Goal: Task Accomplishment & Management: Manage account settings

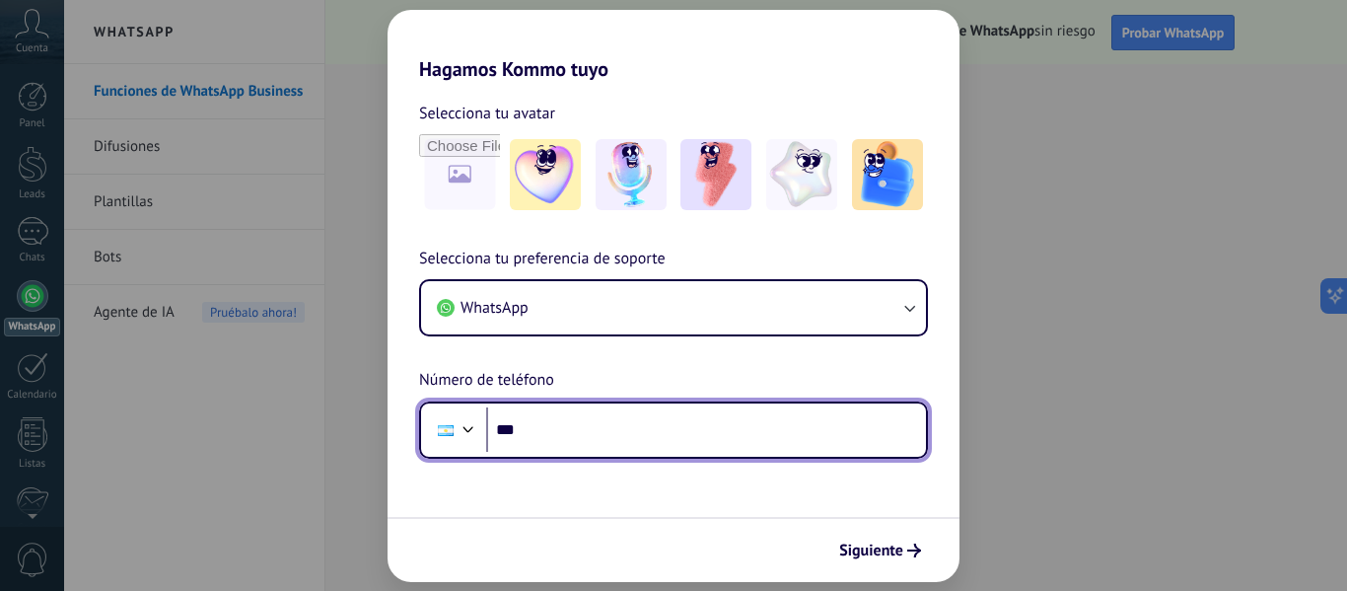
click at [568, 437] on input "***" at bounding box center [706, 429] width 440 height 45
type input "**********"
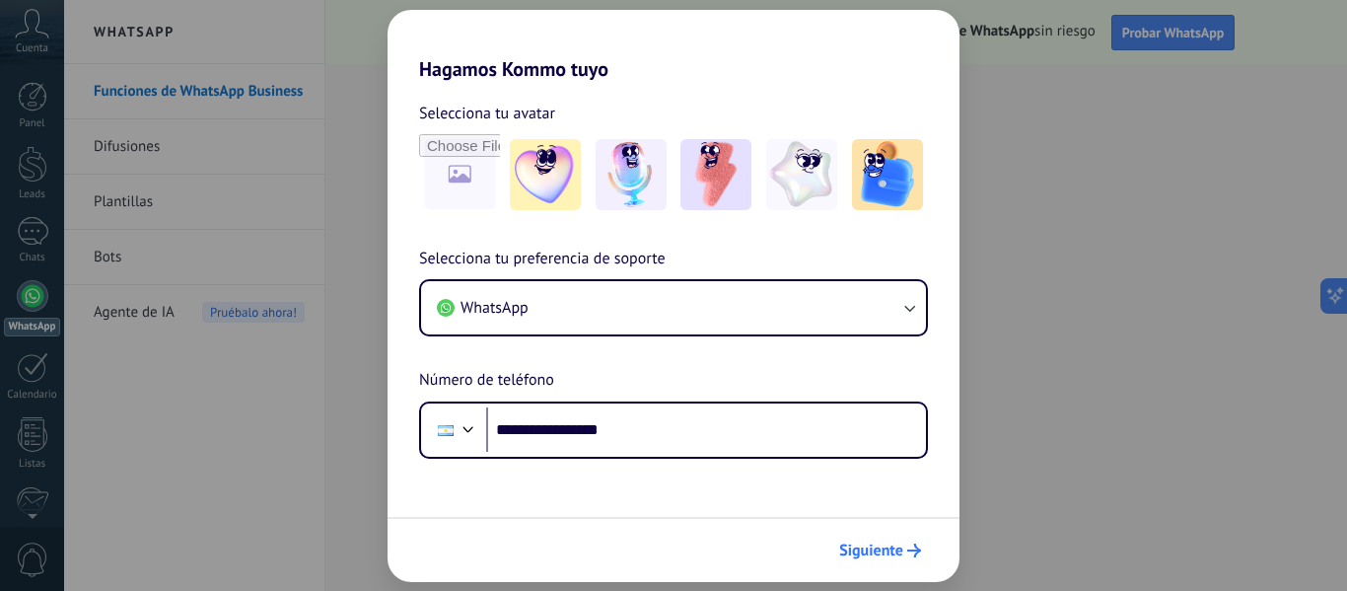
click at [868, 544] on span "Siguiente" at bounding box center [871, 550] width 64 height 14
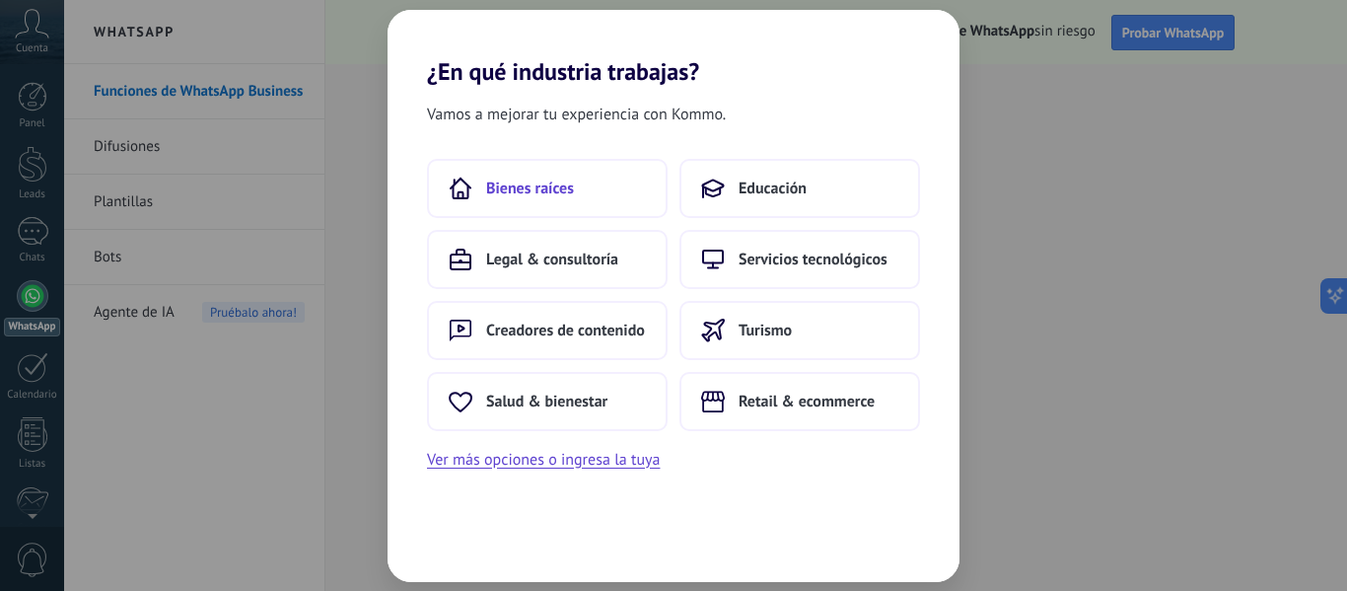
click at [553, 191] on span "Bienes raíces" at bounding box center [530, 189] width 88 height 20
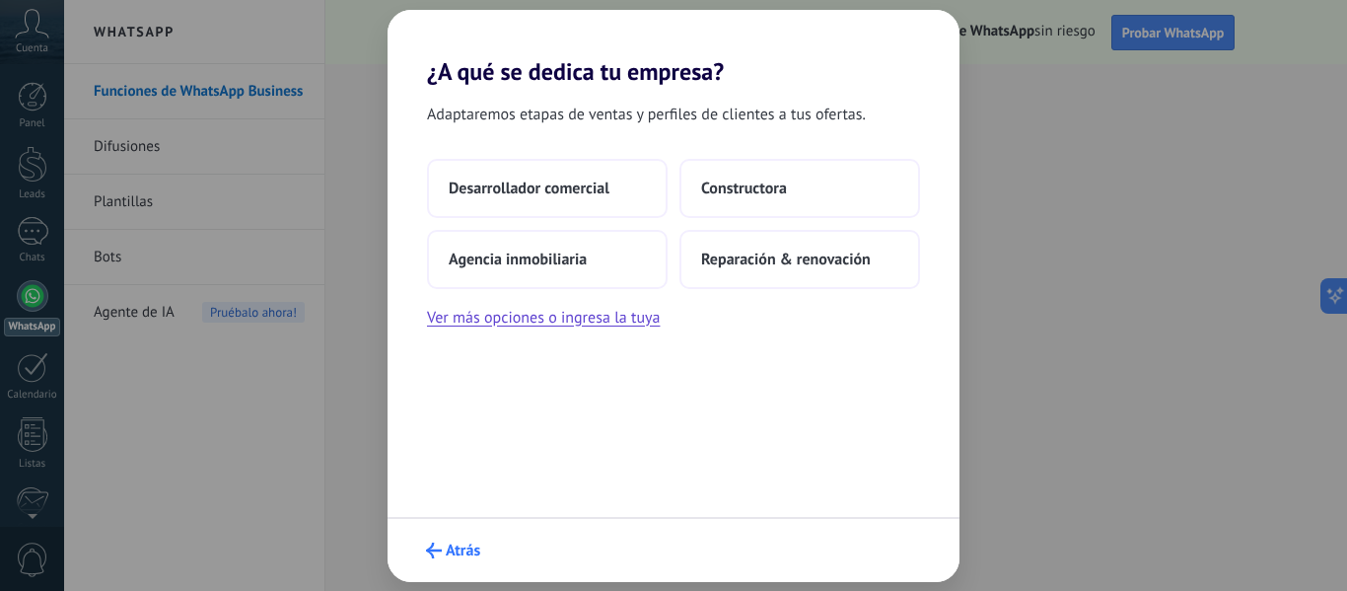
click at [460, 555] on span "Atrás" at bounding box center [463, 550] width 35 height 14
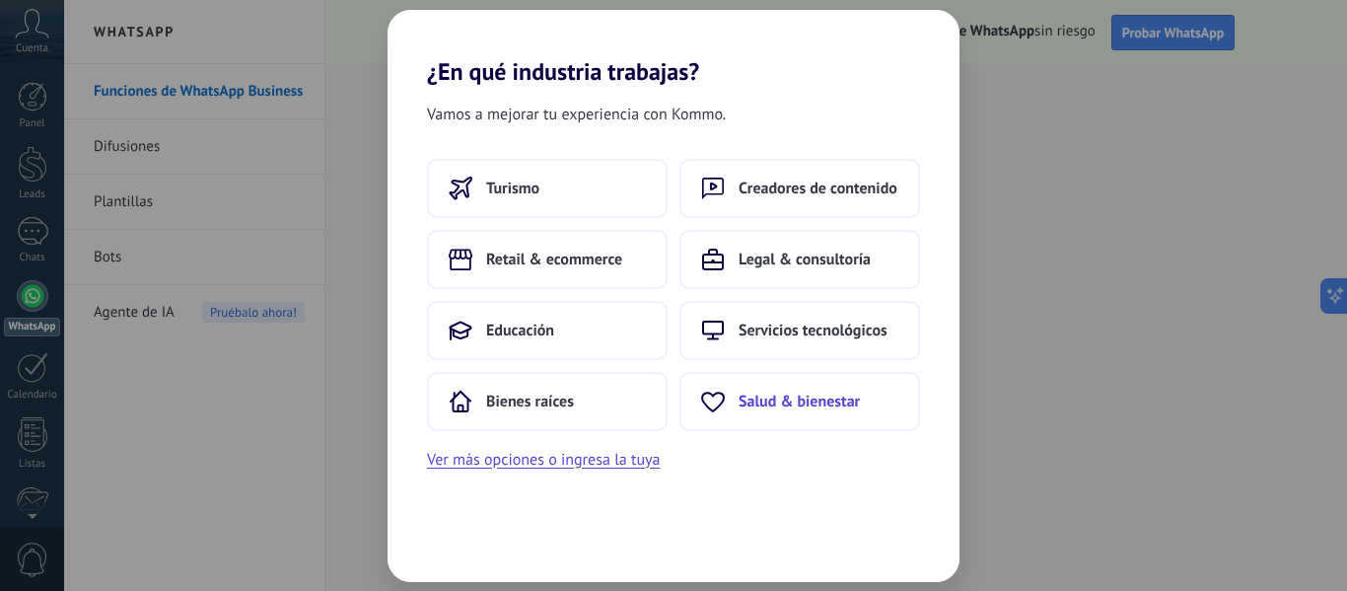
click at [788, 402] on span "Salud & bienestar" at bounding box center [799, 402] width 121 height 20
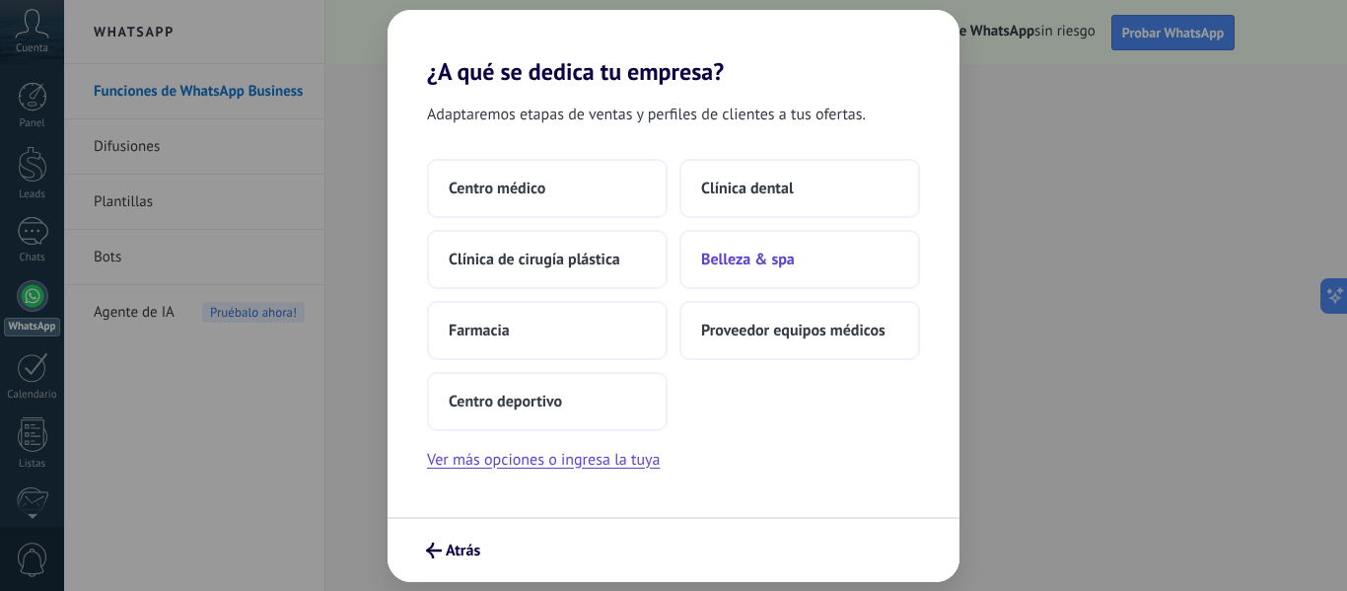
click at [784, 265] on span "Belleza & spa" at bounding box center [748, 260] width 94 height 20
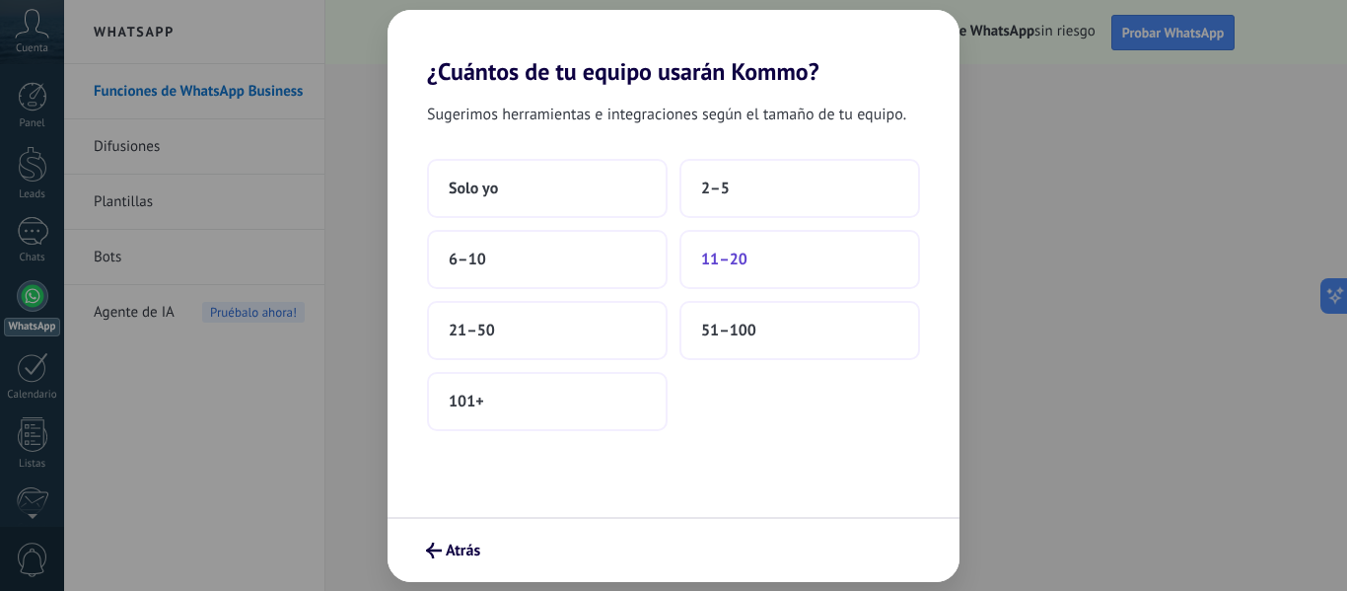
click at [738, 259] on span "11–20" at bounding box center [724, 260] width 46 height 20
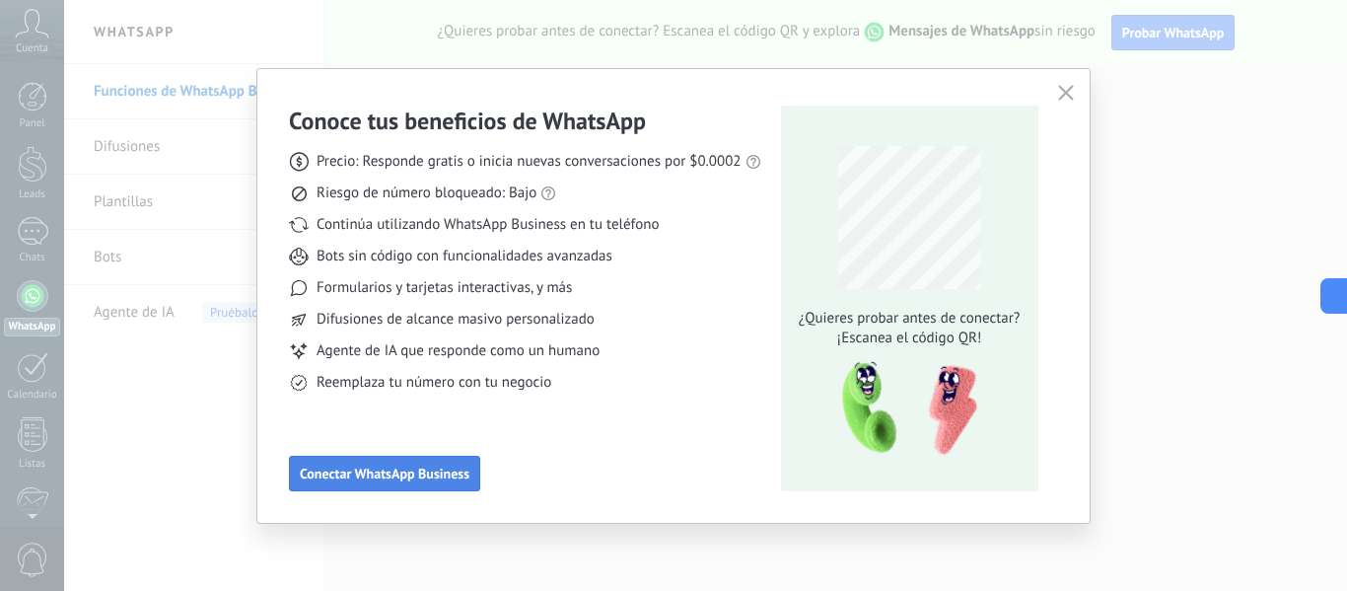
click at [402, 464] on button "Conectar WhatsApp Business" at bounding box center [384, 474] width 191 height 36
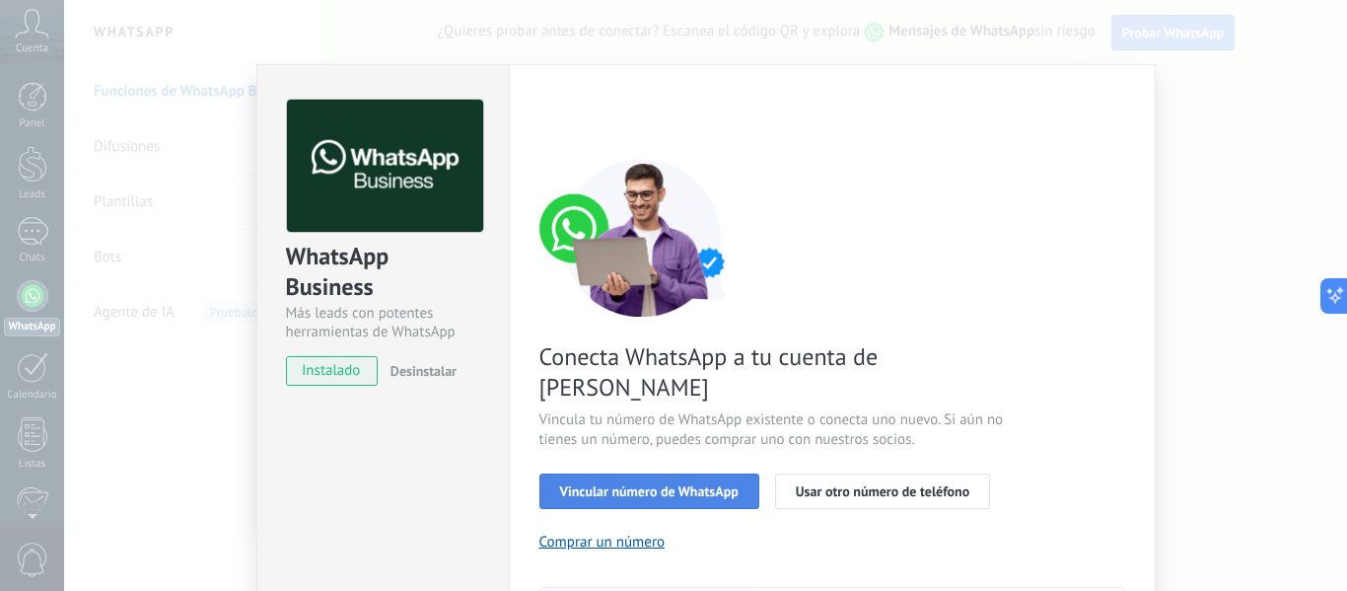
click at [644, 484] on span "Vincular número de WhatsApp" at bounding box center [649, 491] width 179 height 14
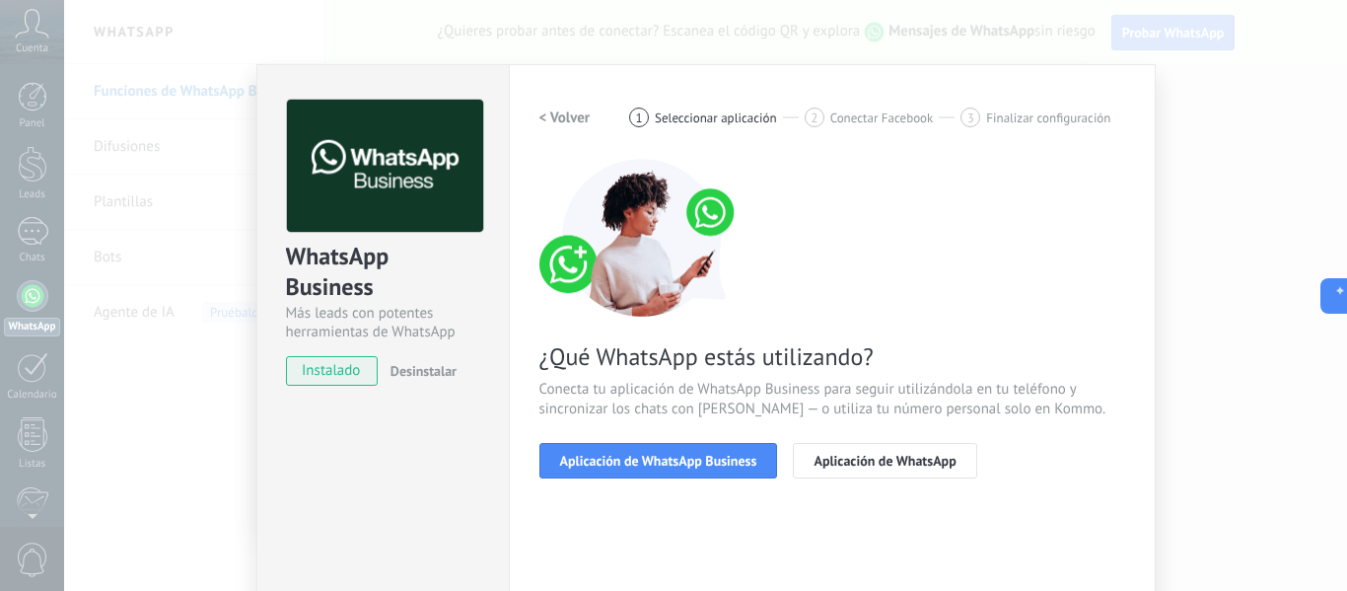
scroll to position [197, 0]
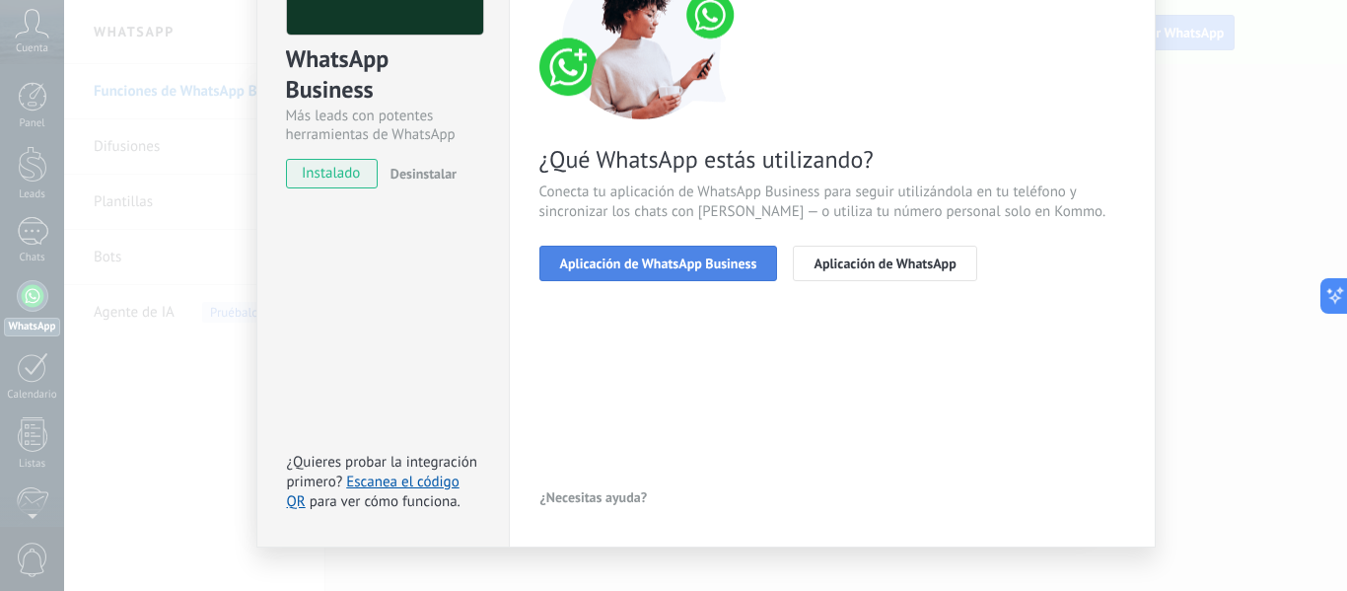
click at [669, 256] on span "Aplicación de WhatsApp Business" at bounding box center [658, 263] width 197 height 14
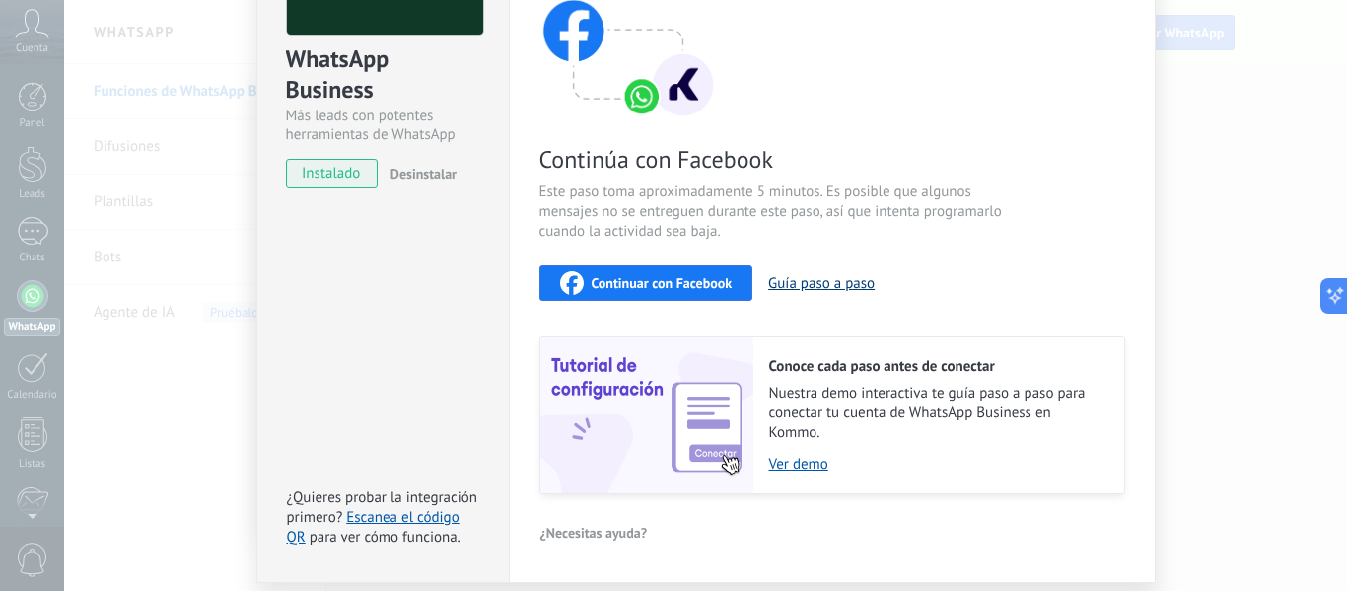
click at [835, 278] on button "Guía paso a paso" at bounding box center [821, 283] width 107 height 19
click at [673, 278] on span "Continuar con Facebook" at bounding box center [662, 283] width 141 height 14
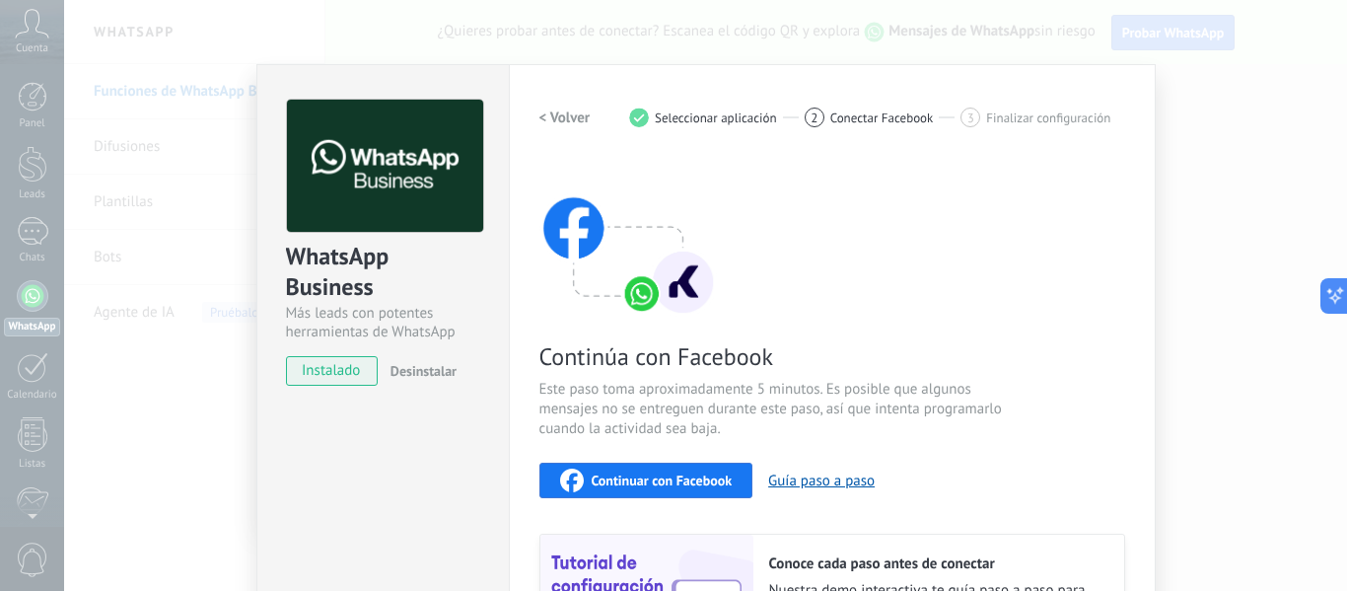
scroll to position [262, 0]
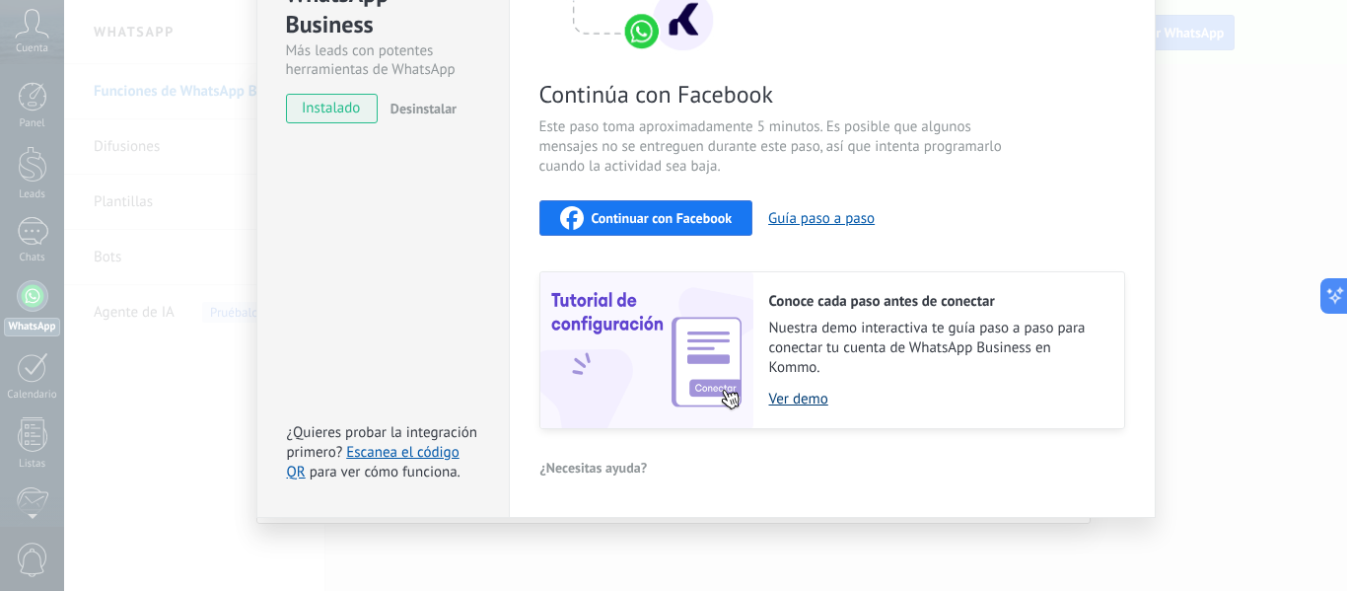
click at [785, 402] on link "Ver demo" at bounding box center [936, 399] width 335 height 19
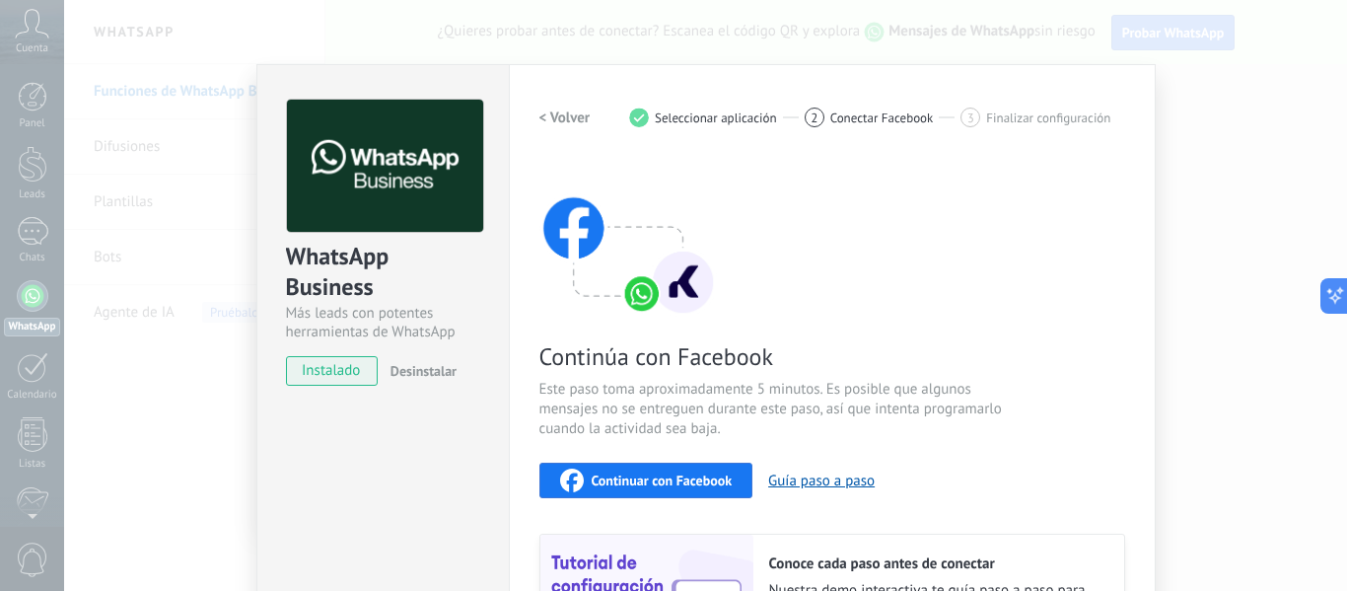
scroll to position [197, 0]
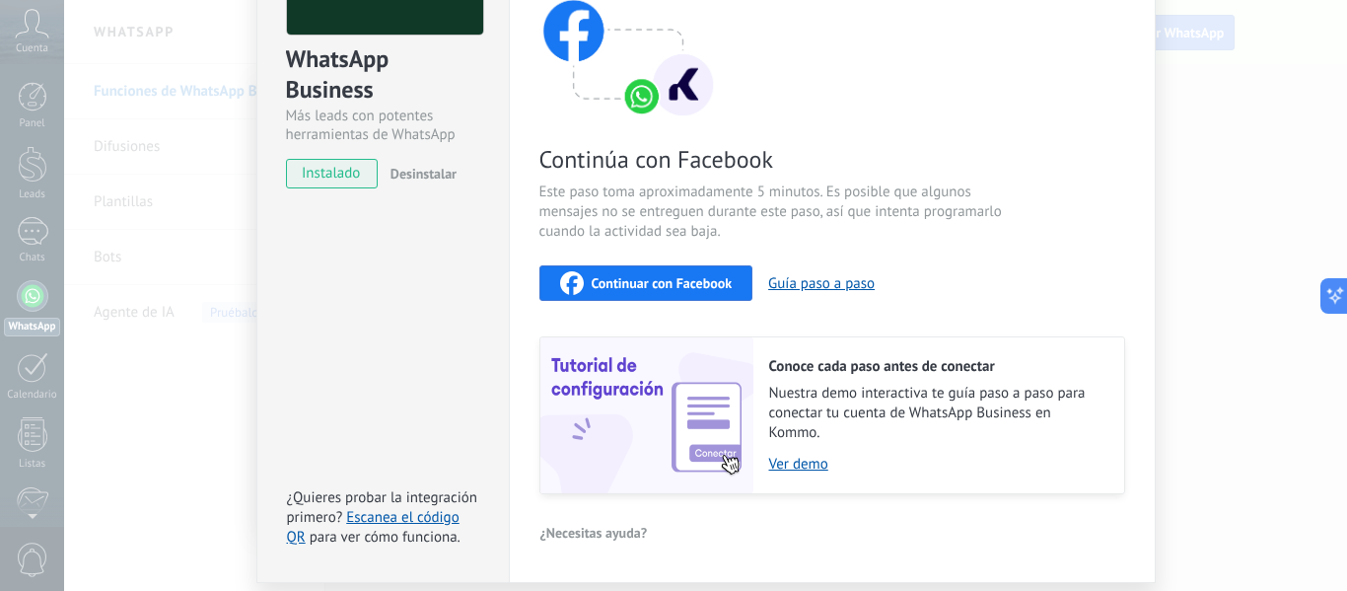
click at [328, 172] on span "instalado" at bounding box center [332, 174] width 90 height 30
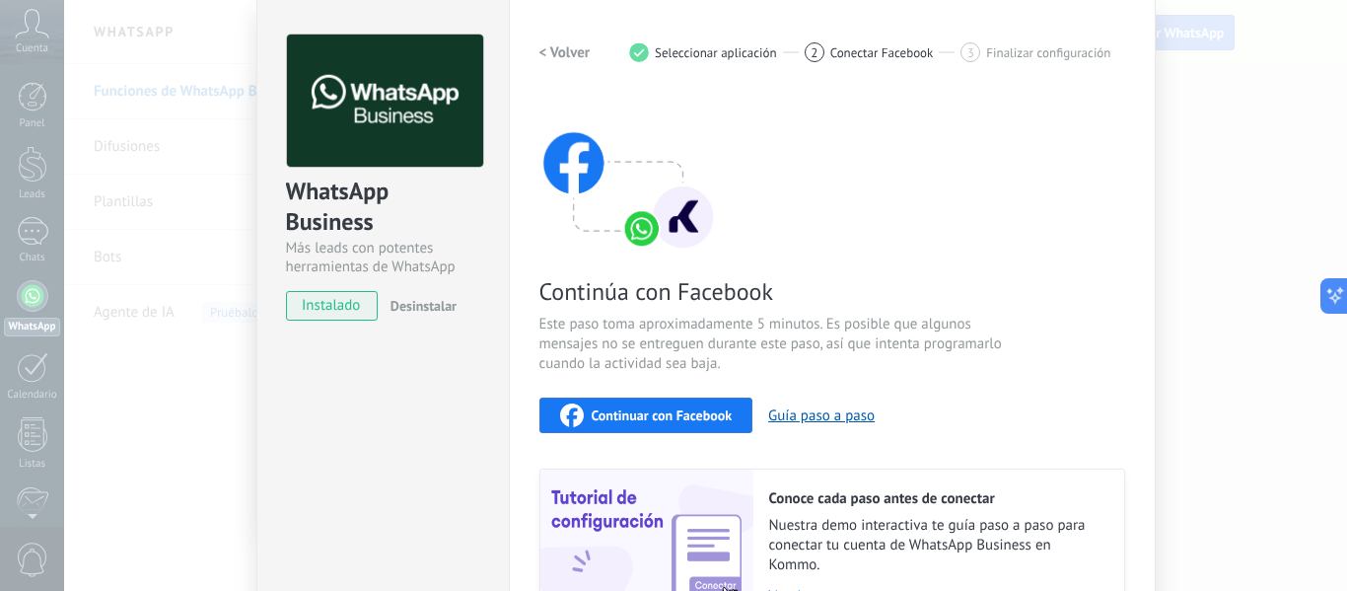
scroll to position [0, 0]
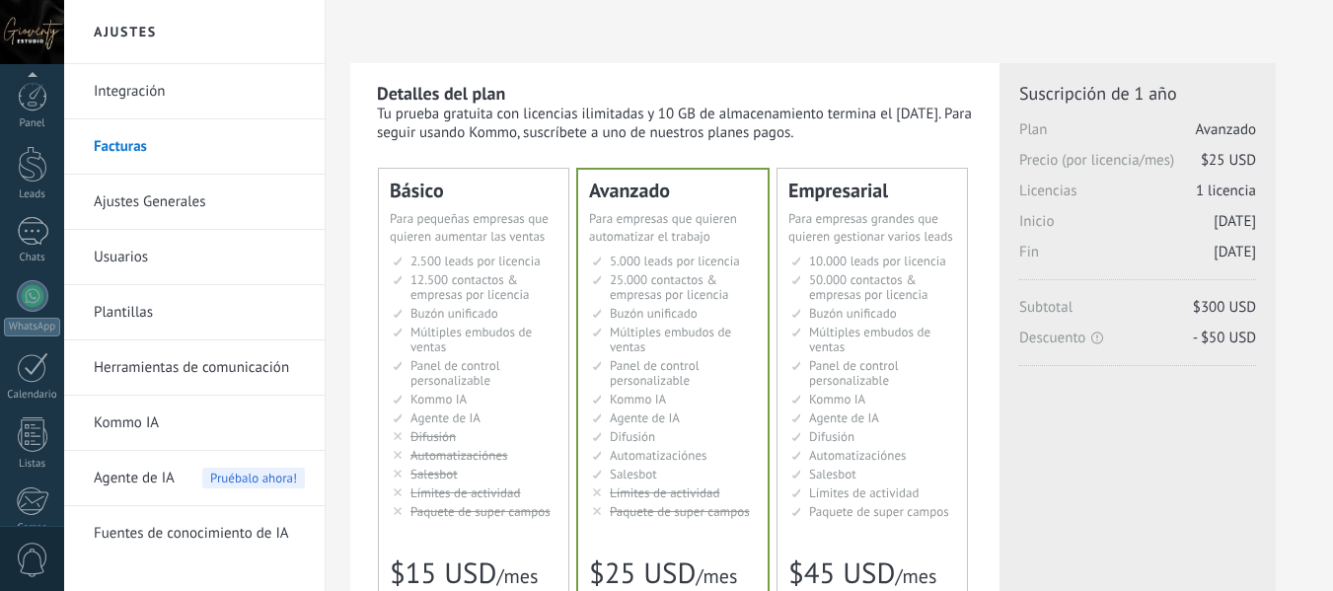
scroll to position [230, 0]
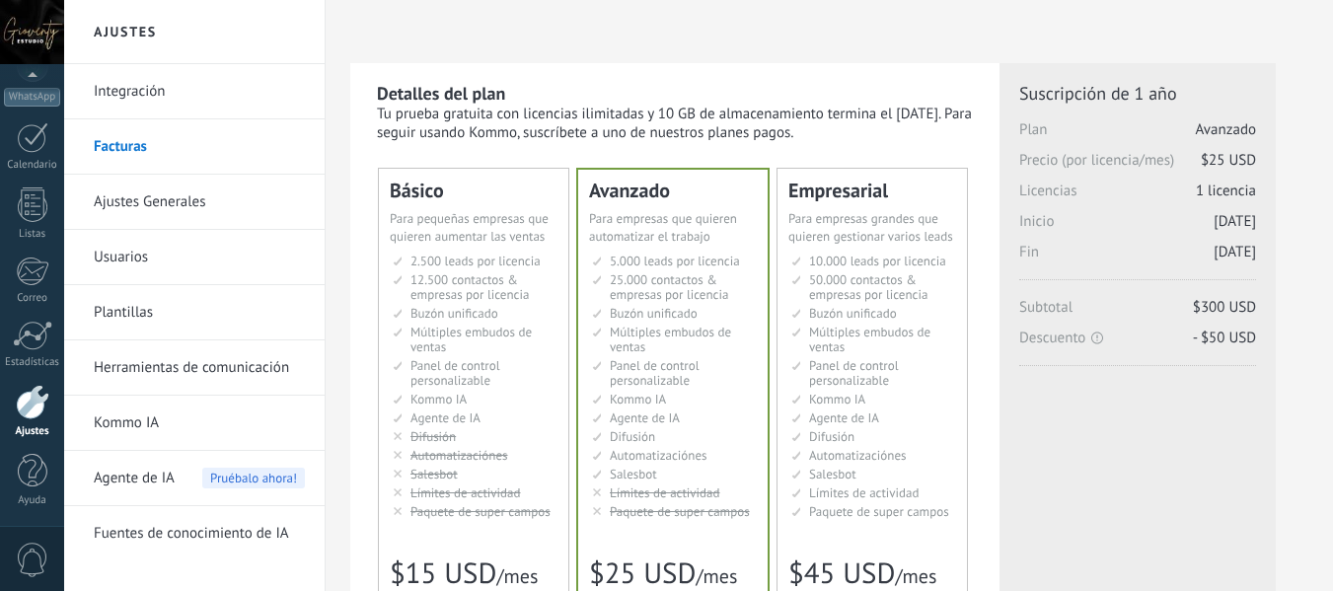
click at [29, 296] on div "Correo" at bounding box center [32, 298] width 57 height 13
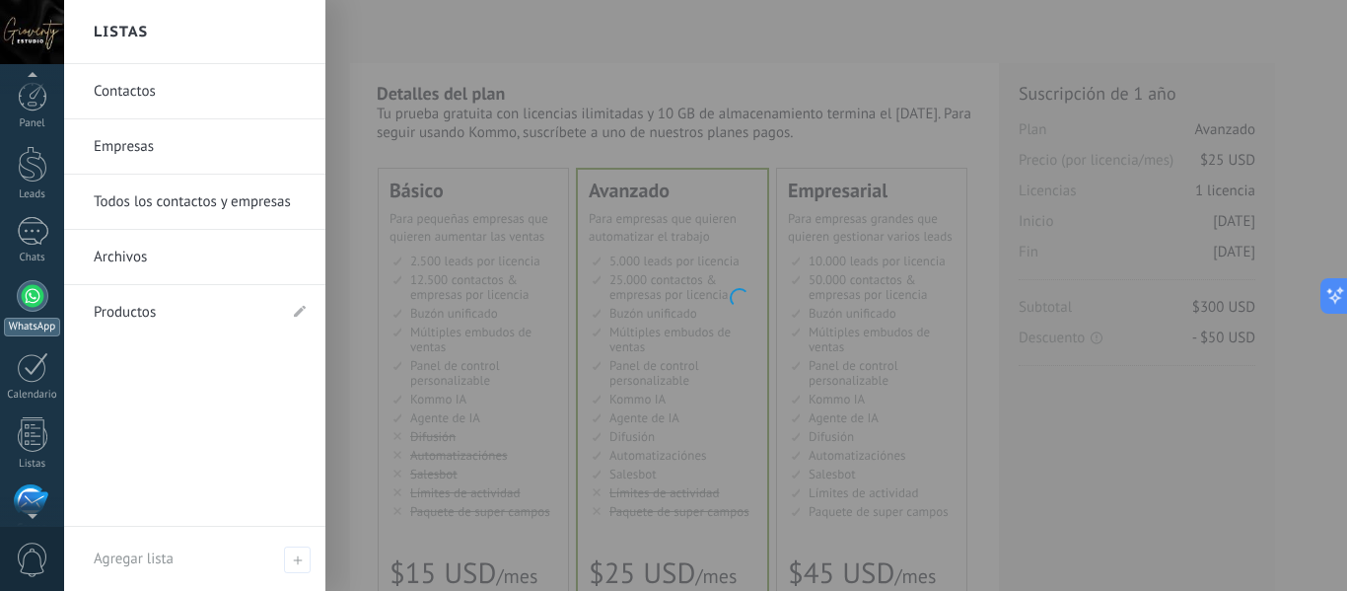
click at [30, 294] on div at bounding box center [33, 296] width 32 height 32
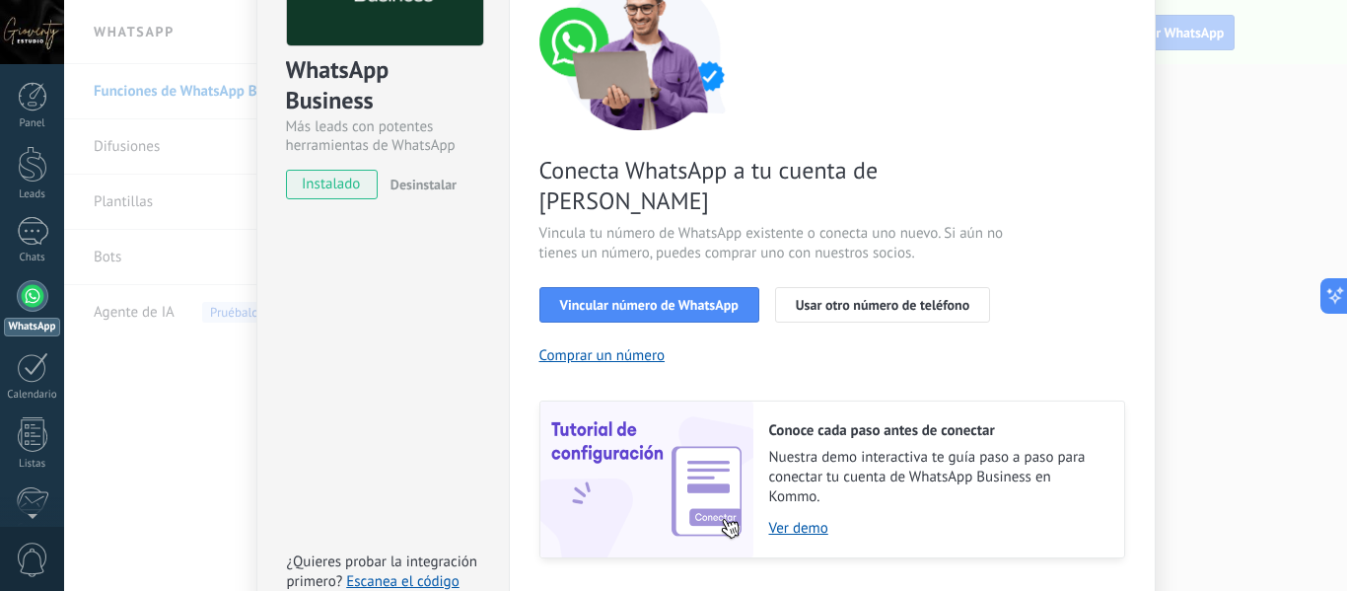
scroll to position [285, 0]
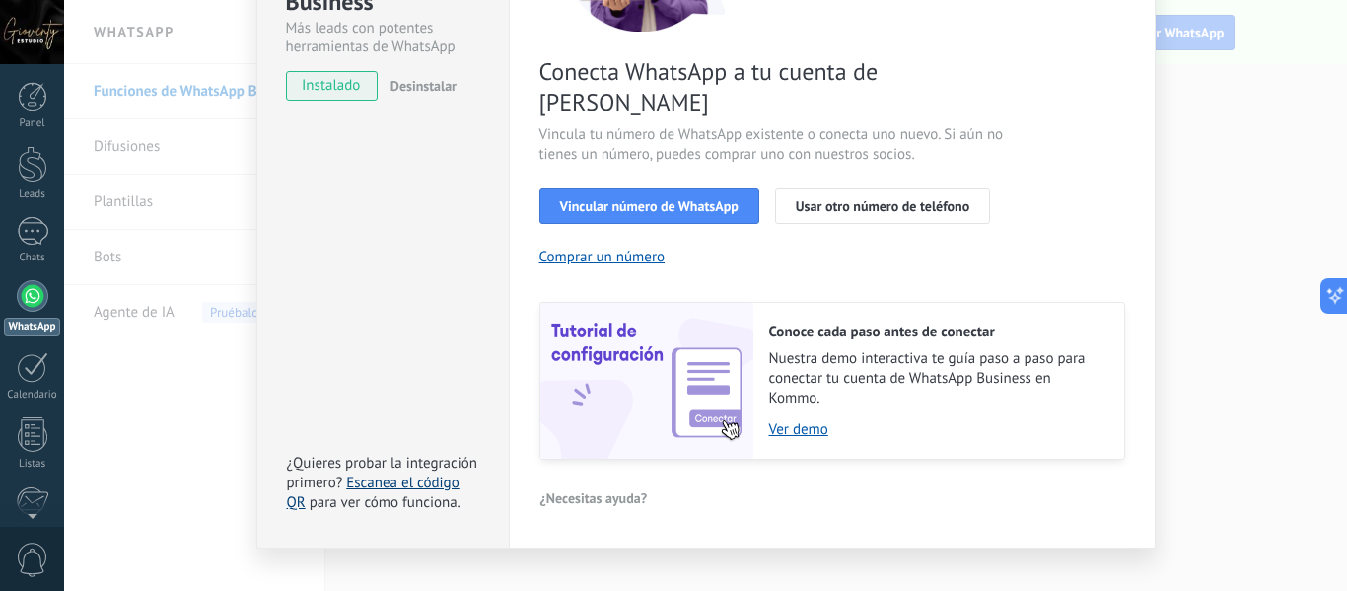
click at [380, 473] on link "Escanea el código QR" at bounding box center [373, 492] width 173 height 38
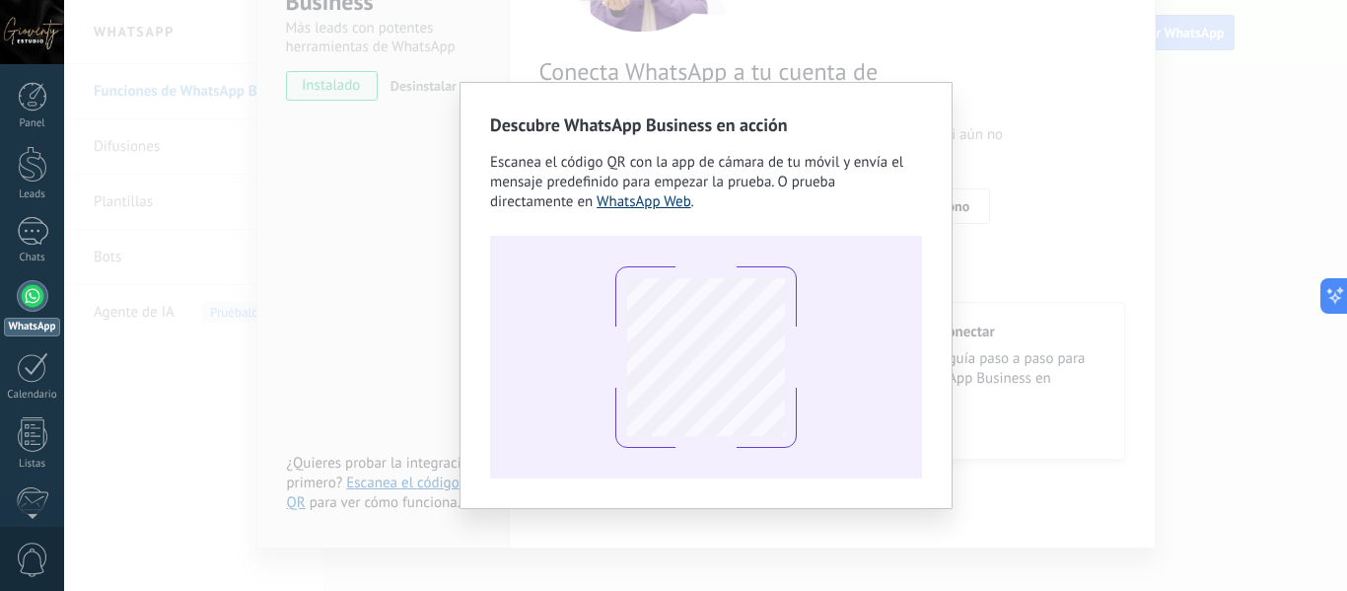
click at [660, 202] on link "WhatsApp Web" at bounding box center [644, 201] width 95 height 19
click at [399, 217] on div "Descubre WhatsApp Business en acción Escanea el código QR con la app de cámara …" at bounding box center [705, 295] width 1283 height 591
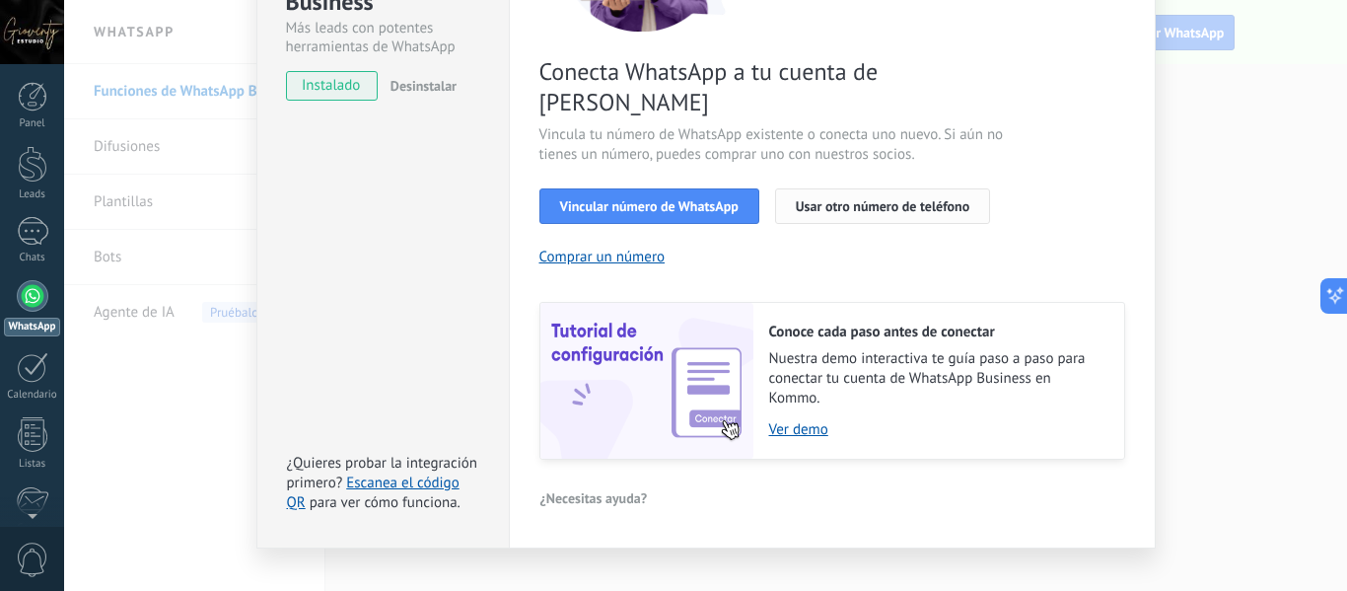
click at [861, 199] on span "Usar otro número de teléfono" at bounding box center [883, 206] width 174 height 14
click at [700, 199] on span "Vincular número de WhatsApp" at bounding box center [649, 206] width 179 height 14
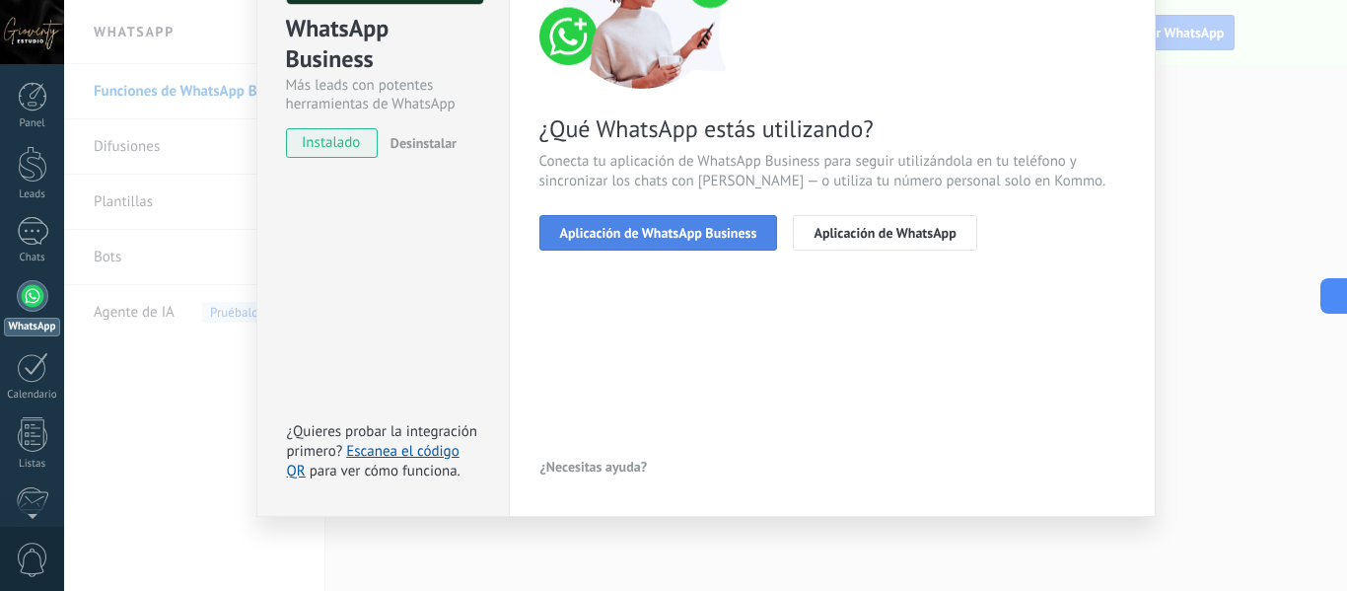
click at [695, 242] on button "Aplicación de WhatsApp Business" at bounding box center [659, 233] width 239 height 36
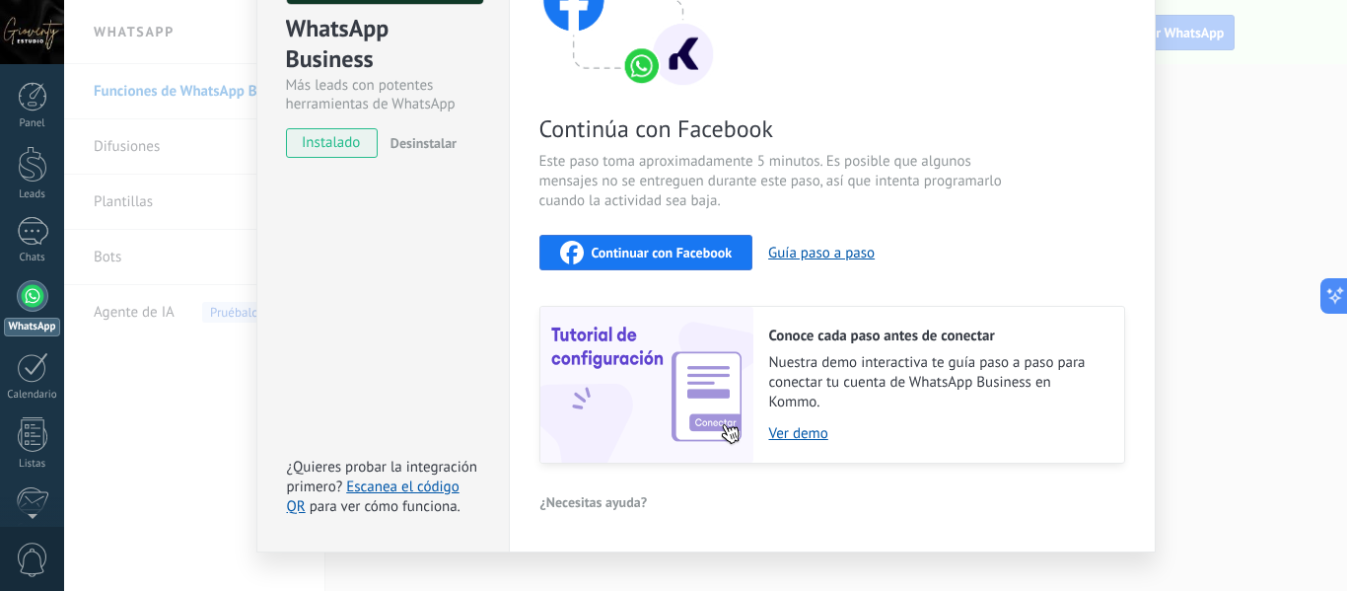
scroll to position [129, 0]
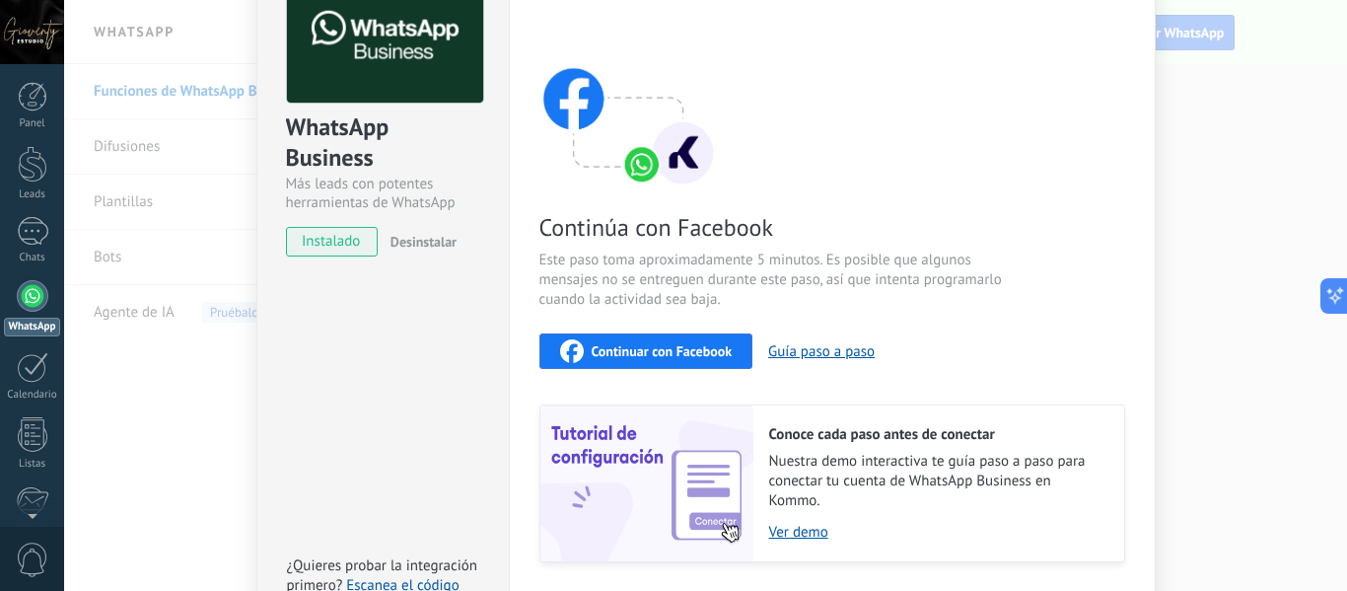
click at [668, 349] on span "Continuar con Facebook" at bounding box center [662, 351] width 141 height 14
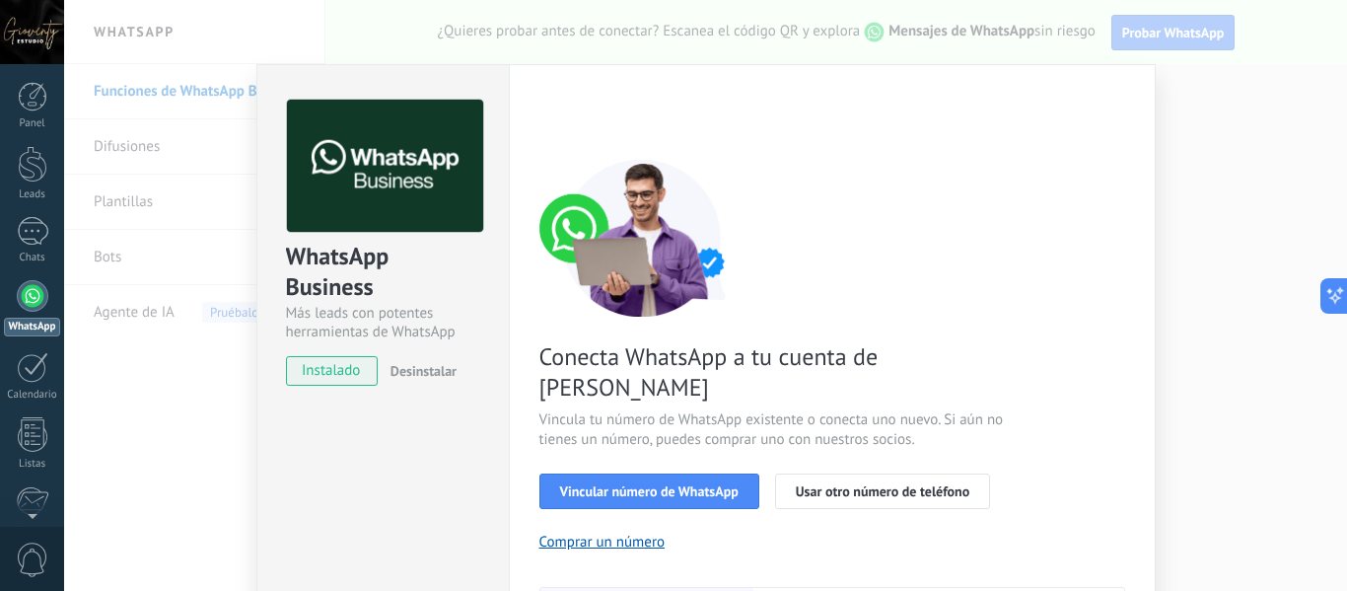
scroll to position [285, 0]
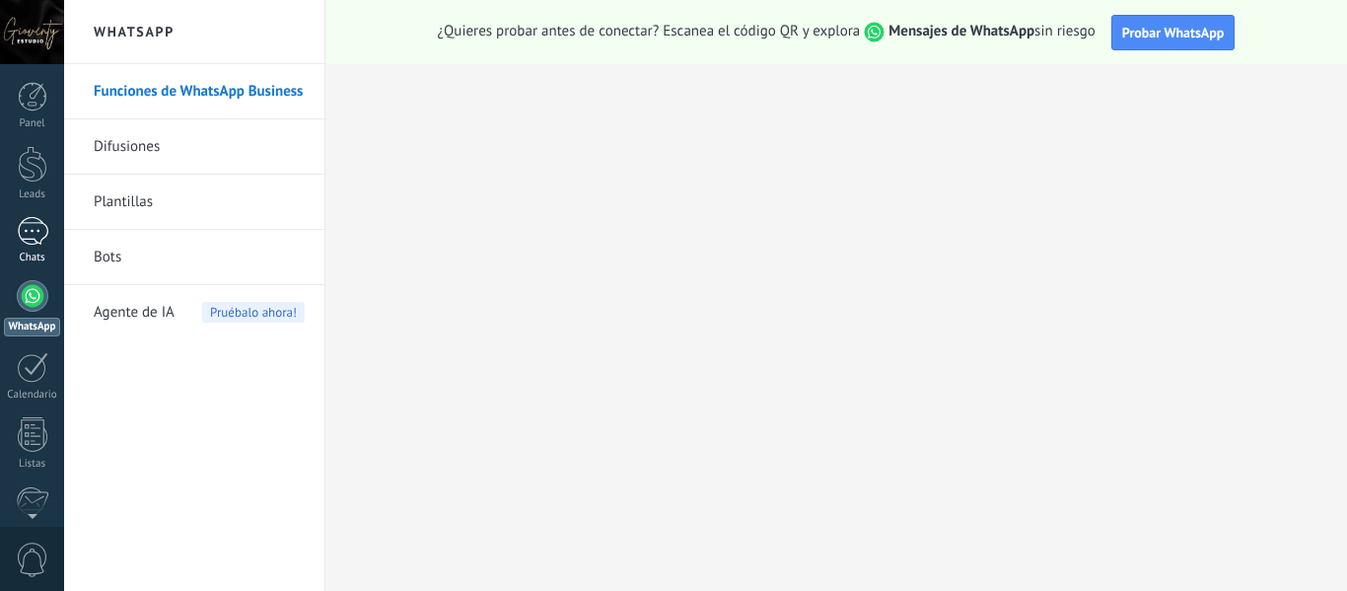
click at [36, 234] on div at bounding box center [33, 231] width 32 height 29
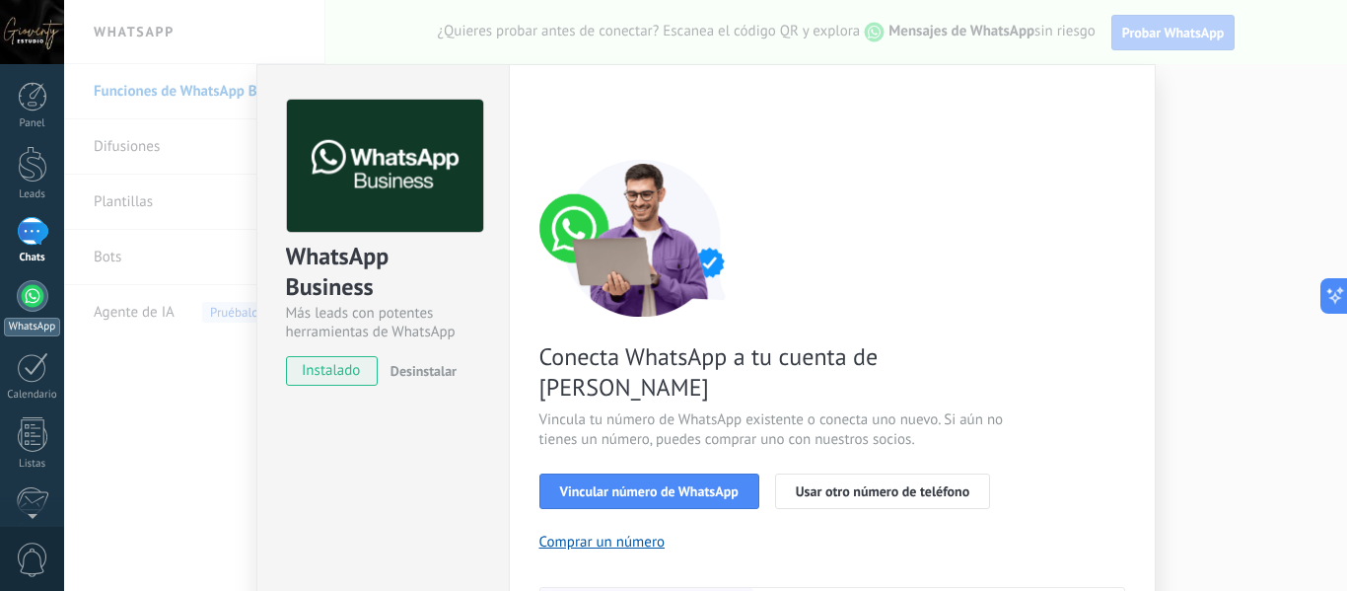
click at [31, 299] on div at bounding box center [33, 296] width 32 height 32
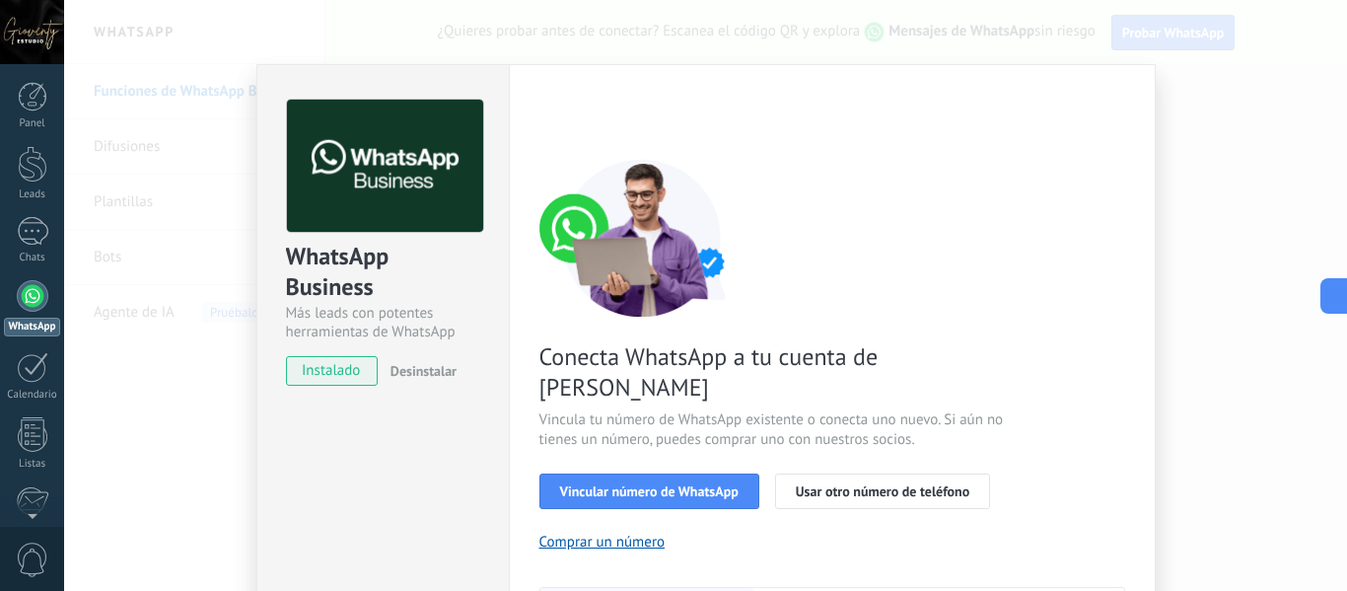
scroll to position [197, 0]
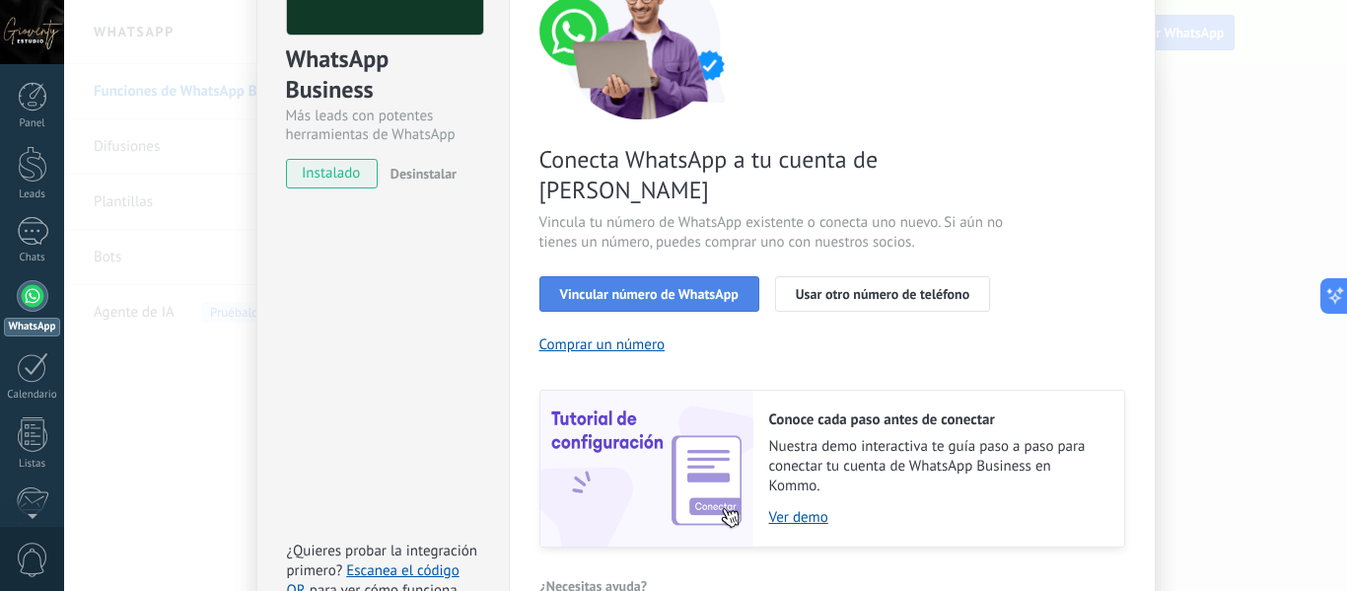
click at [634, 287] on span "Vincular número de WhatsApp" at bounding box center [649, 294] width 179 height 14
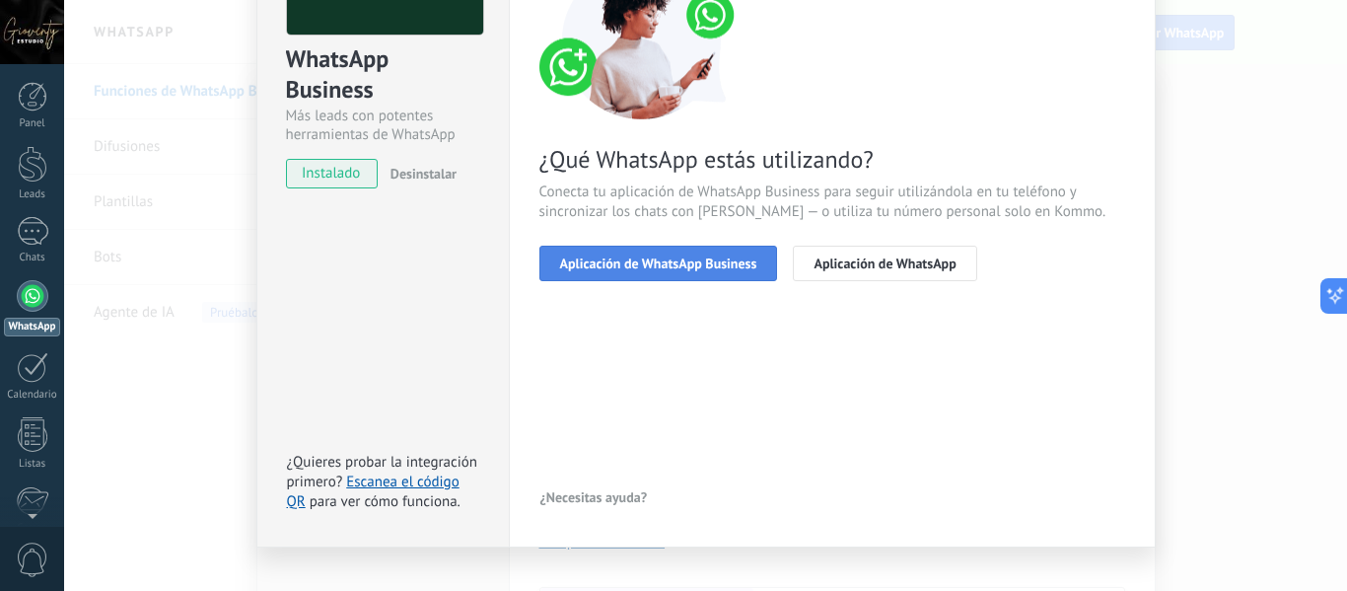
click at [693, 261] on span "Aplicación de WhatsApp Business" at bounding box center [658, 263] width 197 height 14
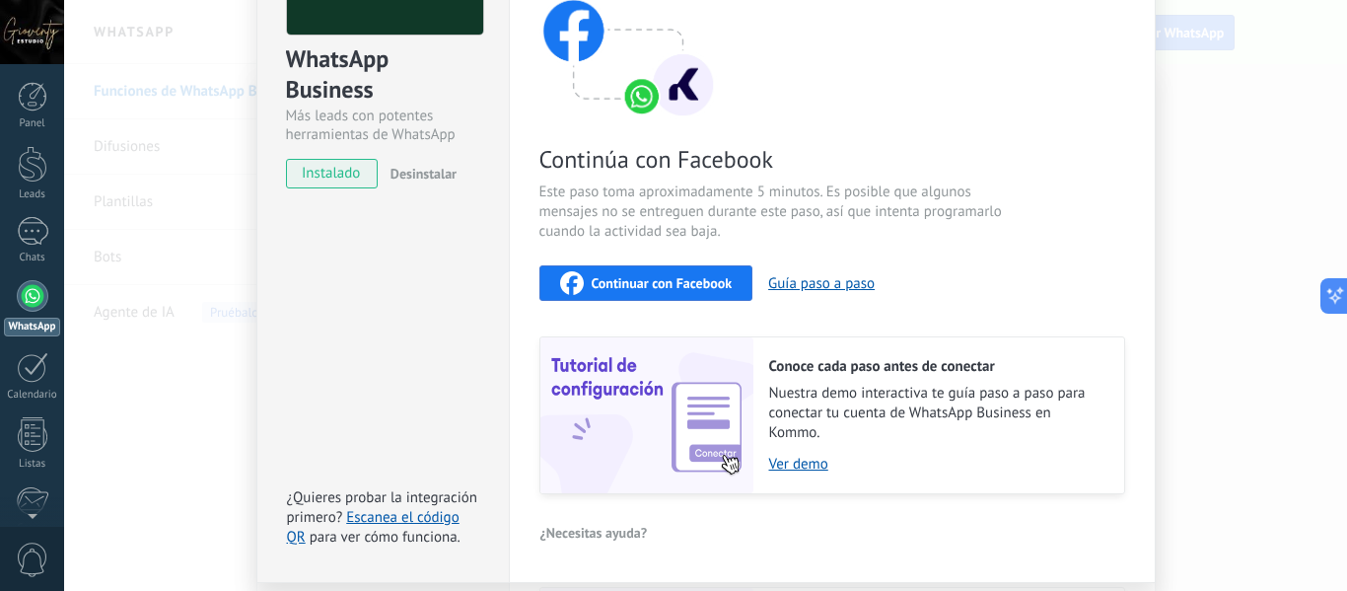
click at [658, 282] on span "Continuar con Facebook" at bounding box center [662, 283] width 141 height 14
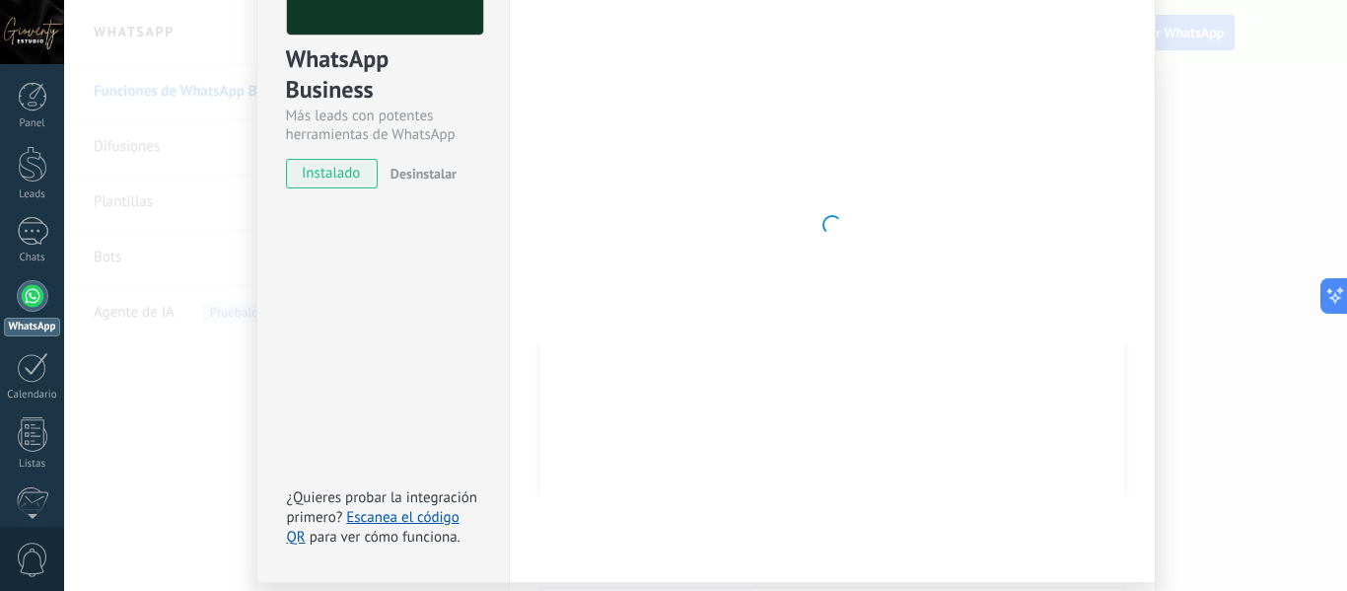
scroll to position [0, 0]
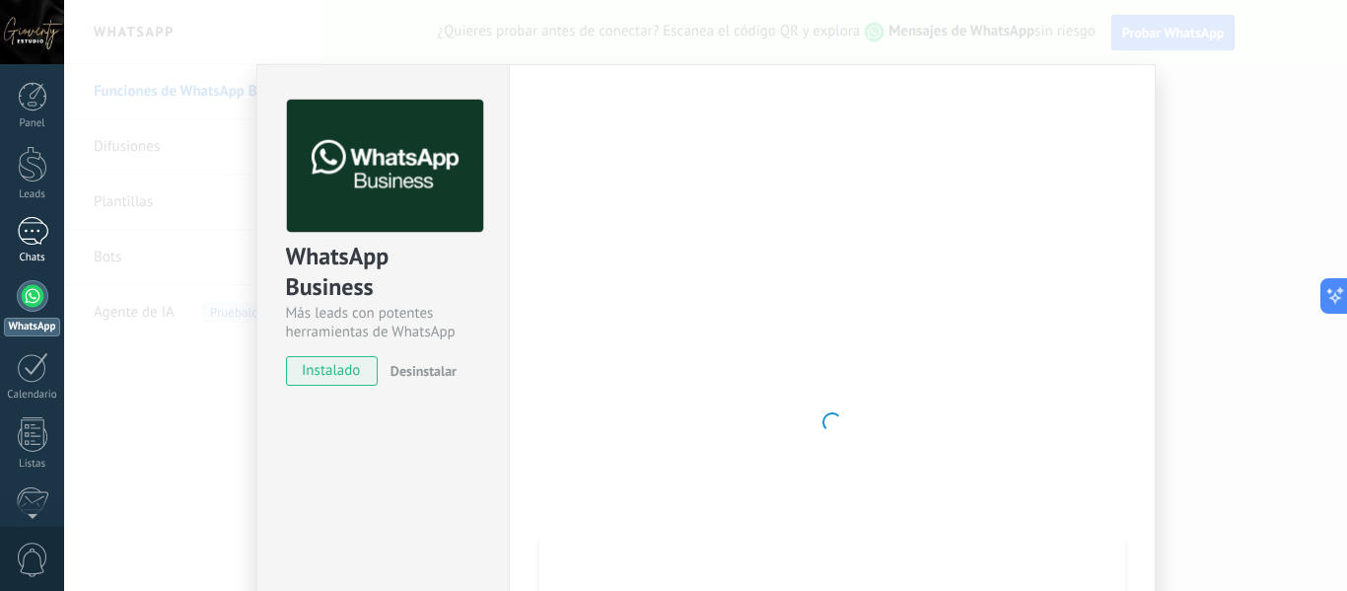
click at [29, 232] on div at bounding box center [33, 231] width 32 height 29
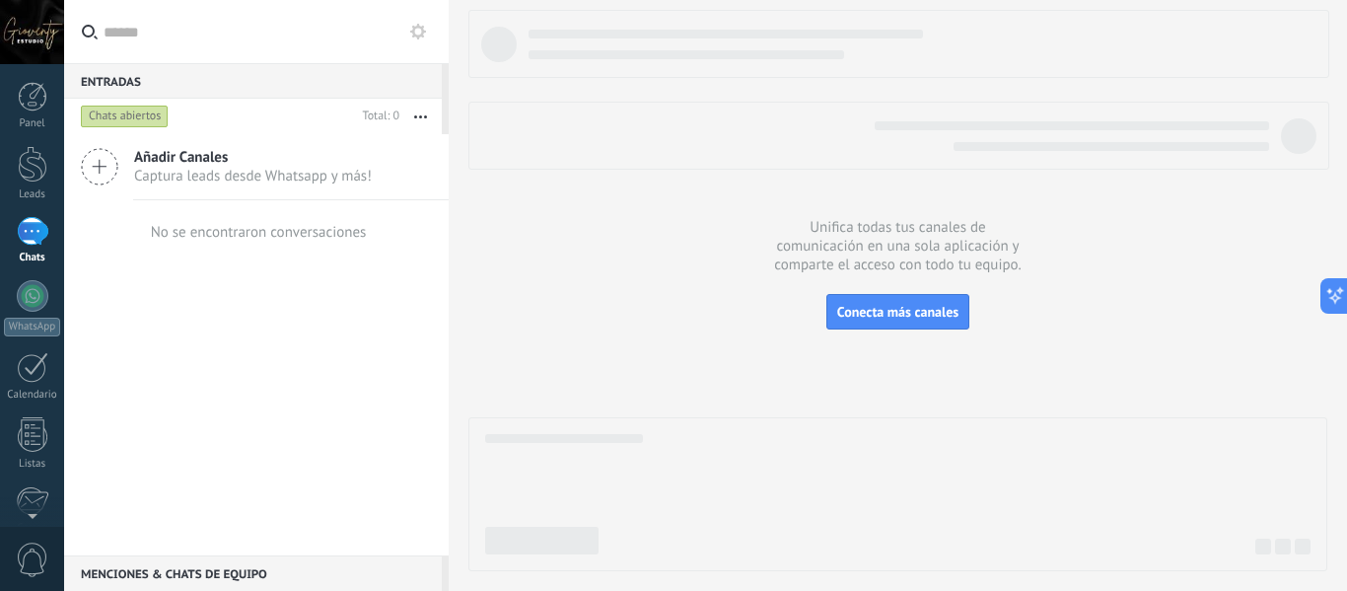
click at [173, 169] on span "Captura leads desde Whatsapp y más!" at bounding box center [253, 176] width 238 height 19
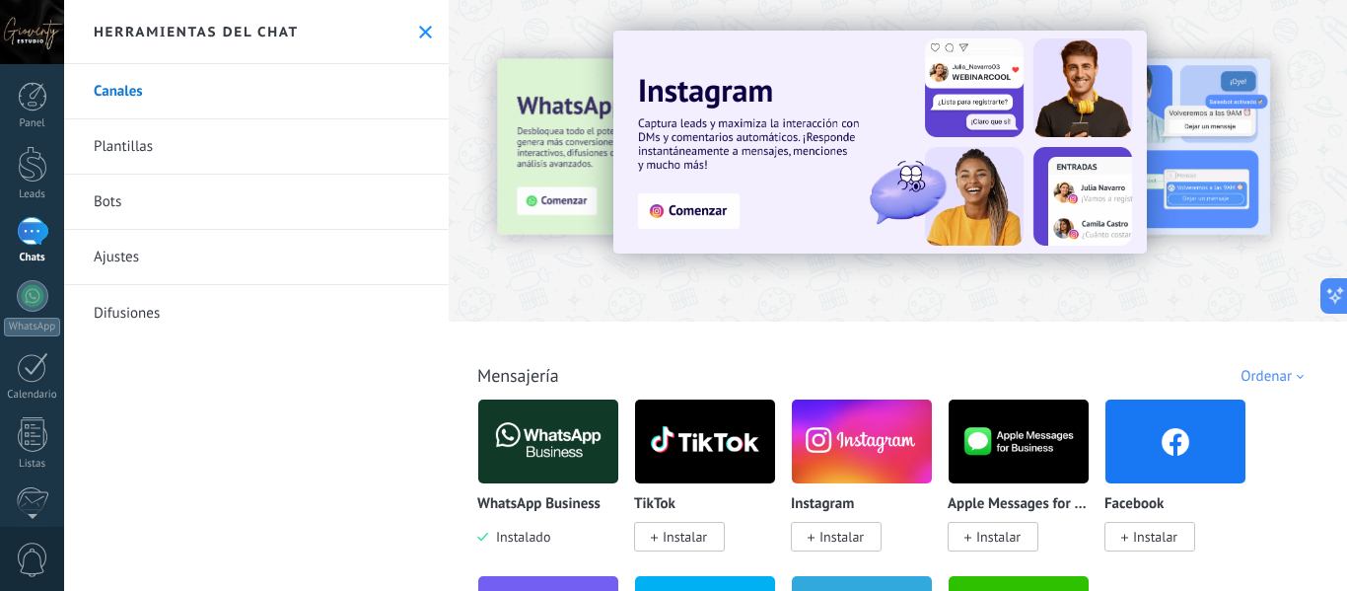
click at [525, 443] on img at bounding box center [548, 442] width 140 height 96
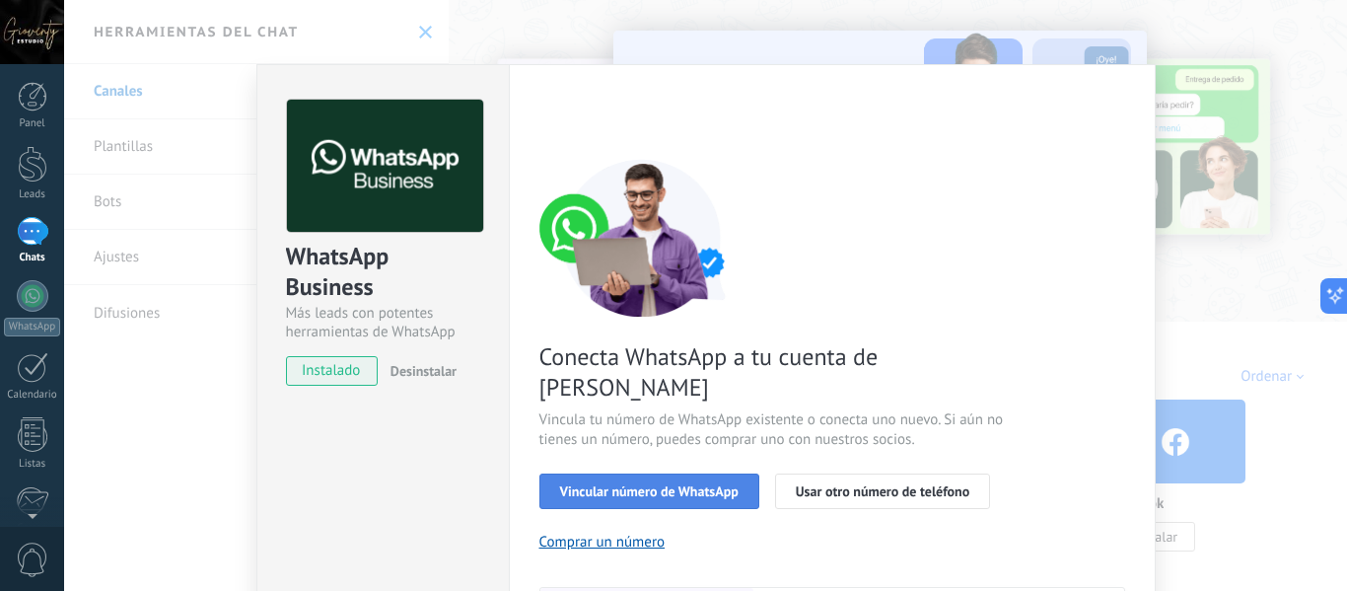
click at [654, 484] on span "Vincular número de WhatsApp" at bounding box center [649, 491] width 179 height 14
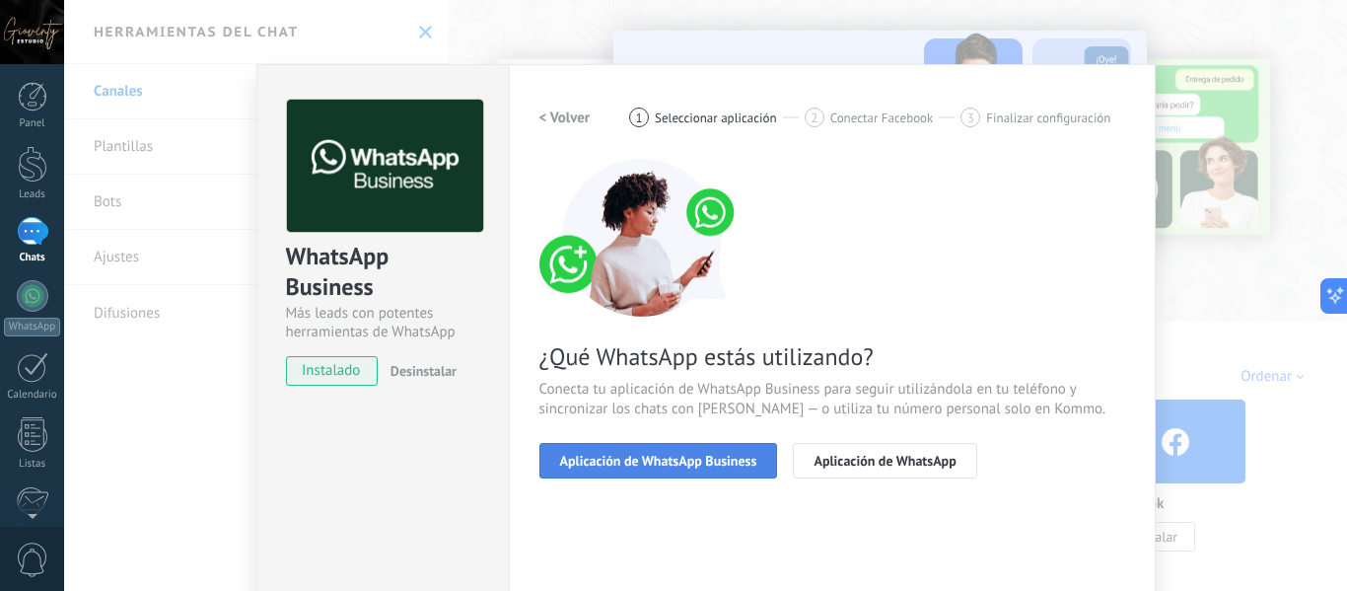
click at [648, 459] on span "Aplicación de WhatsApp Business" at bounding box center [658, 461] width 197 height 14
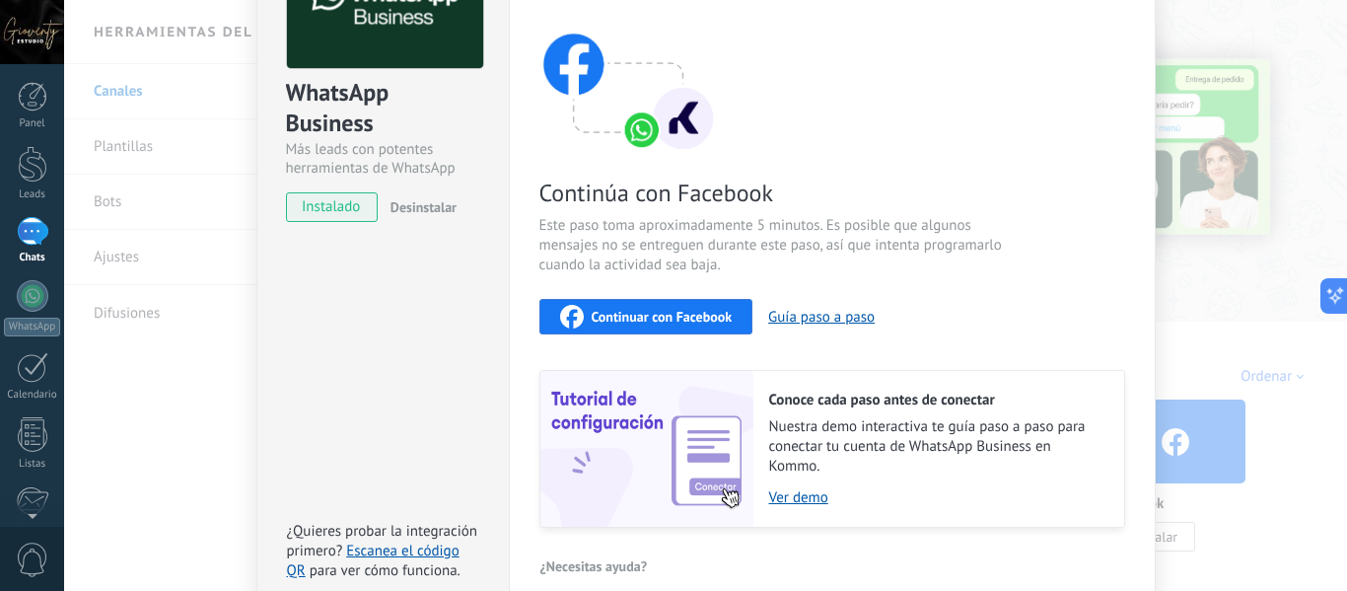
scroll to position [65, 0]
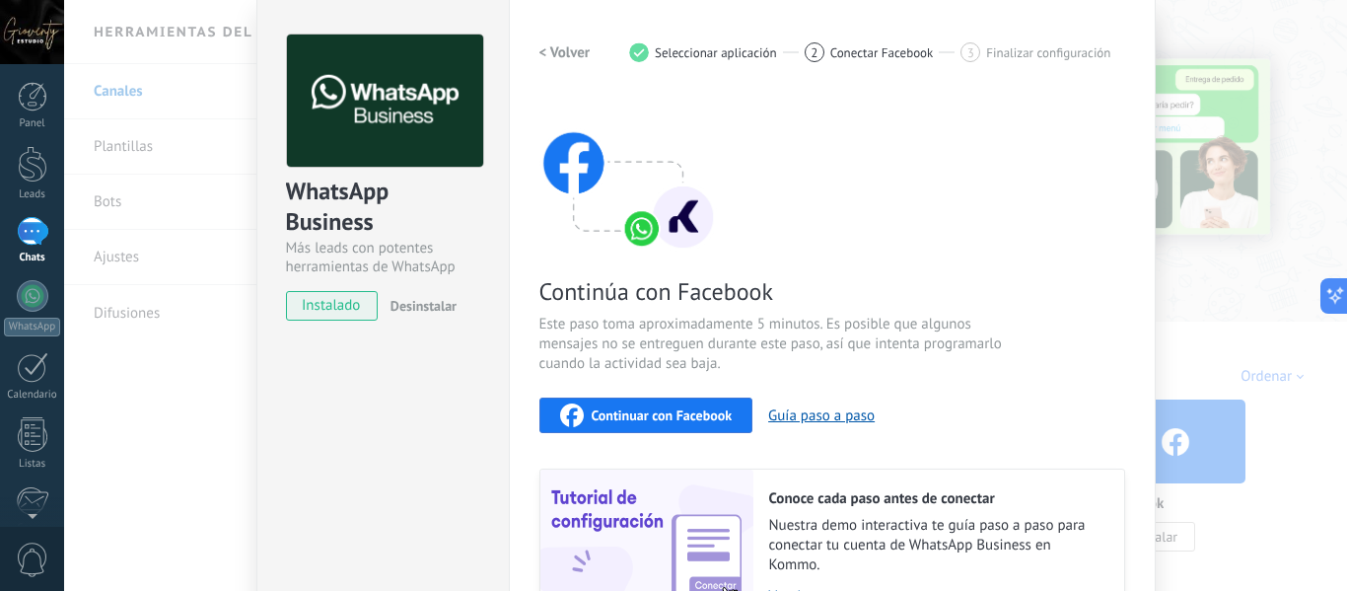
click at [618, 408] on span "Continuar con Facebook" at bounding box center [662, 415] width 141 height 14
click at [683, 408] on span "Continuar con Facebook" at bounding box center [662, 415] width 141 height 14
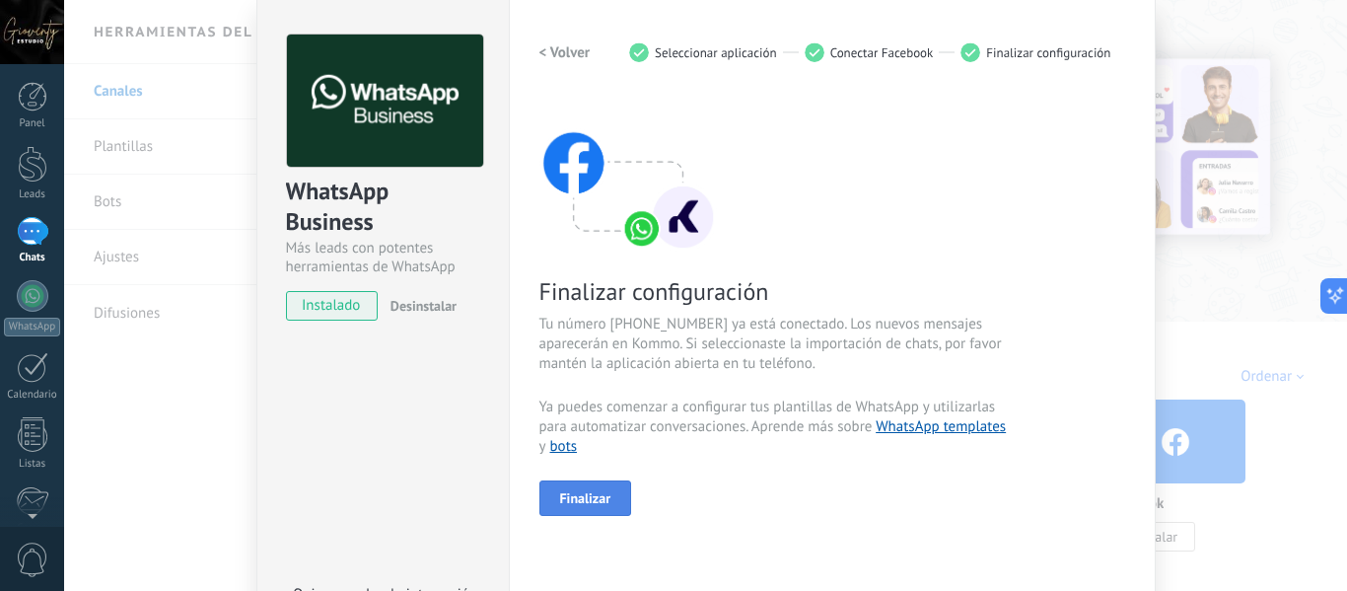
click at [578, 497] on span "Finalizar" at bounding box center [585, 498] width 51 height 14
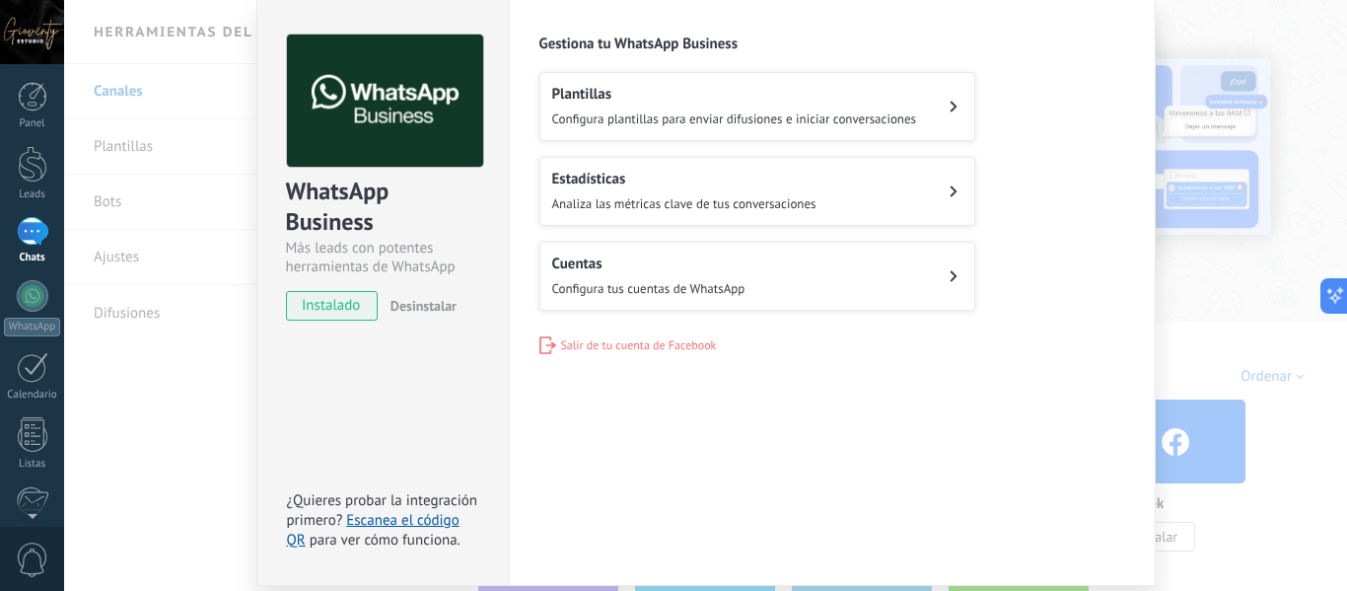
click at [776, 281] on button "Cuentas Configura tus cuentas de WhatsApp" at bounding box center [758, 276] width 436 height 69
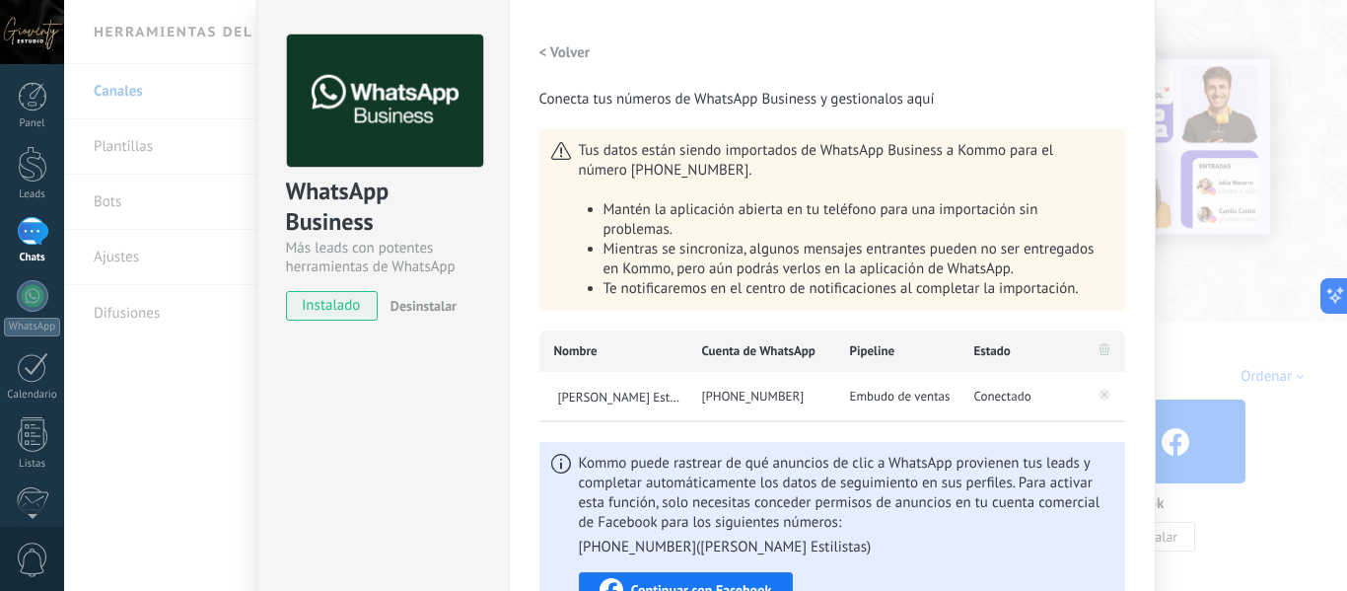
scroll to position [261, 0]
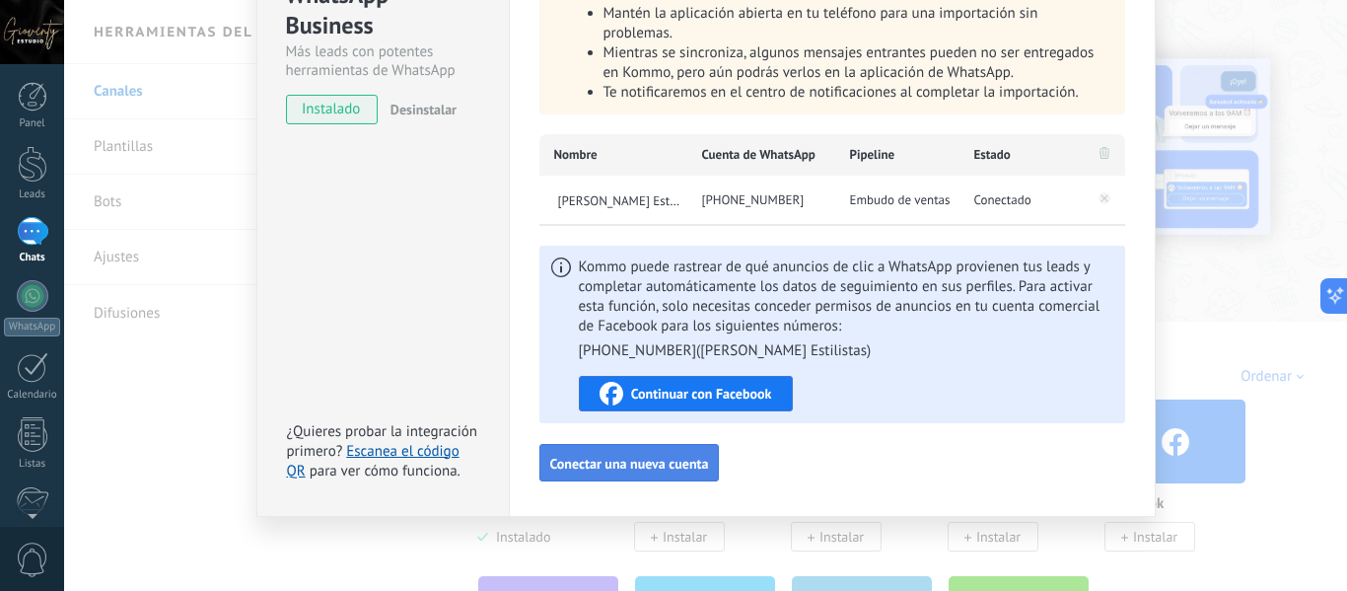
click at [628, 468] on span "Conectar una nueva cuenta" at bounding box center [629, 464] width 159 height 14
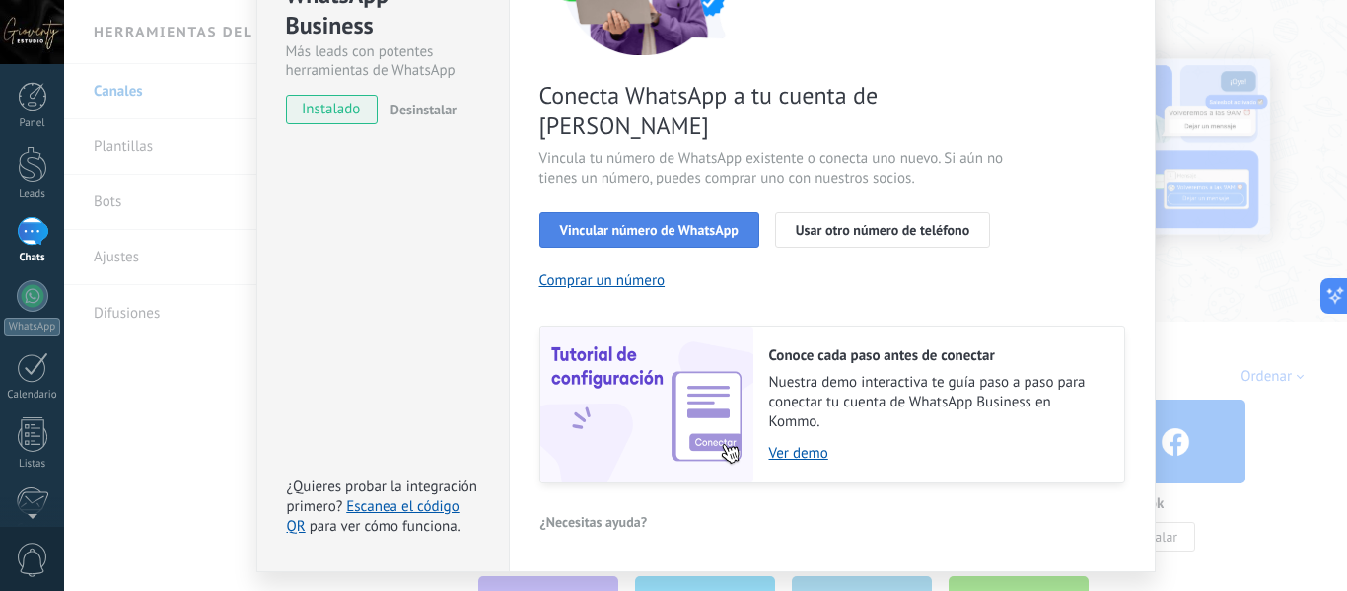
click at [658, 223] on span "Vincular número de WhatsApp" at bounding box center [649, 230] width 179 height 14
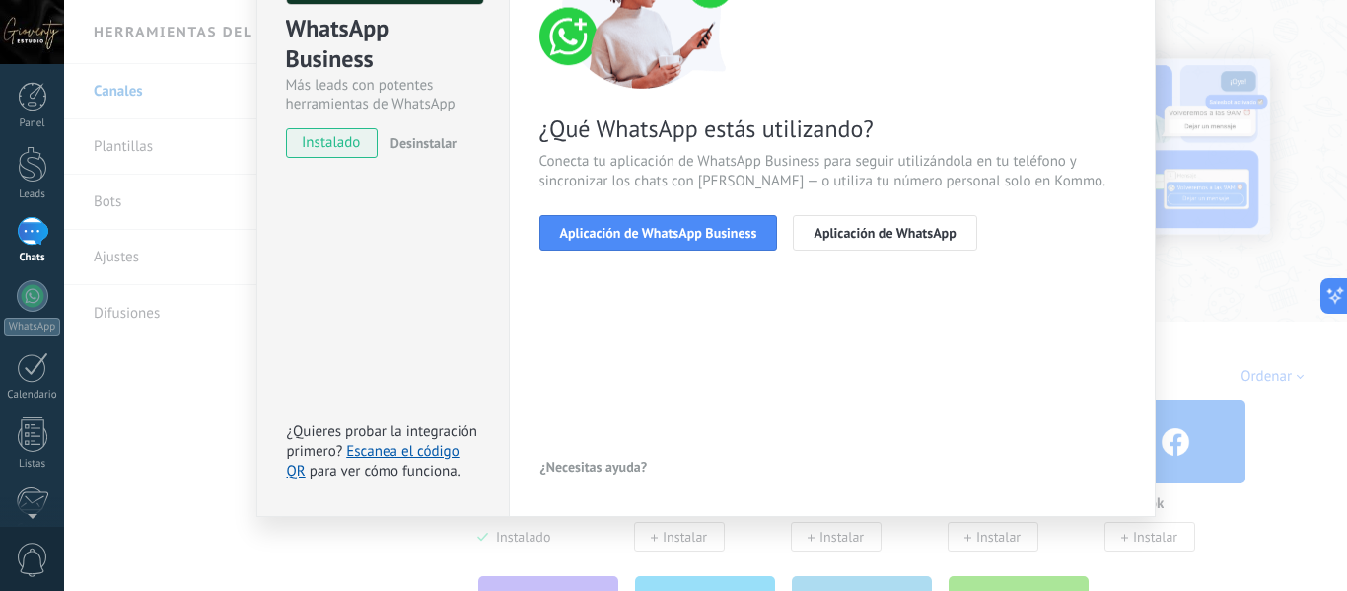
scroll to position [228, 0]
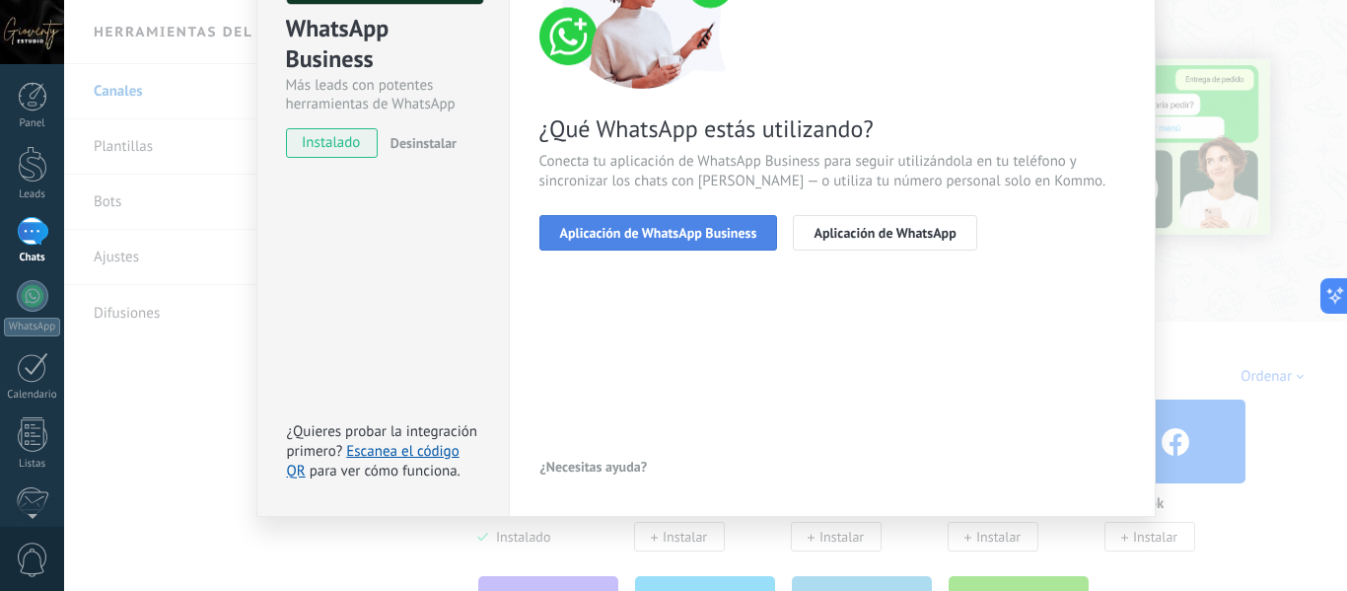
click at [653, 234] on span "Aplicación de WhatsApp Business" at bounding box center [658, 233] width 197 height 14
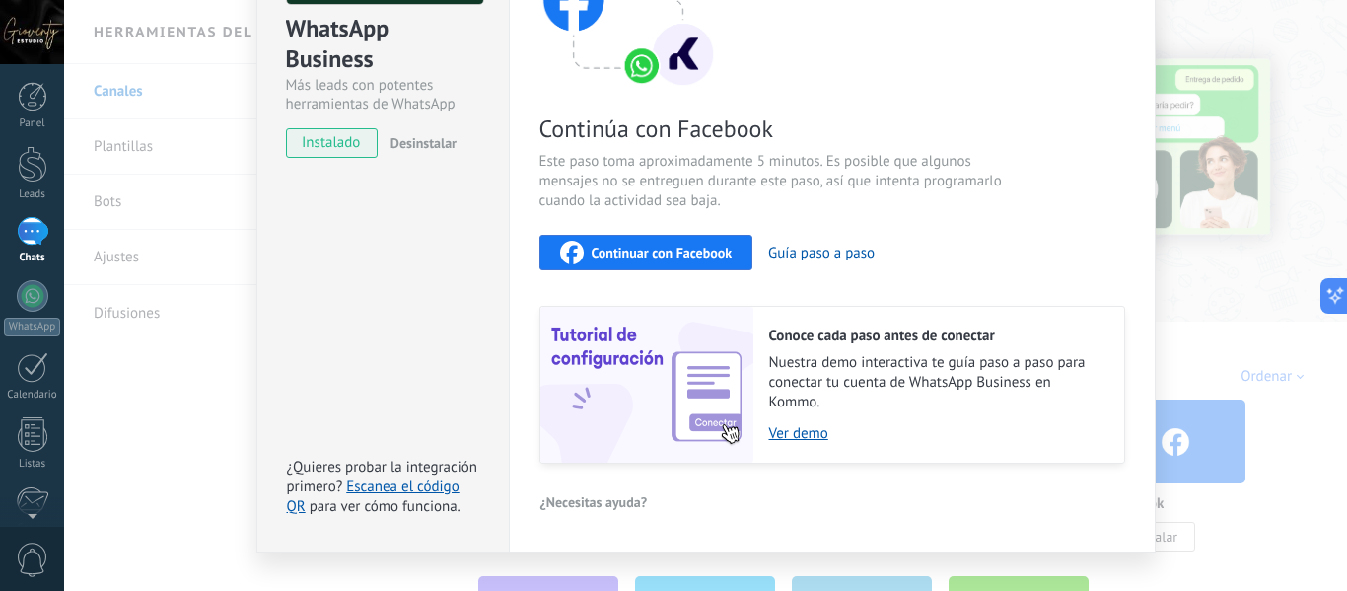
click at [642, 251] on span "Continuar con Facebook" at bounding box center [662, 253] width 141 height 14
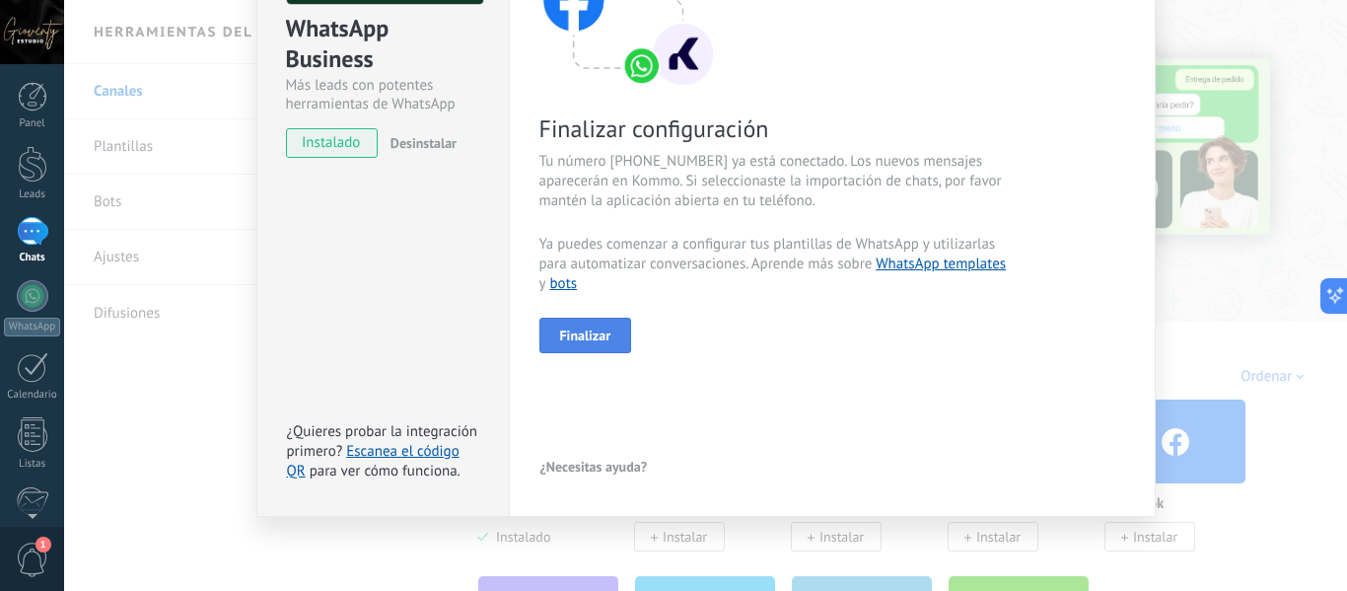
click at [596, 334] on span "Finalizar" at bounding box center [585, 335] width 51 height 14
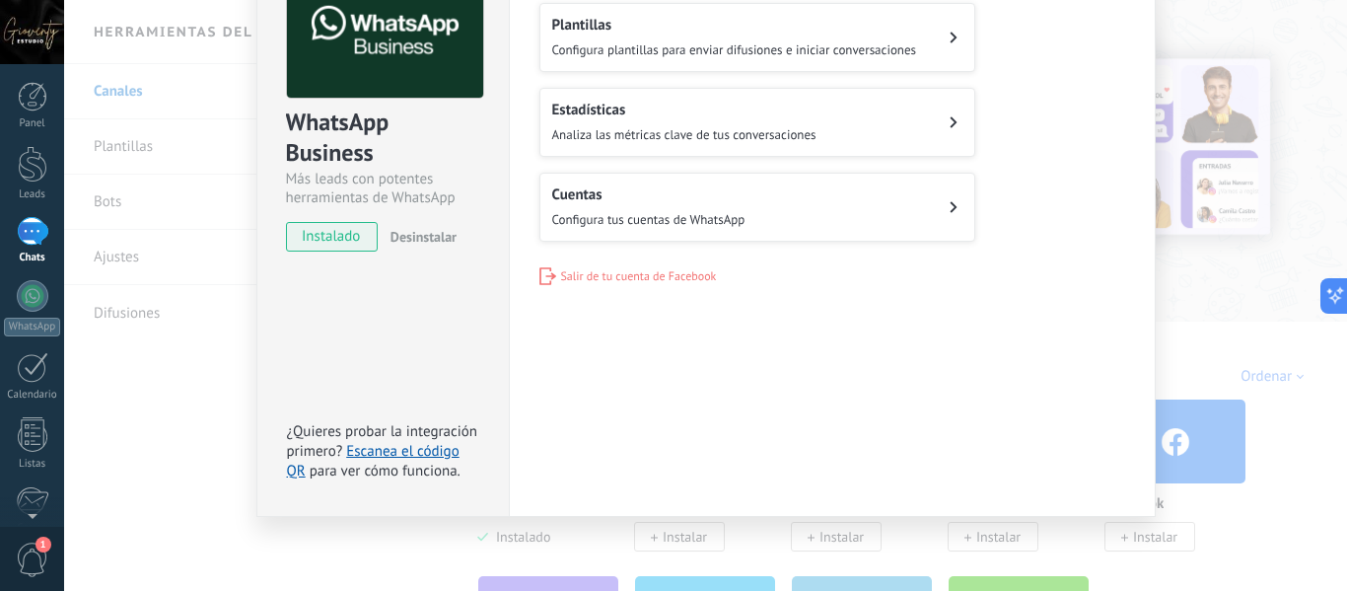
scroll to position [36, 0]
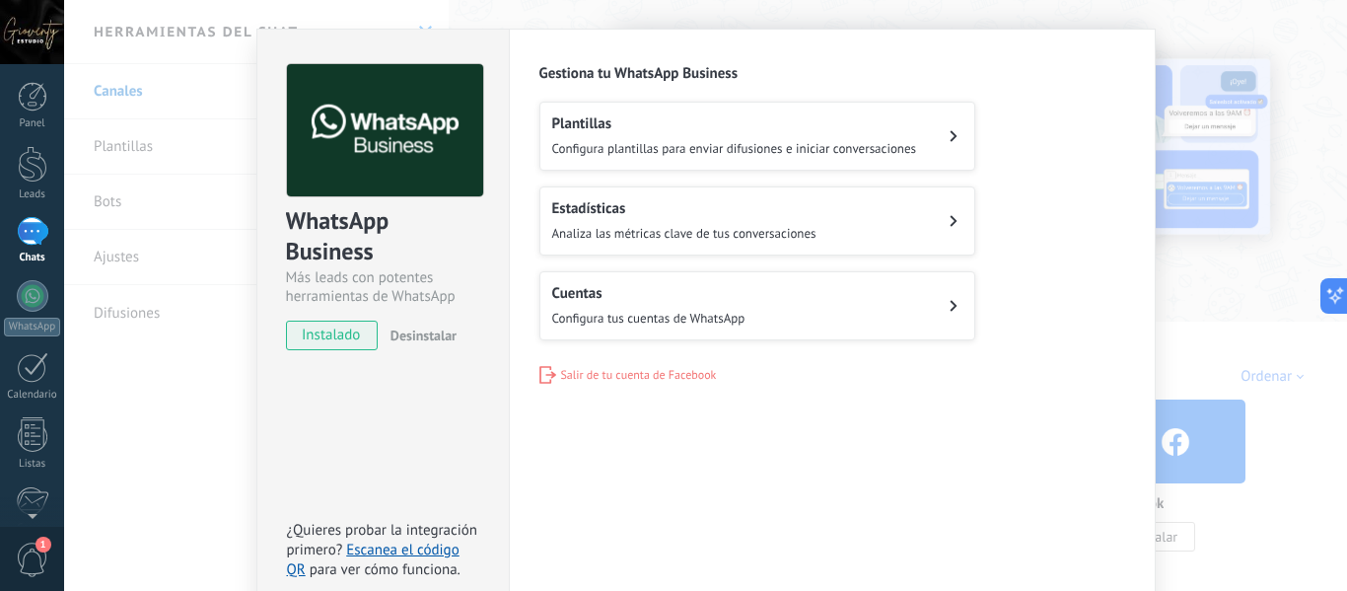
click at [684, 315] on span "Configura tus cuentas de WhatsApp" at bounding box center [648, 318] width 193 height 17
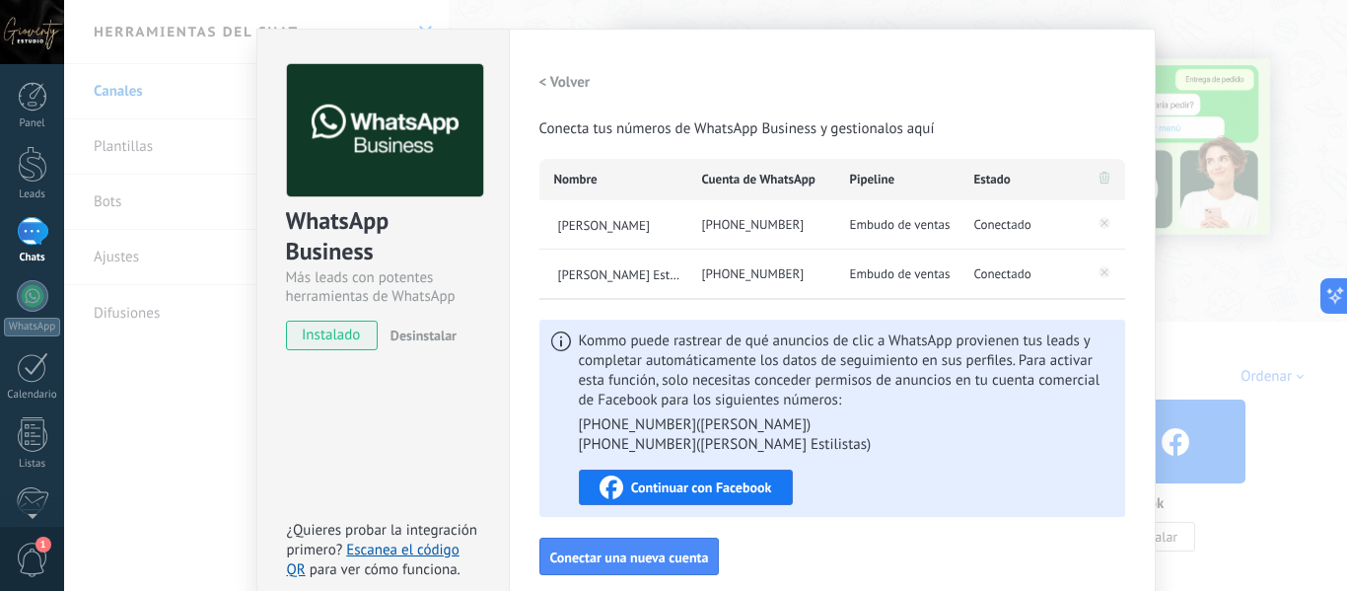
scroll to position [134, 0]
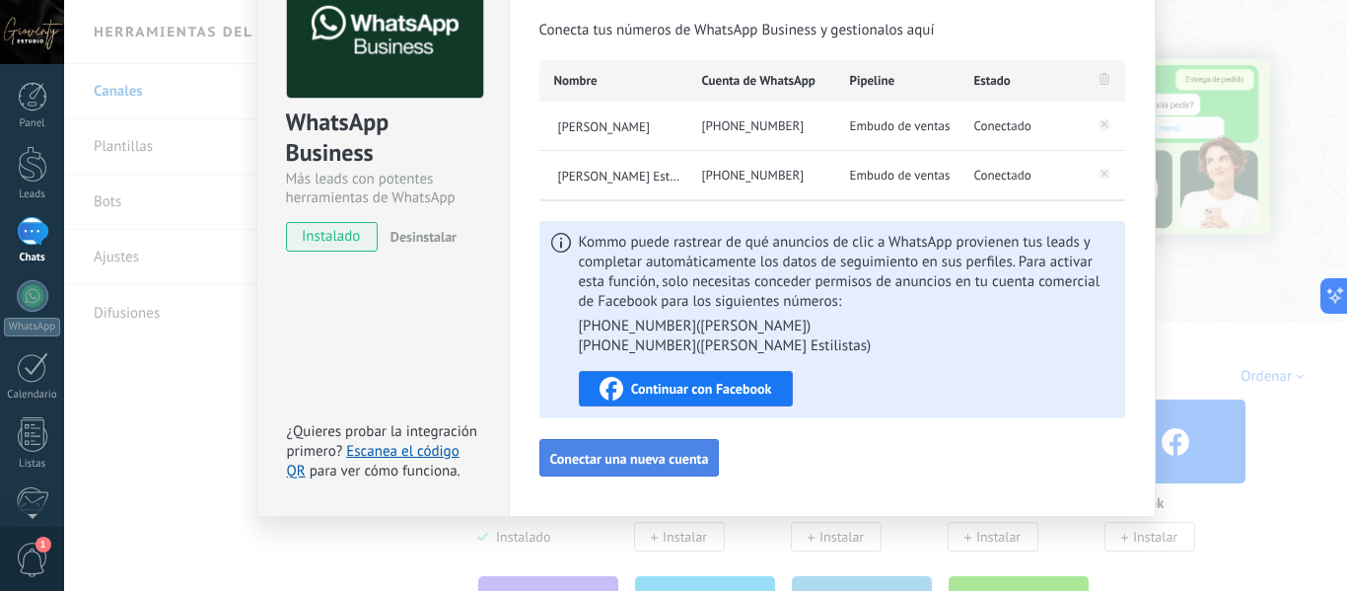
click at [673, 457] on span "Conectar una nueva cuenta" at bounding box center [629, 459] width 159 height 14
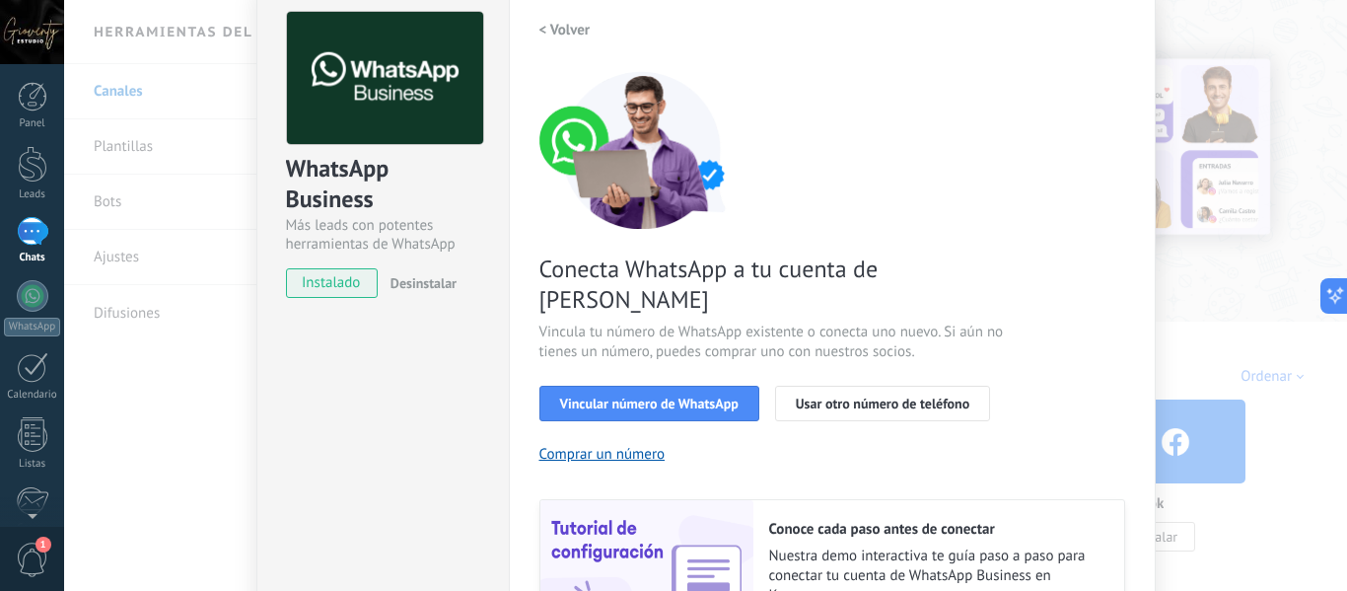
scroll to position [186, 0]
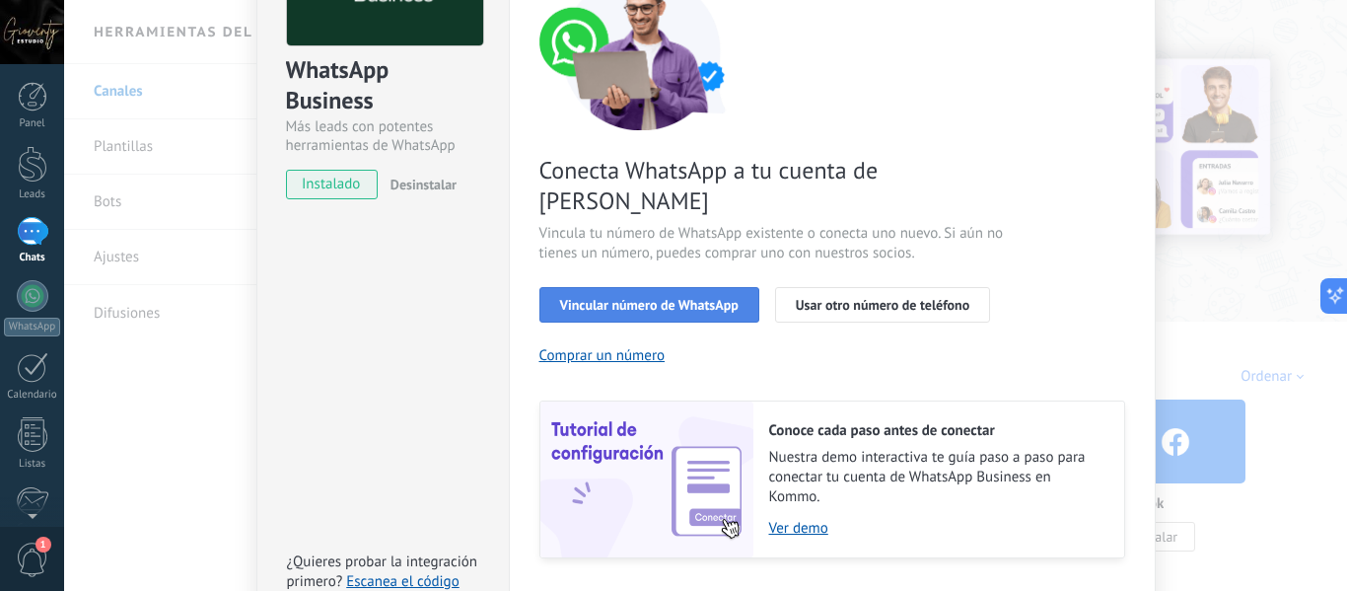
click at [666, 298] on span "Vincular número de WhatsApp" at bounding box center [649, 305] width 179 height 14
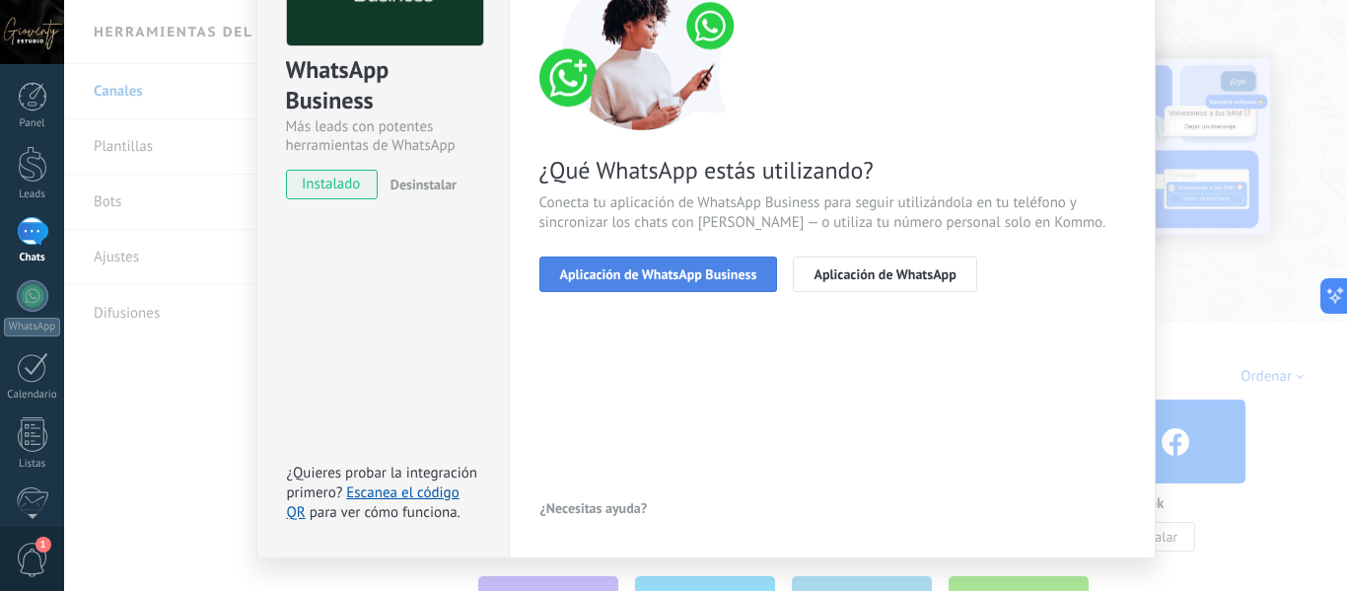
click at [672, 277] on span "Aplicación de WhatsApp Business" at bounding box center [658, 274] width 197 height 14
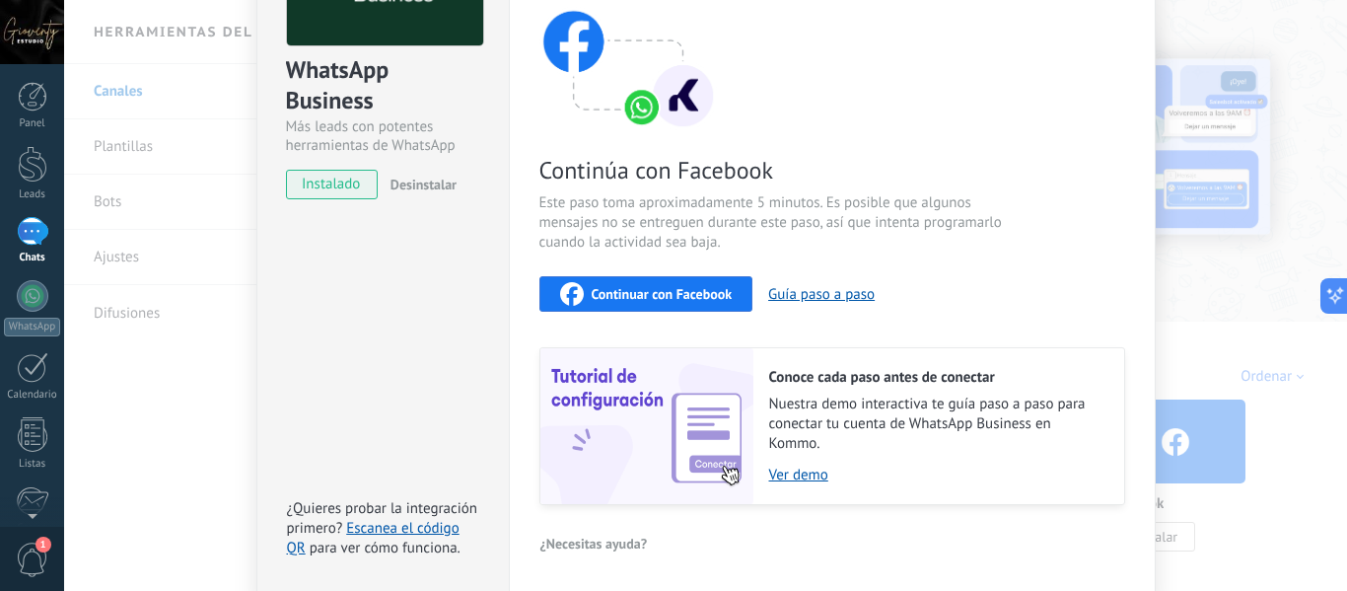
click at [666, 294] on span "Continuar con Facebook" at bounding box center [662, 294] width 141 height 14
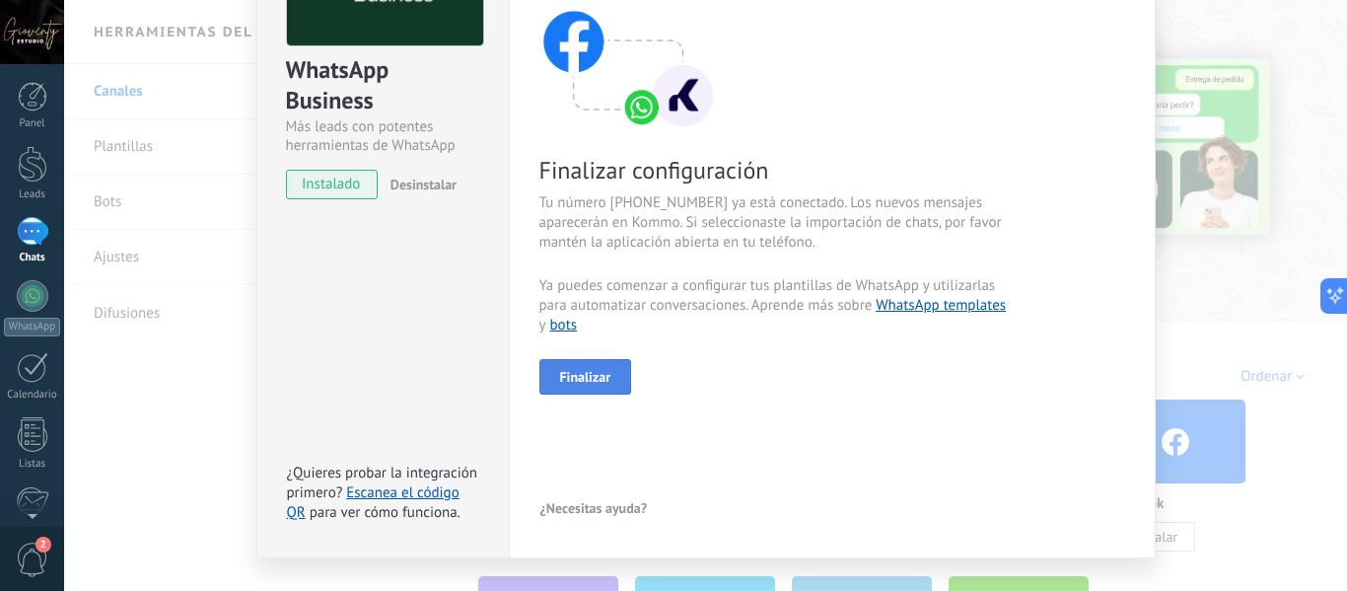
click at [598, 373] on span "Finalizar" at bounding box center [585, 377] width 51 height 14
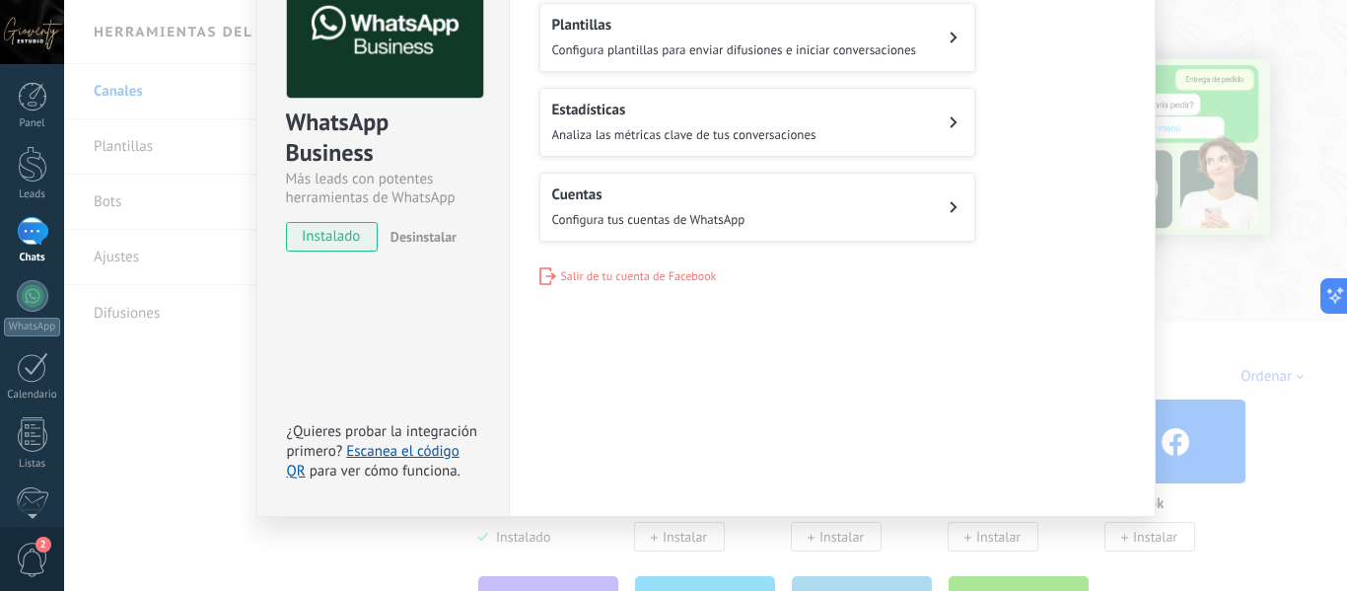
scroll to position [0, 0]
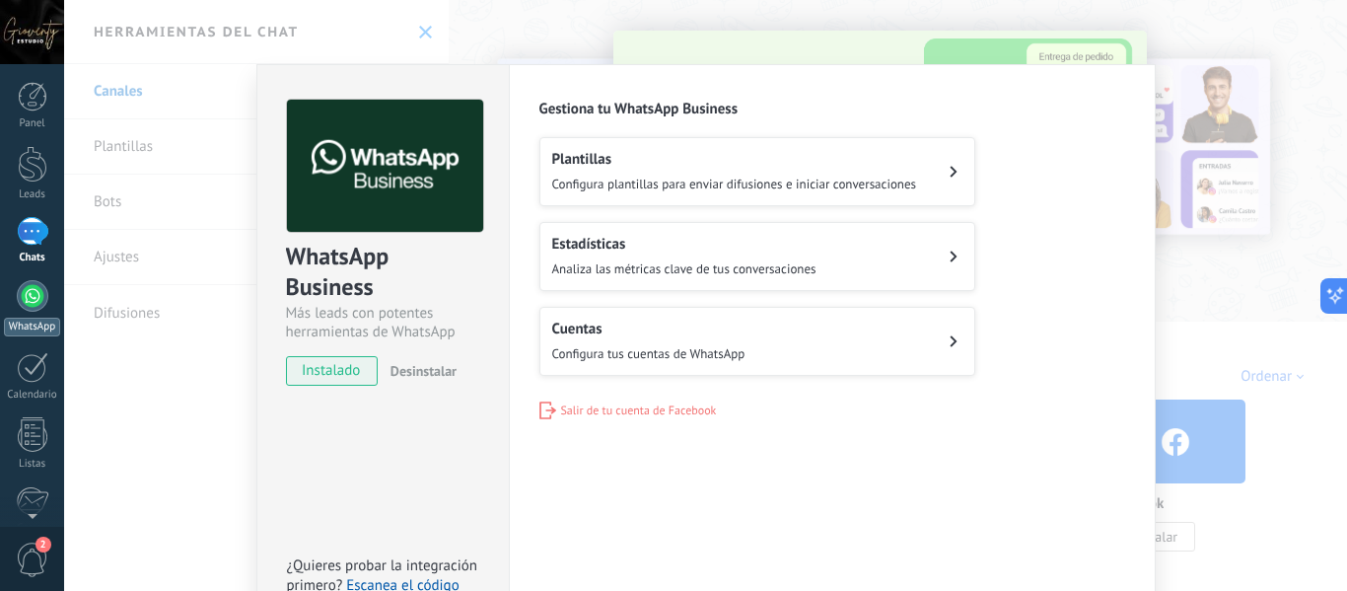
click at [26, 290] on div at bounding box center [33, 296] width 32 height 32
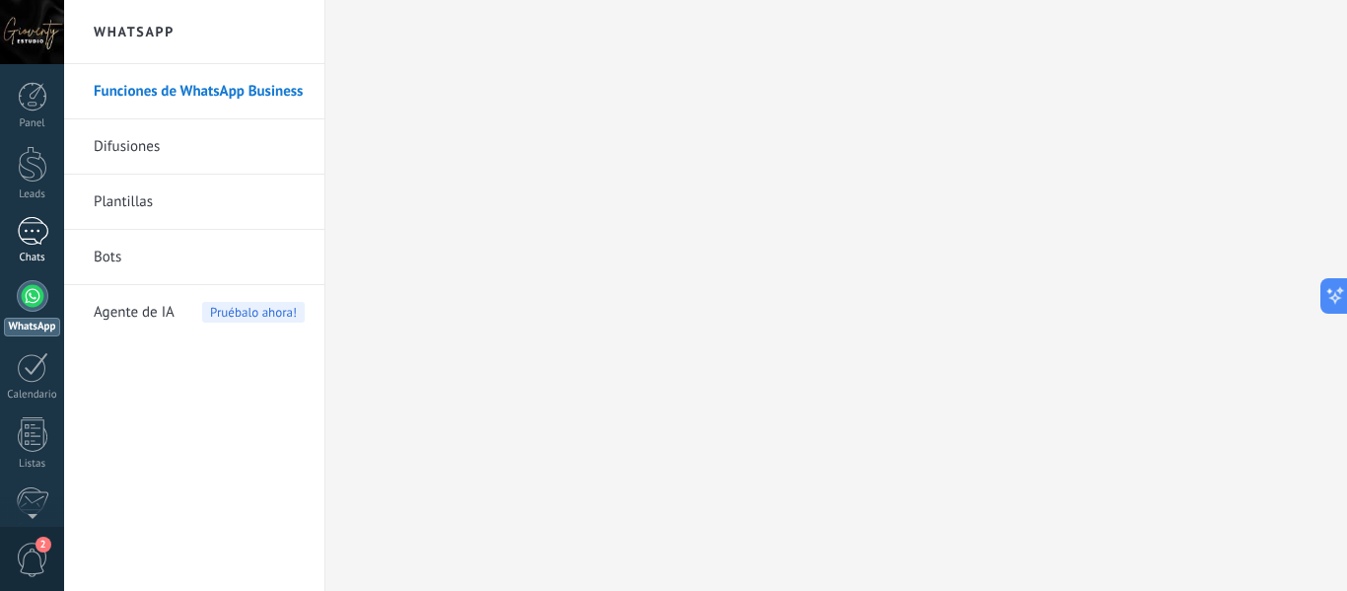
click at [29, 240] on div at bounding box center [33, 231] width 32 height 29
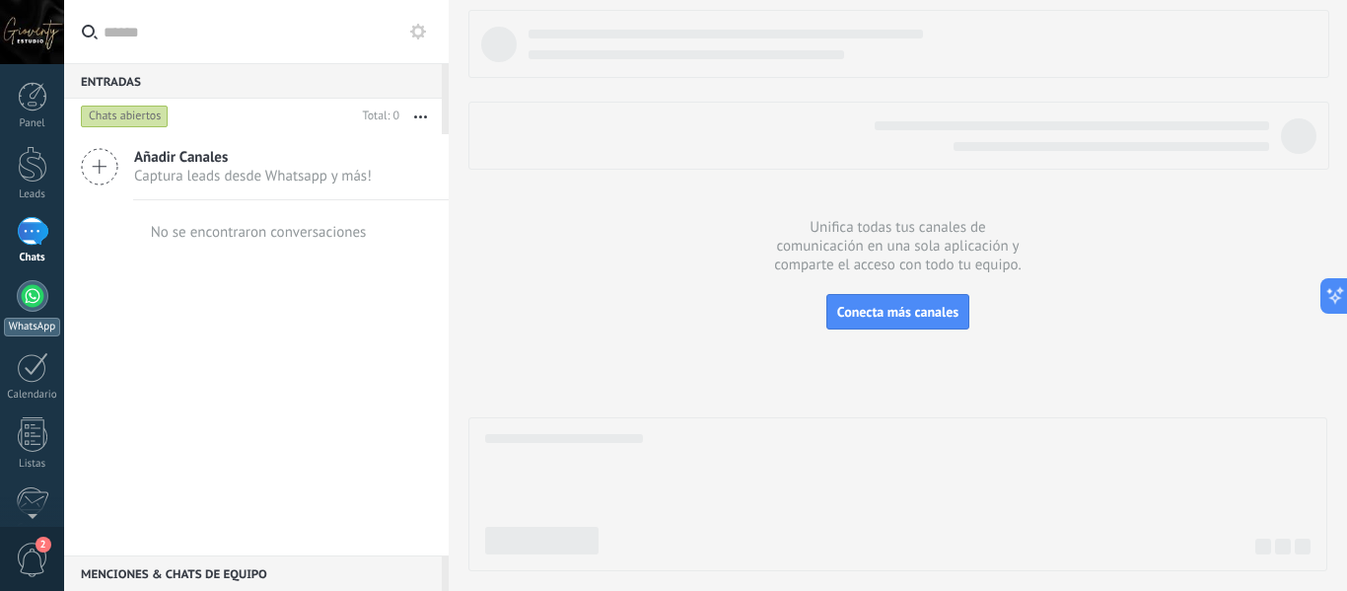
click at [31, 299] on div at bounding box center [33, 296] width 32 height 32
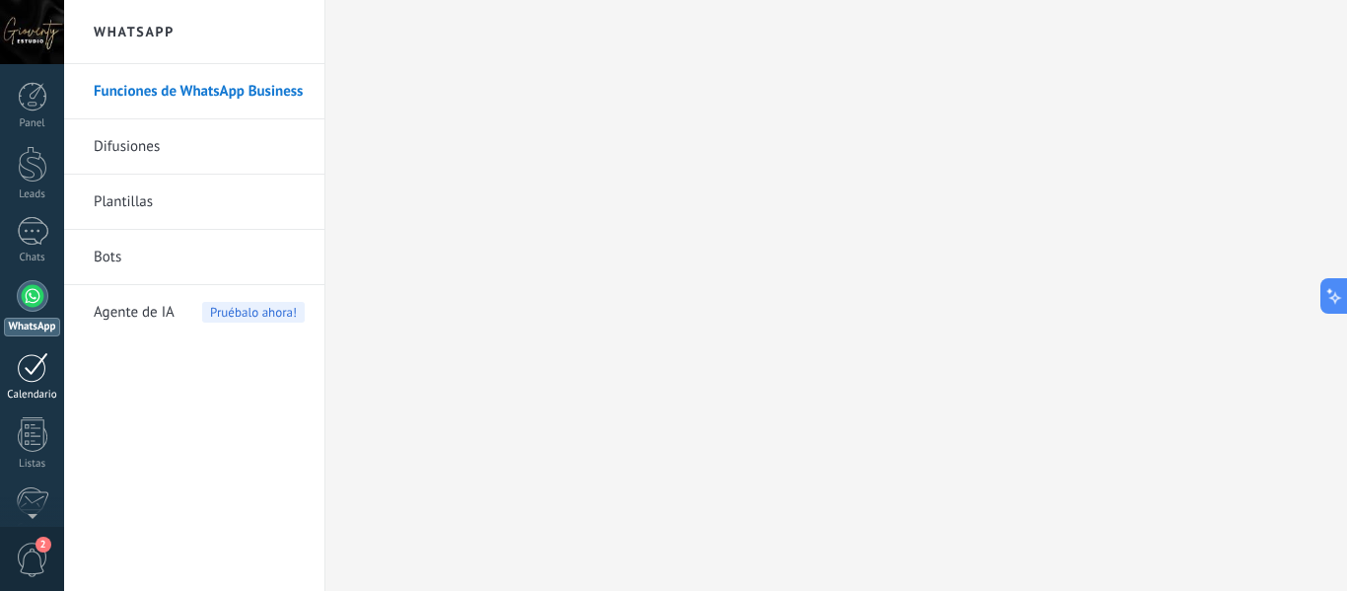
scroll to position [230, 0]
click at [38, 547] on span "2" at bounding box center [44, 545] width 16 height 16
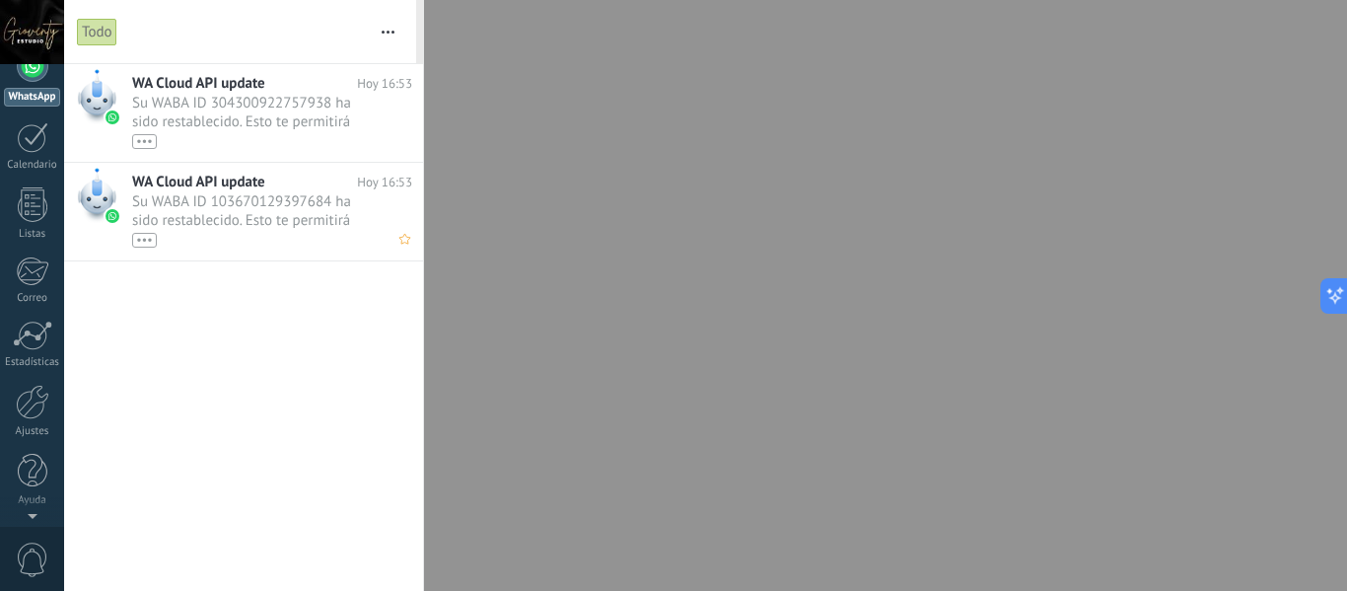
scroll to position [0, 0]
click at [141, 144] on div "•••" at bounding box center [144, 141] width 25 height 15
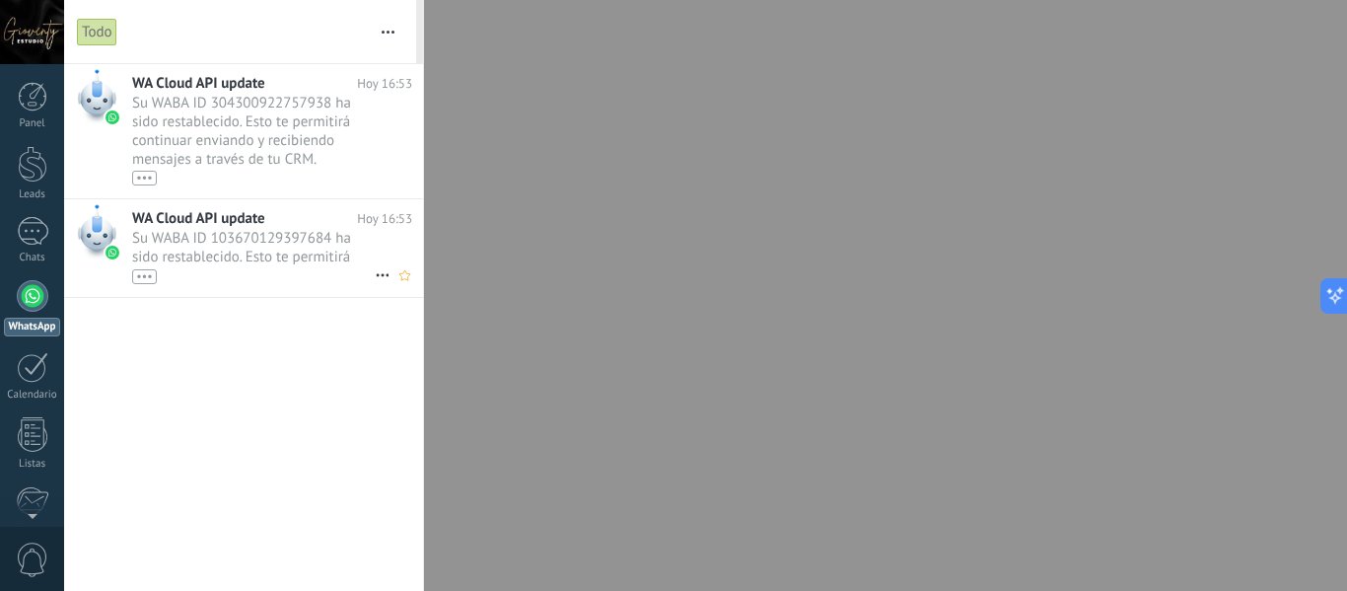
click at [144, 273] on div "•••" at bounding box center [144, 276] width 25 height 15
click at [31, 229] on div at bounding box center [33, 231] width 32 height 29
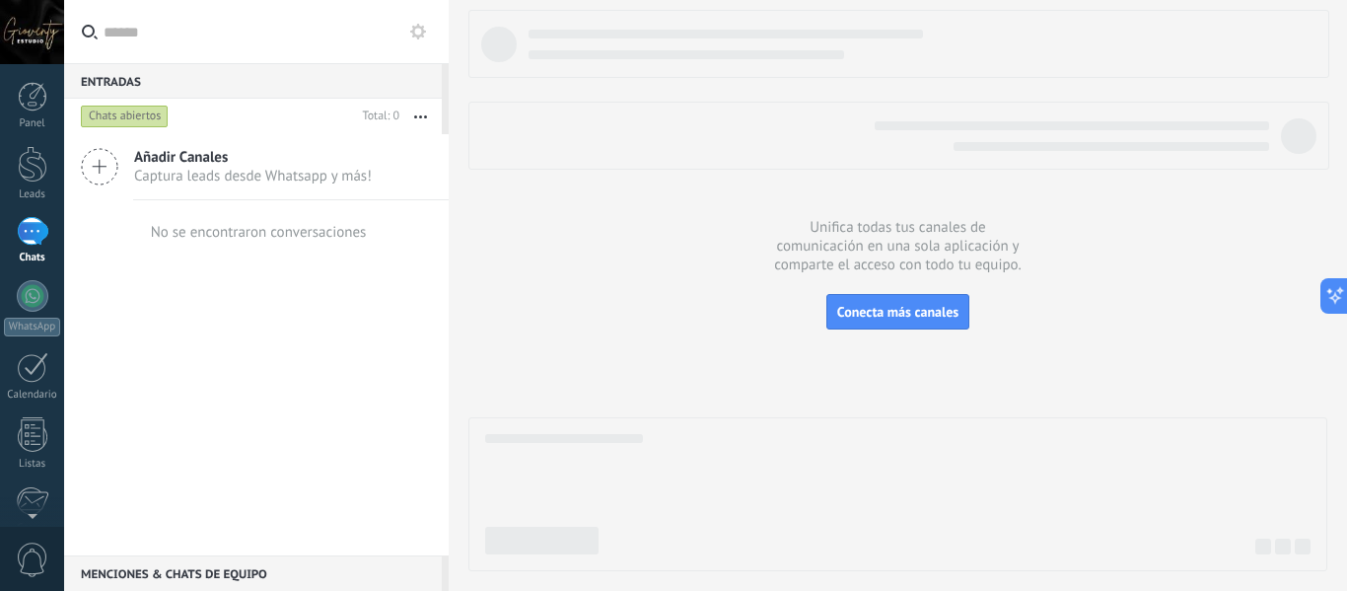
click at [122, 113] on div "Chats abiertos" at bounding box center [125, 117] width 88 height 24
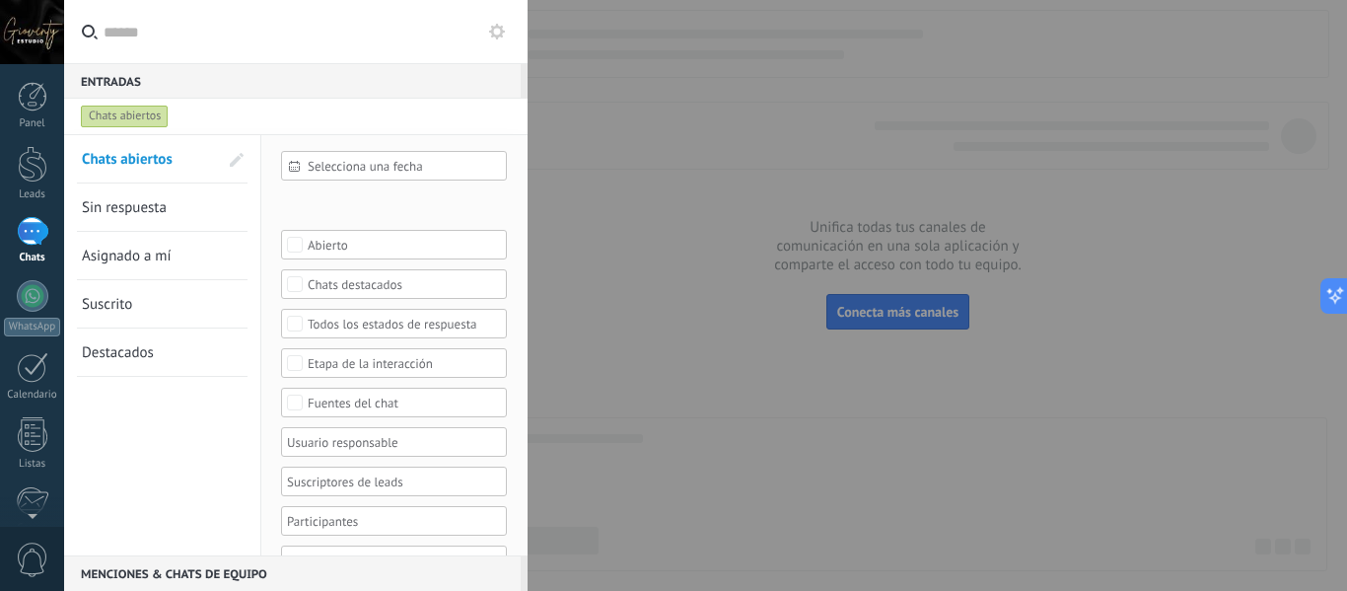
click at [136, 205] on span "Sin respuesta" at bounding box center [124, 207] width 85 height 19
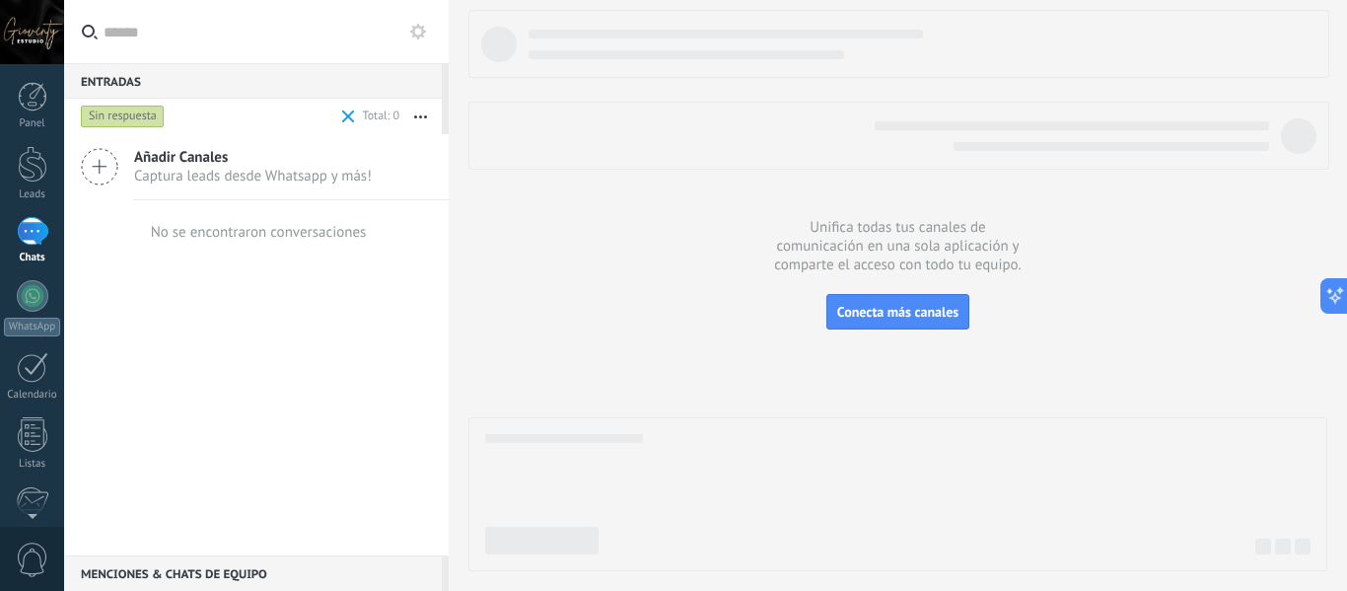
click at [96, 164] on icon at bounding box center [99, 166] width 37 height 37
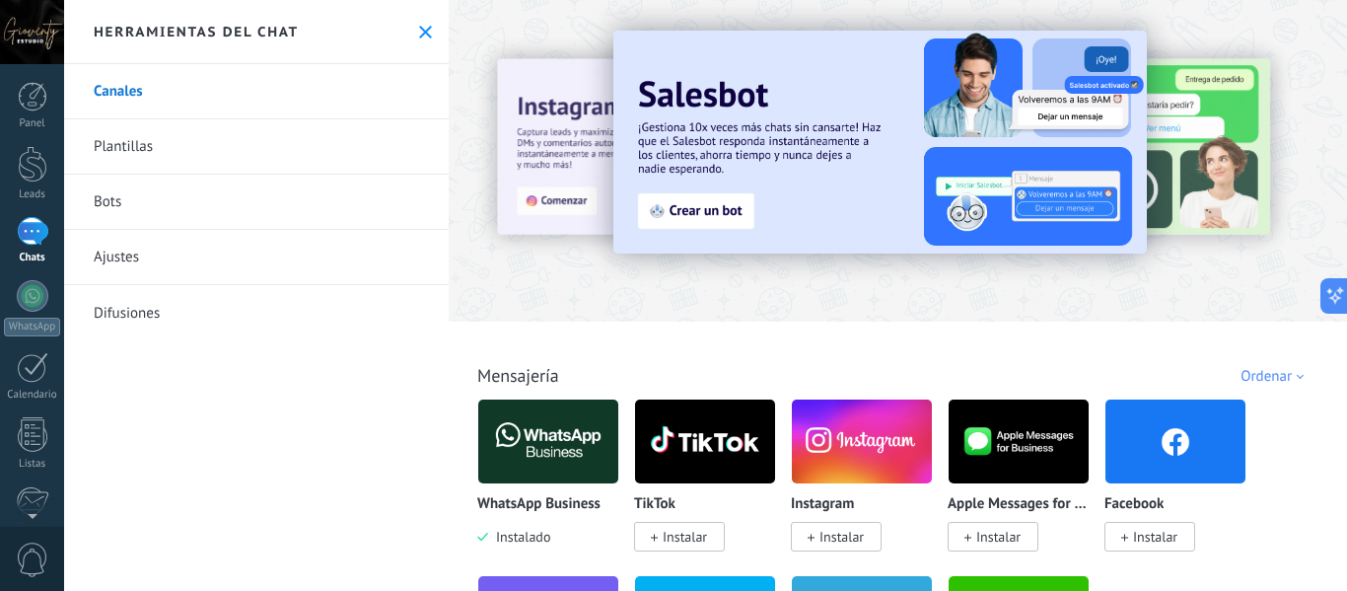
click at [514, 453] on img at bounding box center [548, 442] width 140 height 96
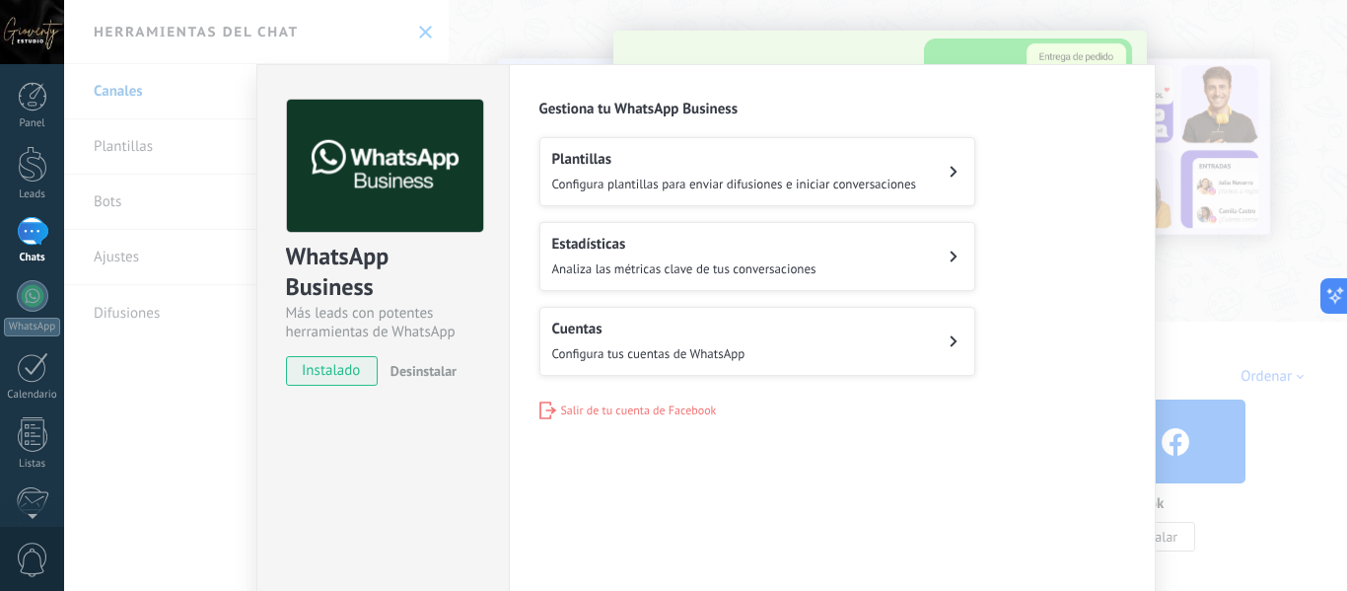
click at [632, 356] on span "Configura tus cuentas de WhatsApp" at bounding box center [648, 353] width 193 height 17
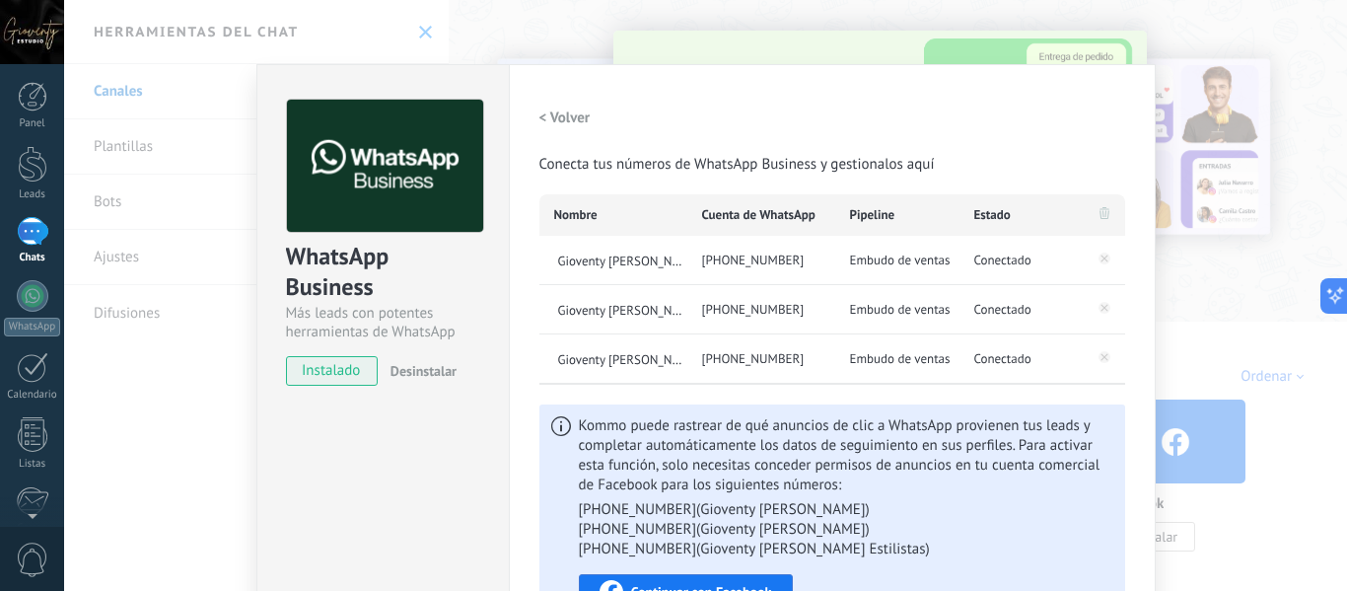
scroll to position [179, 0]
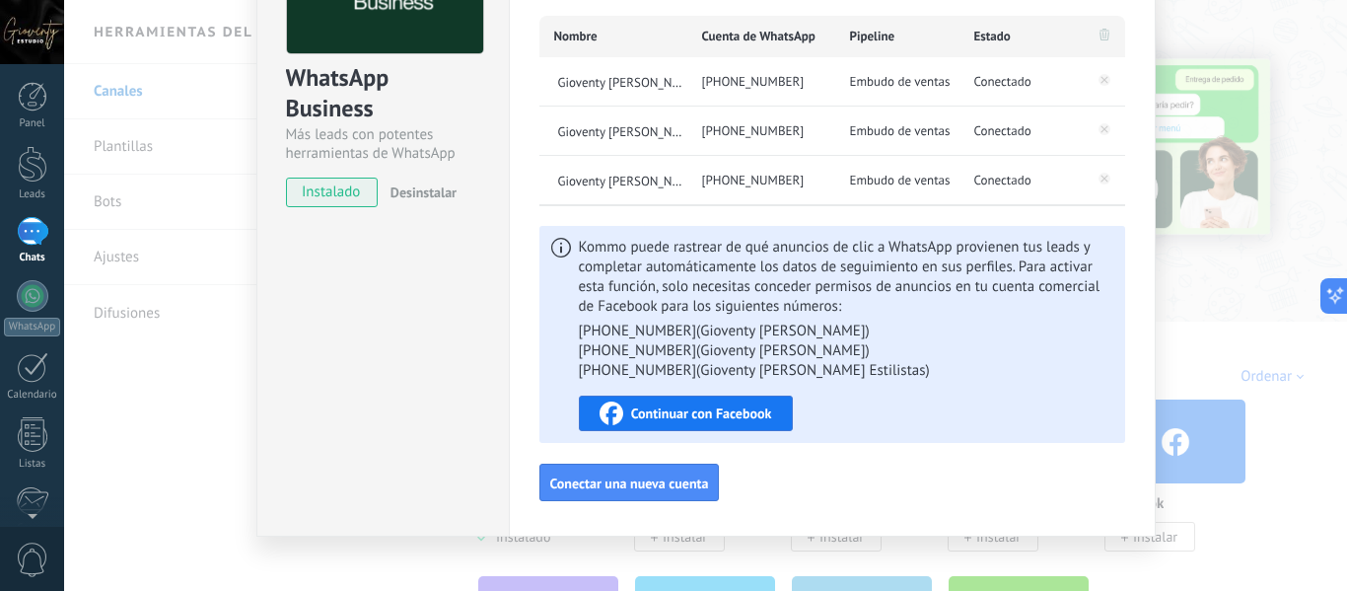
click at [709, 406] on span "Continuar con Facebook" at bounding box center [701, 413] width 141 height 14
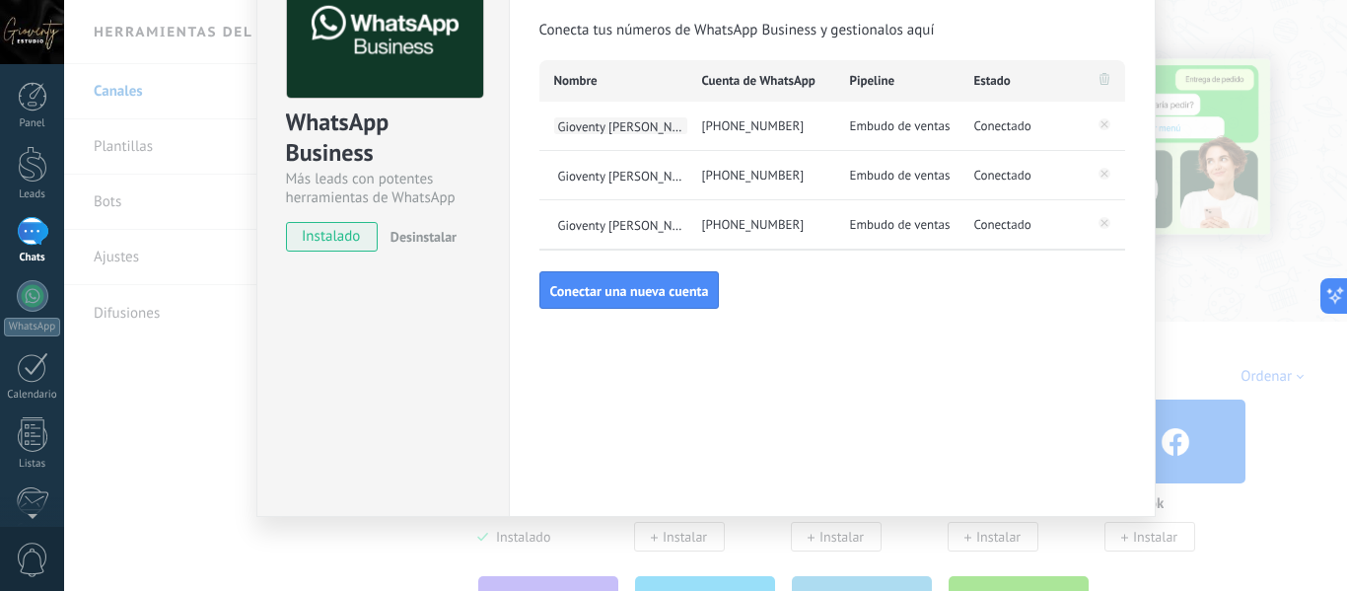
click at [595, 121] on span "Gioventy Valle" at bounding box center [620, 125] width 133 height 17
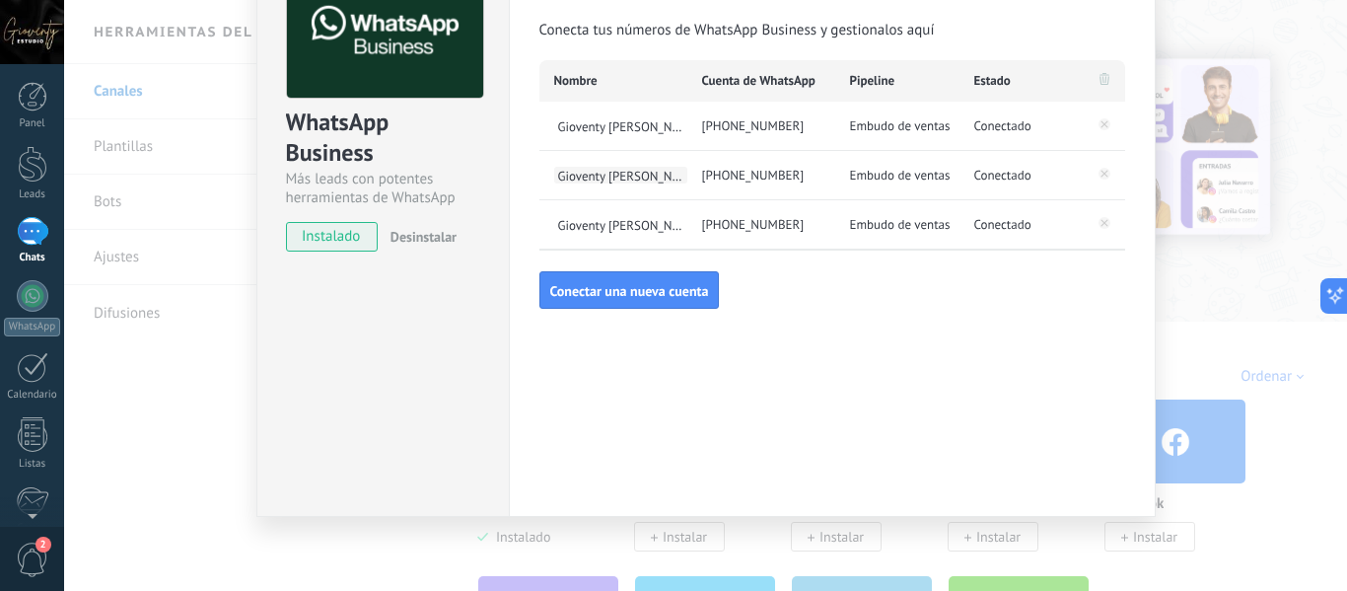
click at [619, 175] on span "Gioventy Trejo Estilistas" at bounding box center [620, 175] width 133 height 17
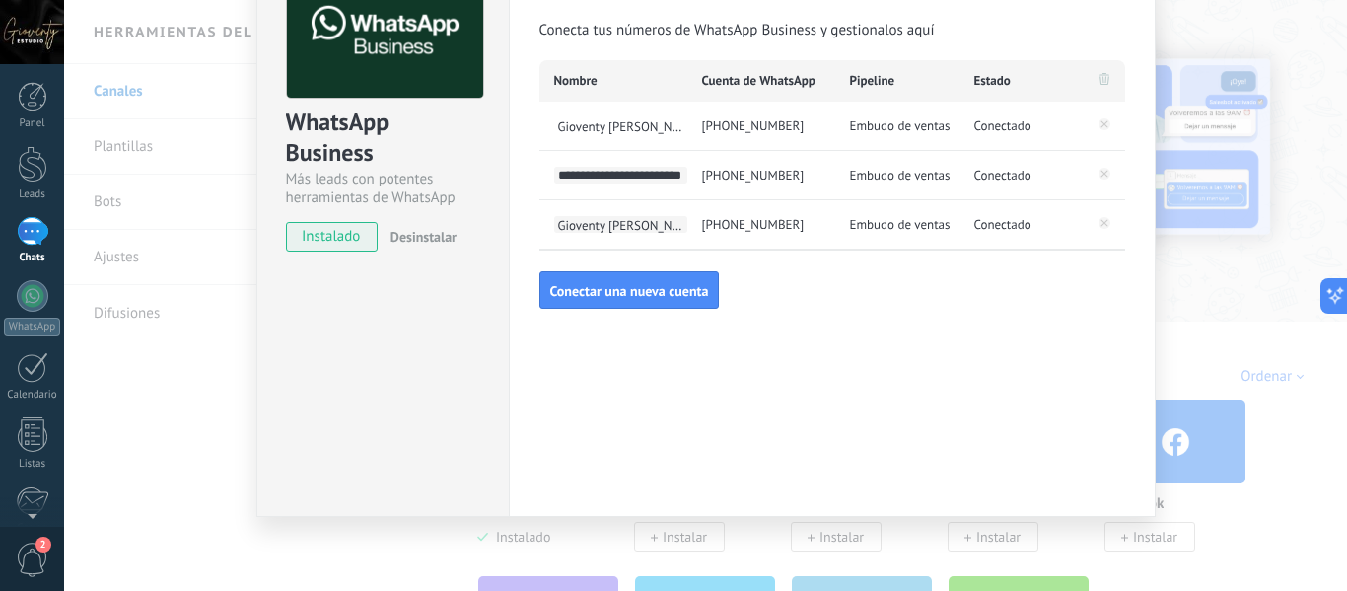
click at [622, 225] on span "Gioventy Rondeau" at bounding box center [620, 224] width 133 height 17
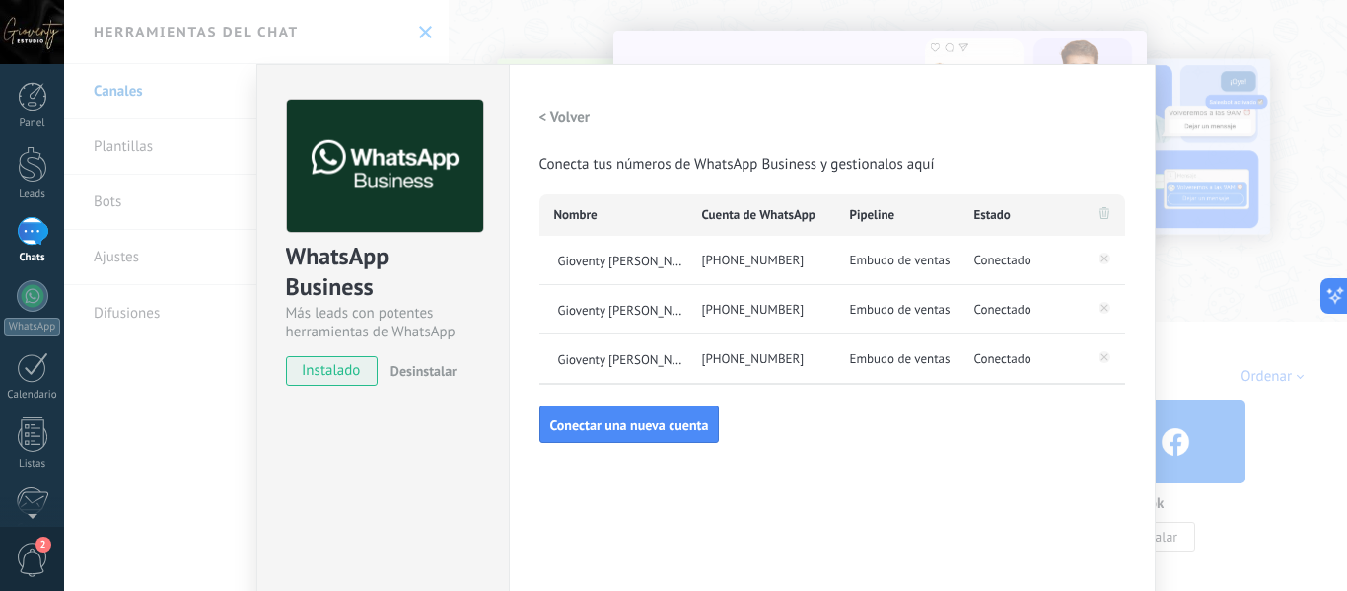
click at [551, 118] on h2 "< Volver" at bounding box center [565, 117] width 51 height 19
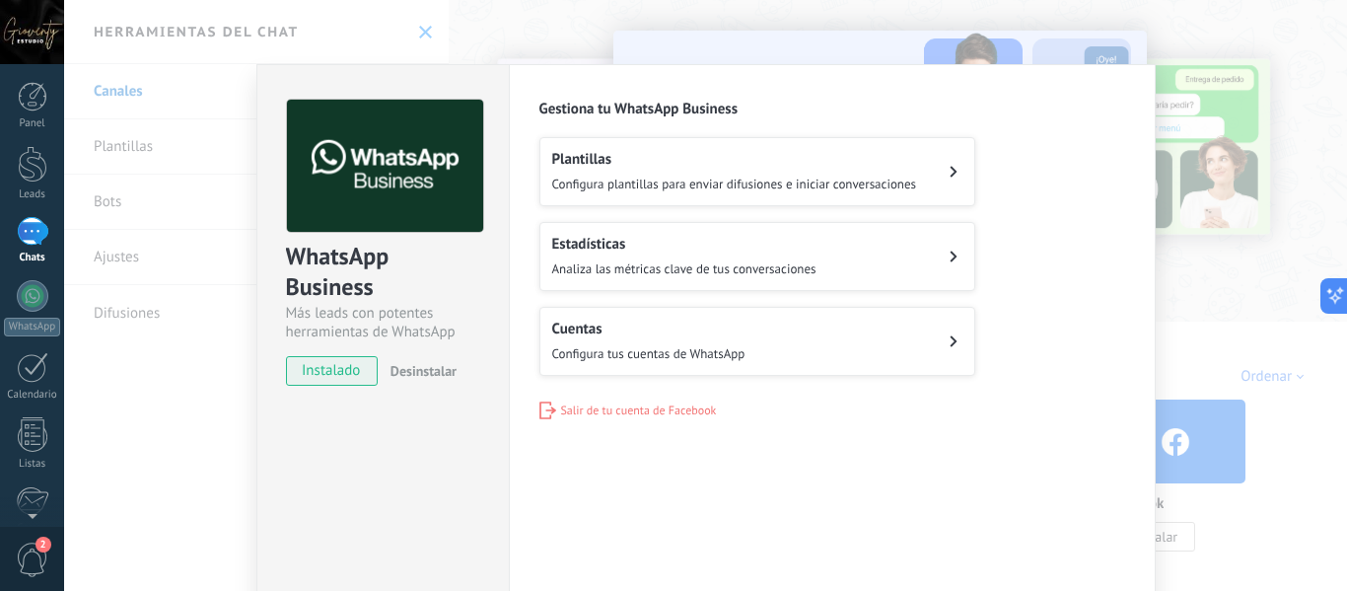
click at [588, 253] on div "Estadísticas Analiza las métricas clave de tus conversaciones" at bounding box center [684, 256] width 264 height 43
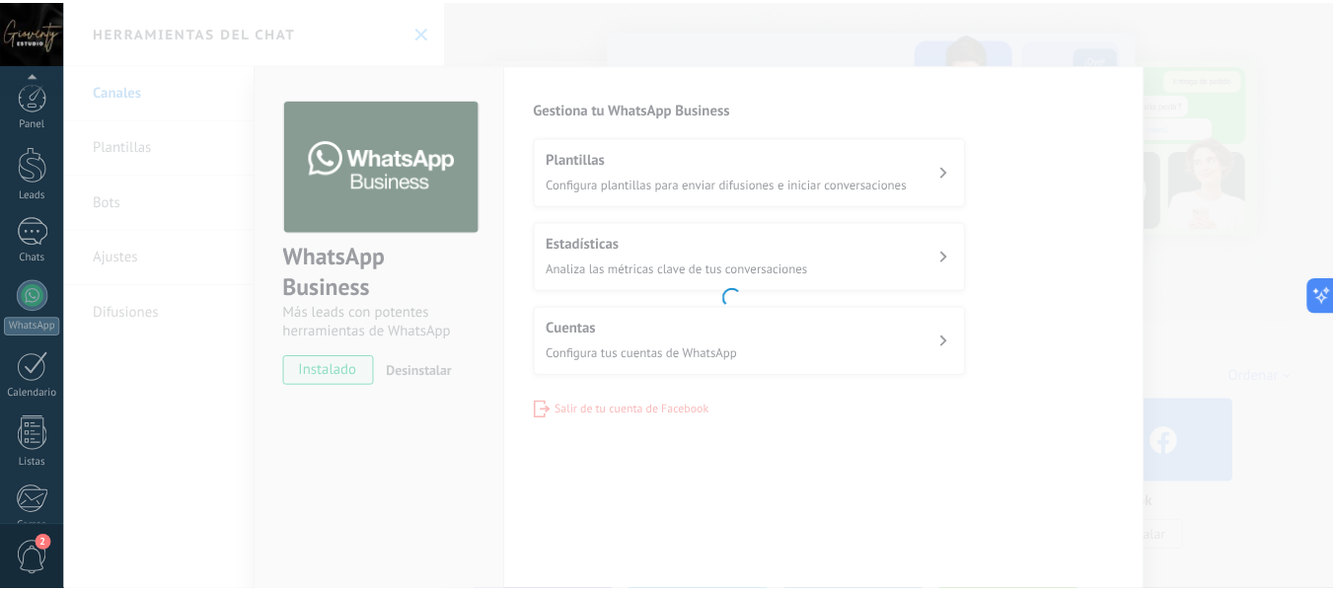
scroll to position [230, 0]
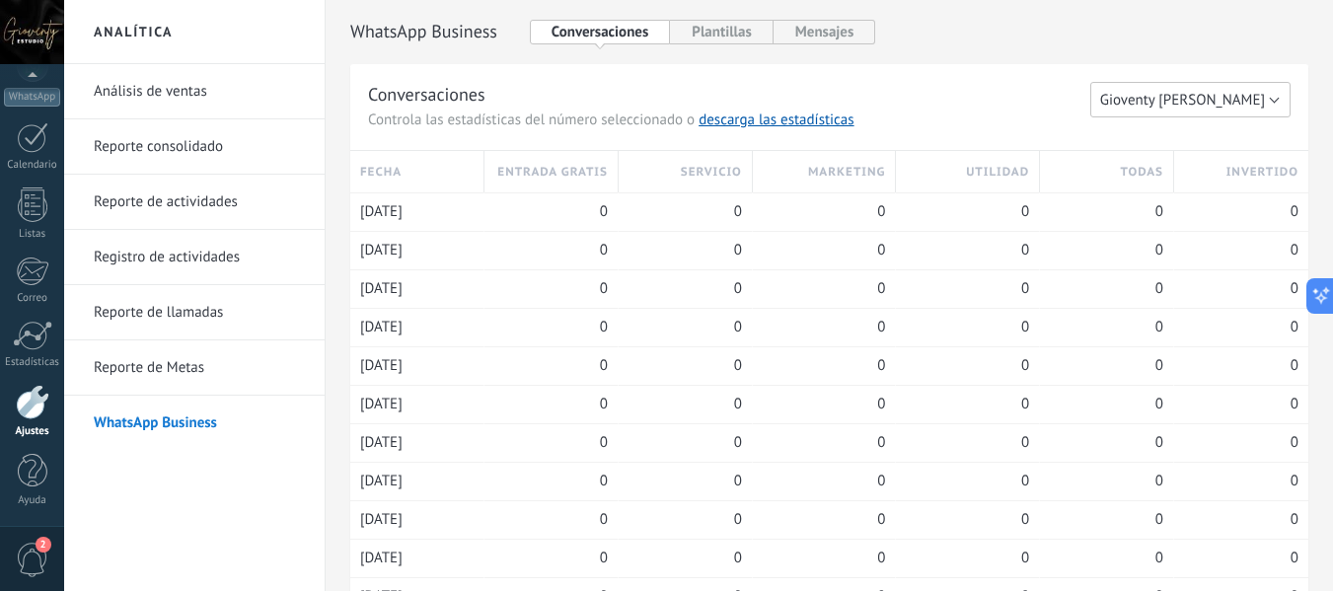
click at [1202, 101] on span "Gioventy Valle" at bounding box center [1182, 100] width 165 height 19
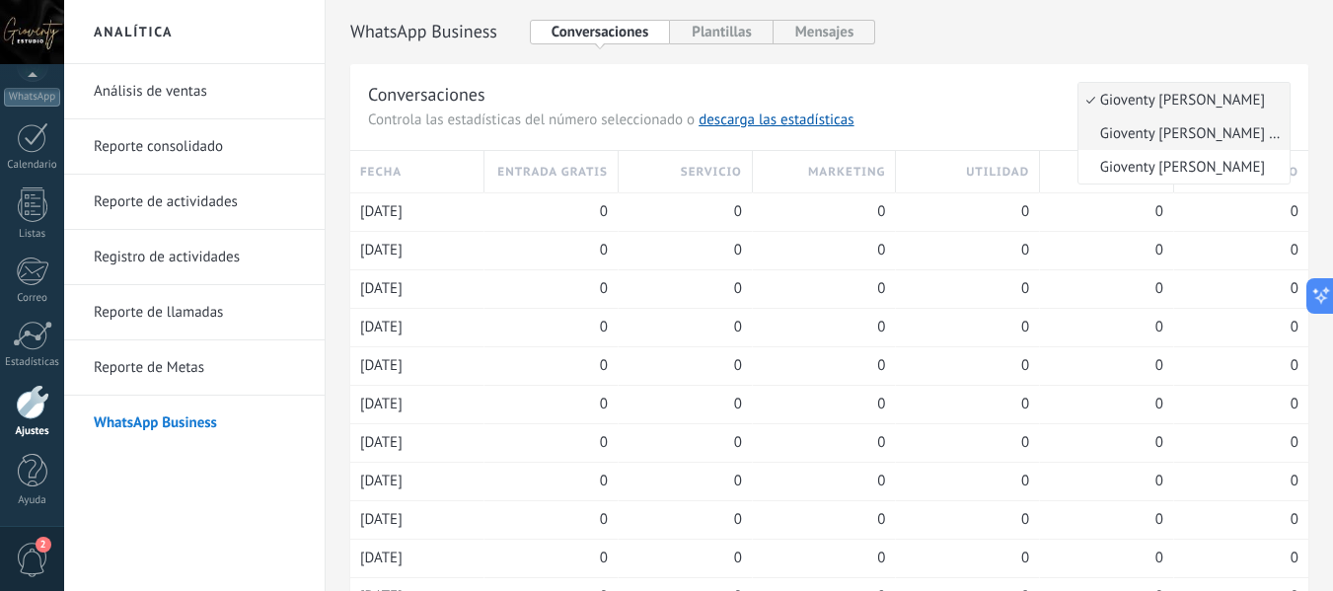
click at [1197, 136] on span "Gioventy Trejo Estilistas" at bounding box center [1180, 133] width 205 height 19
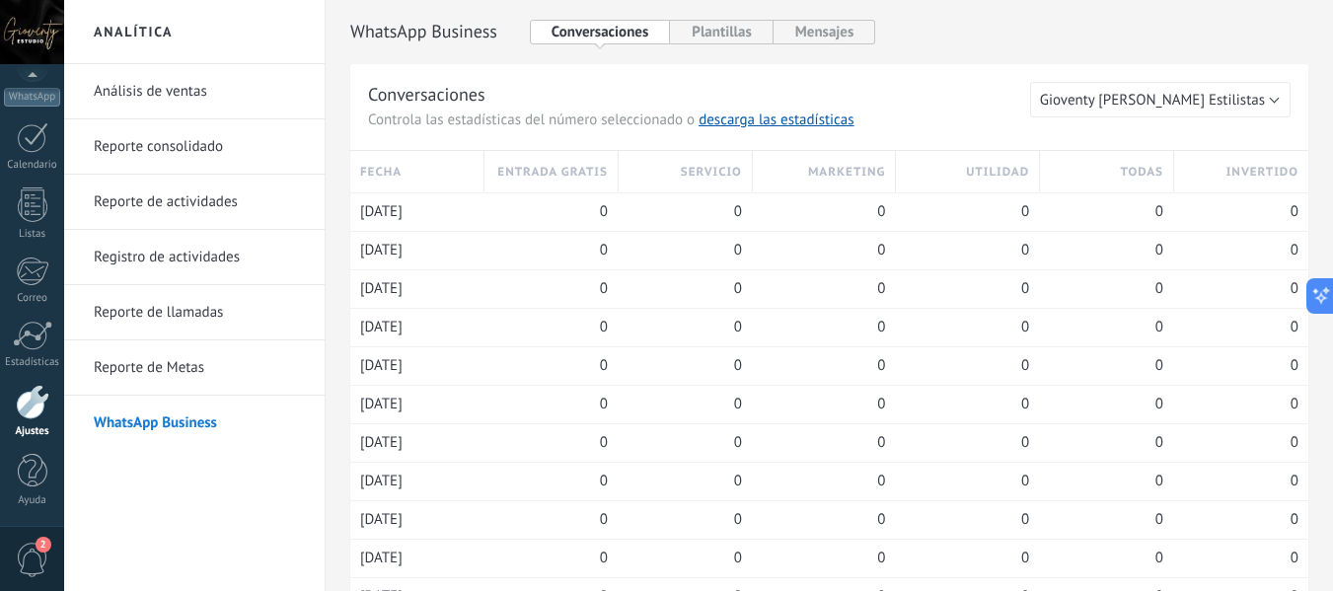
click at [169, 88] on link "Análisis de ventas" at bounding box center [199, 91] width 211 height 55
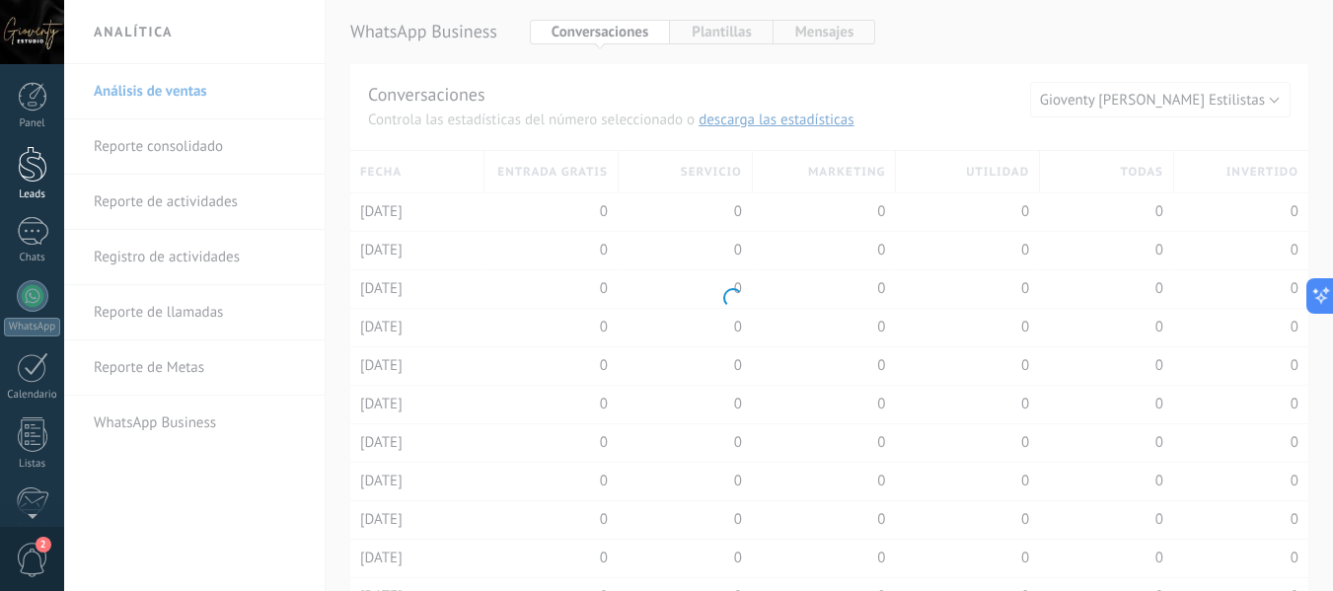
click at [28, 175] on div at bounding box center [33, 164] width 30 height 36
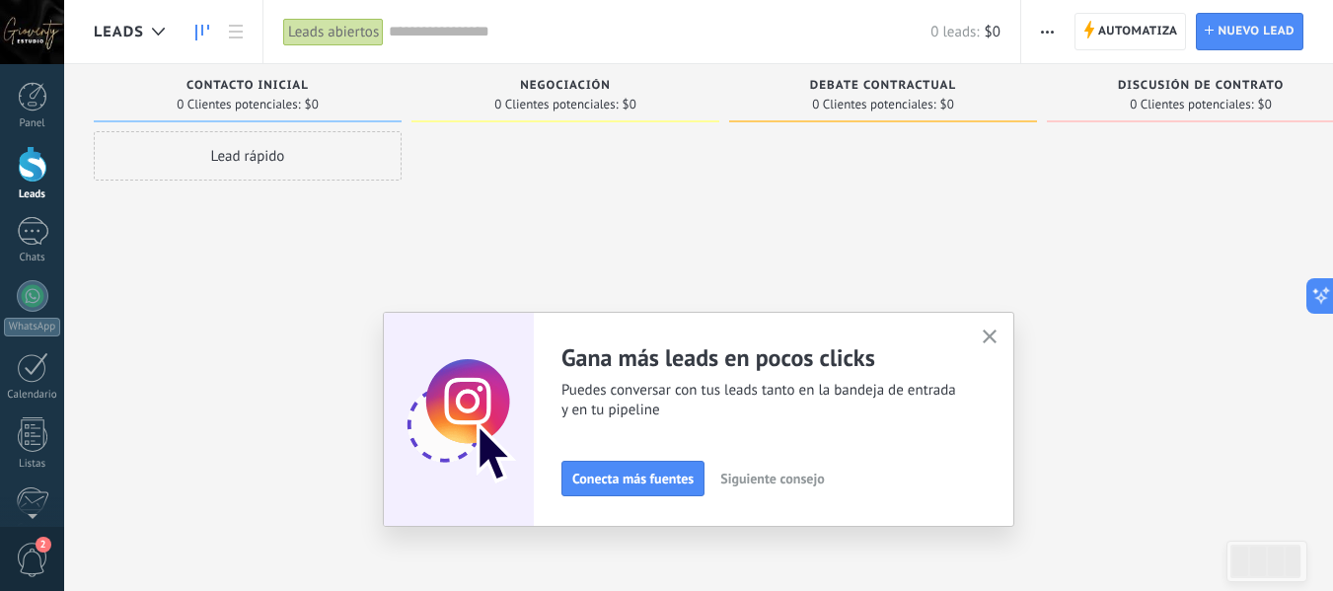
click at [773, 480] on span "Siguiente consejo" at bounding box center [772, 478] width 104 height 14
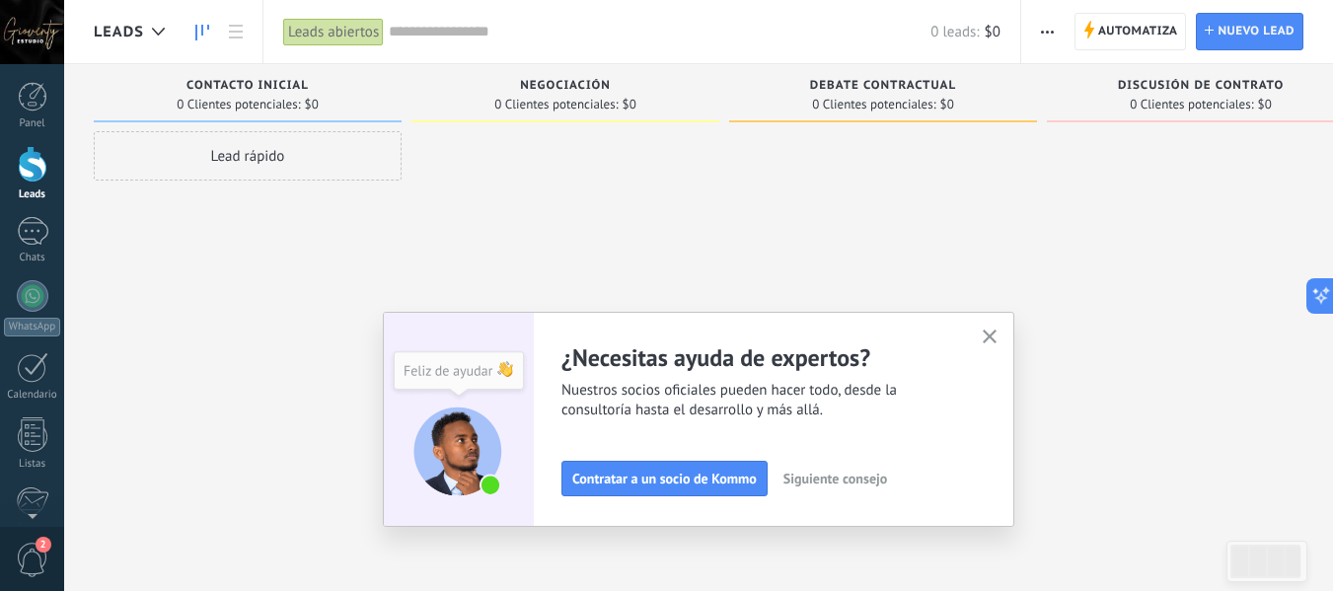
click at [824, 479] on div "Adapta tu flujo de trabajo Puedes crear varios pipelines adaptados a tus proces…" at bounding box center [698, 419] width 570 height 154
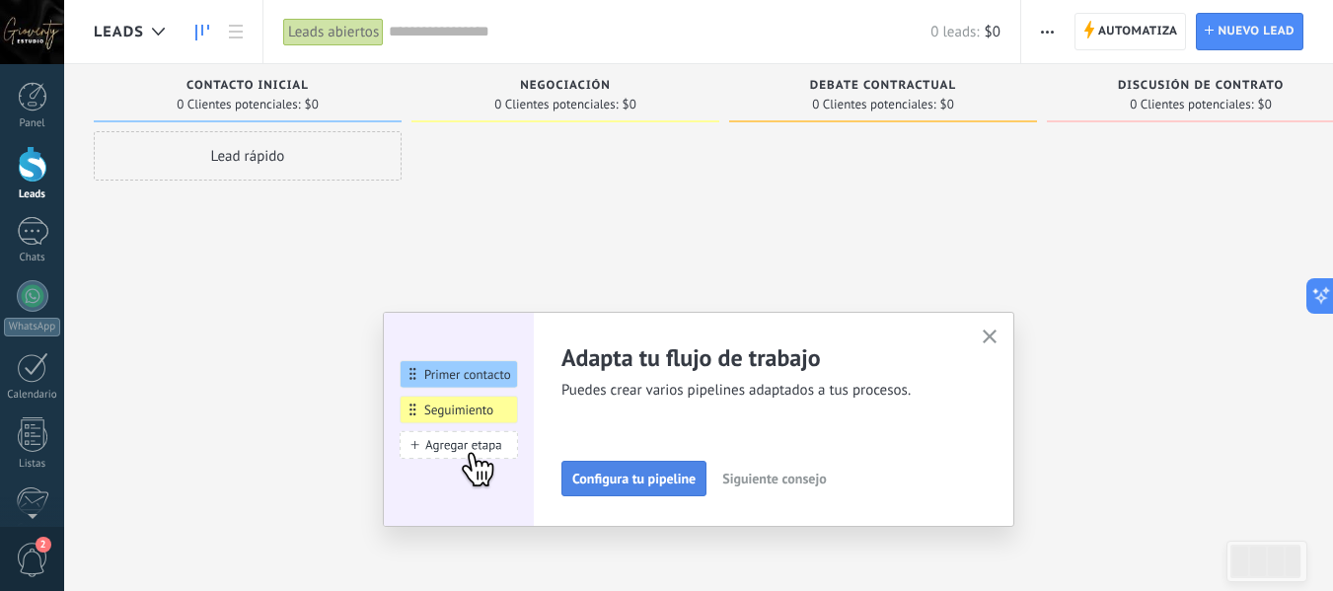
click at [687, 480] on span "Configura tu pipeline" at bounding box center [633, 478] width 123 height 14
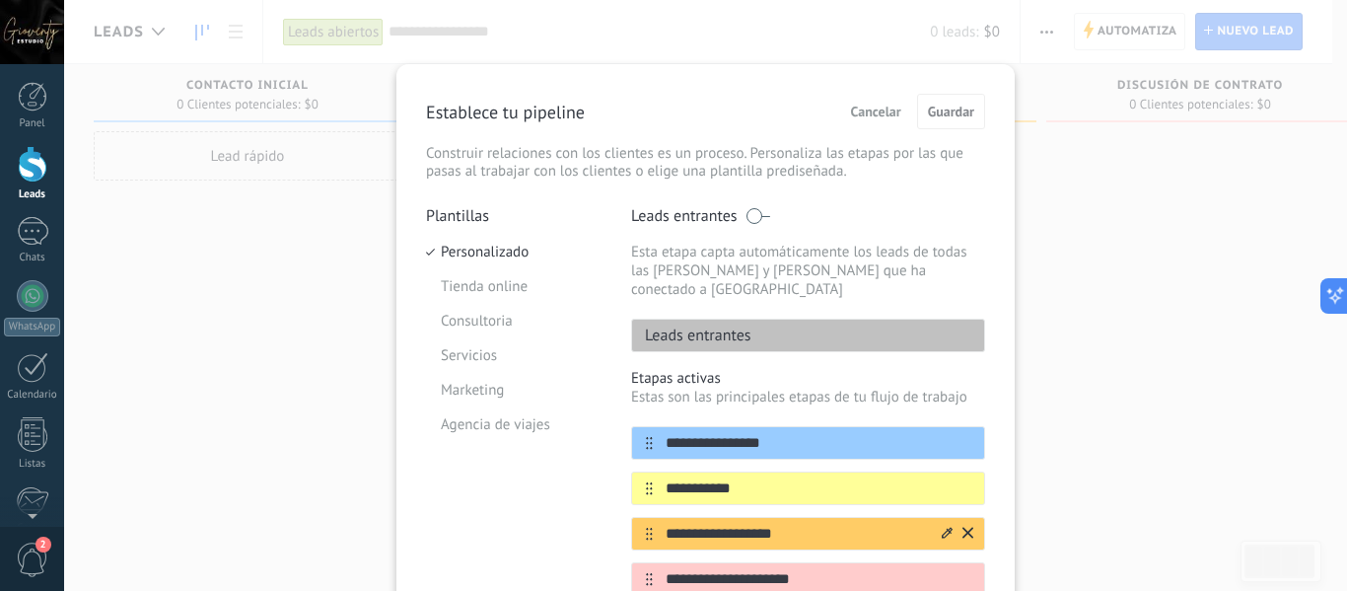
click at [945, 527] on icon at bounding box center [947, 532] width 11 height 11
click at [876, 524] on input "**********" at bounding box center [796, 534] width 286 height 21
click at [756, 478] on input "**********" at bounding box center [796, 488] width 286 height 21
type input "*"
type input "**********"
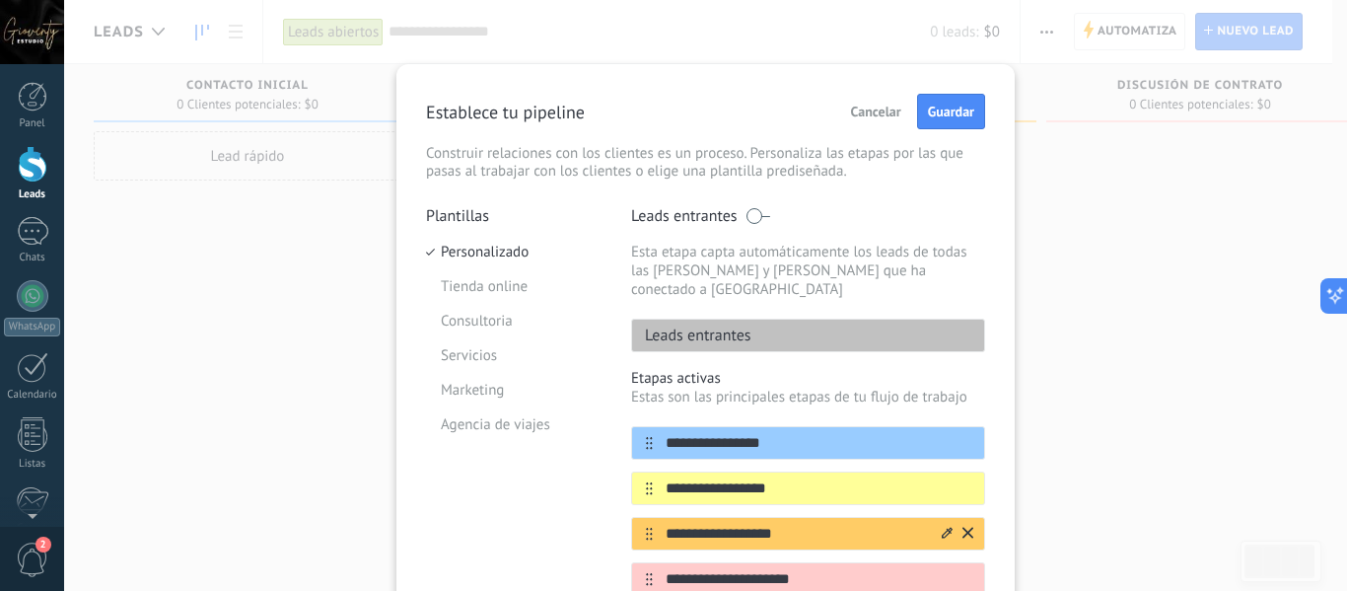
click at [788, 524] on input "**********" at bounding box center [796, 534] width 286 height 21
click at [796, 524] on input "**********" at bounding box center [796, 534] width 286 height 21
type input "*"
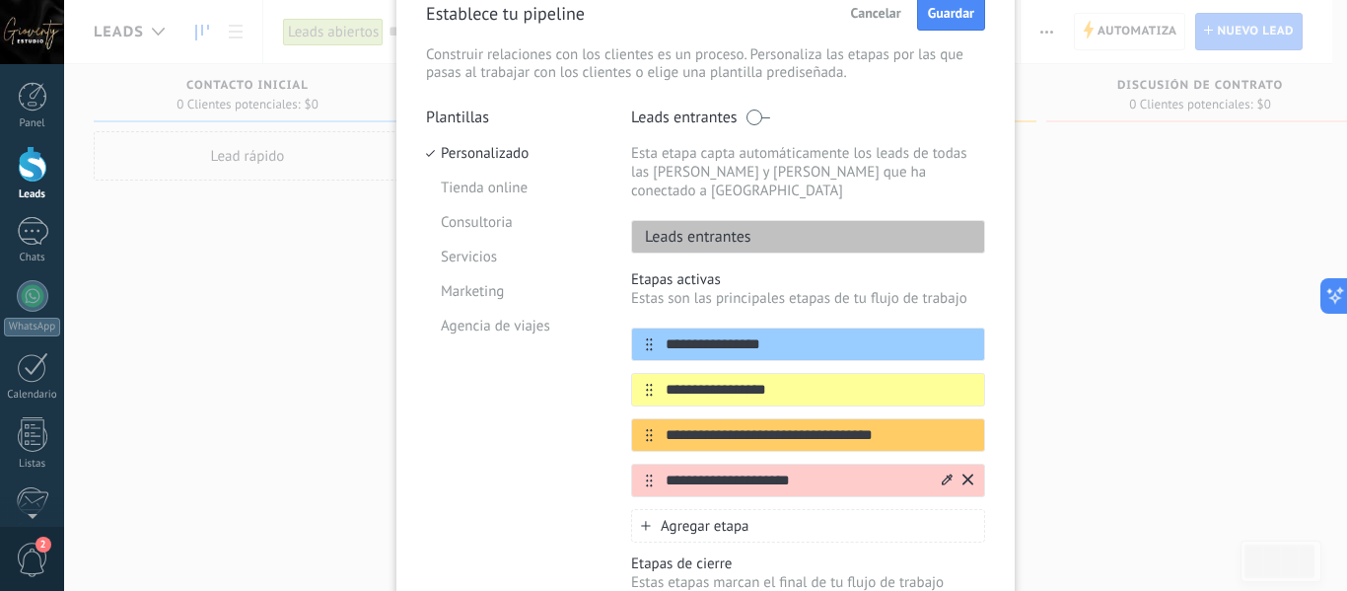
type input "**********"
drag, startPoint x: 813, startPoint y: 460, endPoint x: 667, endPoint y: 463, distance: 146.0
click at [667, 470] on input "**********" at bounding box center [796, 480] width 286 height 21
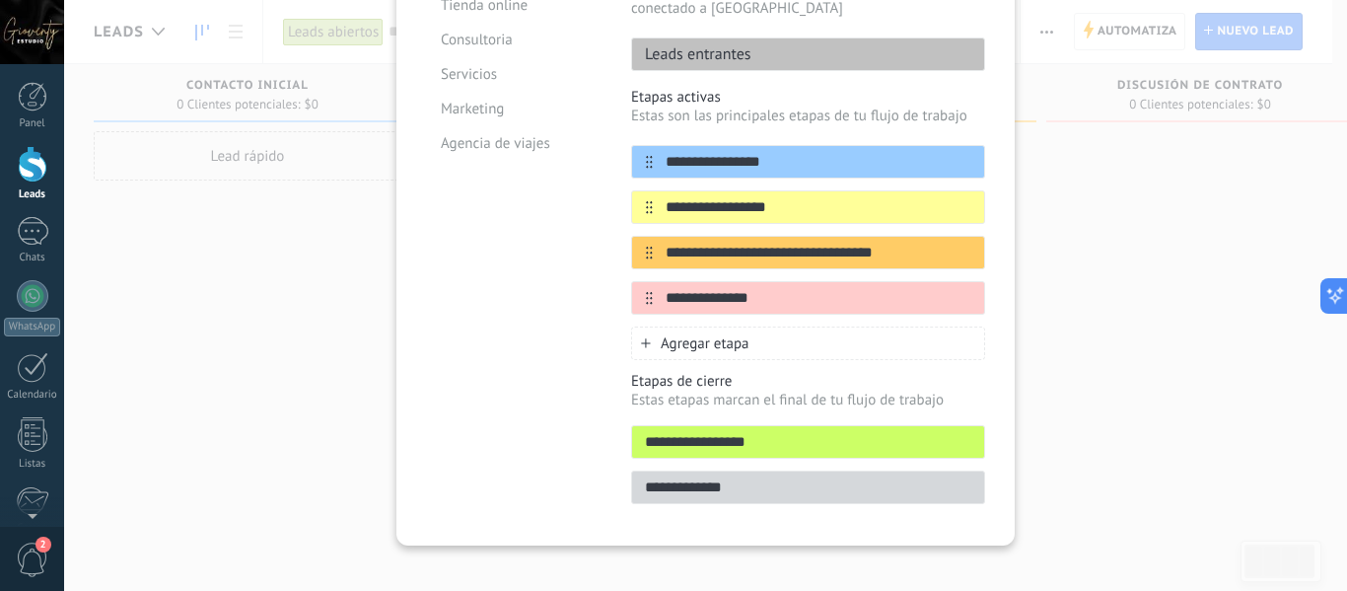
type input "**********"
click at [695, 477] on input "**********" at bounding box center [808, 487] width 352 height 21
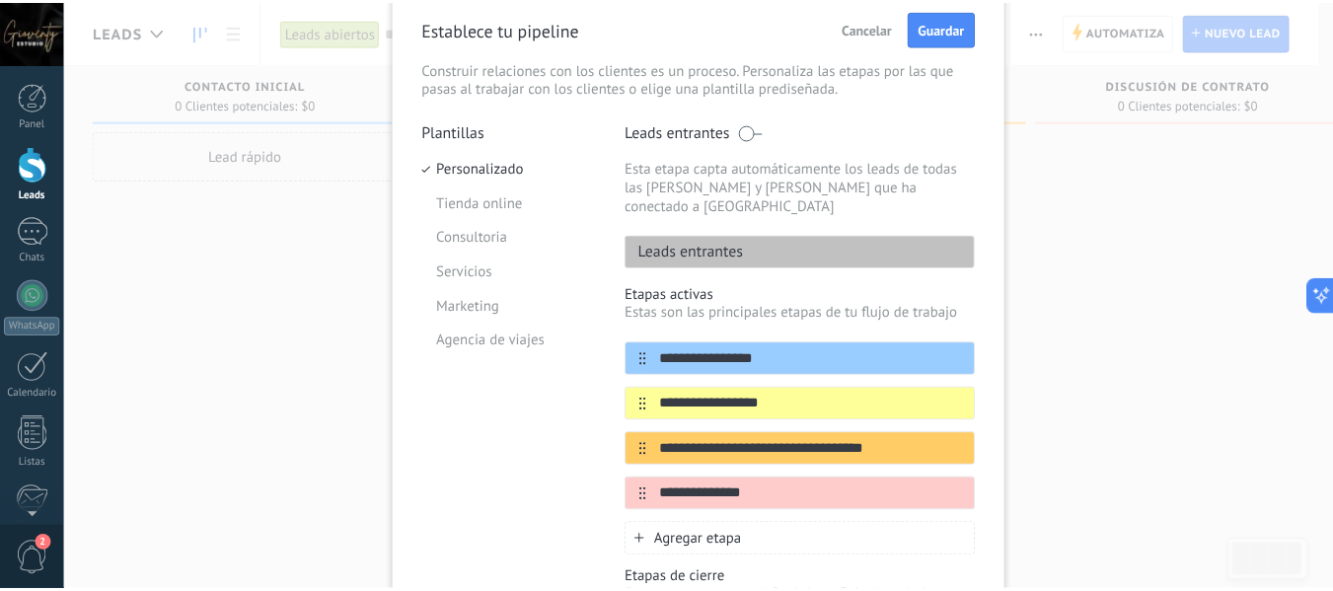
scroll to position [0, 0]
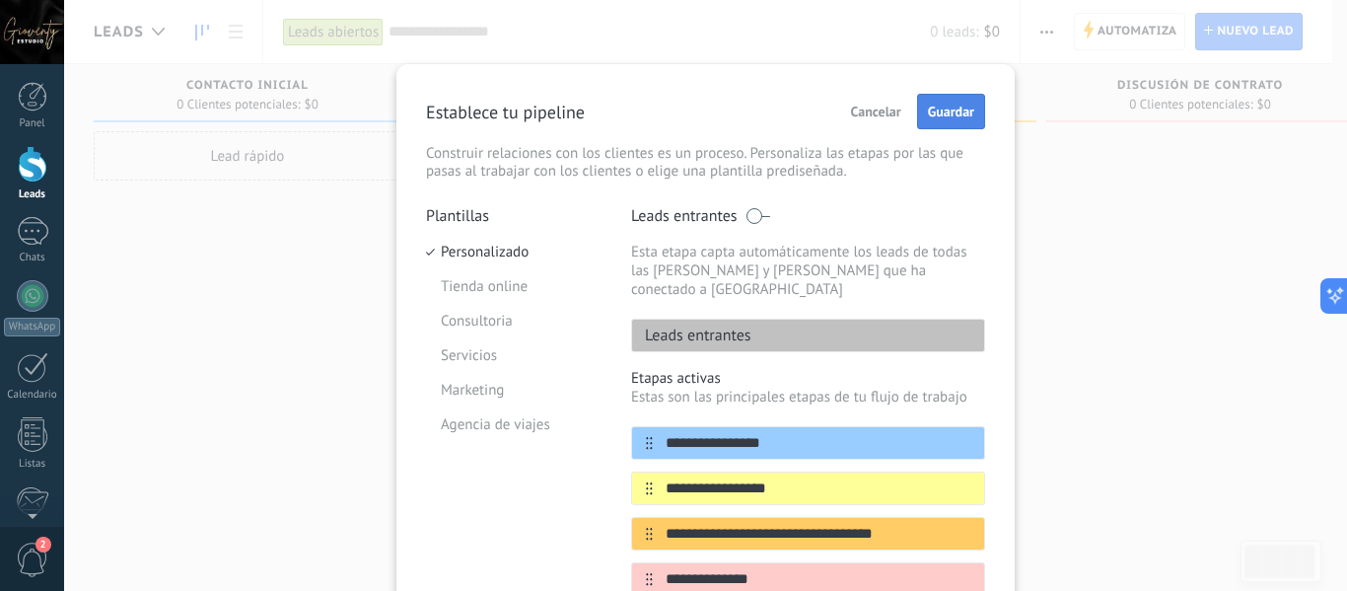
click at [945, 118] on span "Guardar" at bounding box center [951, 112] width 46 height 14
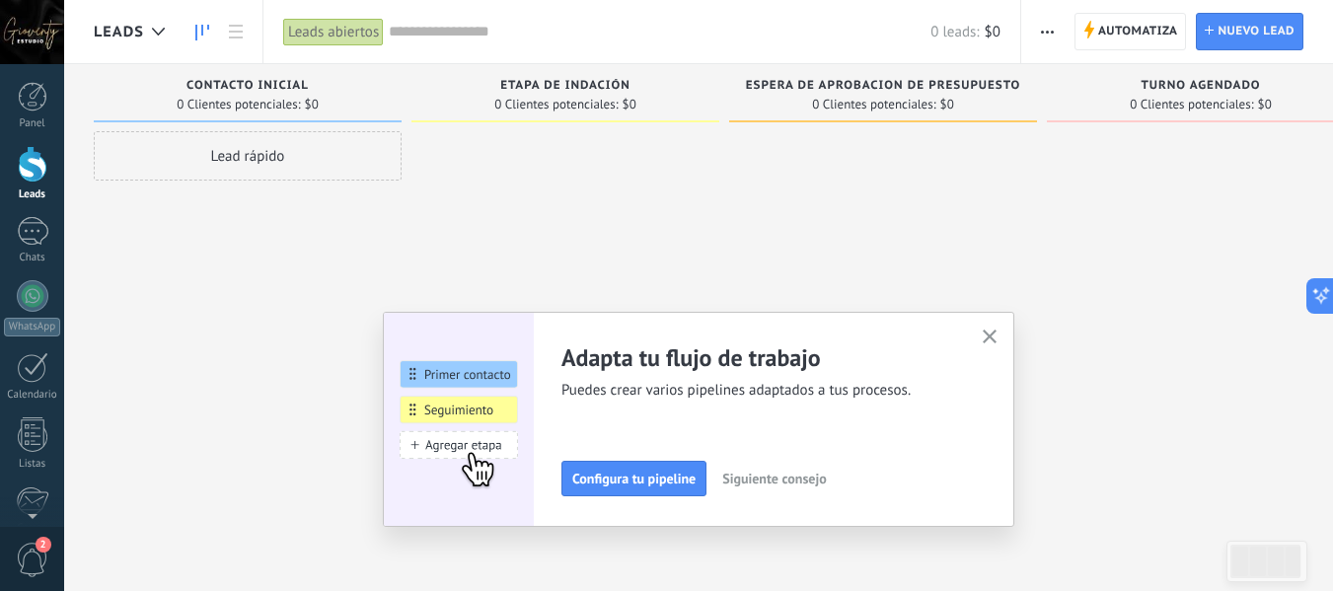
click at [997, 332] on use "button" at bounding box center [989, 336] width 15 height 15
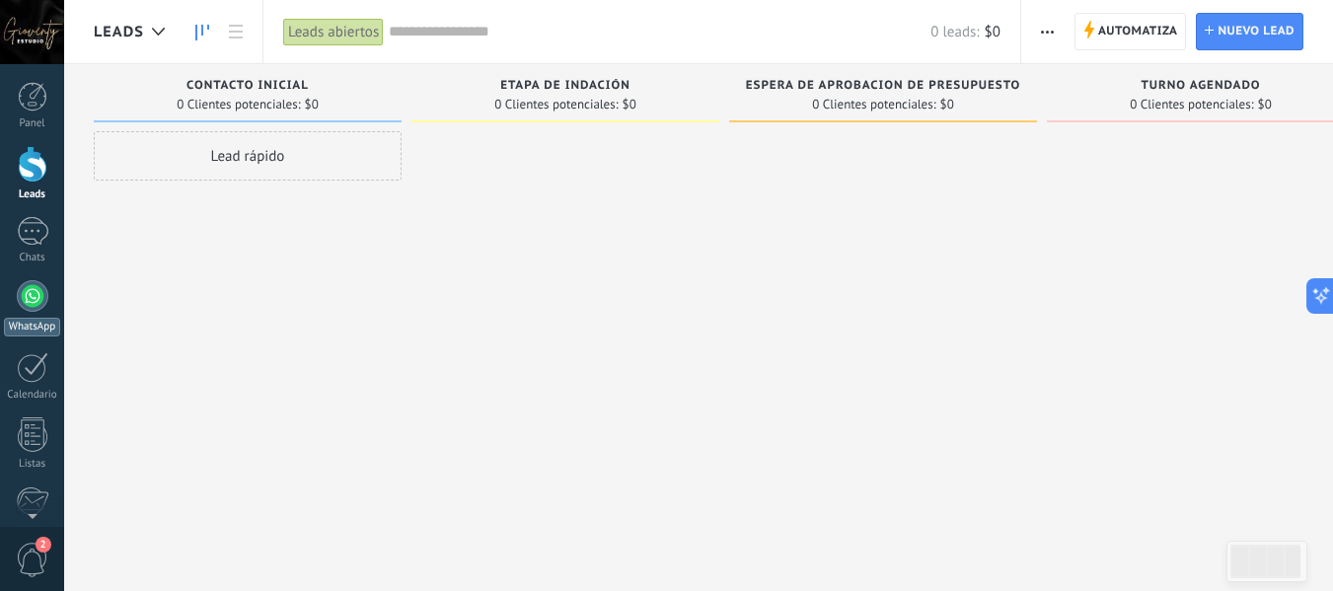
click at [27, 296] on div at bounding box center [33, 296] width 32 height 32
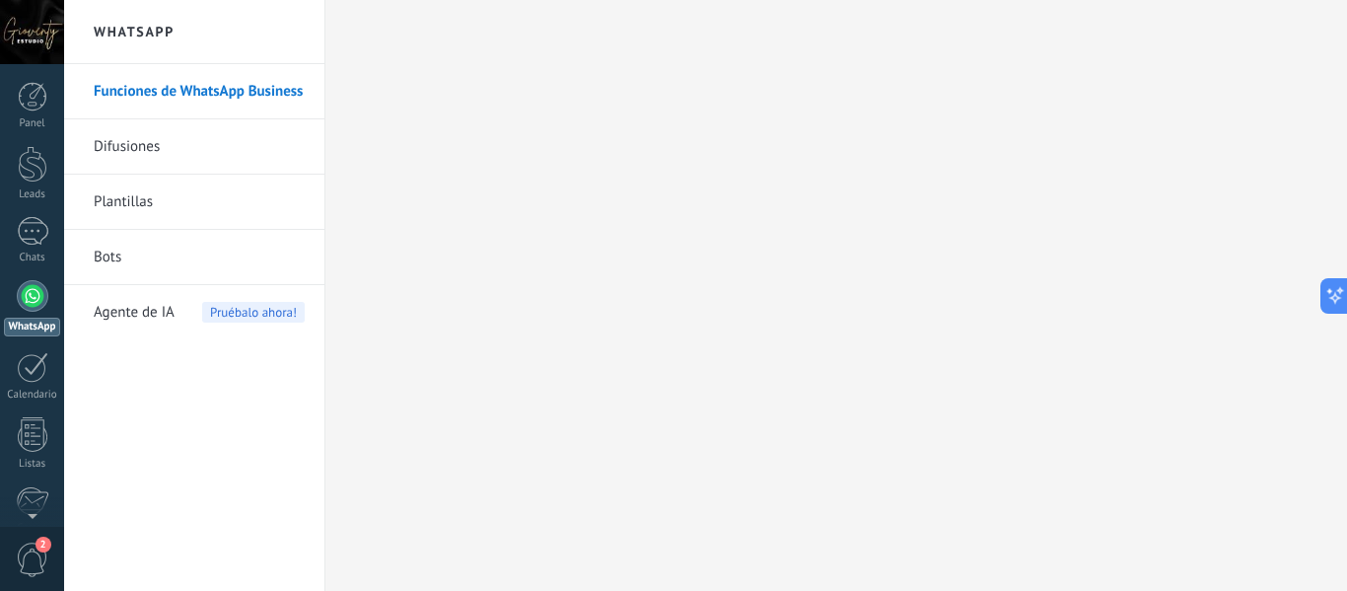
click at [120, 253] on link "Bots" at bounding box center [199, 257] width 211 height 55
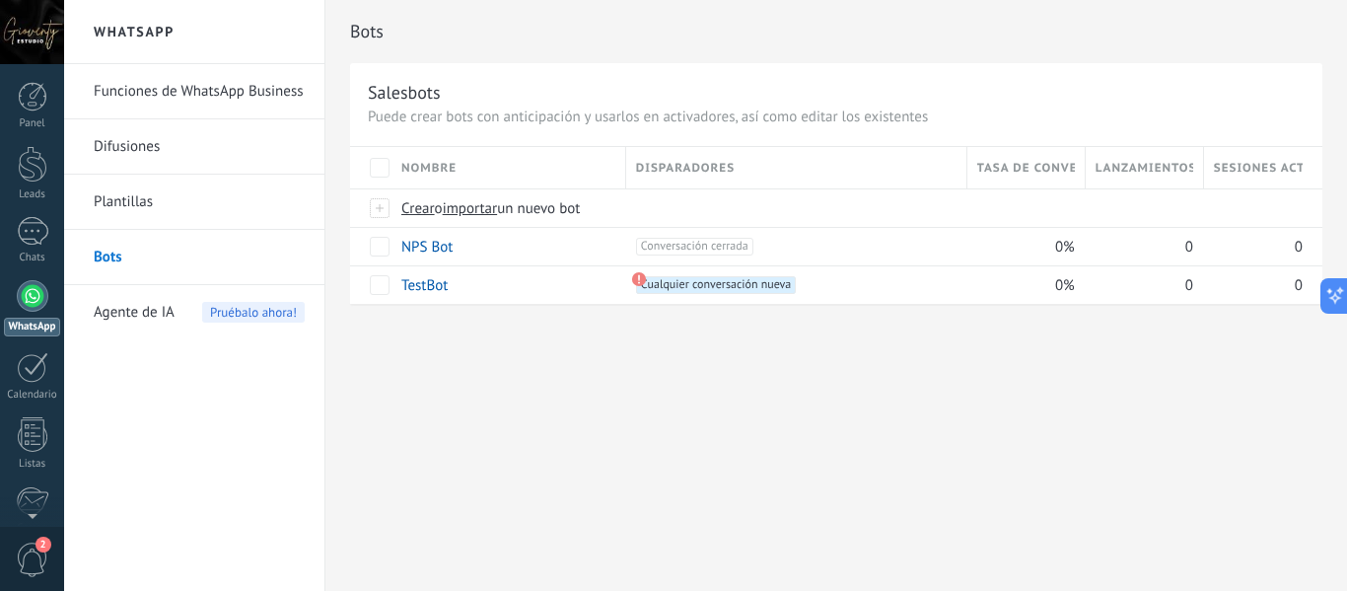
click at [138, 201] on link "Plantillas" at bounding box center [199, 202] width 211 height 55
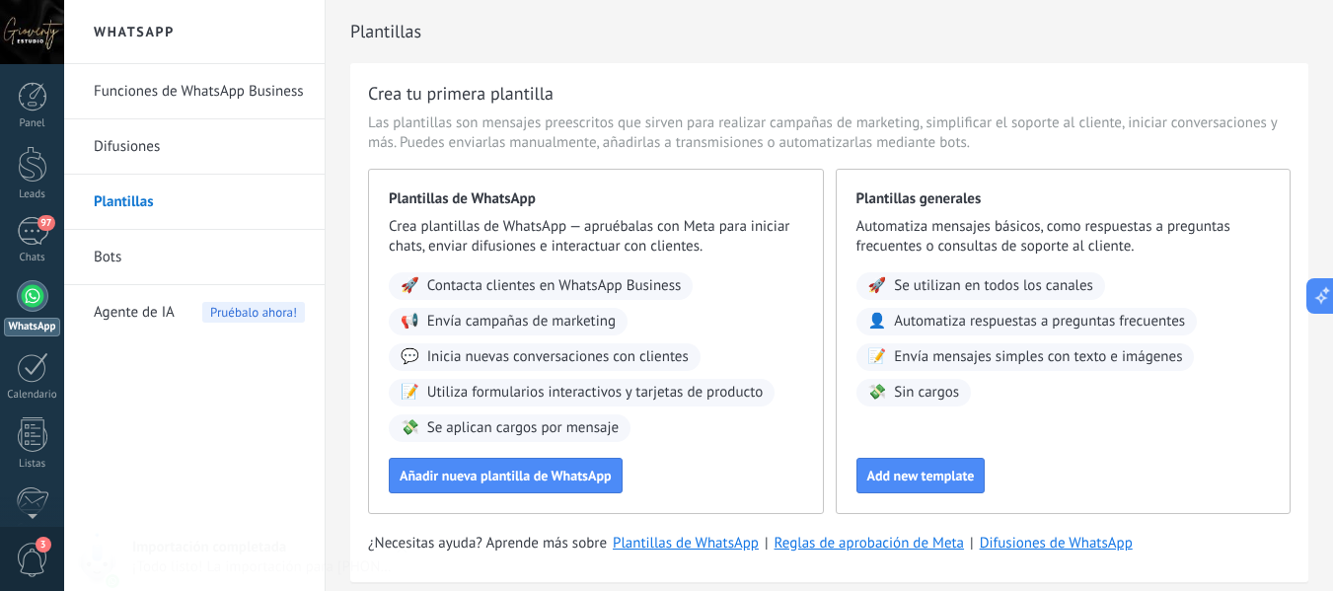
click at [170, 92] on link "Funciones de WhatsApp Business" at bounding box center [199, 91] width 211 height 55
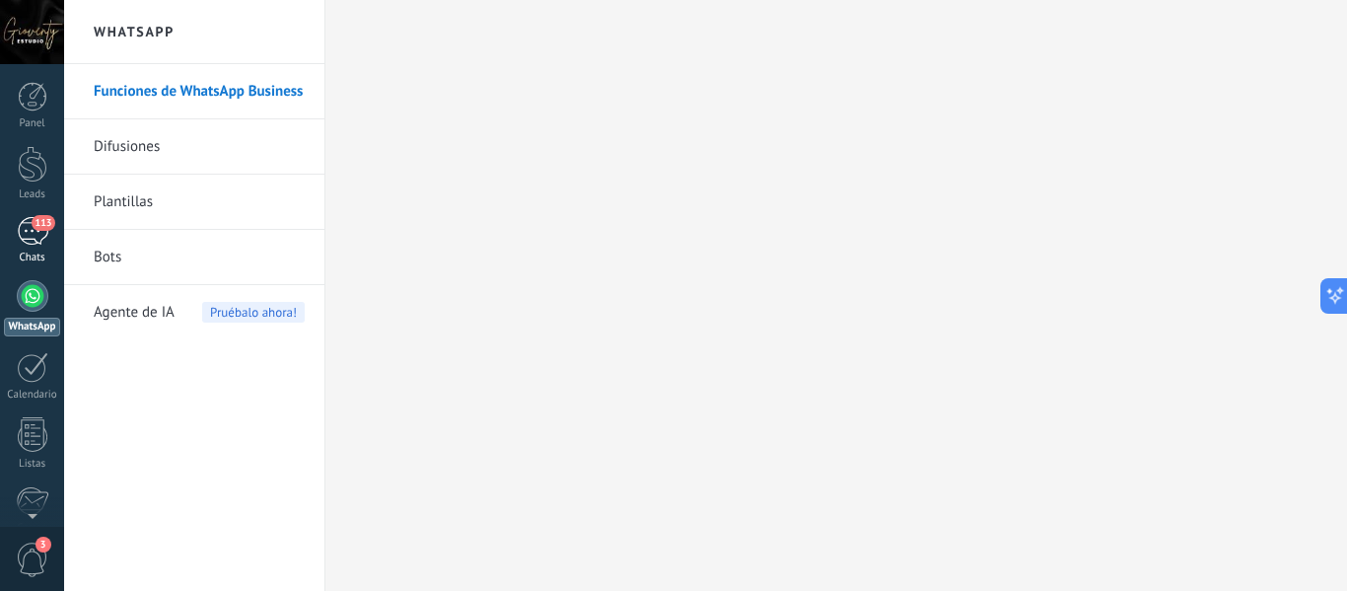
click at [27, 235] on div "113" at bounding box center [33, 231] width 32 height 29
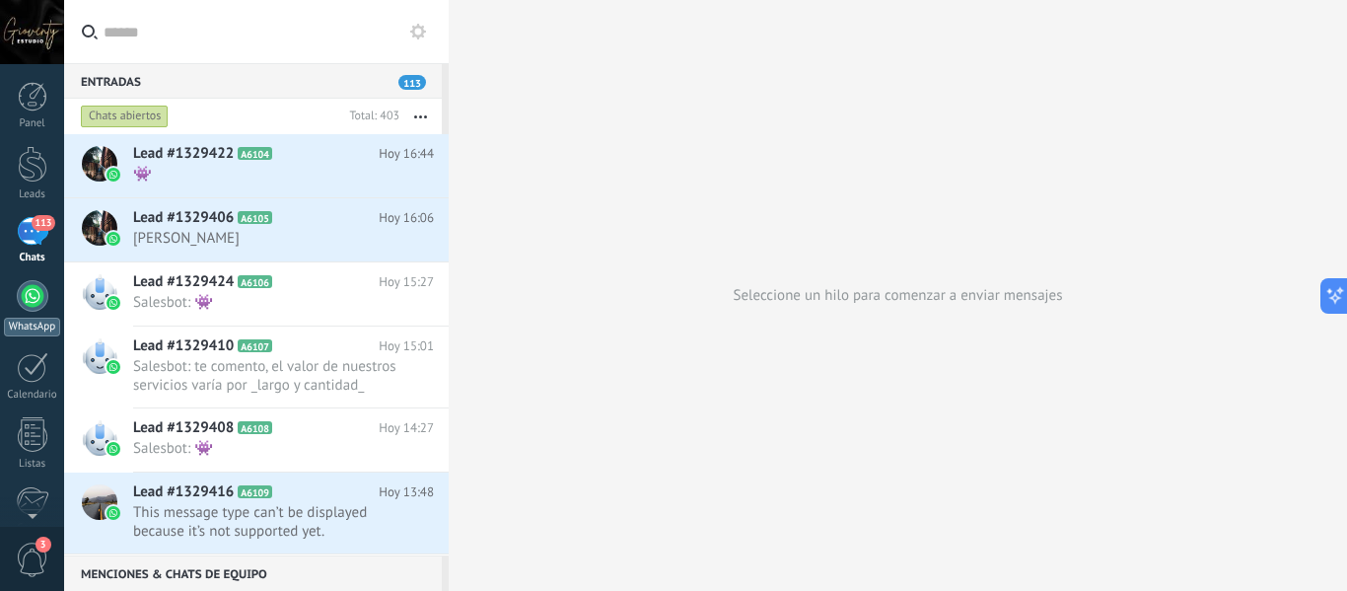
click at [36, 307] on div at bounding box center [33, 296] width 32 height 32
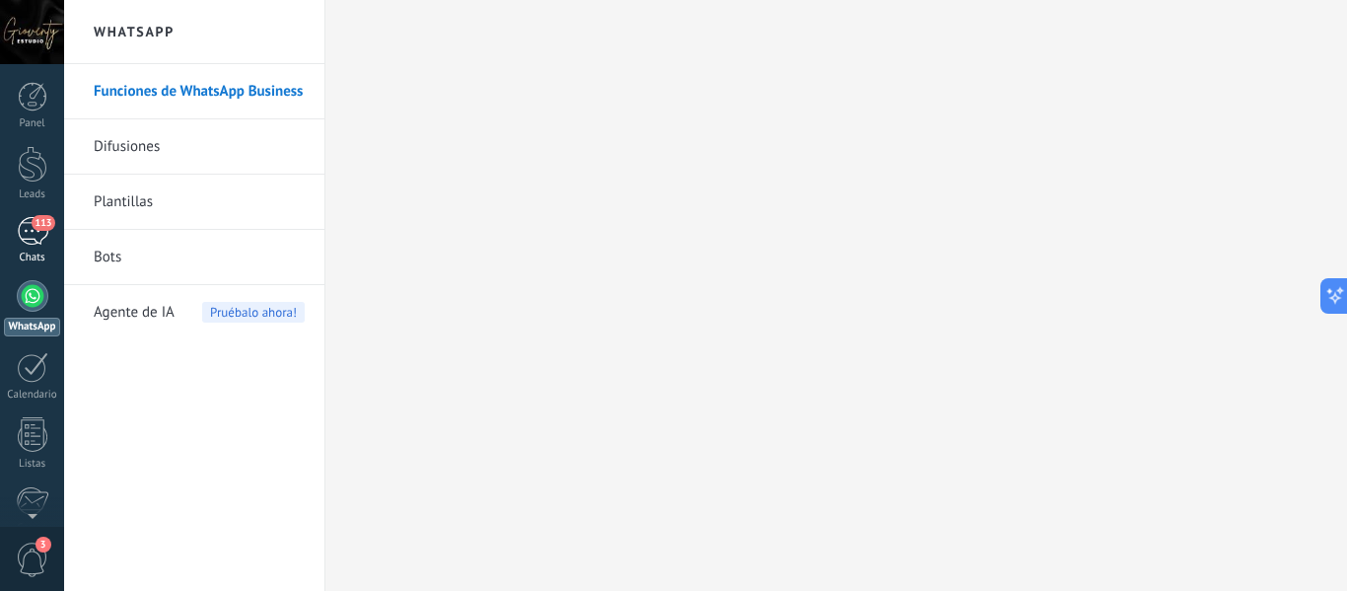
click at [31, 236] on div "113" at bounding box center [33, 231] width 32 height 29
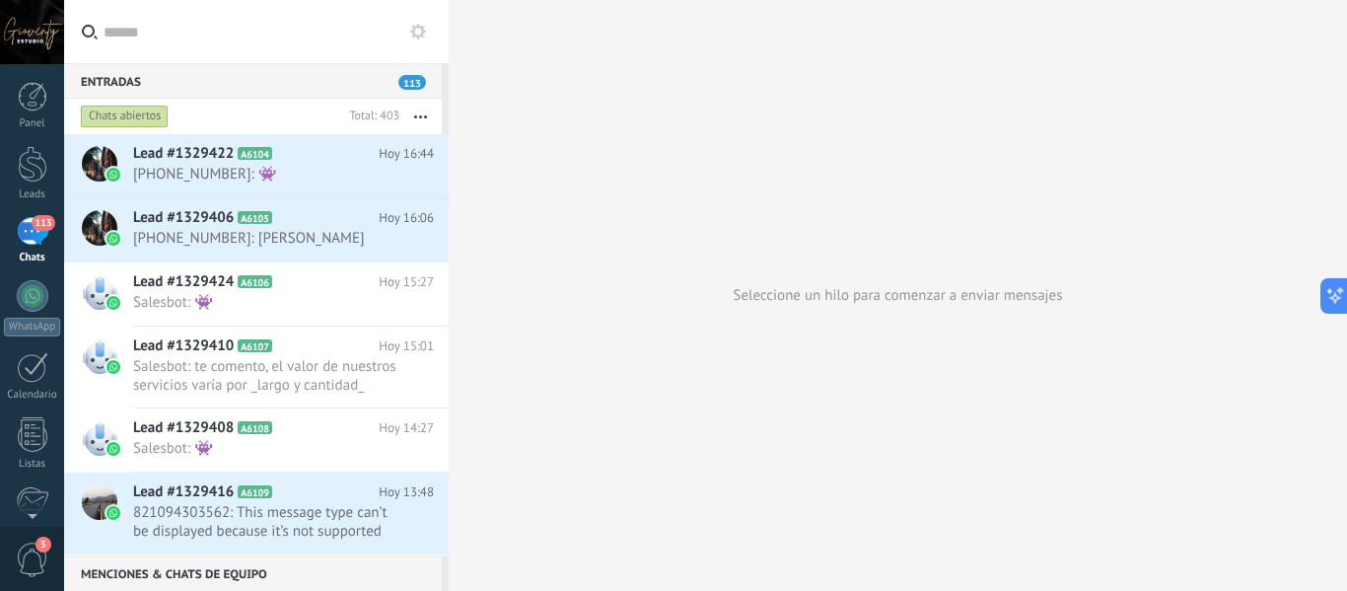
click at [425, 113] on button "button" at bounding box center [420, 117] width 42 height 36
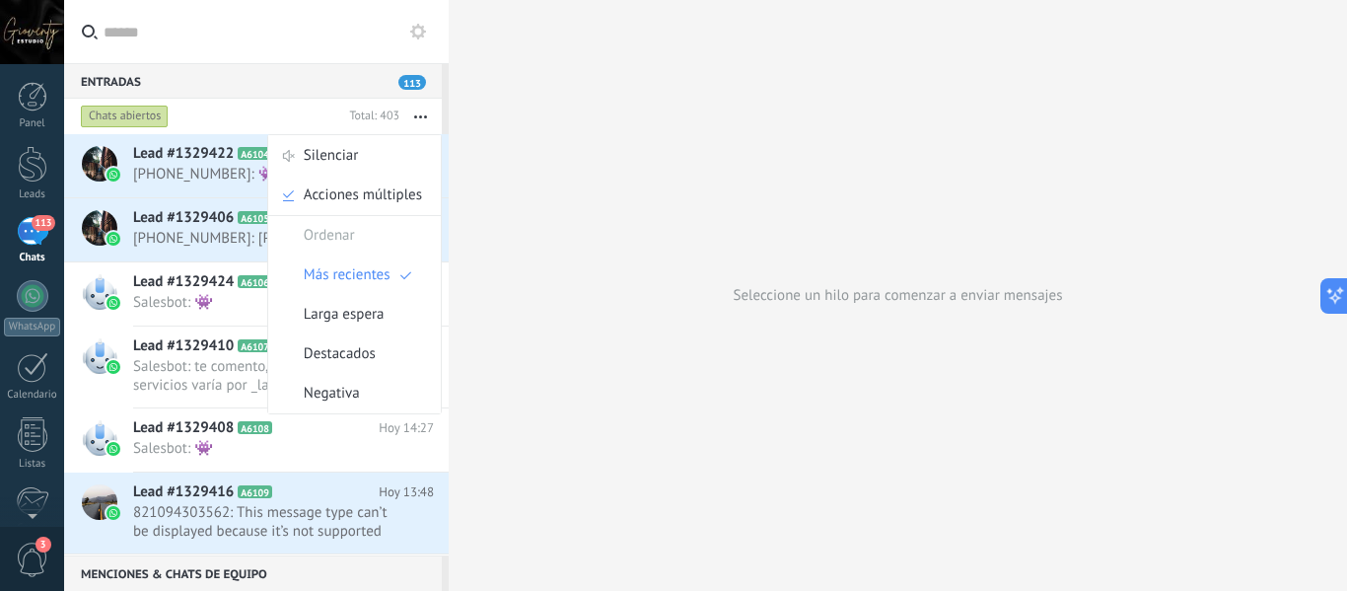
click at [224, 36] on input "text" at bounding box center [268, 31] width 329 height 63
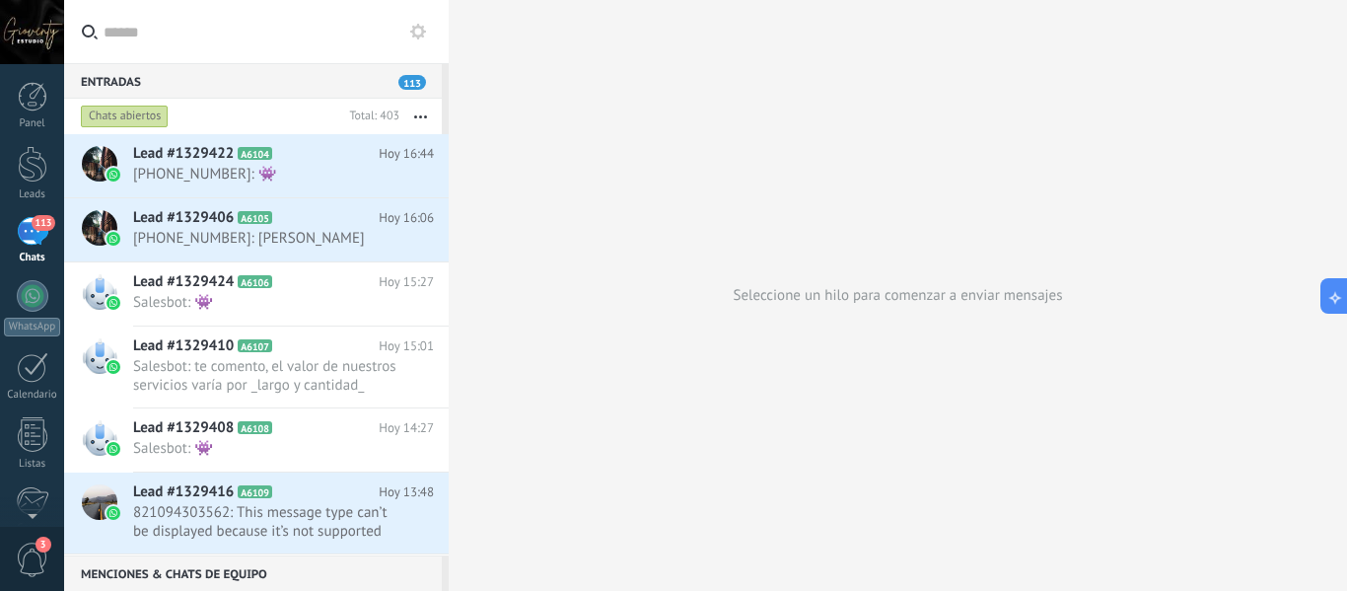
click at [415, 27] on use at bounding box center [418, 32] width 16 height 16
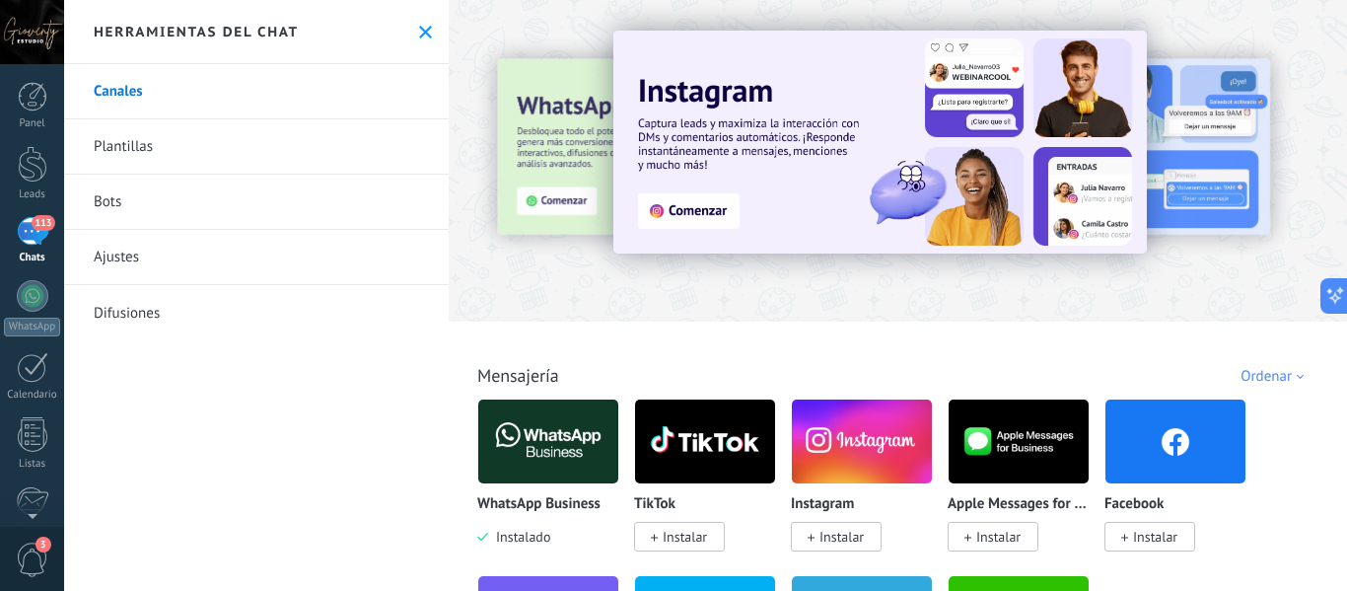
click at [529, 114] on div at bounding box center [415, 160] width 432 height 178
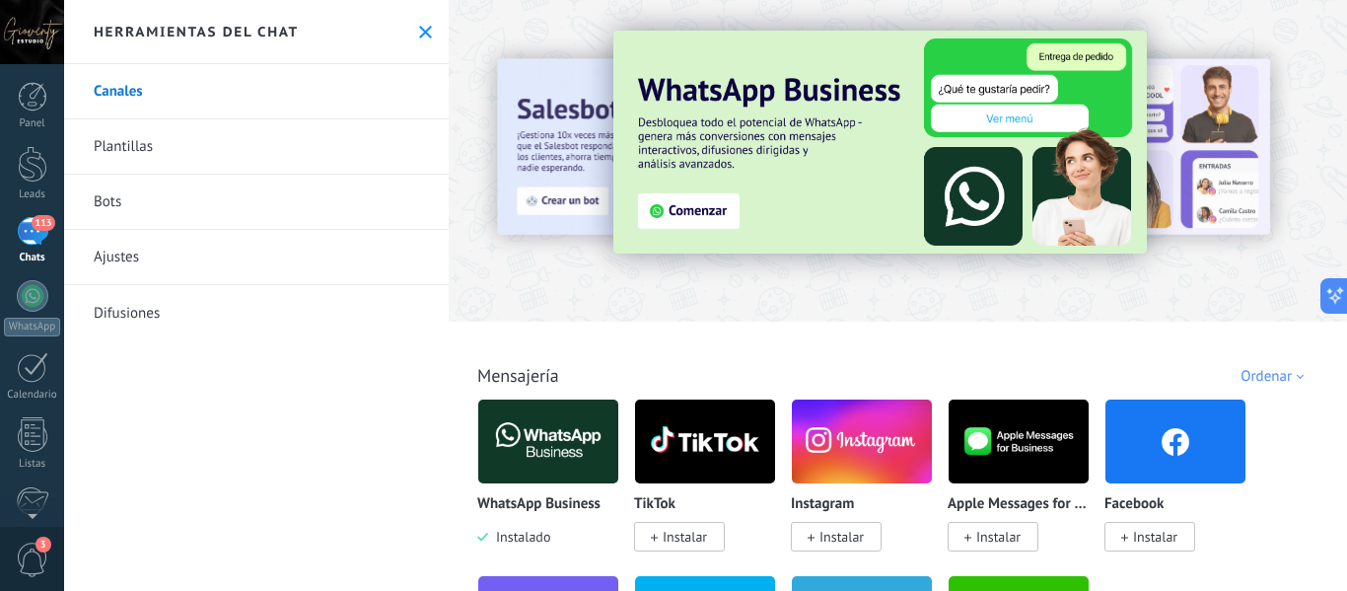
click at [44, 235] on div "113" at bounding box center [33, 231] width 32 height 29
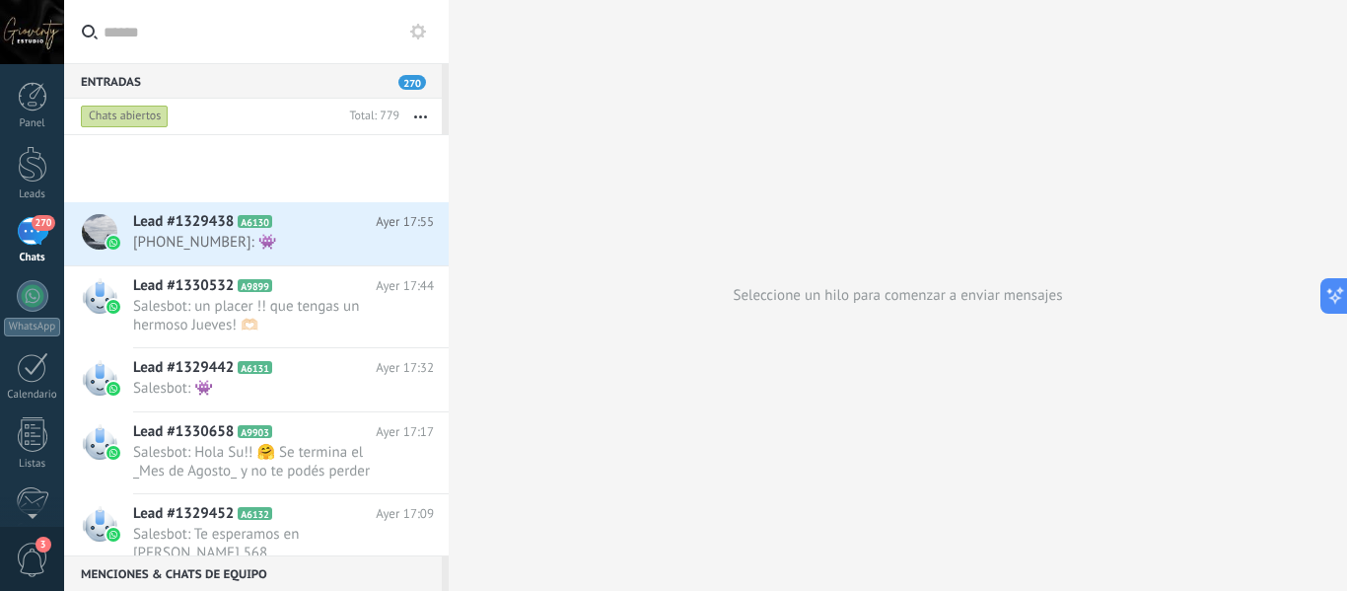
scroll to position [2143, 0]
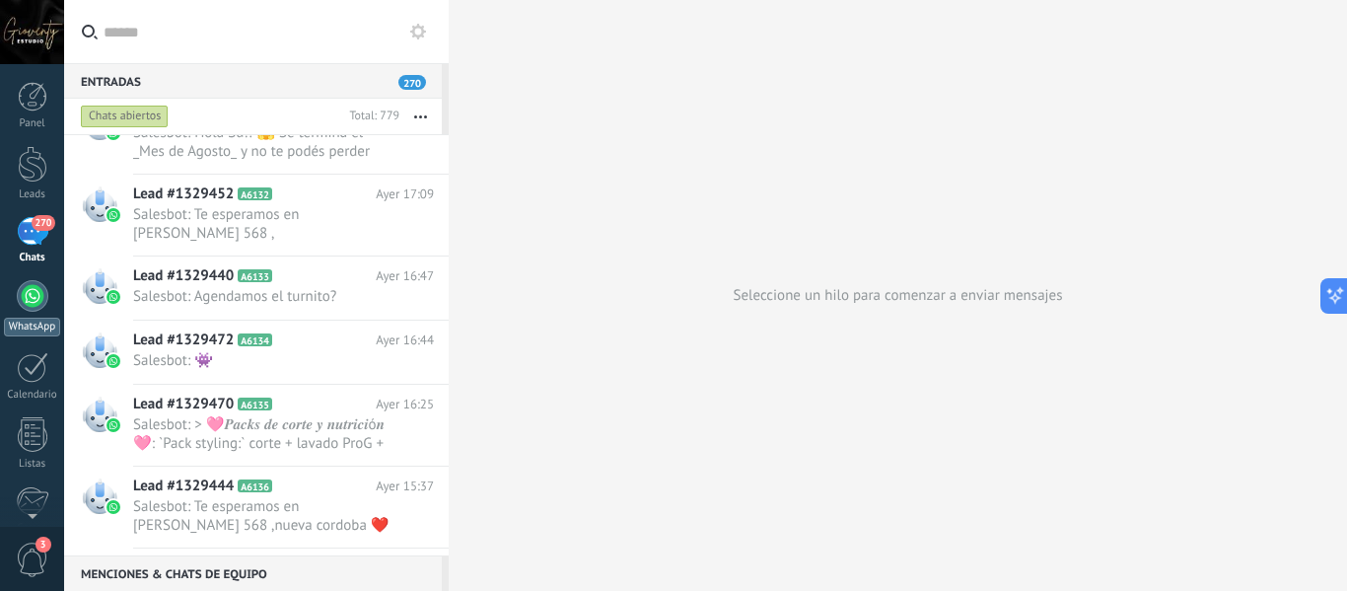
click at [32, 298] on div at bounding box center [33, 296] width 32 height 32
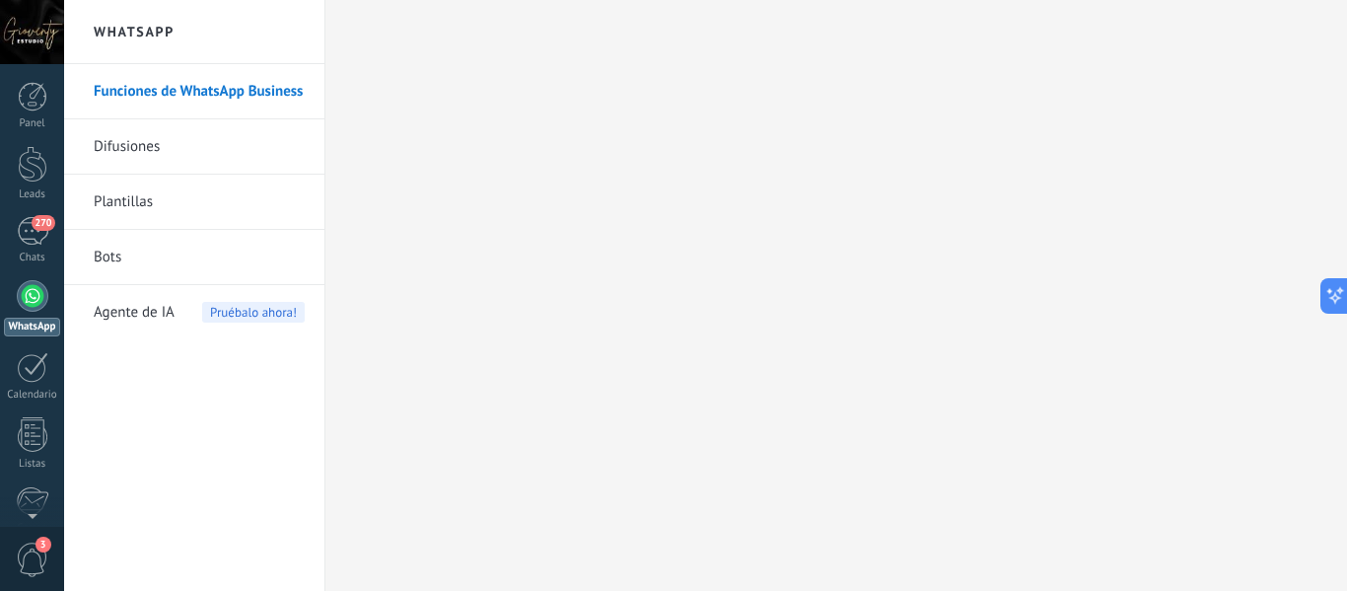
click at [183, 86] on link "Funciones de WhatsApp Business" at bounding box center [199, 91] width 211 height 55
click at [128, 150] on body ".abccls-1,.abccls-2{fill-rule:evenodd}.abccls-2{fill:#fff} .abfcls-1{fill:none}…" at bounding box center [673, 295] width 1347 height 591
click at [128, 150] on link "Difusiones" at bounding box center [199, 146] width 211 height 55
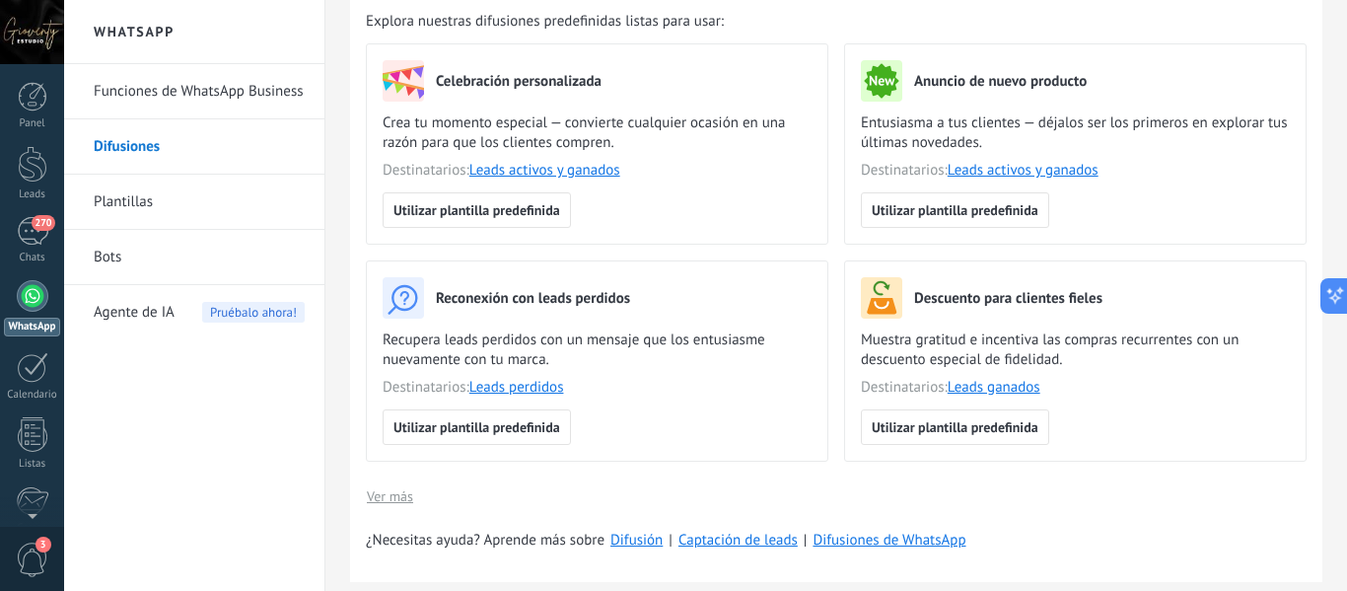
scroll to position [395, 0]
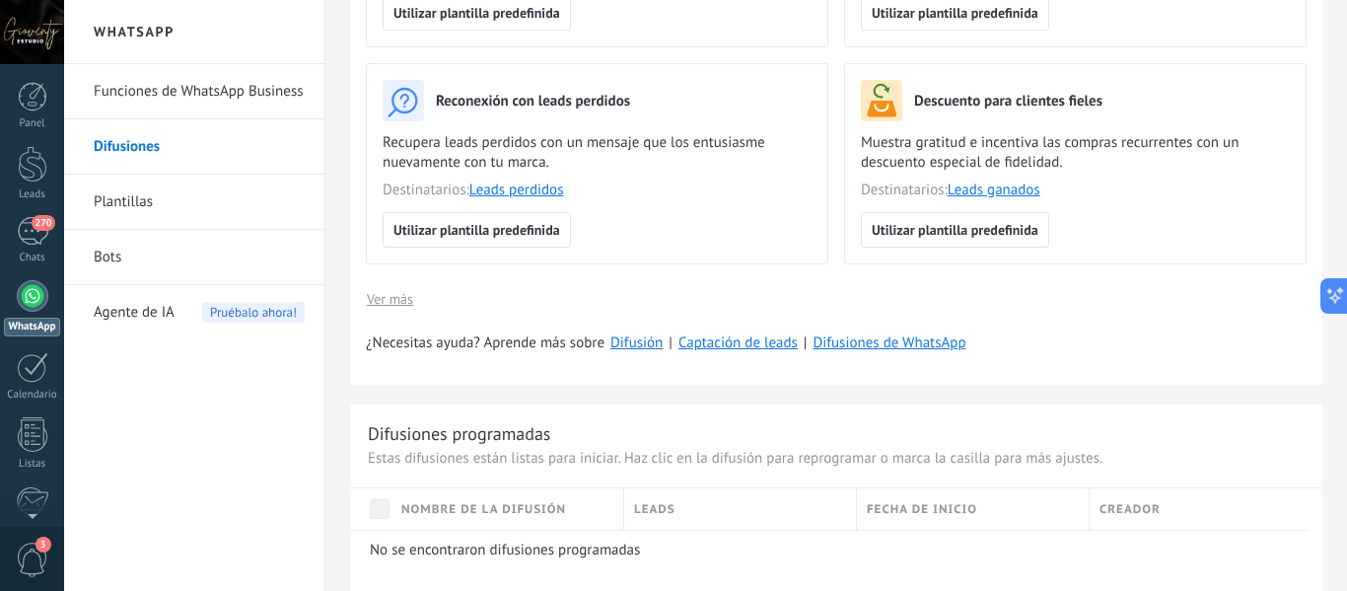
click at [381, 300] on span "Ver más" at bounding box center [390, 299] width 46 height 14
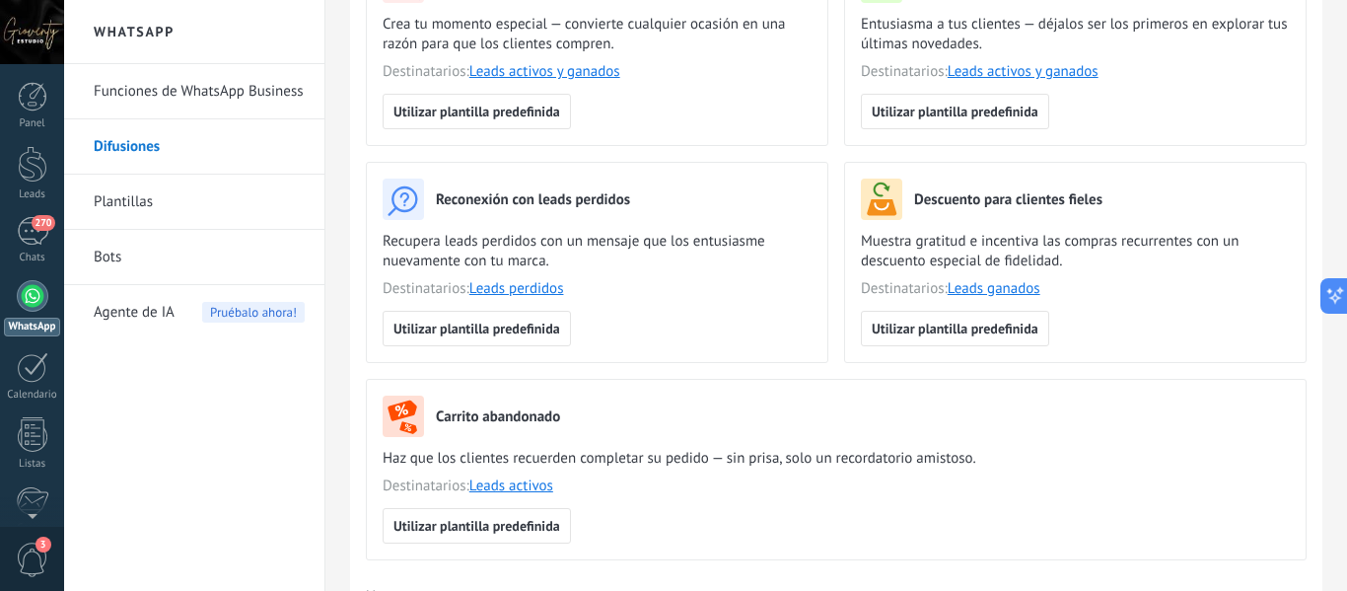
scroll to position [0, 0]
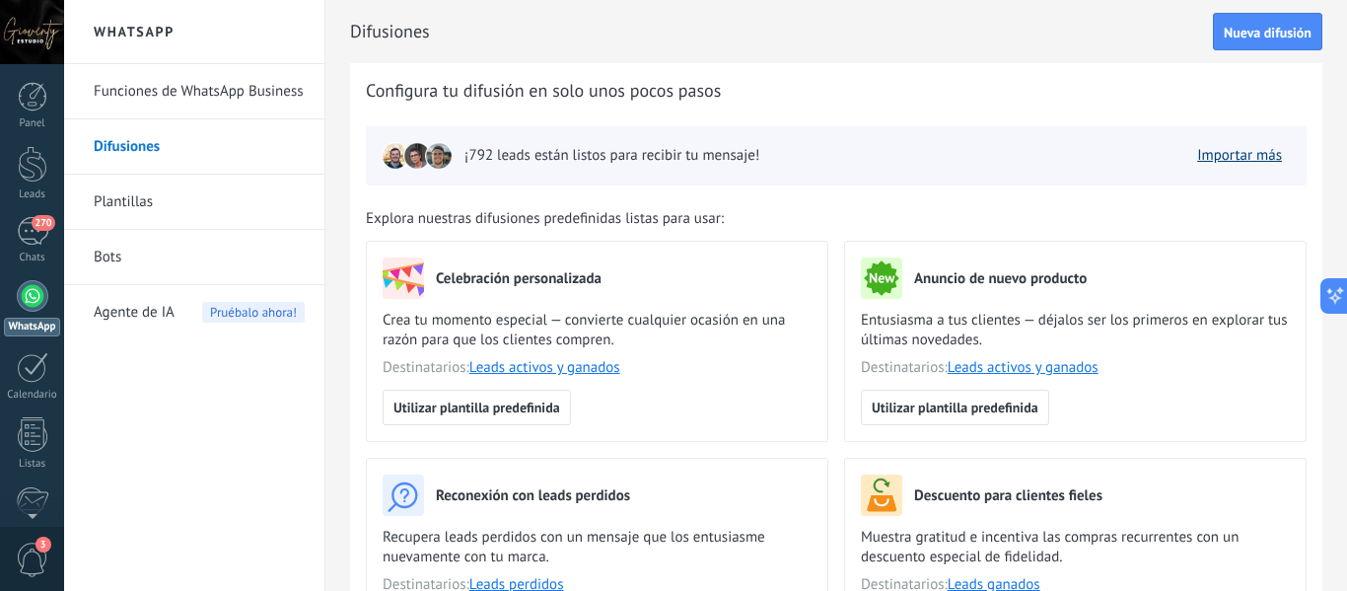
click at [1213, 154] on link "Importar más" at bounding box center [1239, 155] width 85 height 19
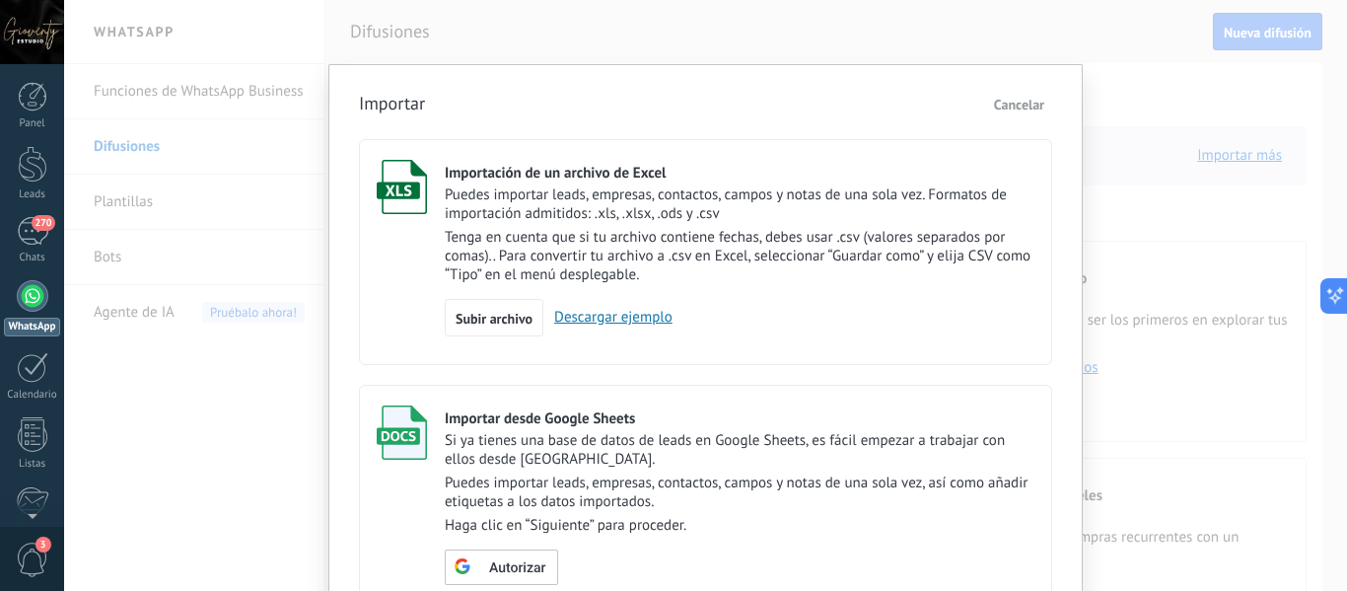
click at [1007, 107] on span "Cancelar" at bounding box center [1019, 105] width 50 height 18
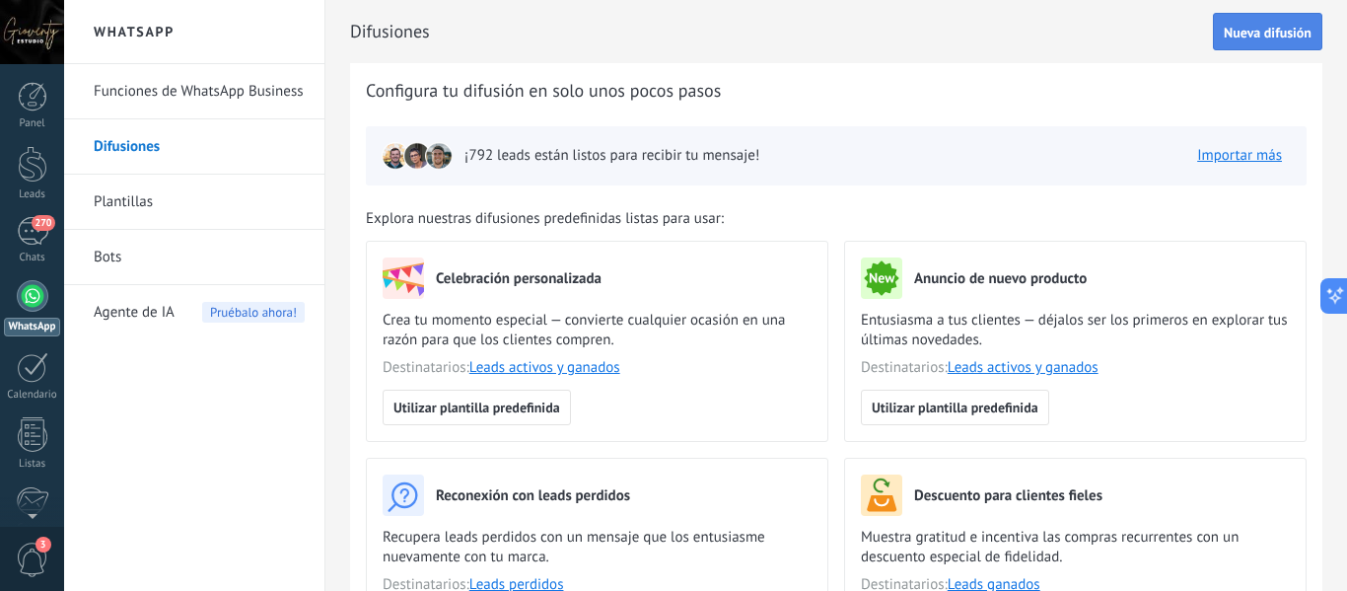
click at [1247, 32] on span "Nueva difusión" at bounding box center [1268, 33] width 88 height 14
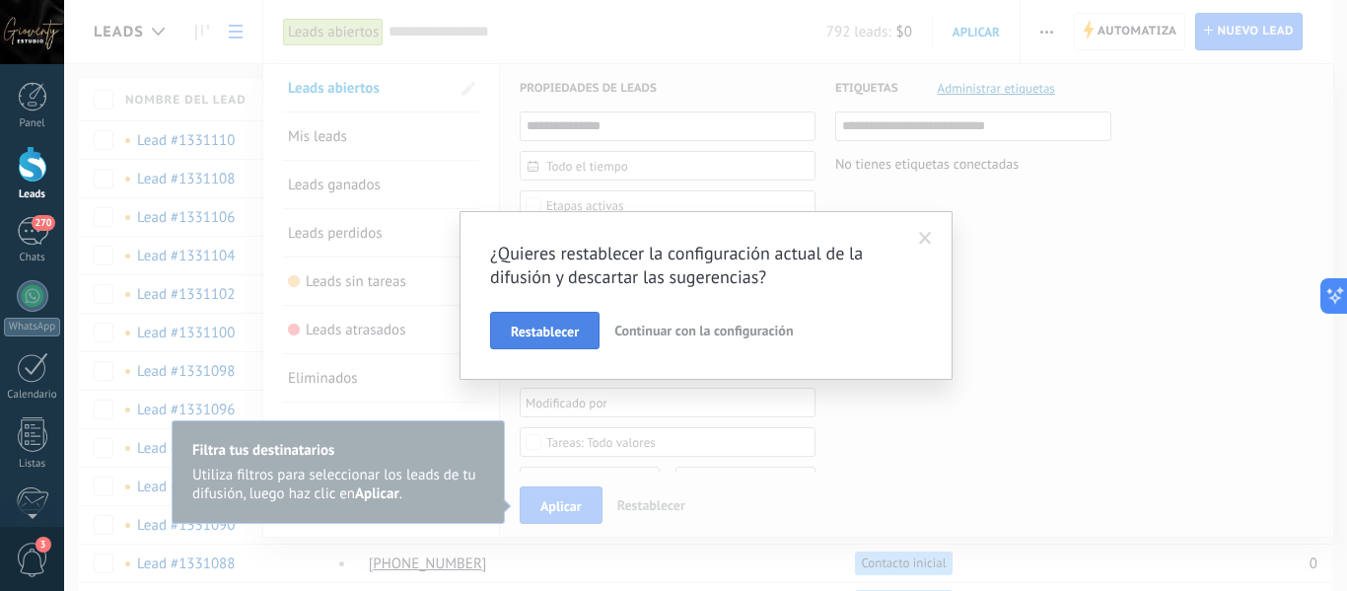
click at [565, 334] on span "Restablecer" at bounding box center [545, 332] width 68 height 14
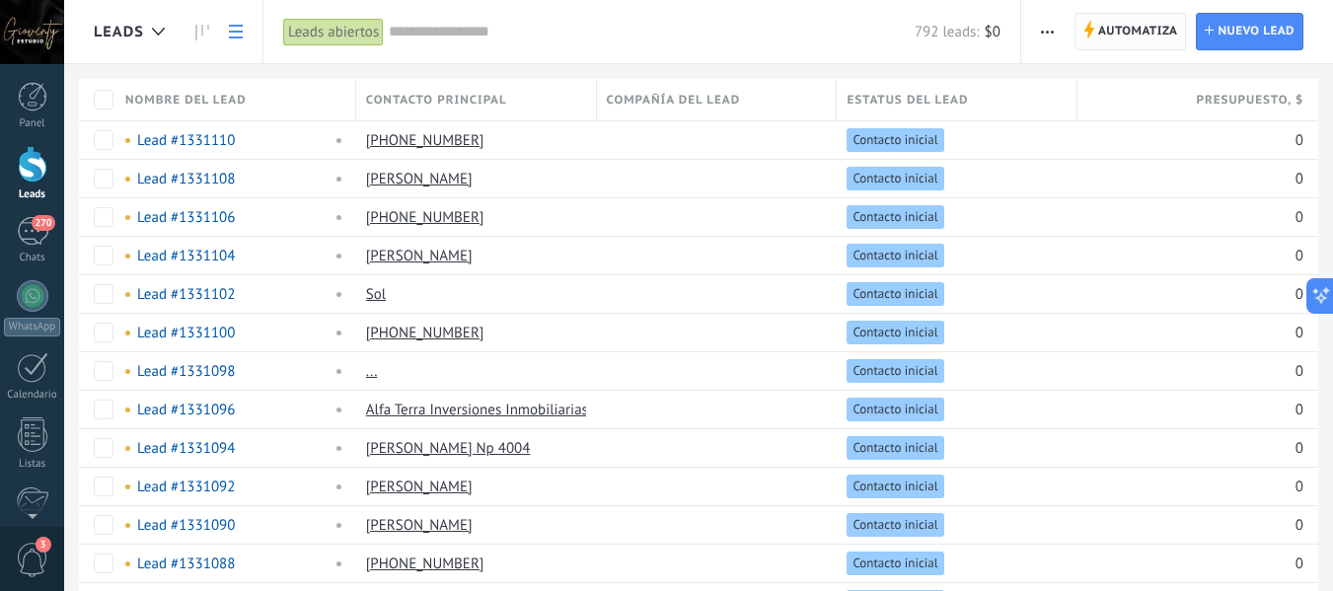
click at [1142, 36] on span "Automatiza" at bounding box center [1138, 32] width 80 height 36
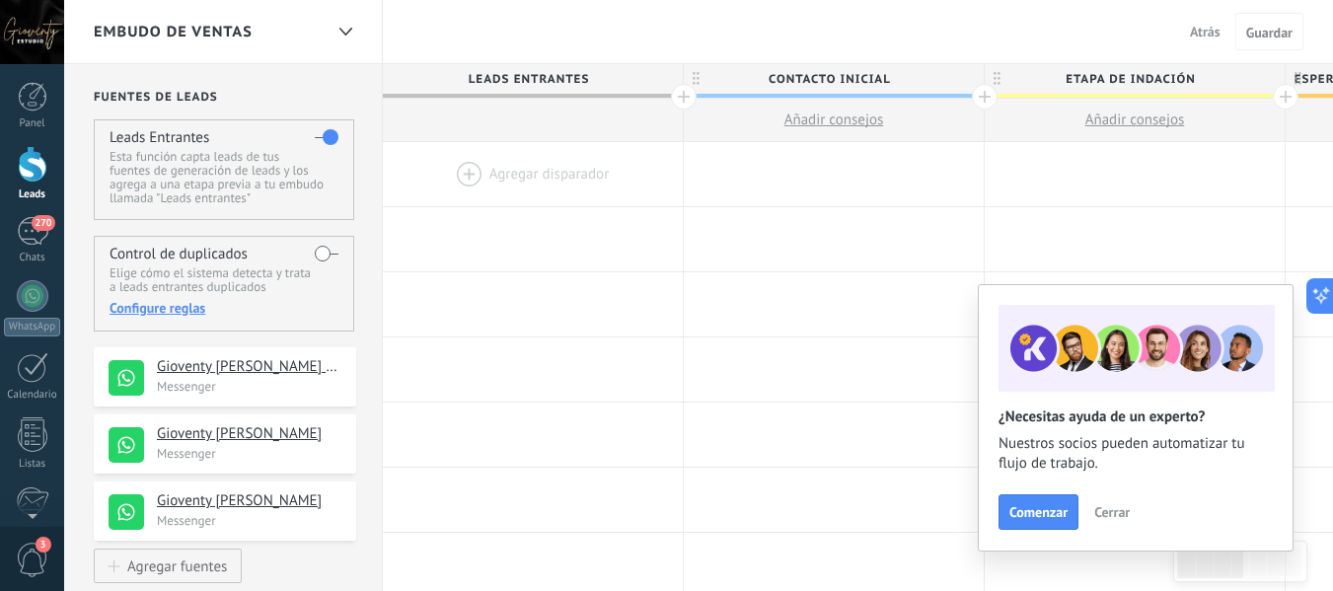
click at [1119, 505] on span "Cerrar" at bounding box center [1112, 512] width 36 height 14
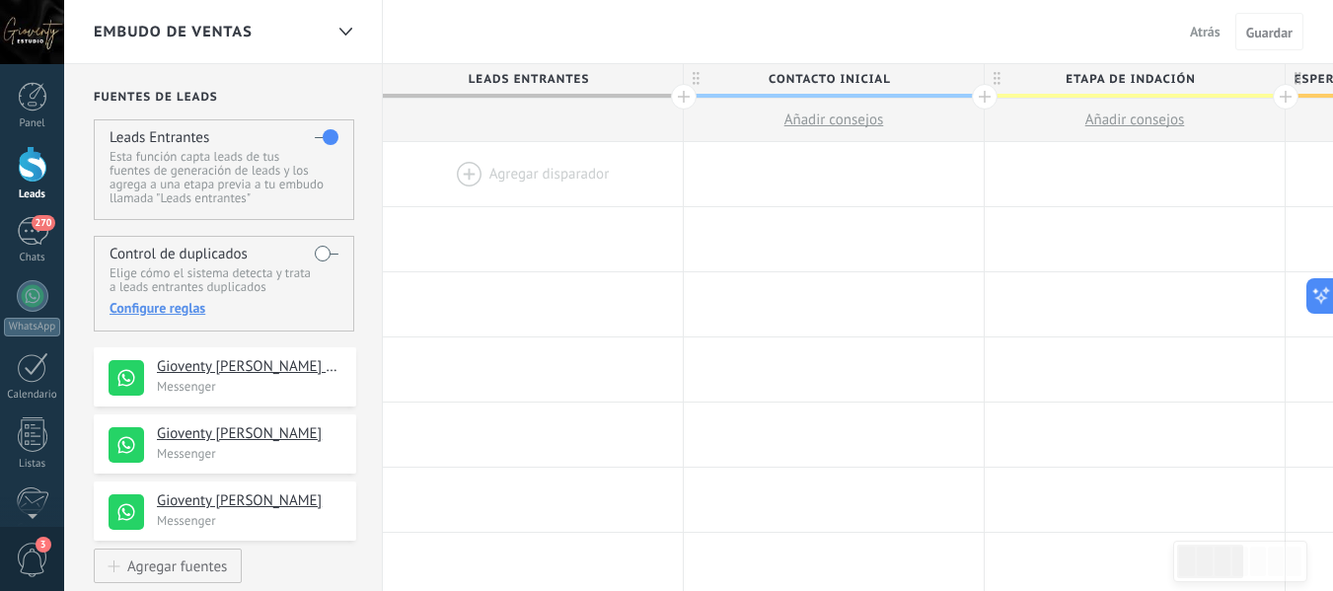
click at [320, 253] on label at bounding box center [327, 254] width 24 height 32
click at [190, 305] on div "Configure reglas" at bounding box center [223, 308] width 228 height 18
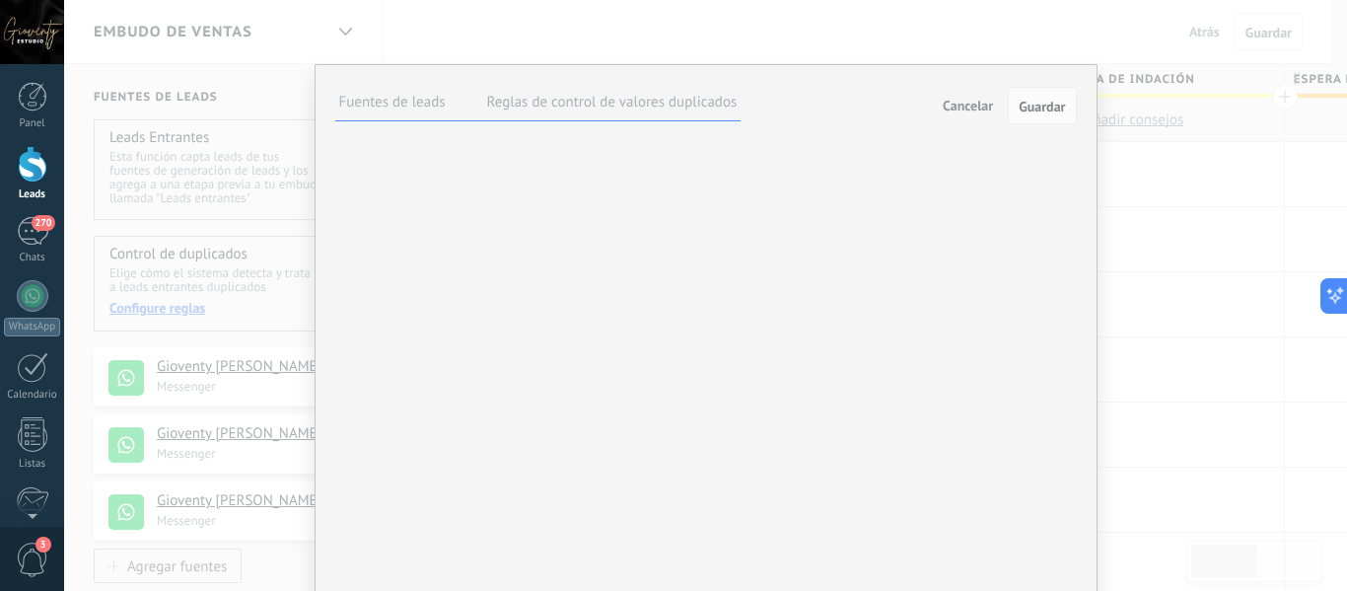
click at [601, 104] on label "Reglas de control de valores duplicados" at bounding box center [612, 102] width 251 height 19
click at [1025, 108] on span "Guardar" at bounding box center [1042, 107] width 46 height 14
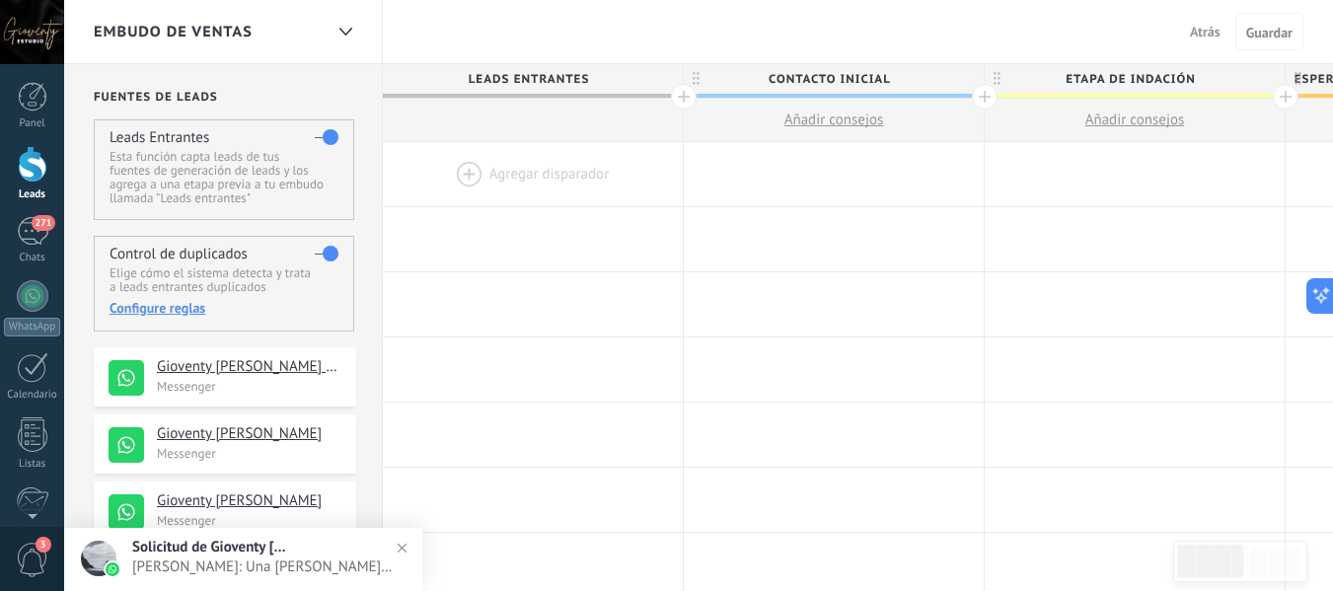
click at [491, 180] on div at bounding box center [533, 174] width 300 height 64
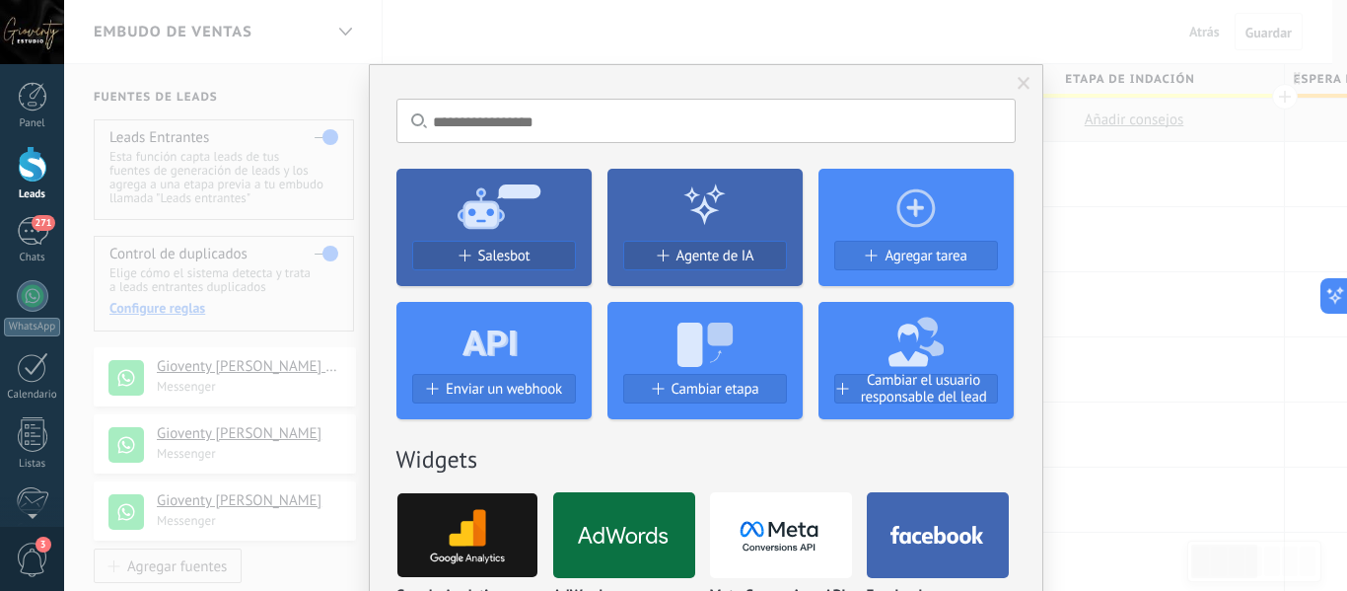
click at [1022, 87] on span at bounding box center [1024, 84] width 13 height 14
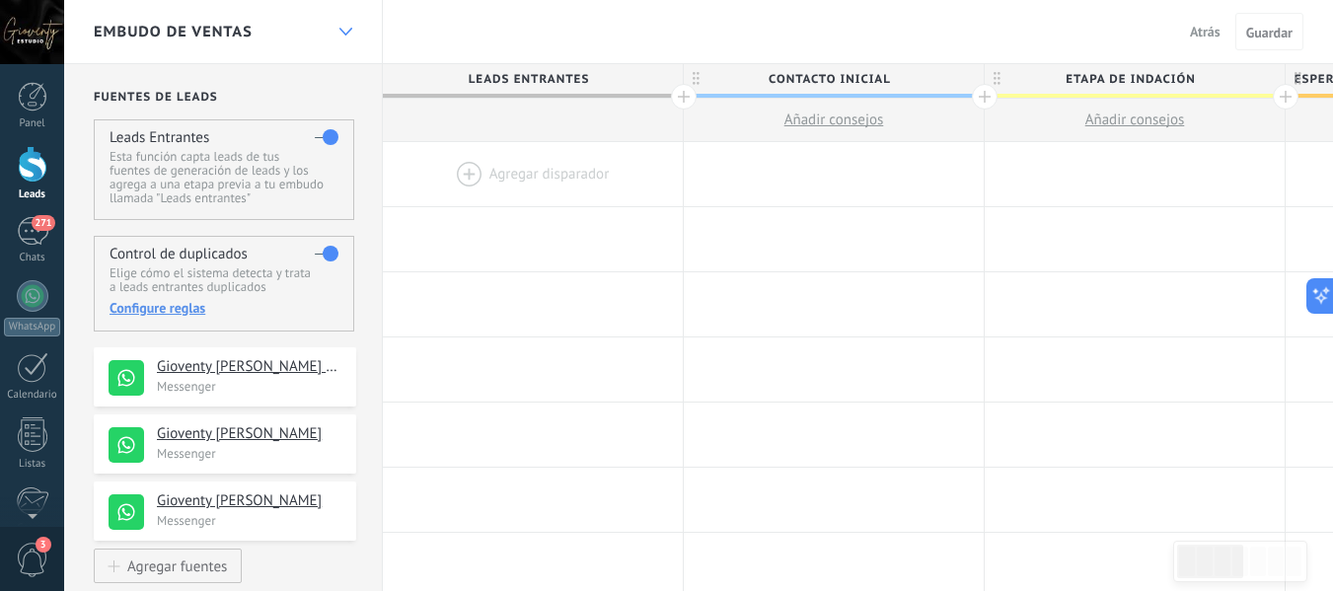
click at [342, 28] on icon at bounding box center [345, 32] width 13 height 8
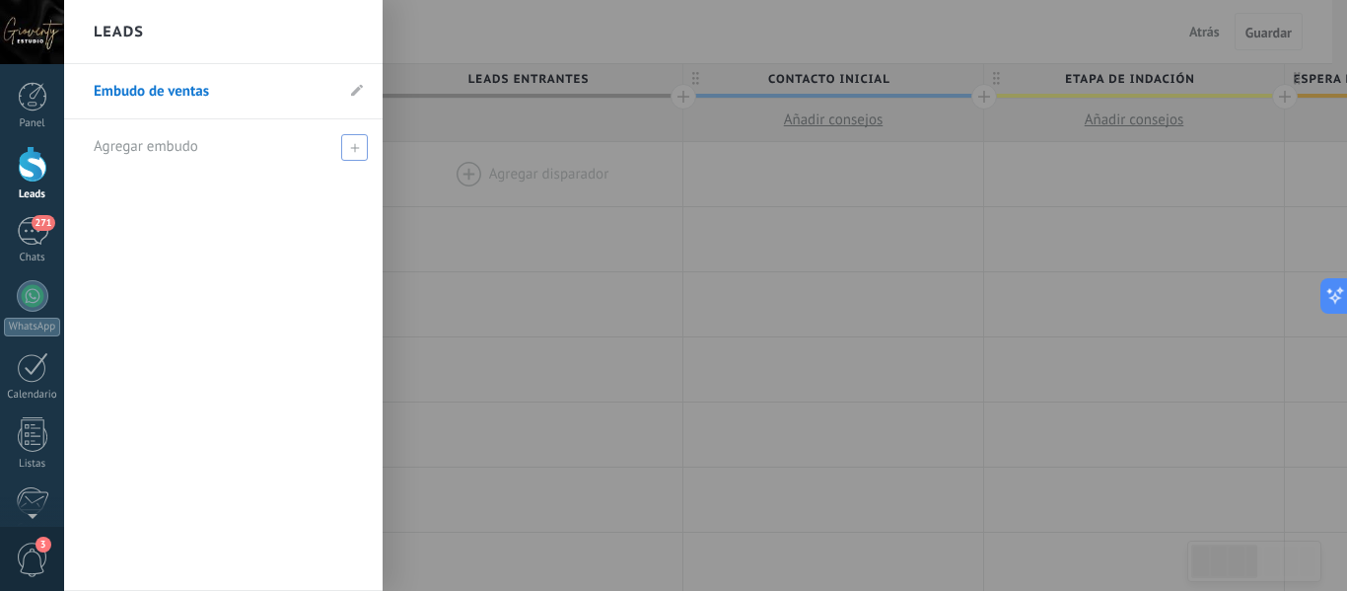
click at [360, 143] on span at bounding box center [354, 147] width 27 height 27
type input "****"
click at [352, 146] on span at bounding box center [357, 147] width 18 height 14
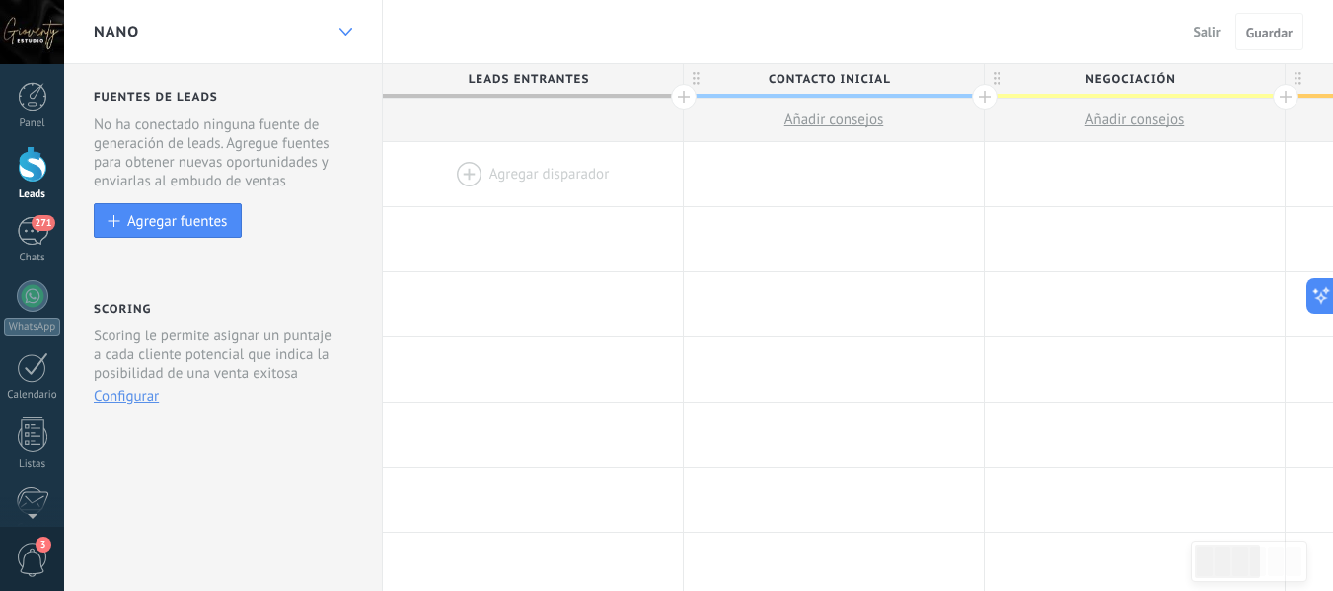
click at [336, 27] on div at bounding box center [345, 32] width 34 height 38
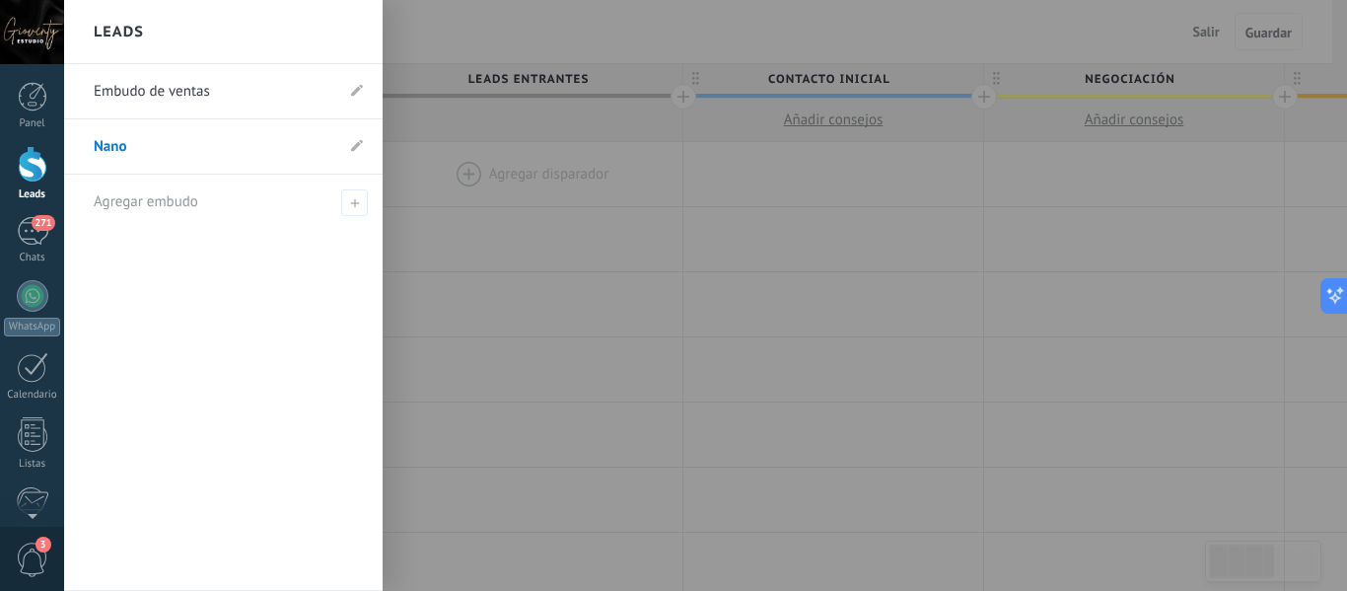
click at [470, 25] on div at bounding box center [737, 295] width 1347 height 591
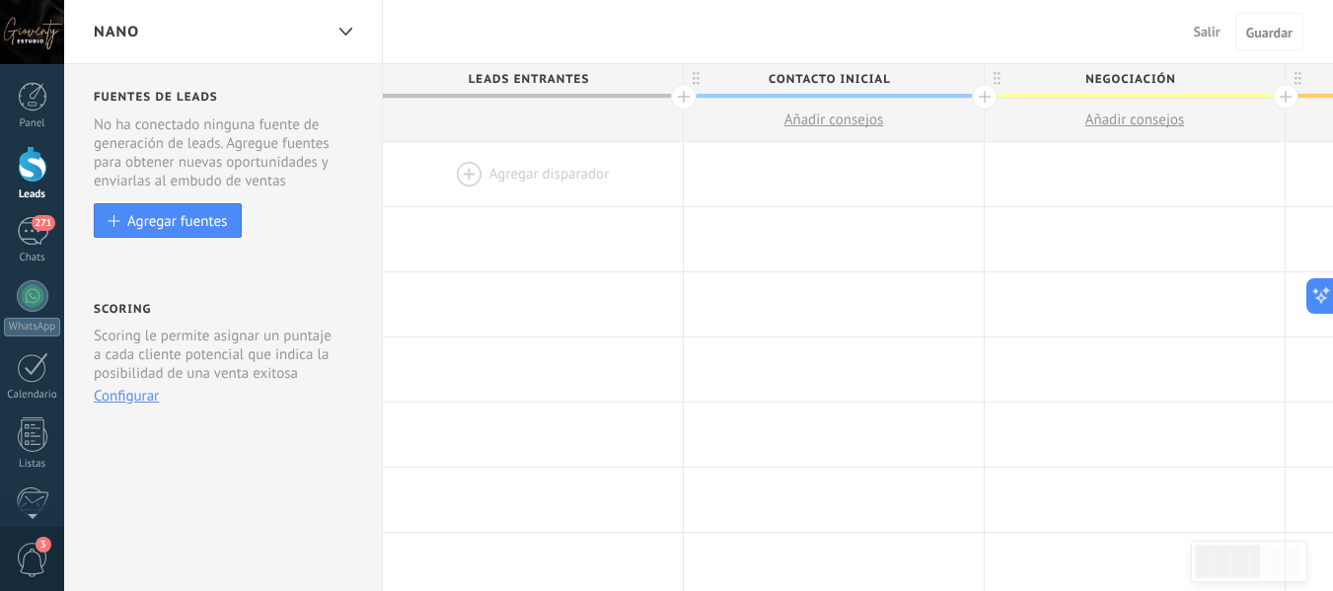
click at [166, 33] on div "Nano" at bounding box center [208, 31] width 229 height 63
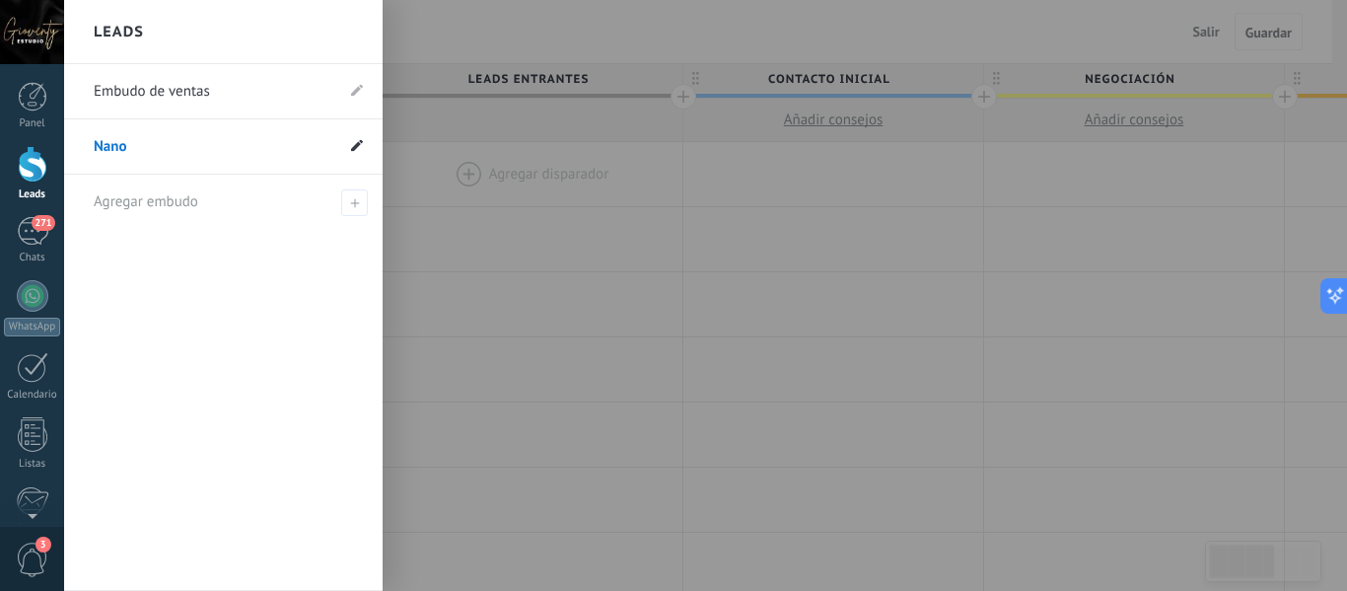
click at [351, 149] on icon at bounding box center [357, 145] width 12 height 12
click at [334, 145] on icon at bounding box center [335, 147] width 22 height 12
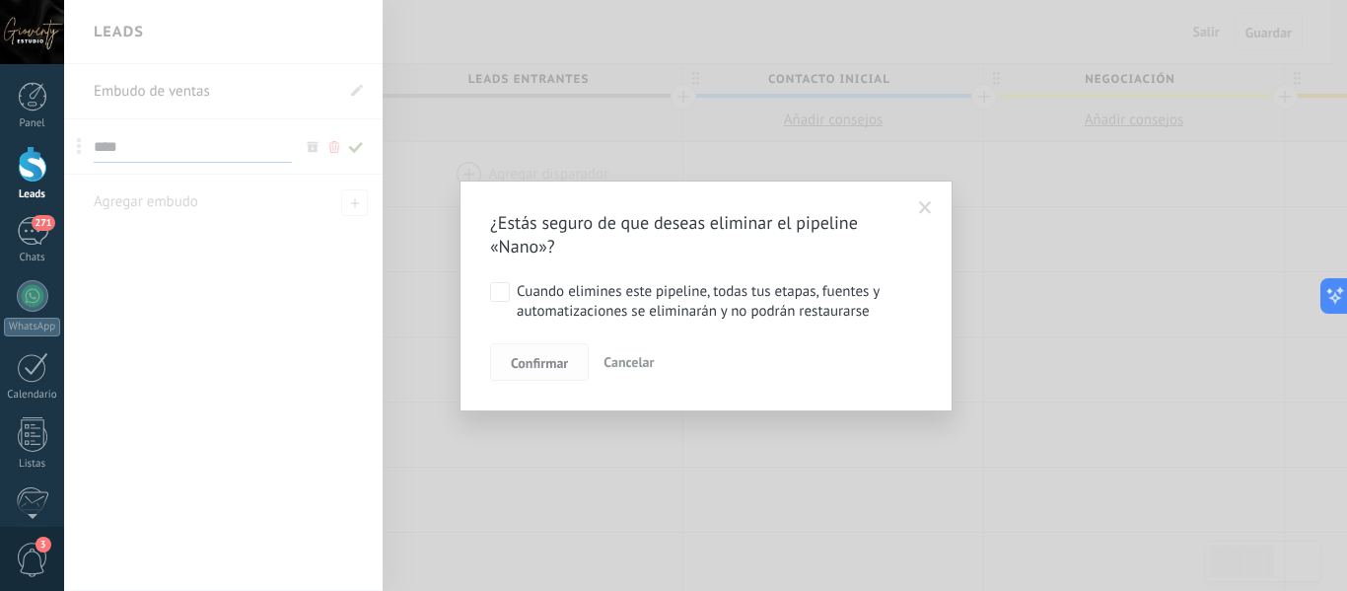
click at [543, 362] on span "Confirmar" at bounding box center [539, 363] width 57 height 14
click at [530, 361] on span "Confirmar" at bounding box center [539, 363] width 57 height 14
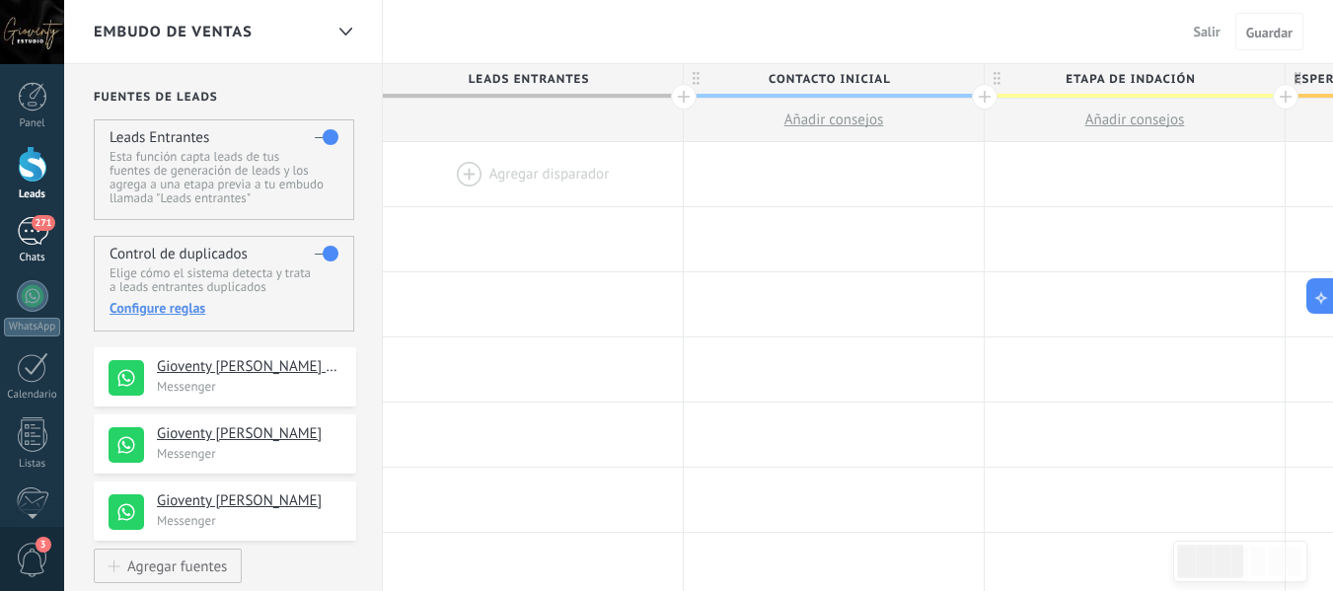
click at [35, 237] on div "271" at bounding box center [33, 231] width 32 height 29
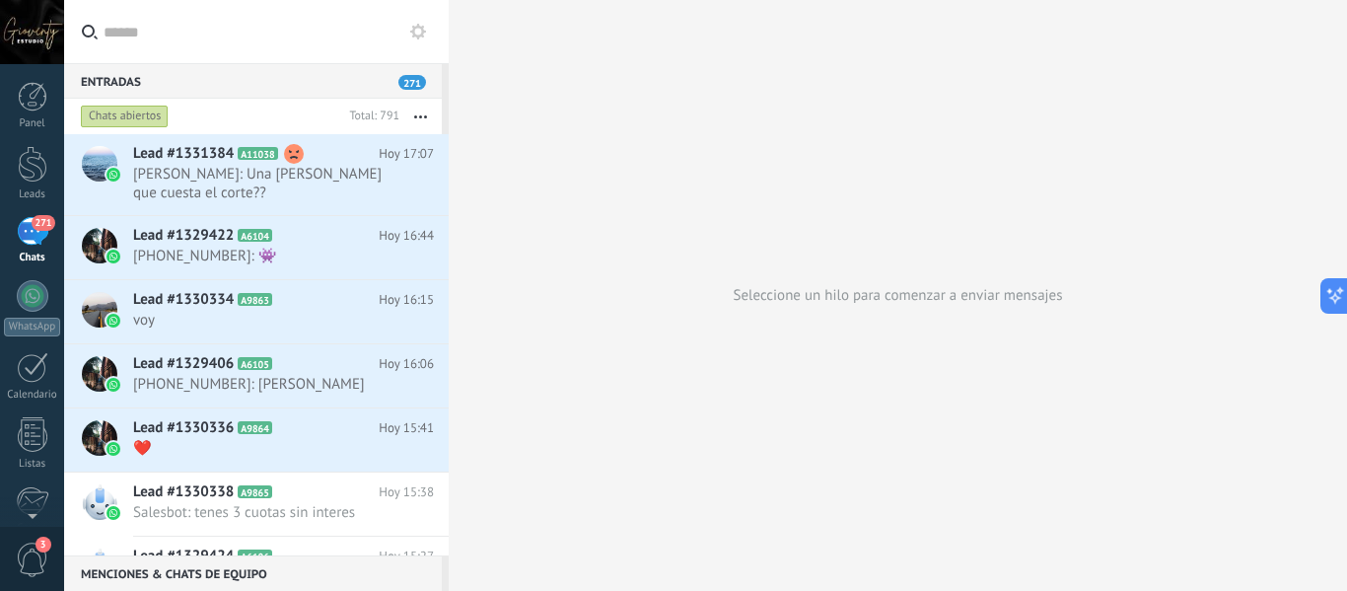
click at [412, 33] on use at bounding box center [418, 32] width 16 height 16
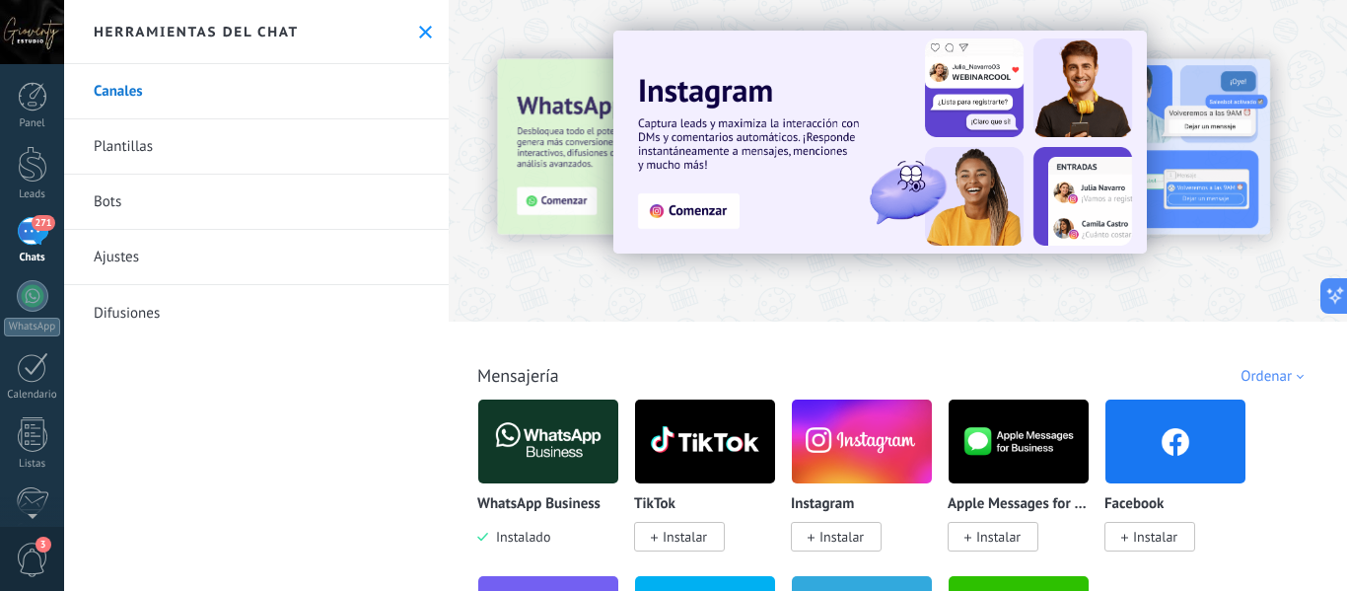
click at [123, 304] on link "Difusiones" at bounding box center [256, 312] width 385 height 55
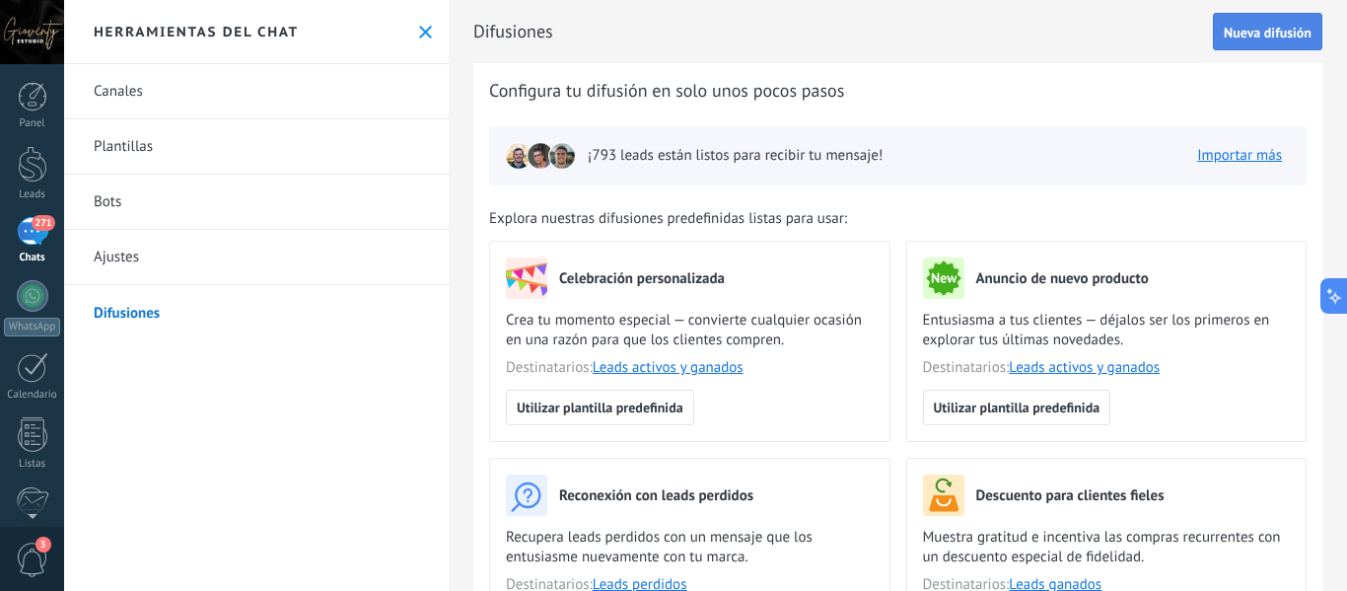
click at [1256, 28] on span "Nueva difusión" at bounding box center [1268, 33] width 88 height 14
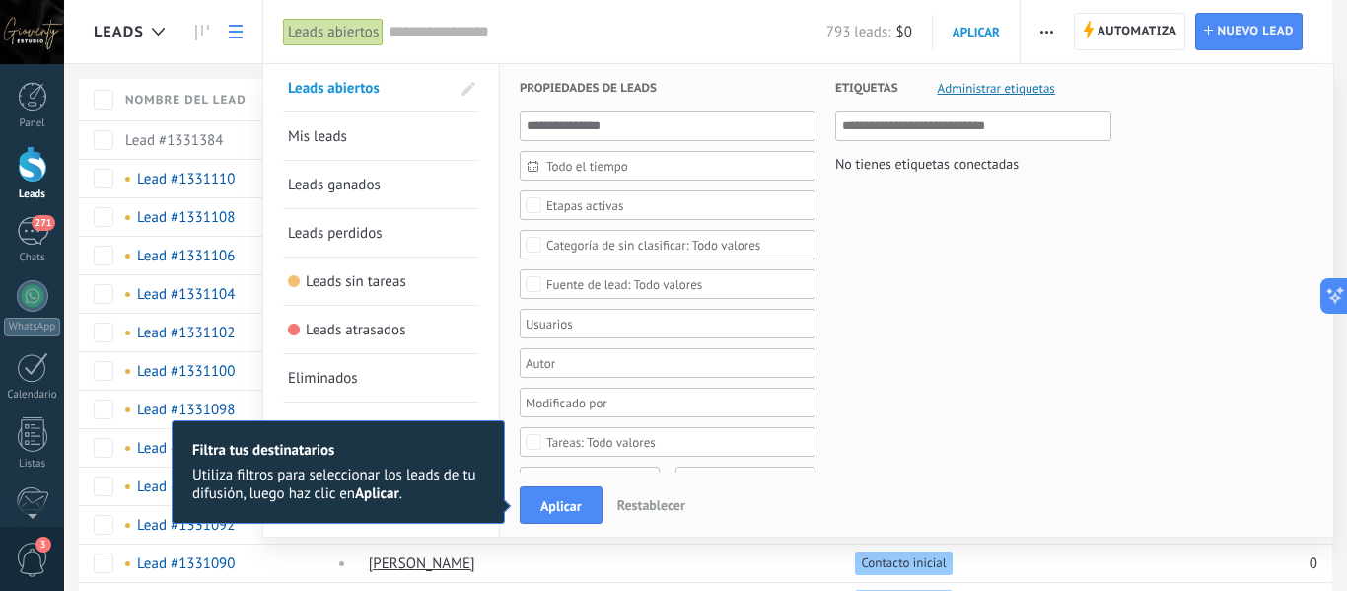
click at [776, 503] on div "Aplicar Restablecer" at bounding box center [913, 504] width 827 height 64
click at [389, 497] on b "Aplicar" at bounding box center [377, 493] width 44 height 19
click at [581, 505] on span "Aplicar" at bounding box center [561, 506] width 41 height 14
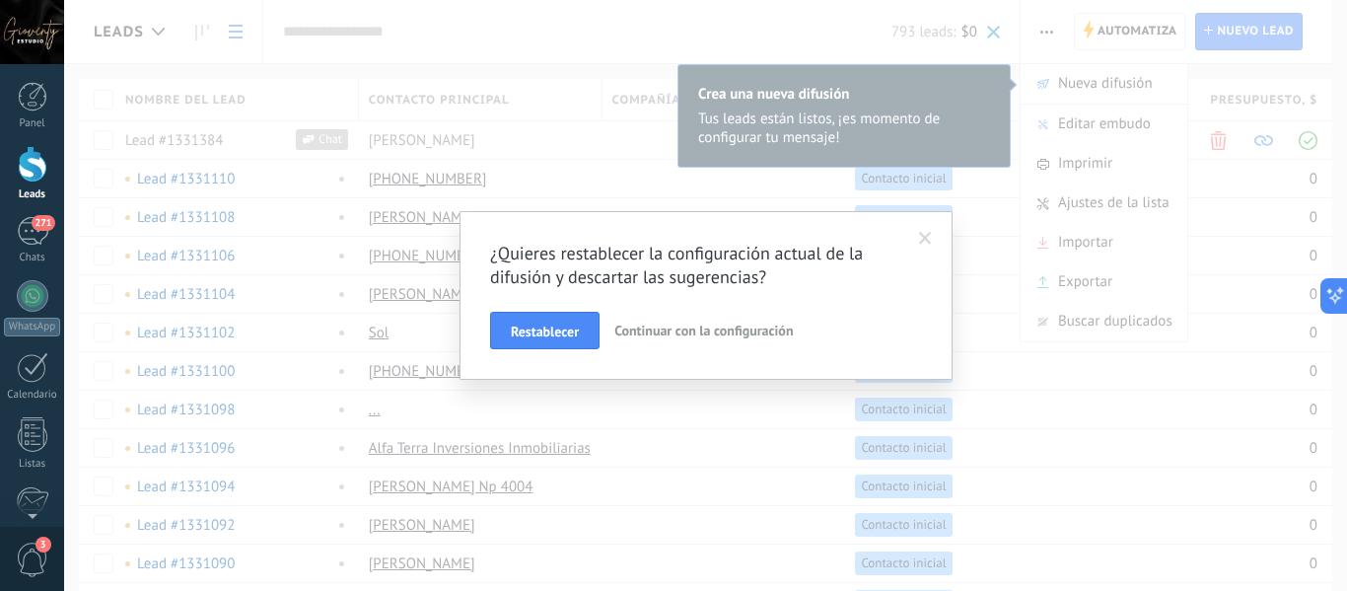
click at [924, 243] on span at bounding box center [925, 239] width 13 height 14
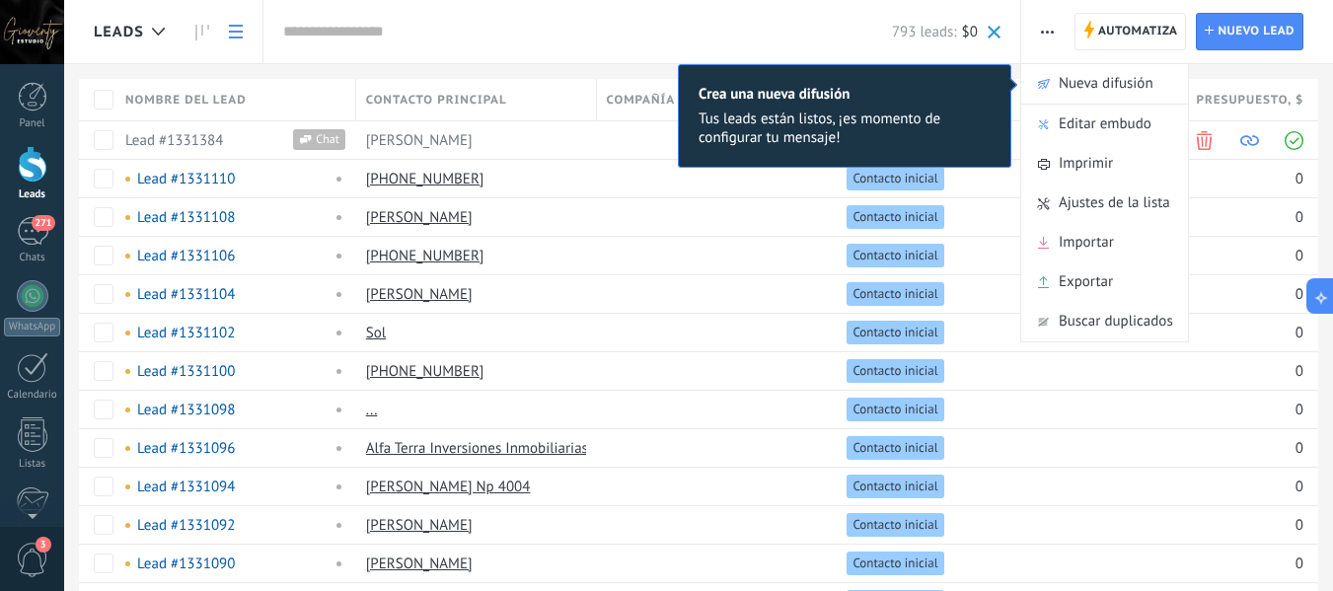
click at [787, 142] on div "Tus leads están listos, ¡es momento de configurar tu mensaje!" at bounding box center [844, 127] width 292 height 37
click at [1082, 86] on span "Nueva difusión" at bounding box center [1105, 83] width 95 height 39
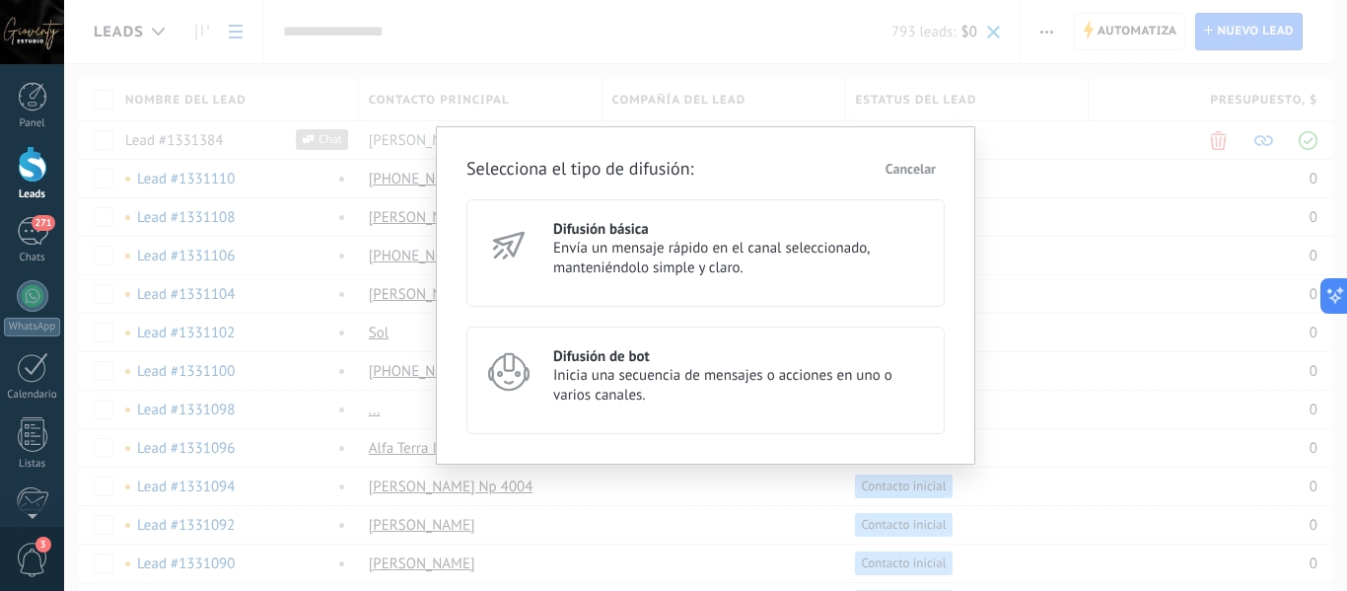
click at [587, 261] on span "Envía un mensaje rápido en el canal seleccionado, manteniéndolo simple y claro." at bounding box center [740, 258] width 374 height 39
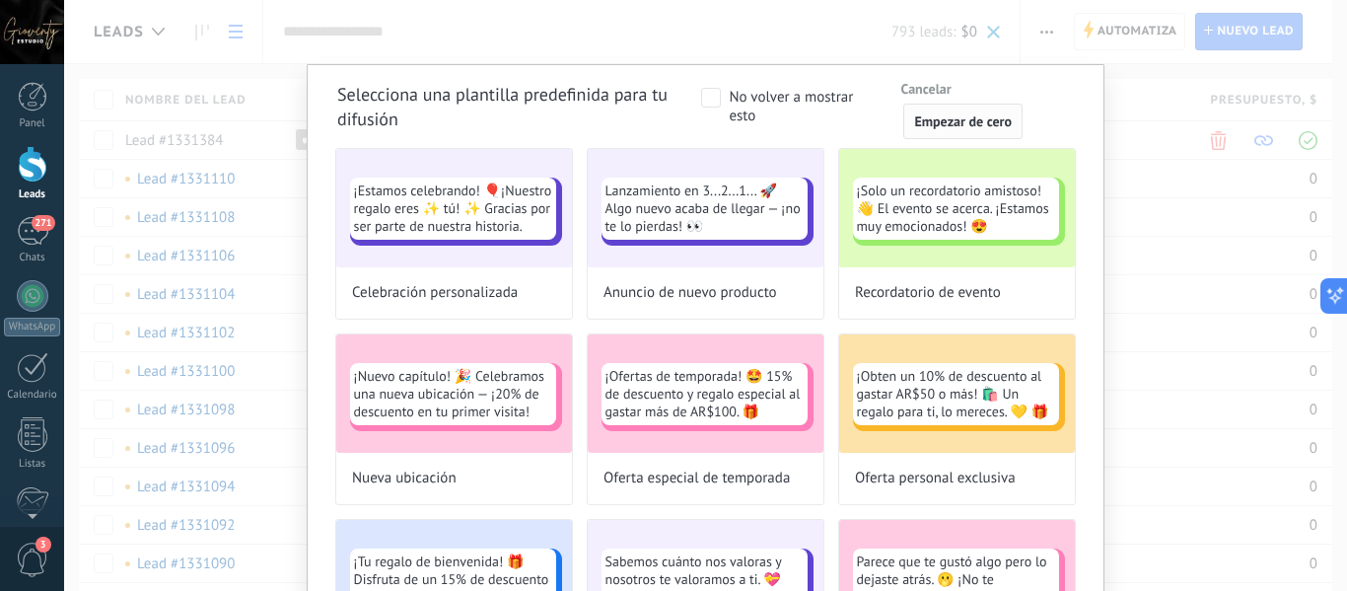
click at [950, 121] on span "Empezar de cero" at bounding box center [963, 121] width 98 height 14
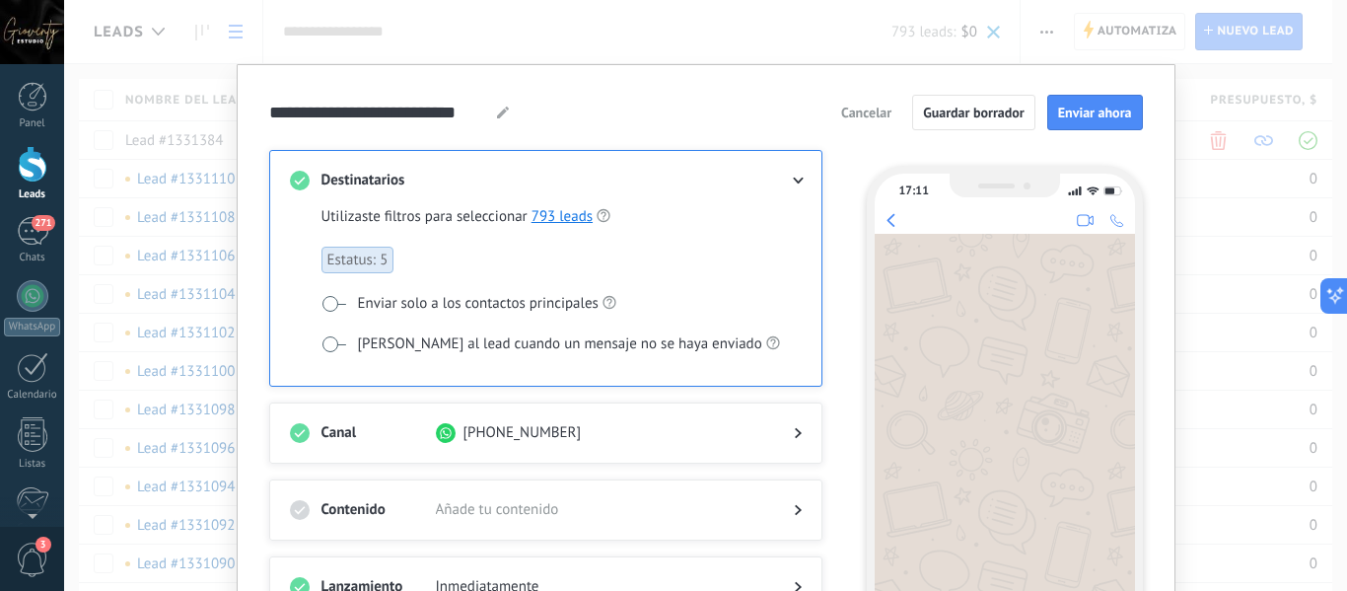
click at [326, 344] on span at bounding box center [334, 344] width 25 height 16
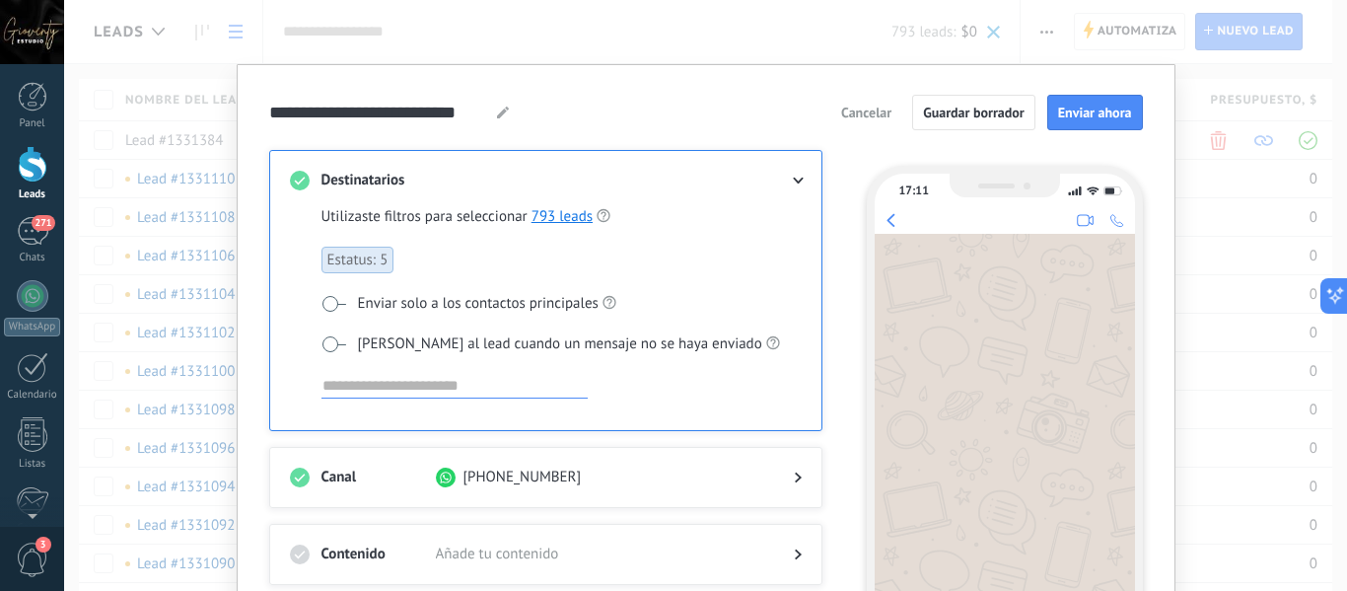
click at [364, 387] on input at bounding box center [455, 386] width 266 height 24
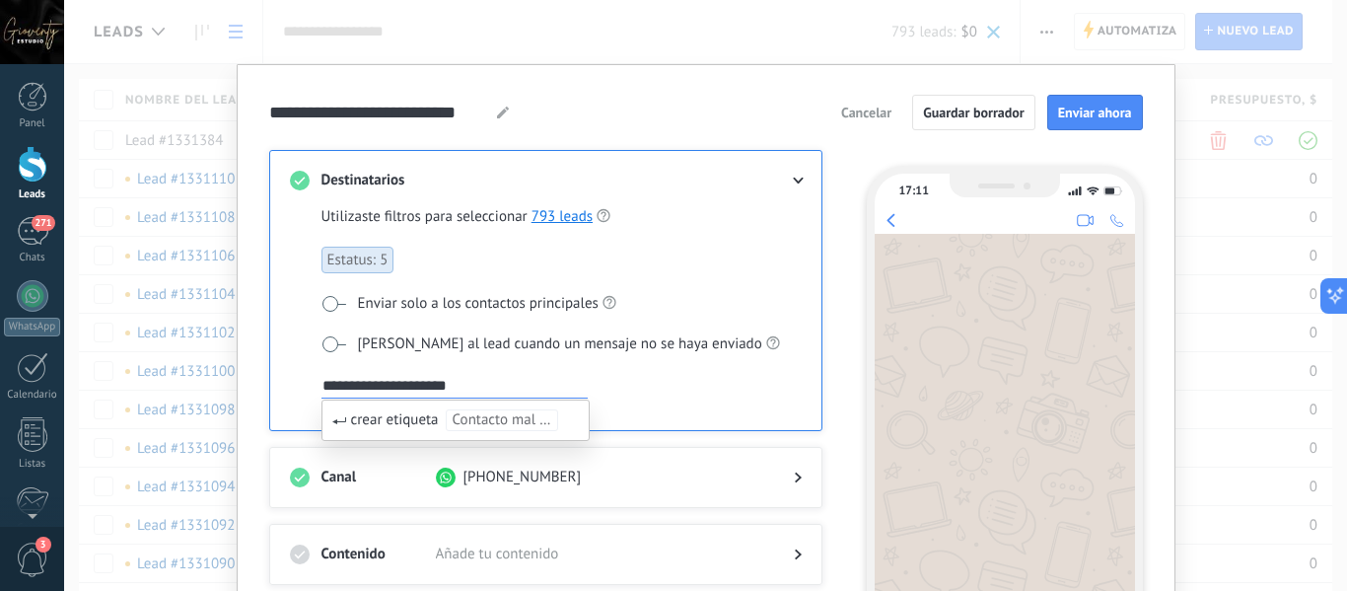
type input "**********"
click at [581, 126] on div "**********" at bounding box center [706, 113] width 874 height 36
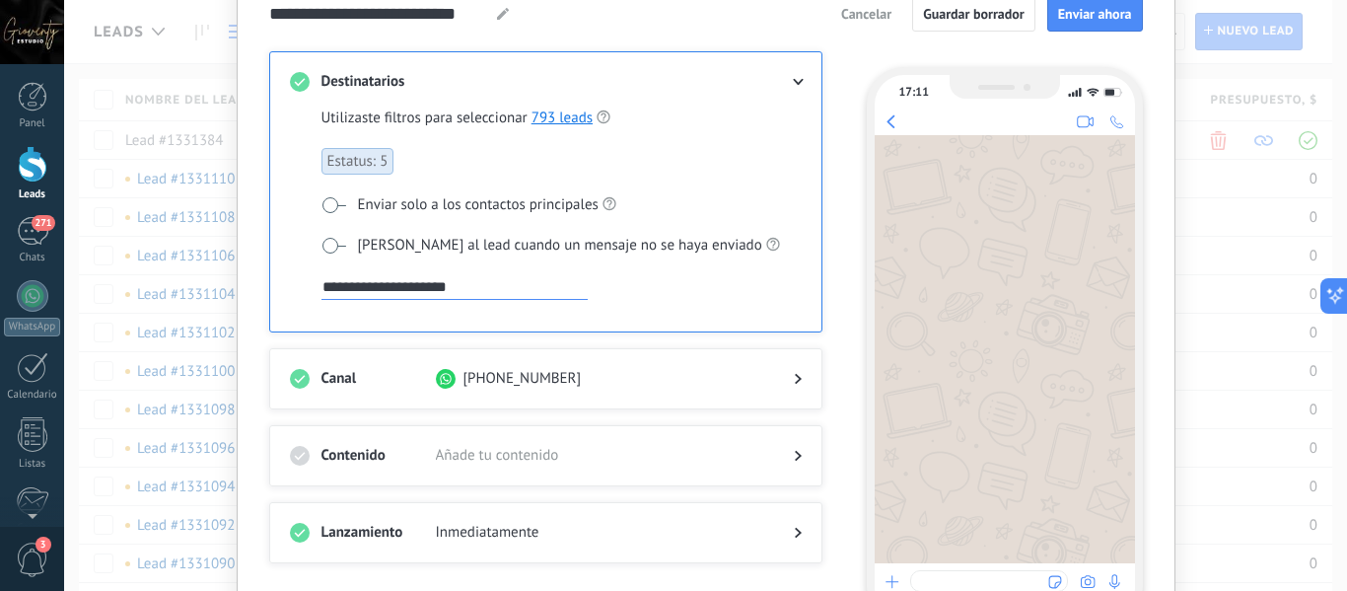
scroll to position [197, 0]
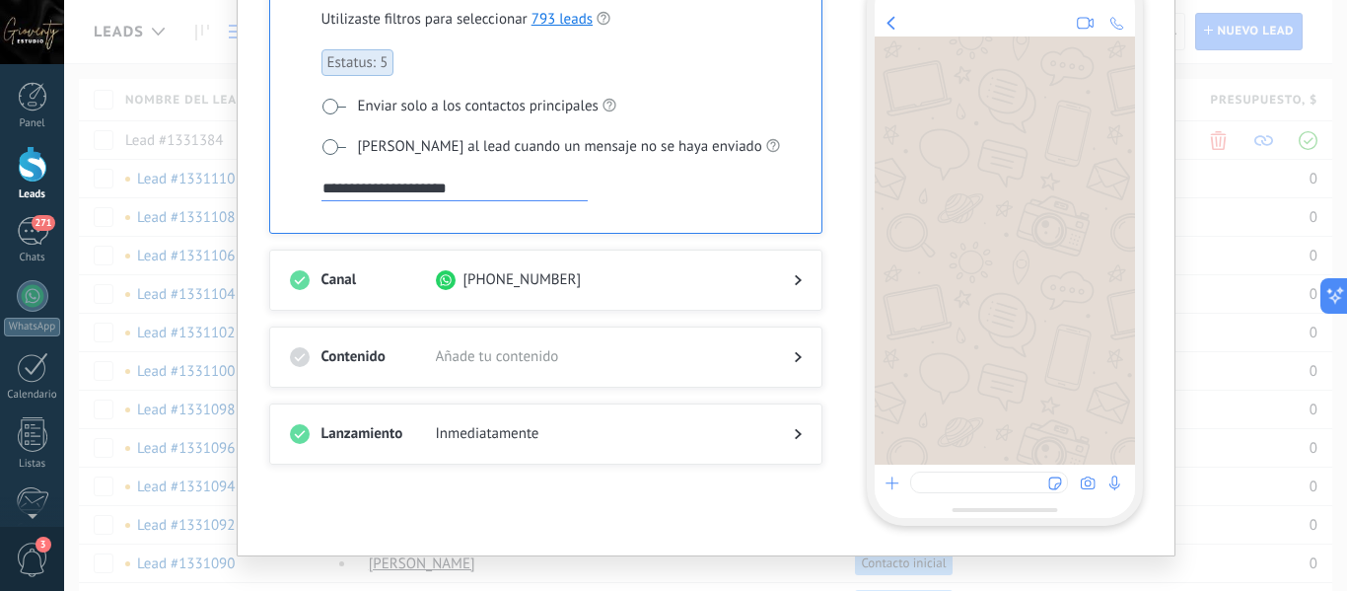
click at [779, 283] on div at bounding box center [781, 280] width 39 height 20
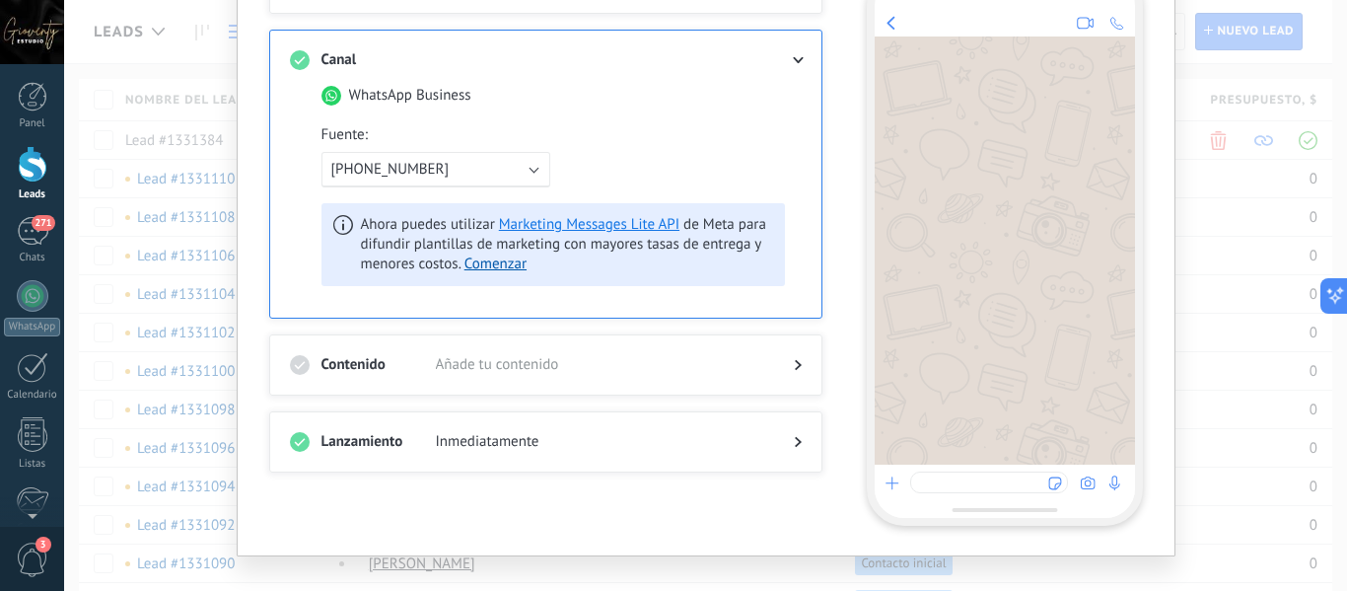
click at [698, 367] on span "Añade tu contenido" at bounding box center [599, 365] width 326 height 20
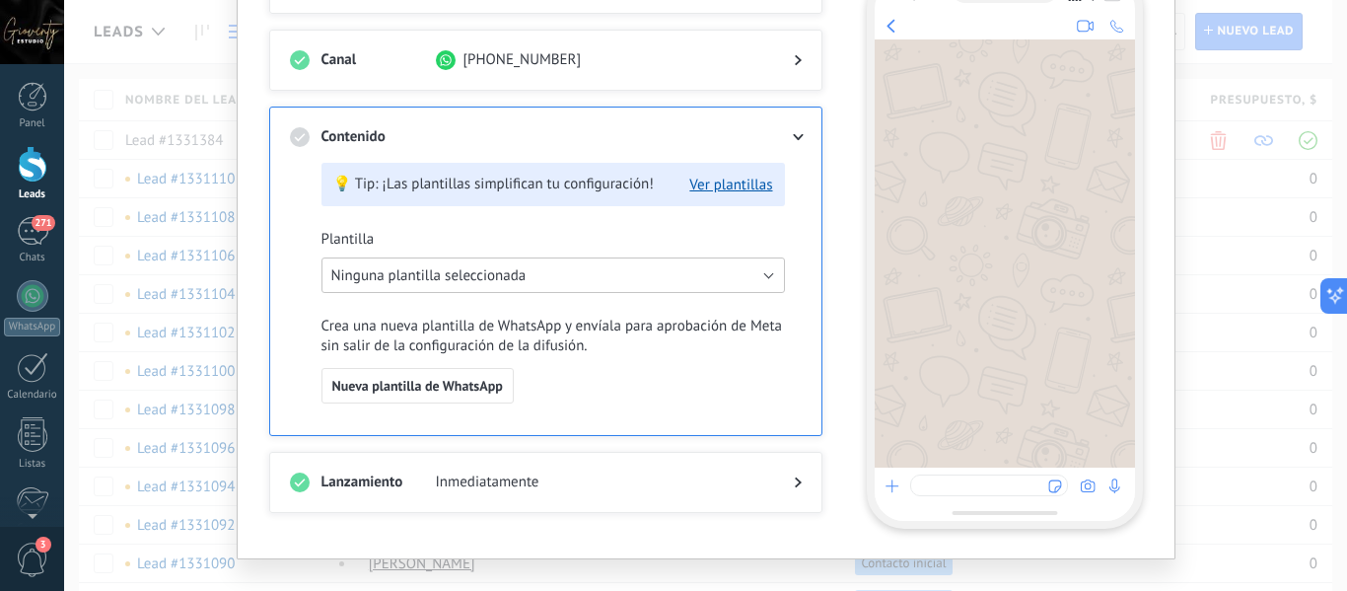
click at [482, 277] on span "Ninguna plantilla seleccionada" at bounding box center [428, 275] width 195 height 19
click at [723, 187] on button "Ver plantillas" at bounding box center [730, 185] width 83 height 19
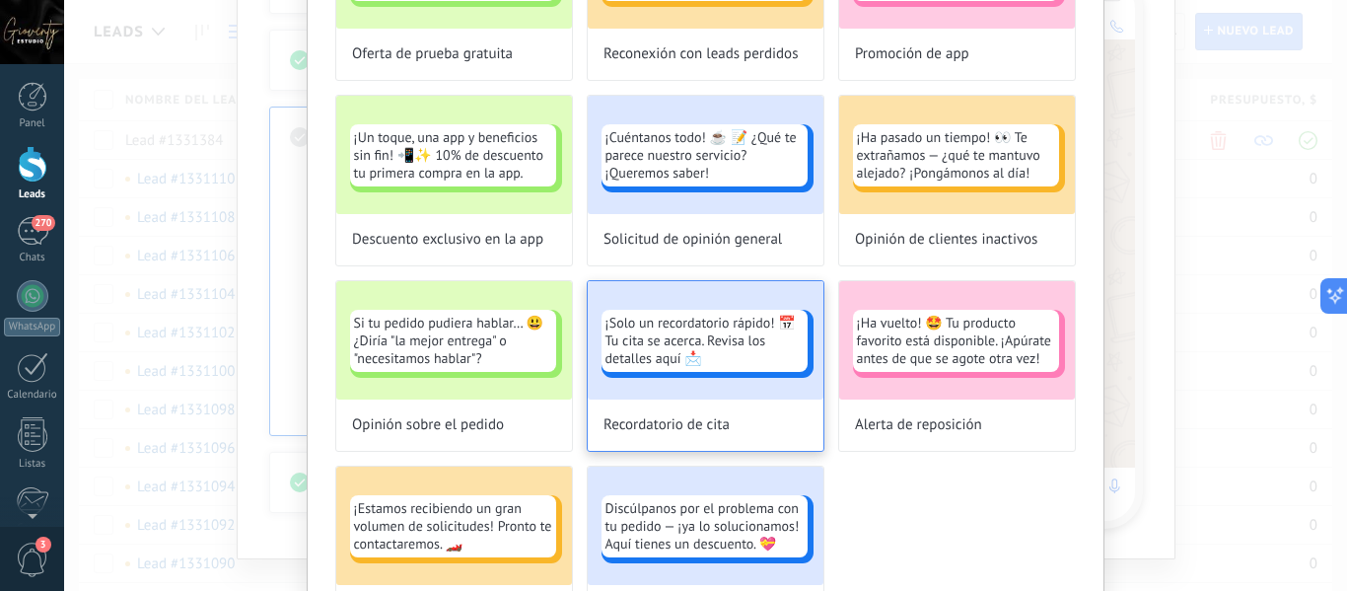
scroll to position [930, 0]
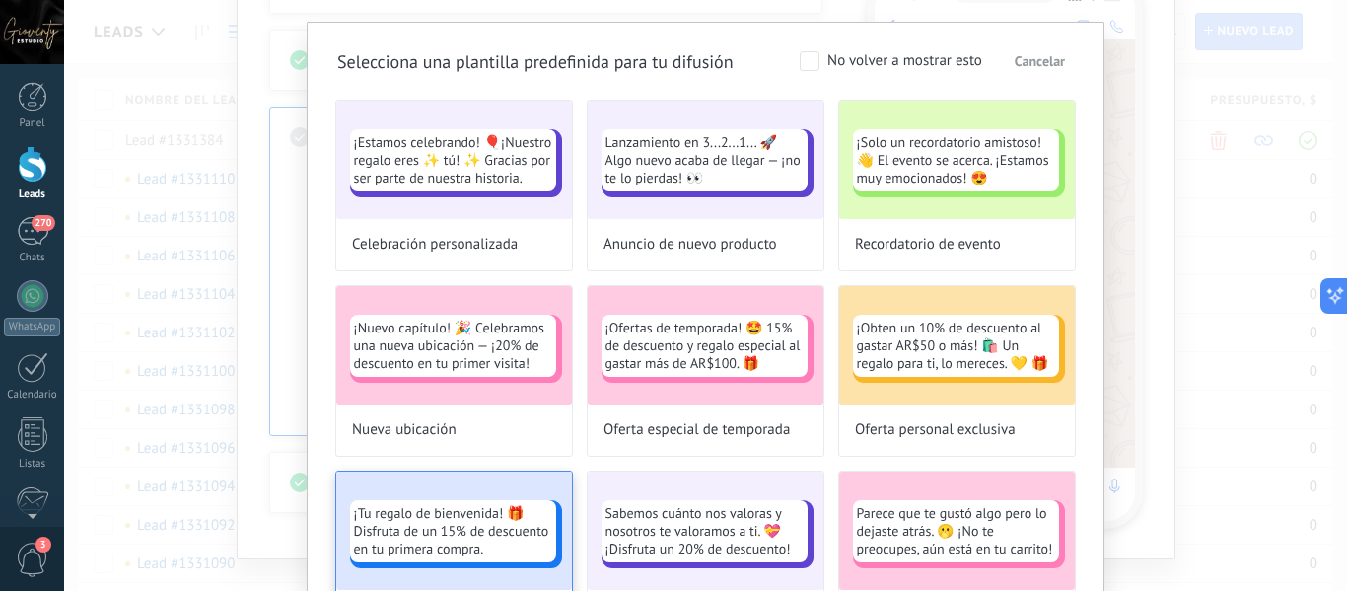
scroll to position [0, 0]
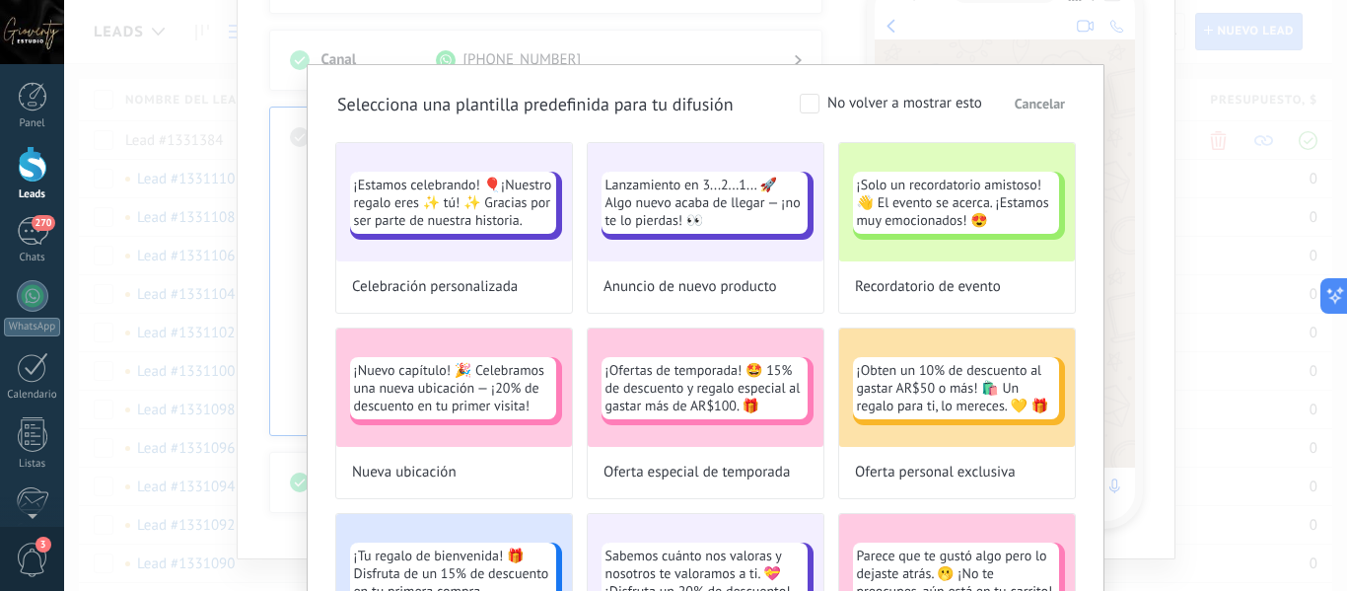
click at [1049, 107] on span "Cancelar" at bounding box center [1040, 104] width 50 height 14
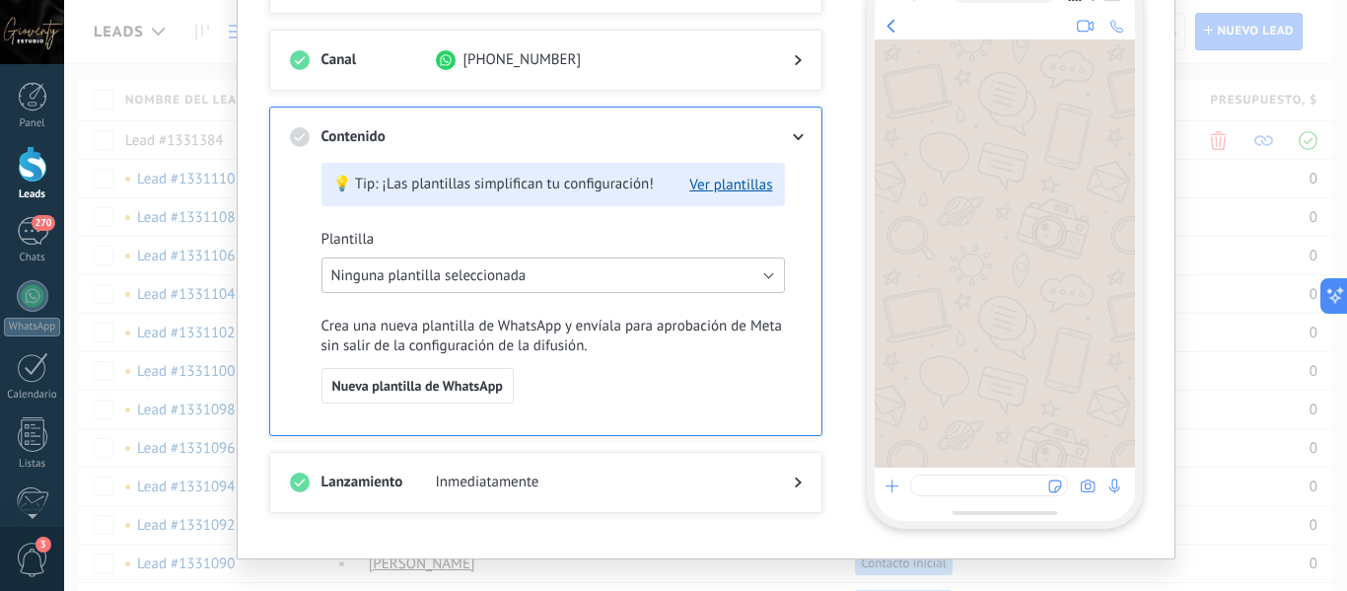
click at [700, 277] on button "Ninguna plantilla seleccionada" at bounding box center [554, 275] width 464 height 36
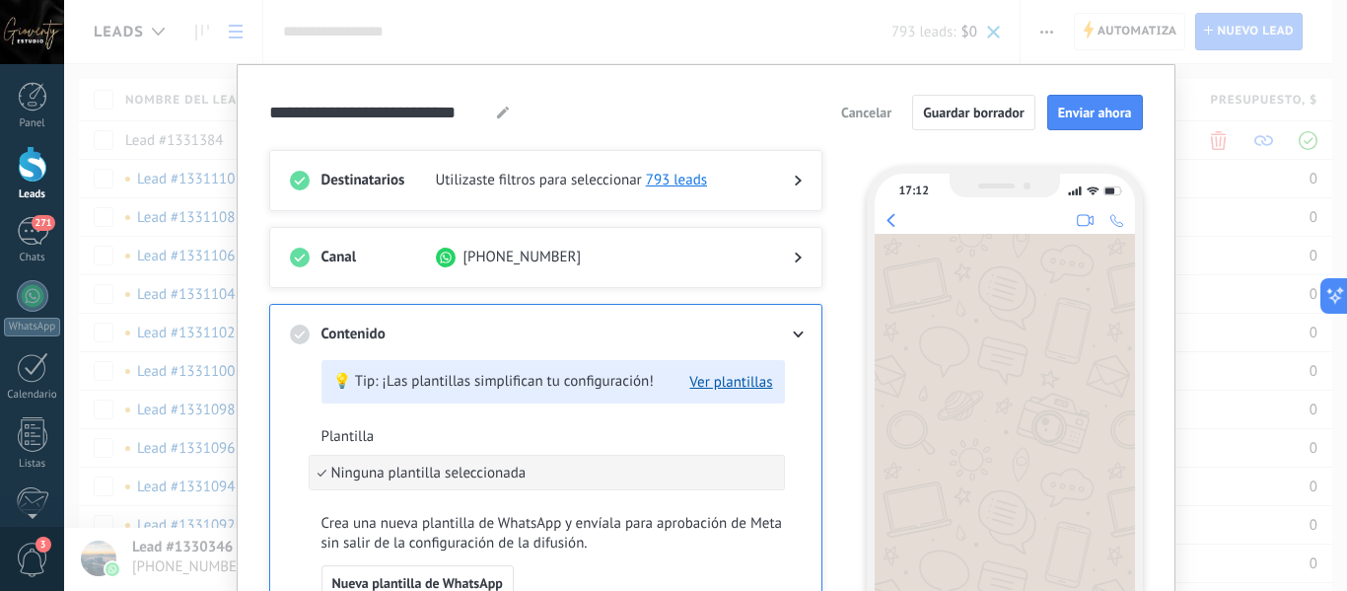
click at [795, 259] on use at bounding box center [798, 258] width 7 height 11
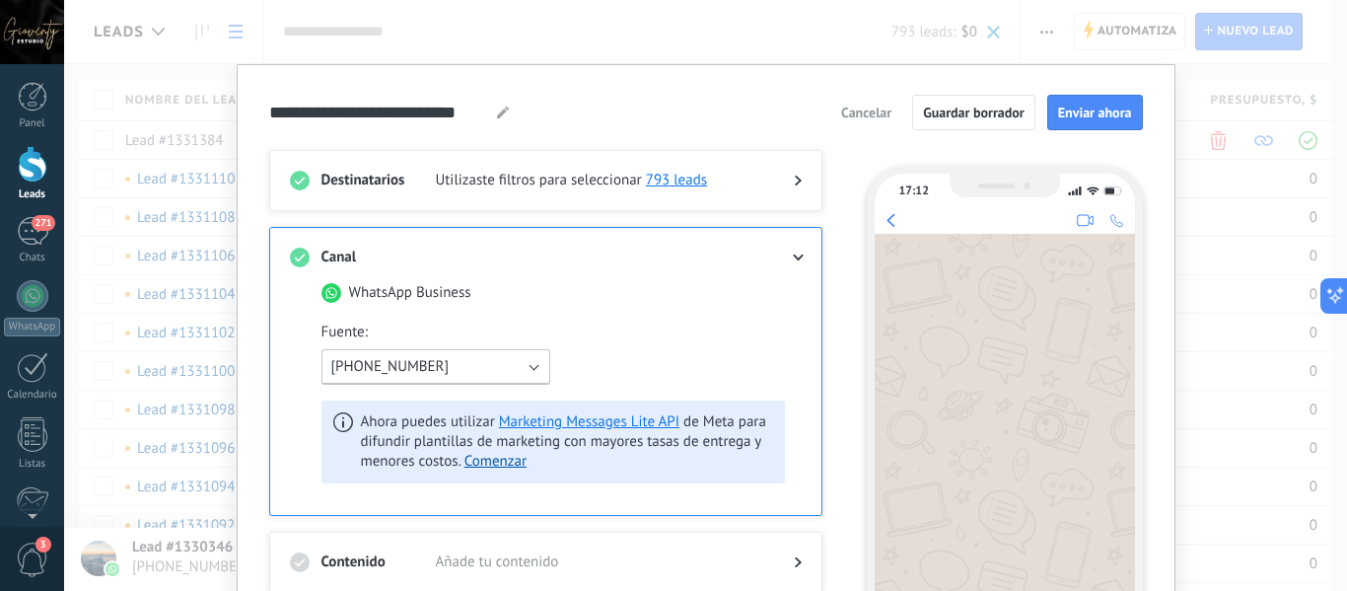
click at [529, 368] on button "+54 9 351 613-1381" at bounding box center [436, 367] width 229 height 36
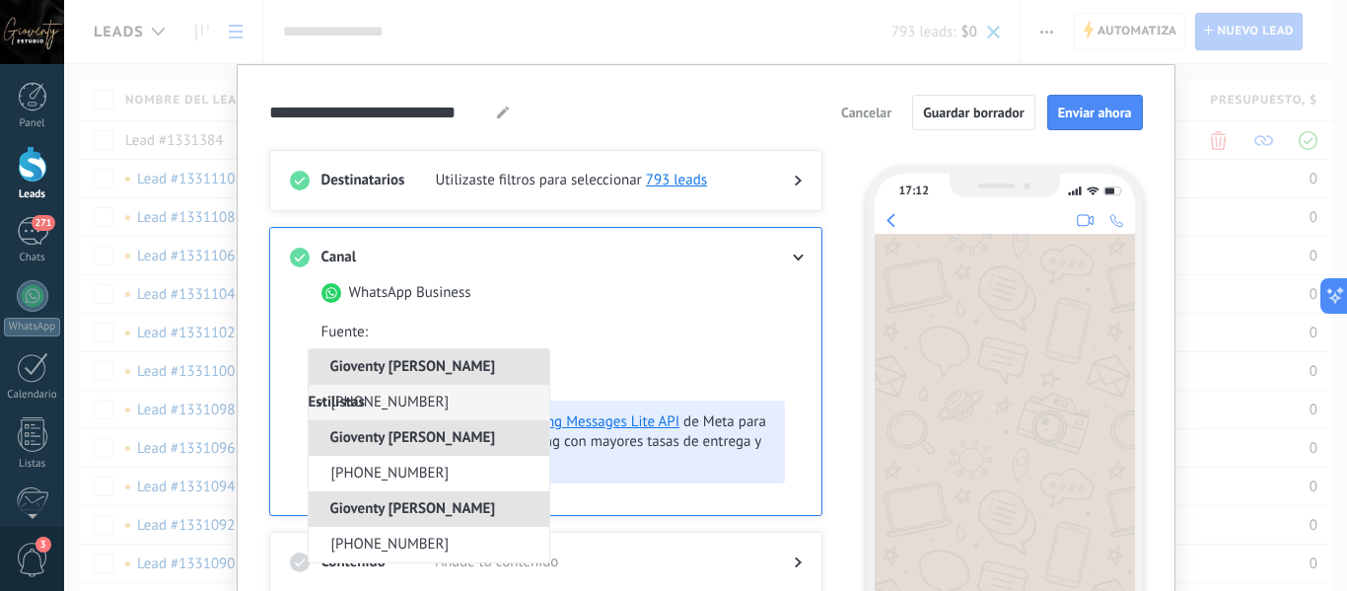
click at [415, 390] on li "+54 9 351 613-1381" at bounding box center [429, 403] width 241 height 36
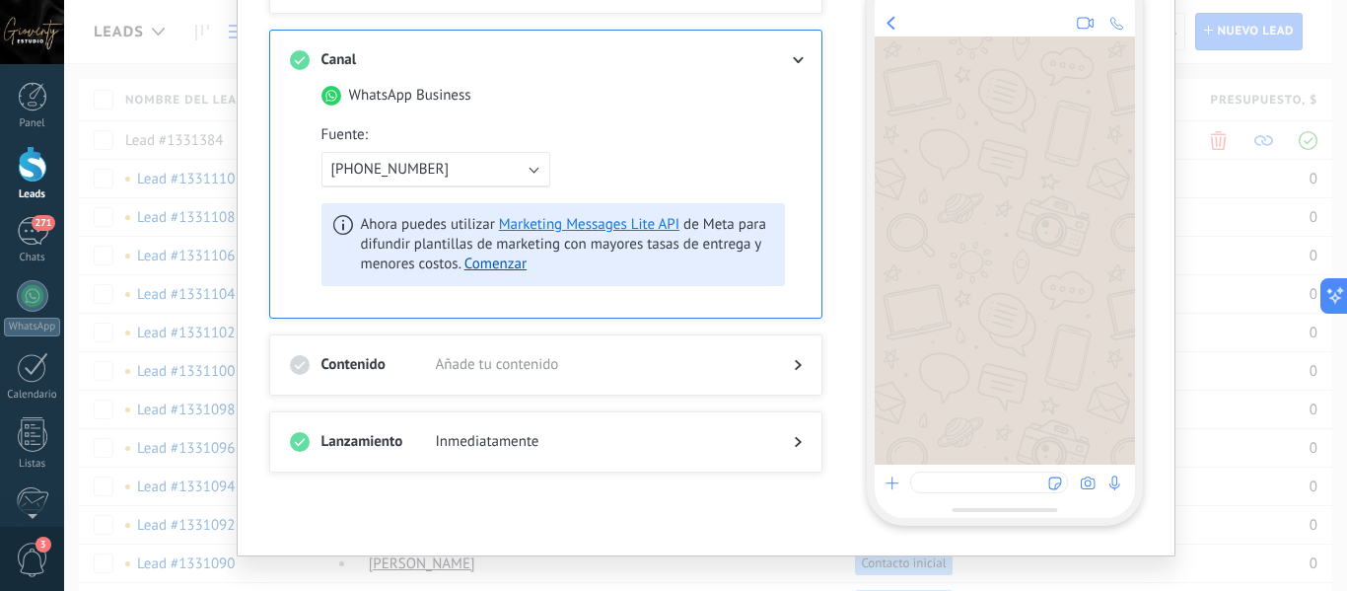
scroll to position [227, 0]
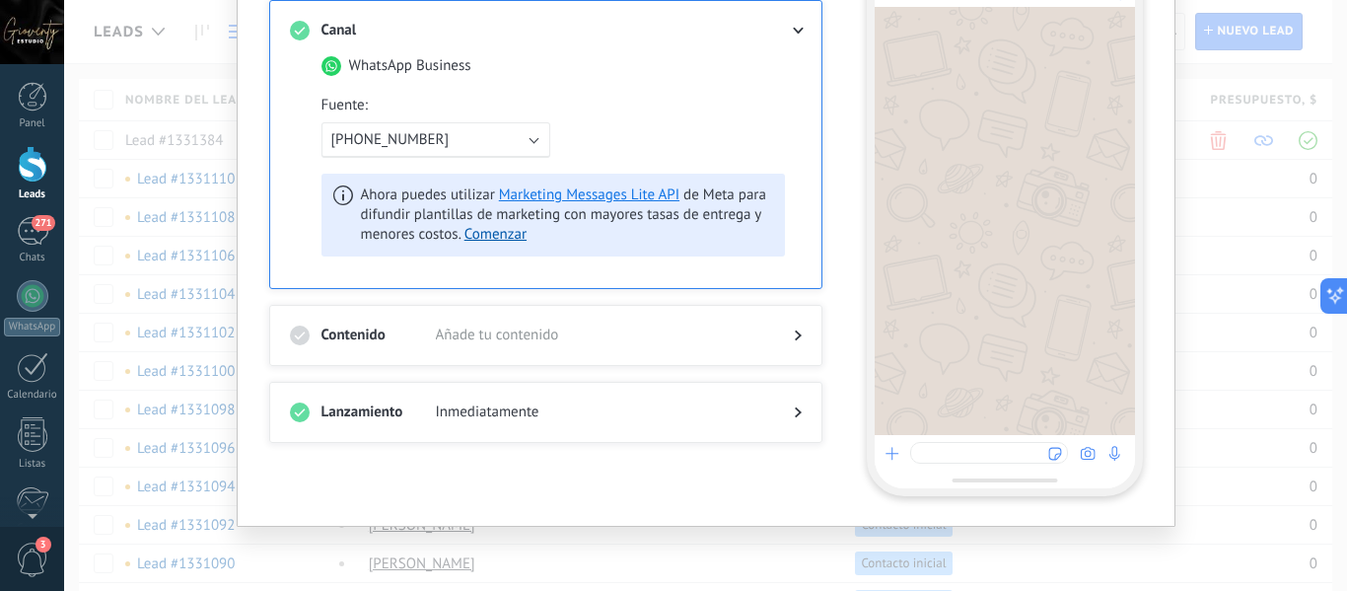
click at [541, 339] on span "Añade tu contenido" at bounding box center [599, 335] width 326 height 20
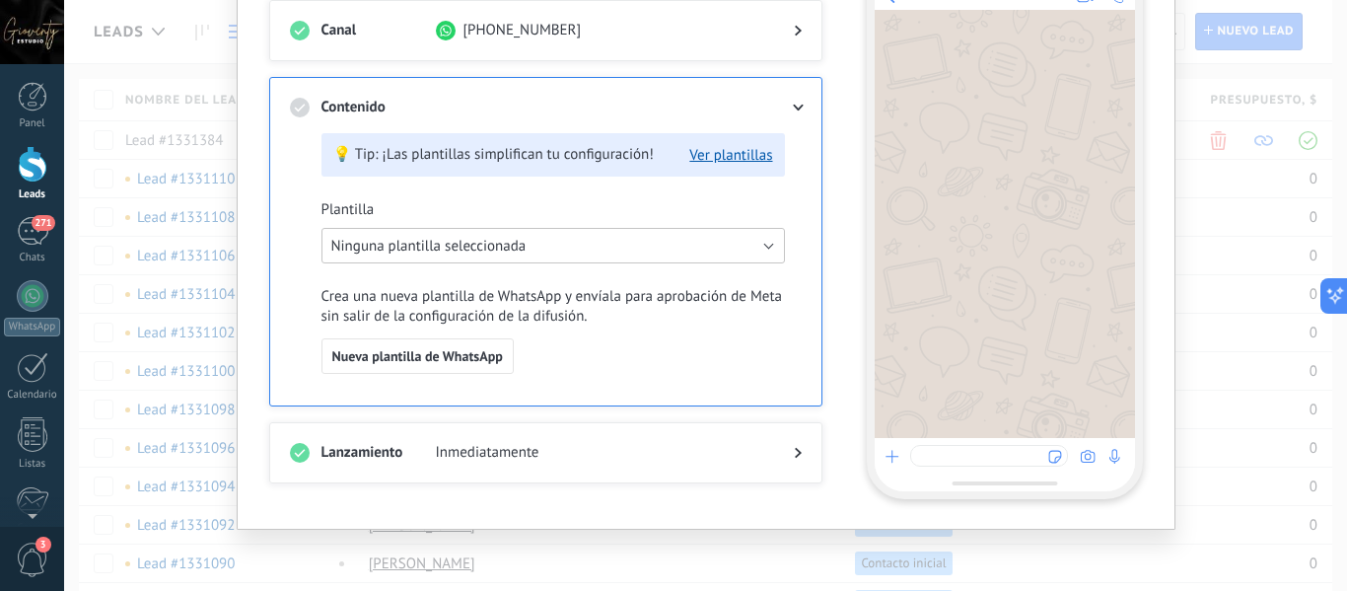
click at [506, 247] on span "Ninguna plantilla seleccionada" at bounding box center [428, 246] width 195 height 19
click at [506, 247] on span "Ninguna plantilla seleccionada" at bounding box center [544, 246] width 469 height 19
click at [445, 361] on span "Nueva plantilla de WhatsApp" at bounding box center [417, 356] width 171 height 14
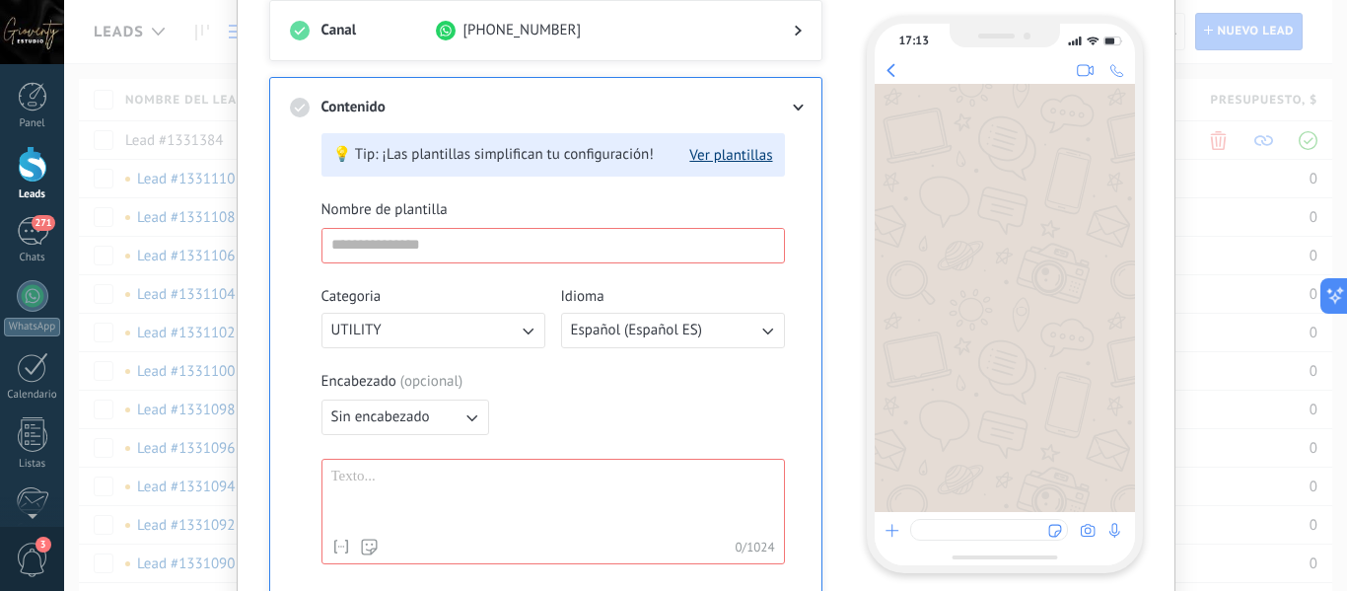
click at [736, 157] on button "Ver plantillas" at bounding box center [730, 155] width 83 height 19
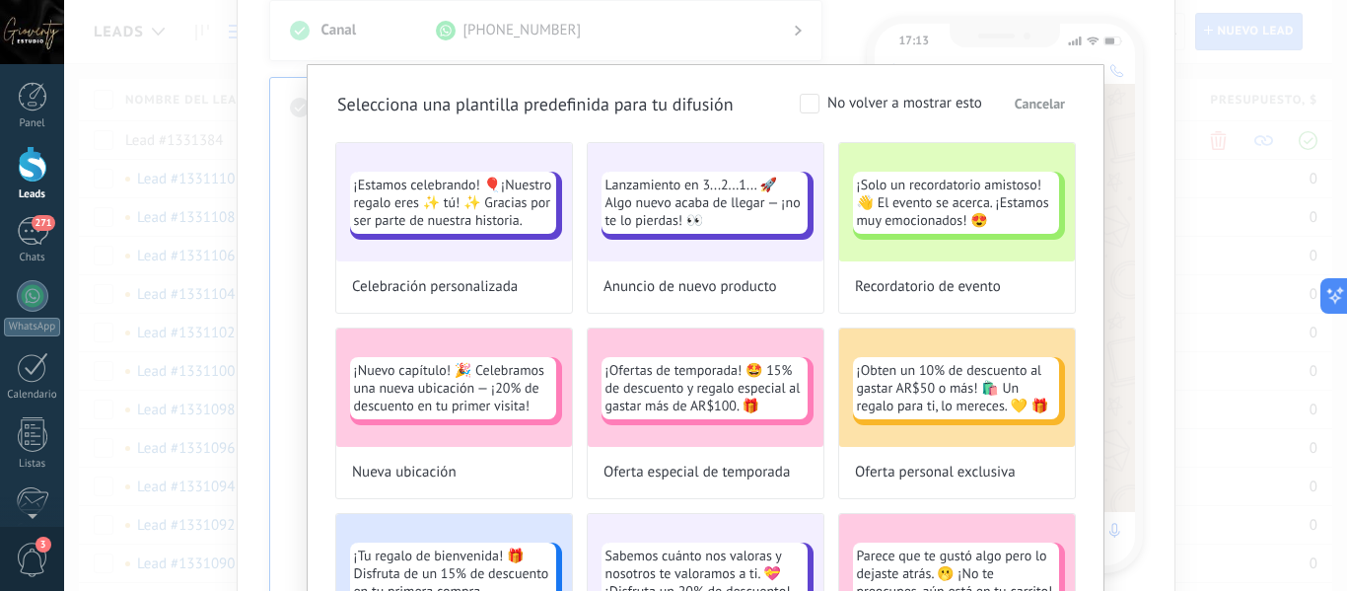
click at [1050, 107] on span "Cancelar" at bounding box center [1040, 104] width 50 height 14
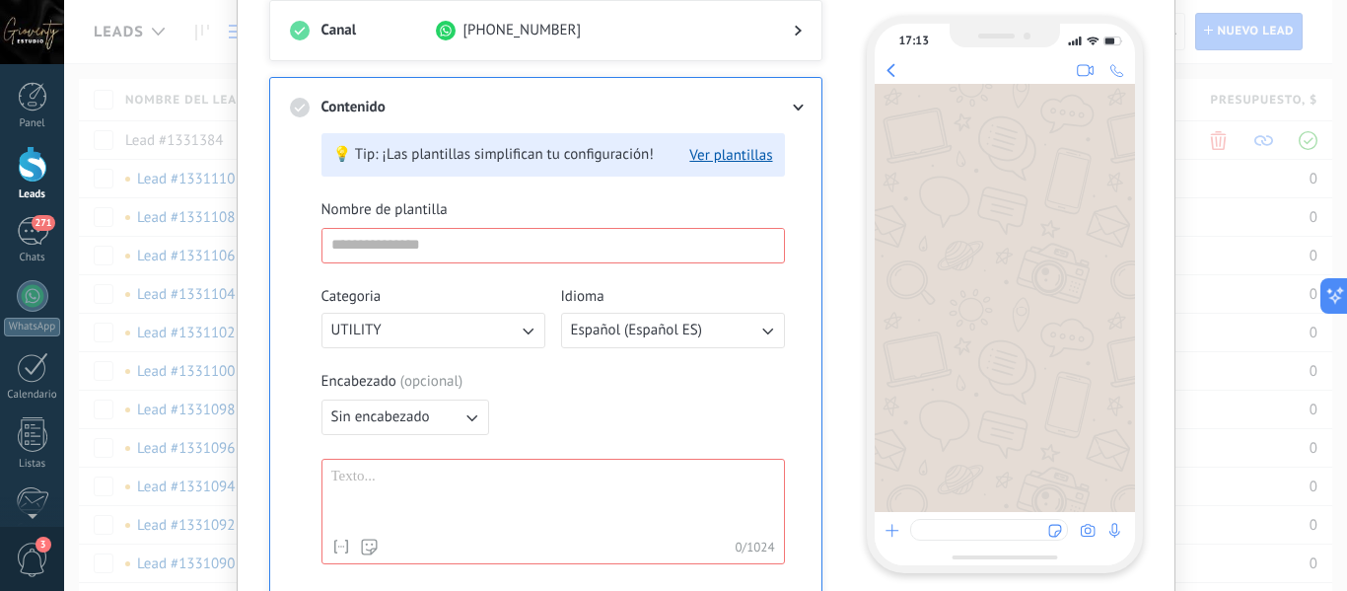
click at [428, 333] on button "UTILITY" at bounding box center [434, 331] width 224 height 36
click at [397, 360] on span "MARKETING" at bounding box center [370, 364] width 78 height 20
click at [432, 417] on button "Sin encabezado" at bounding box center [406, 417] width 168 height 36
click at [398, 443] on li "Texto" at bounding box center [399, 451] width 179 height 34
click at [397, 471] on input at bounding box center [554, 468] width 462 height 32
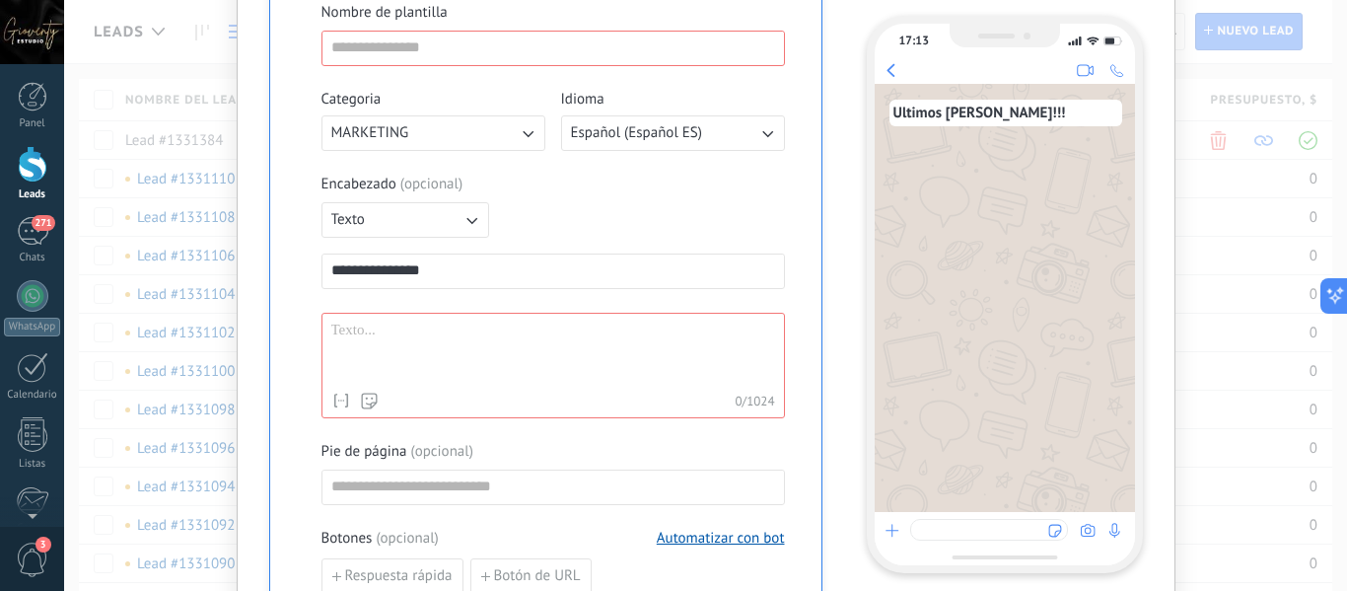
scroll to position [325, 0]
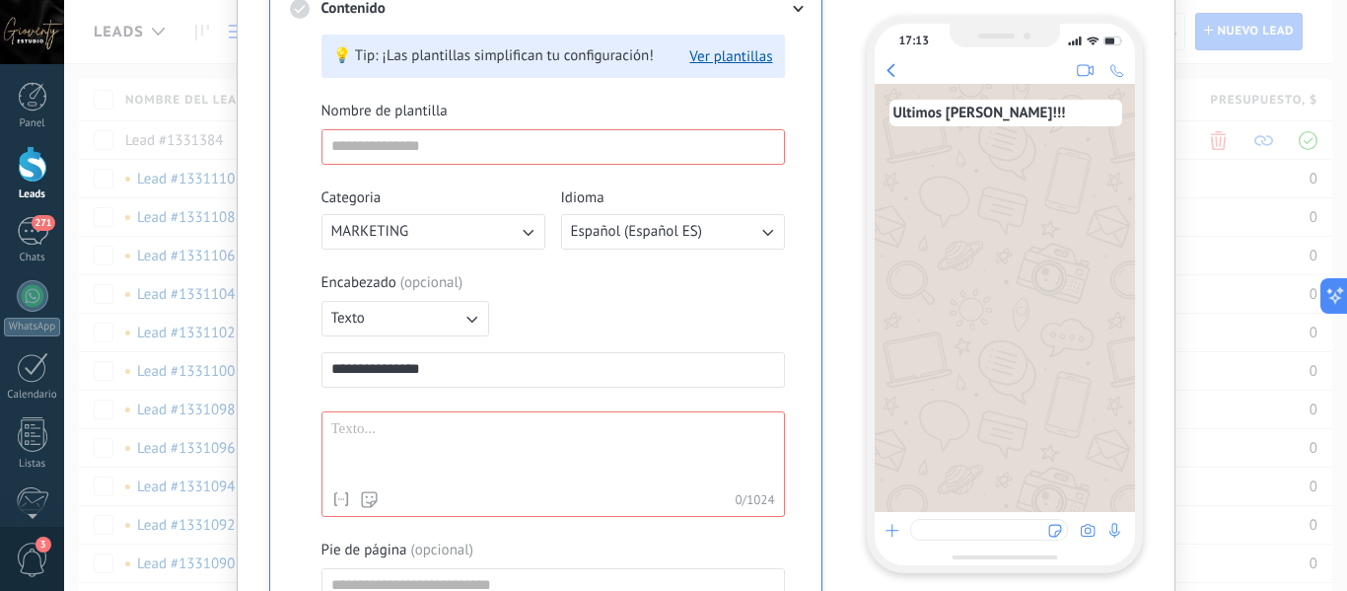
type input "**********"
click at [454, 155] on input at bounding box center [554, 146] width 462 height 32
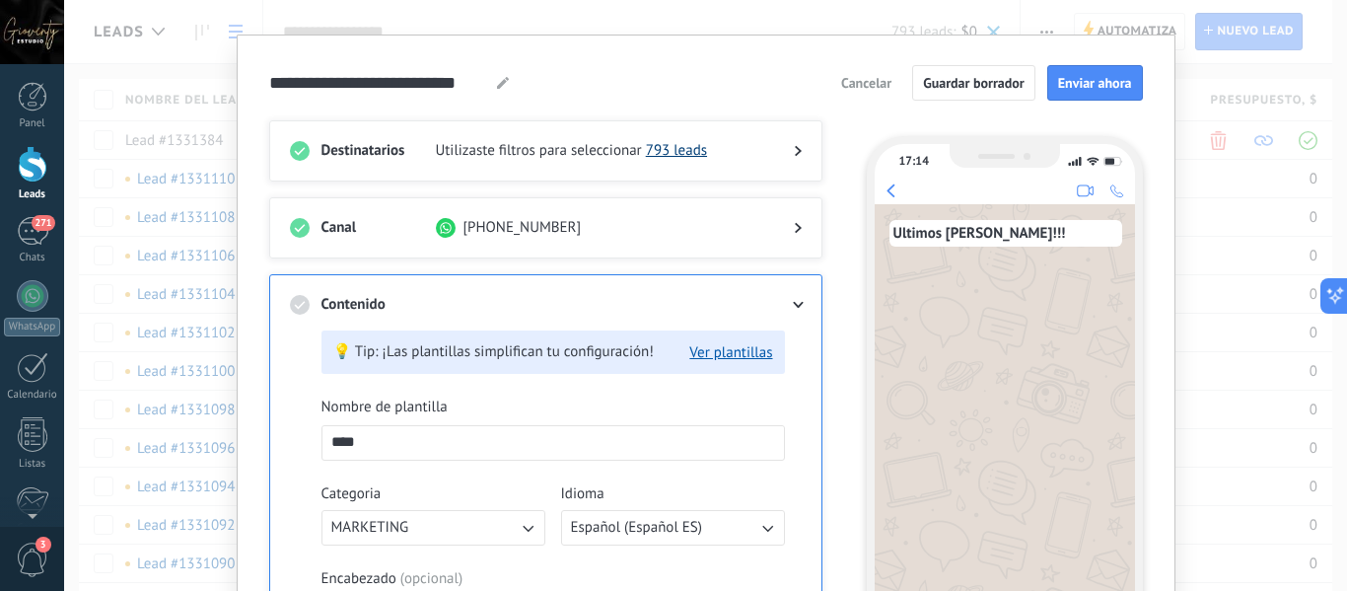
type input "****"
click at [671, 152] on link "793 leads" at bounding box center [676, 150] width 61 height 19
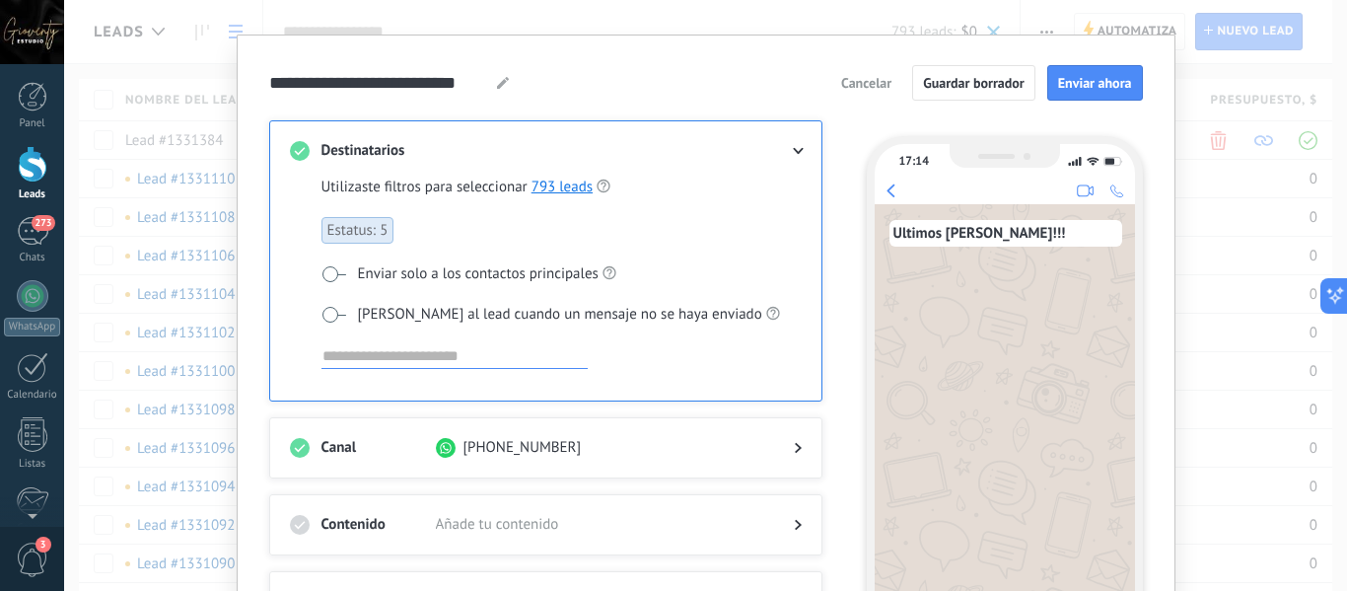
click at [688, 75] on div "**********" at bounding box center [706, 83] width 874 height 36
click at [855, 86] on span "Cancelar" at bounding box center [866, 83] width 50 height 14
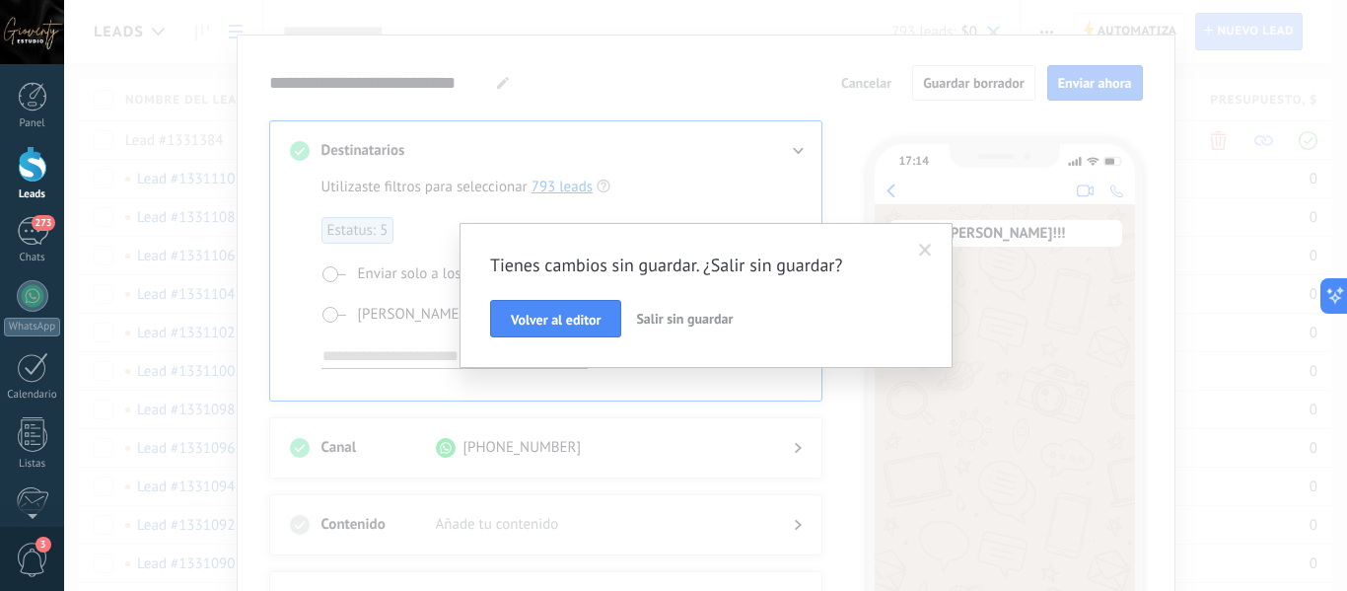
click at [686, 320] on span "Salir sin guardar" at bounding box center [684, 319] width 97 height 18
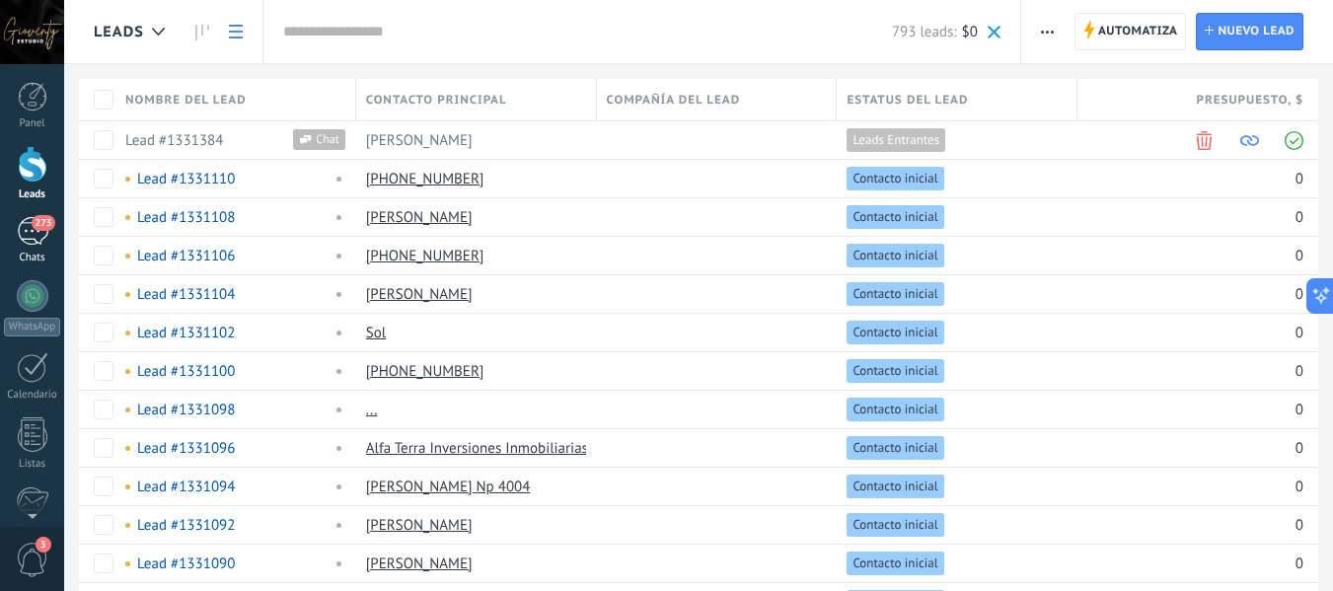
click at [28, 245] on div "273" at bounding box center [33, 231] width 32 height 29
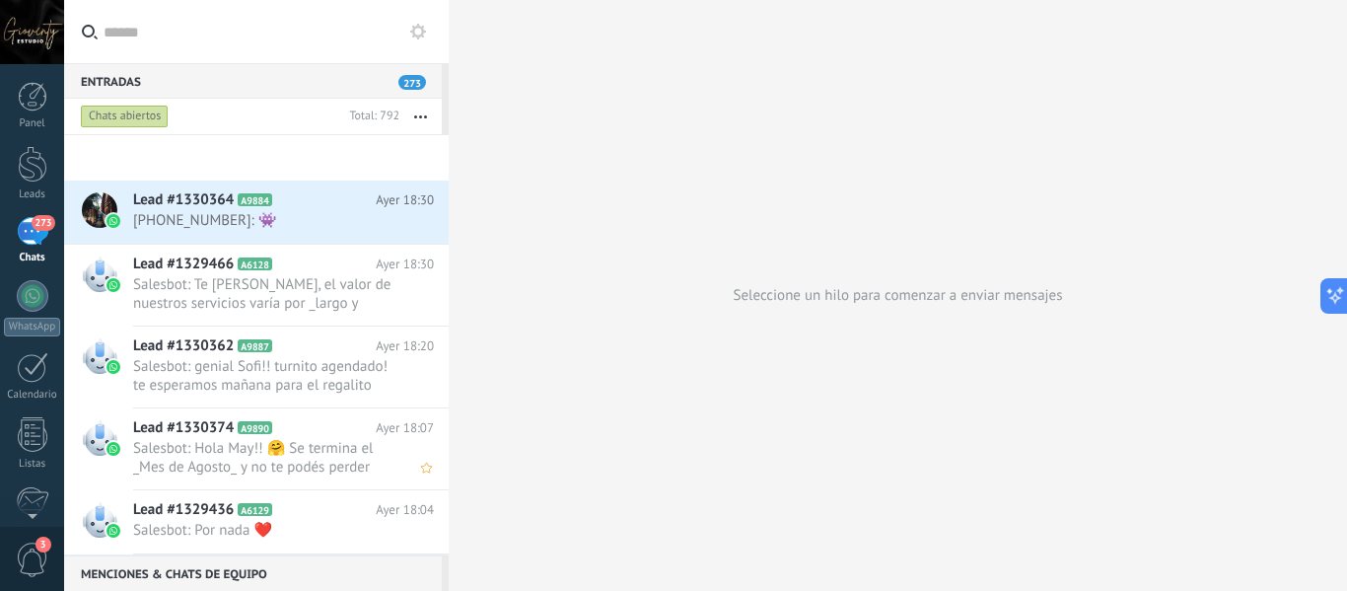
scroll to position [2786, 0]
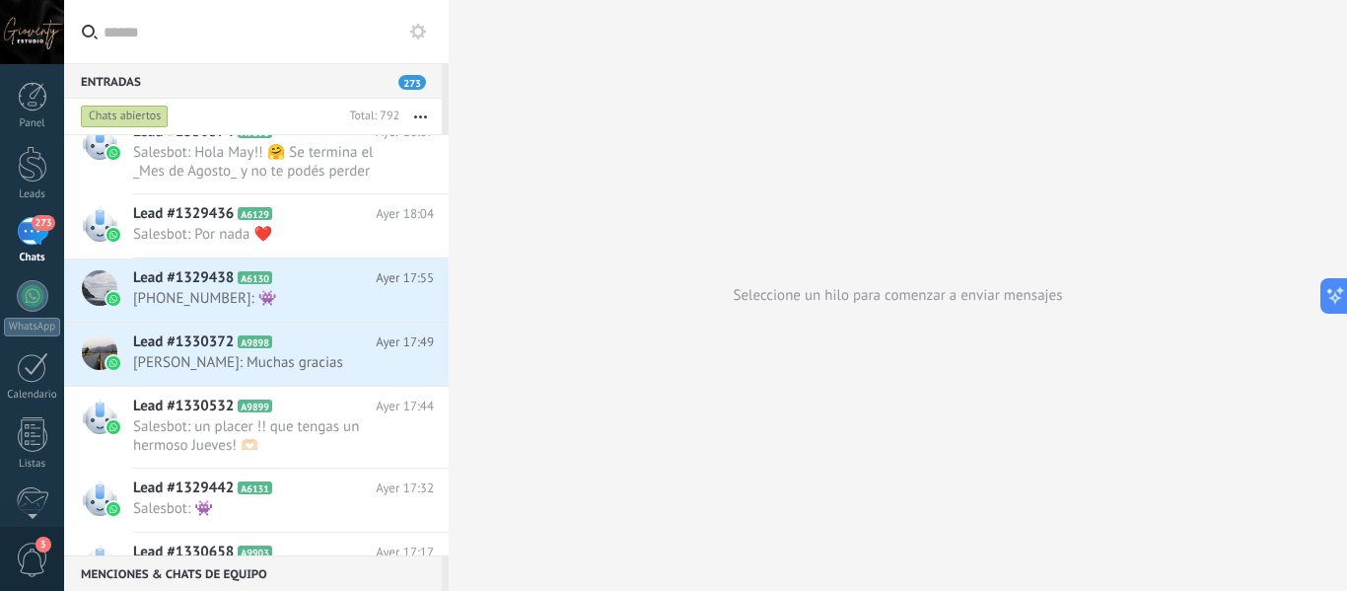
click at [423, 34] on use at bounding box center [418, 32] width 16 height 16
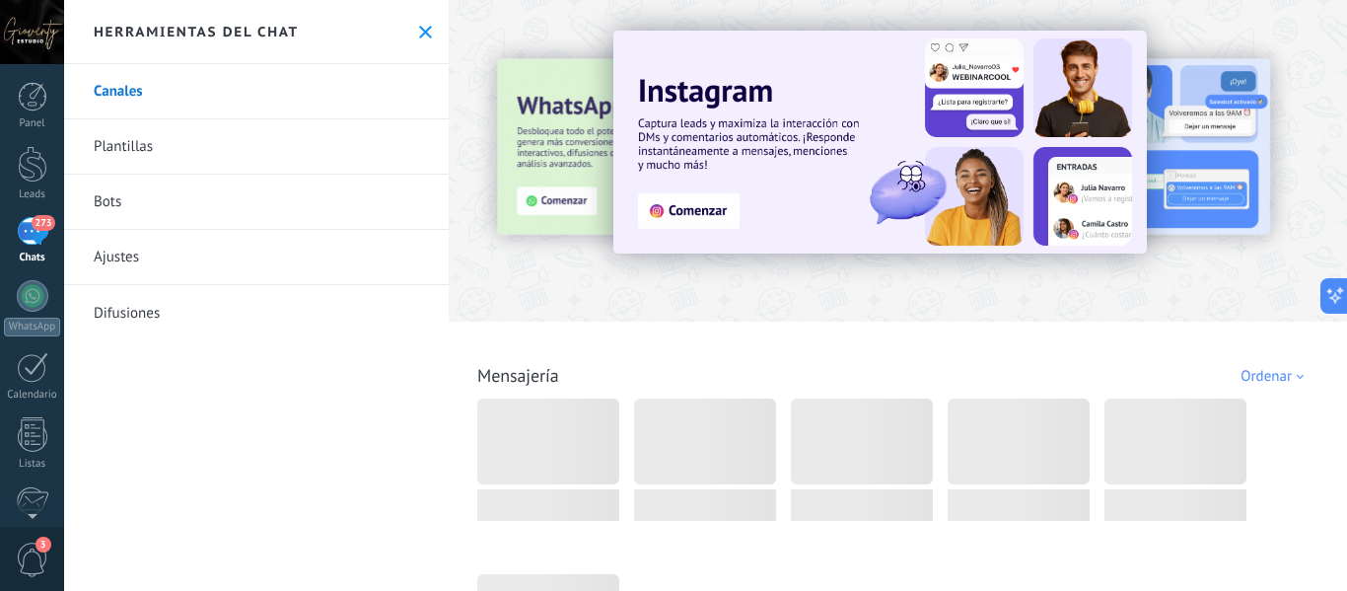
click at [142, 317] on link "Difusiones" at bounding box center [256, 312] width 385 height 55
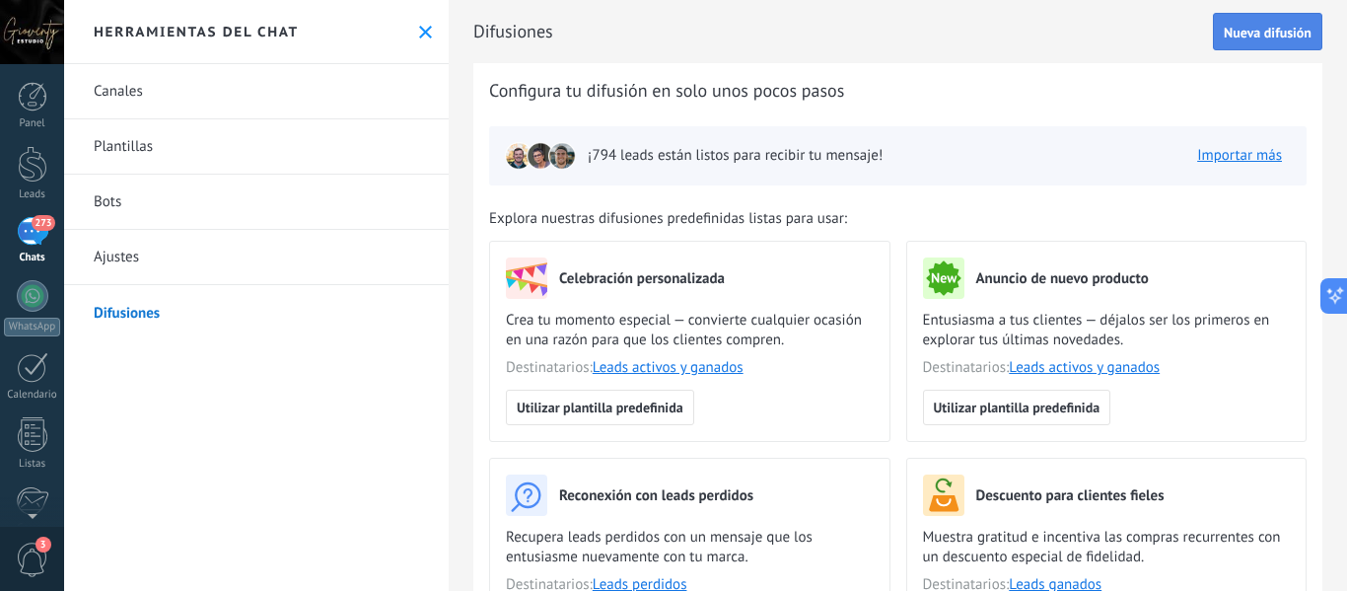
click at [1300, 34] on span "Nueva difusión" at bounding box center [1268, 33] width 88 height 14
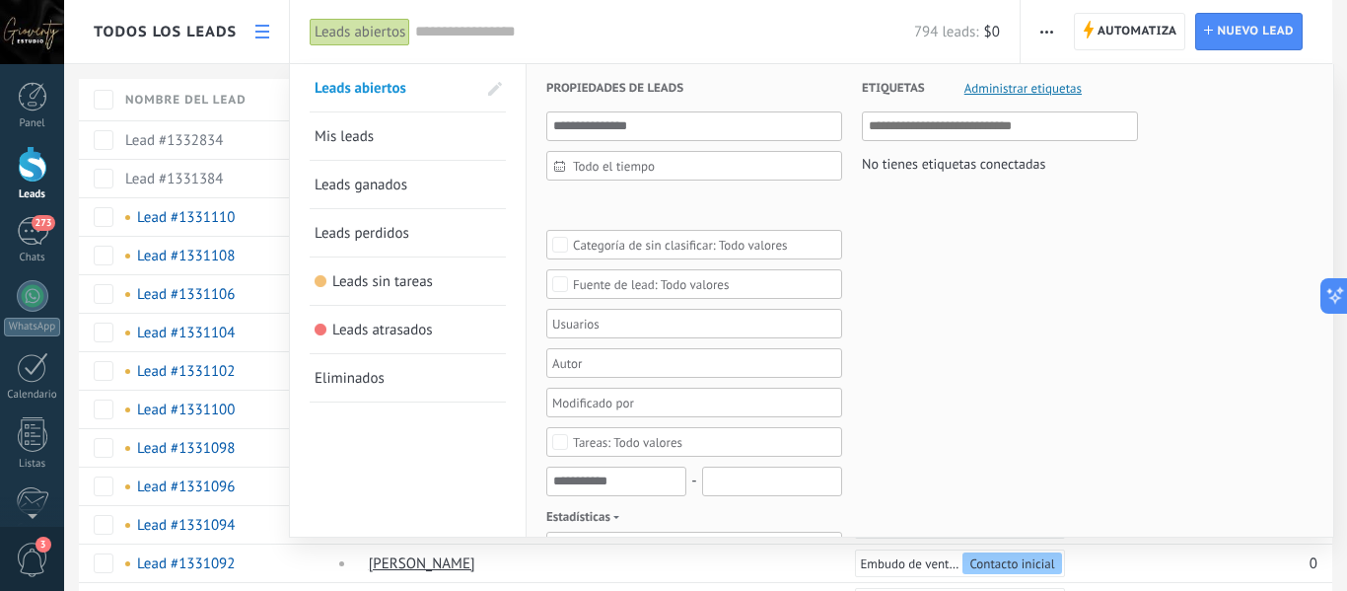
click at [259, 29] on div at bounding box center [673, 295] width 1347 height 591
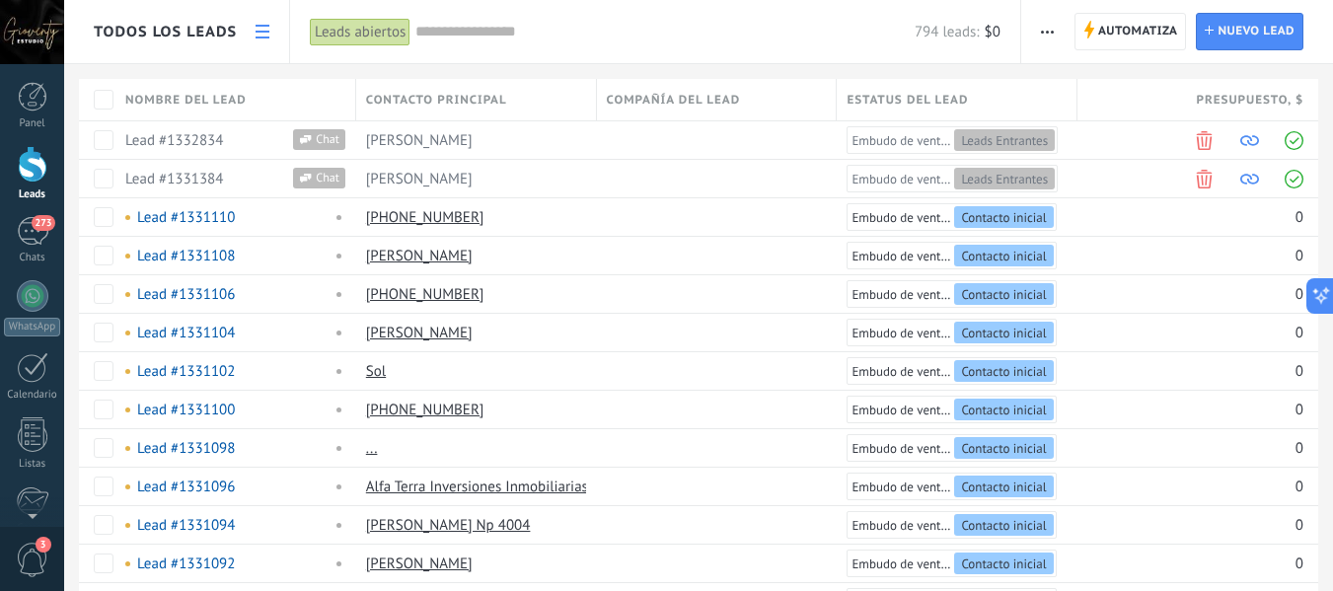
click at [164, 29] on span "Todos los leads" at bounding box center [165, 32] width 143 height 19
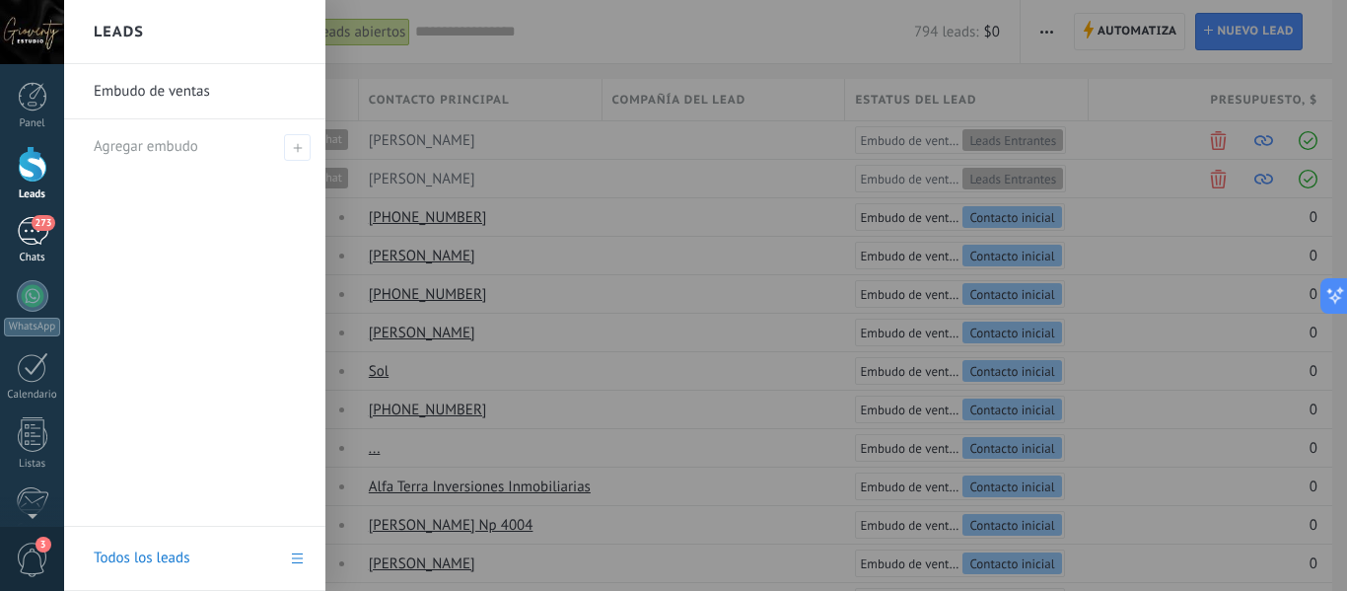
click at [34, 230] on div "273" at bounding box center [33, 231] width 32 height 29
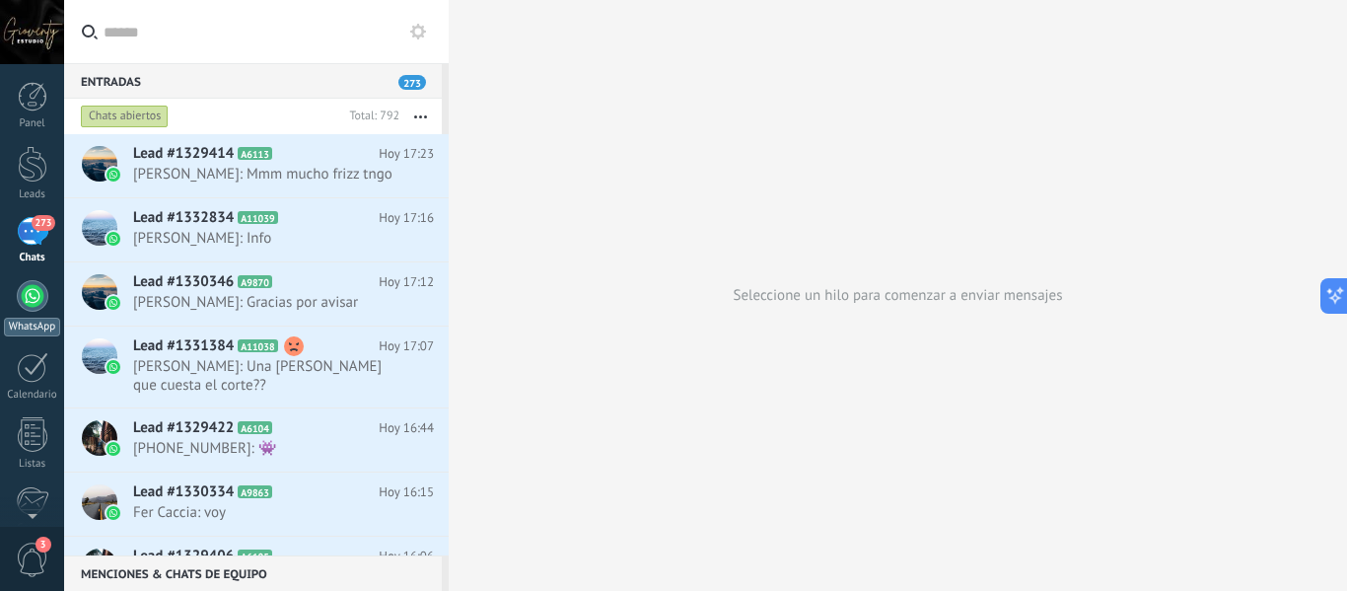
click at [36, 306] on div at bounding box center [33, 296] width 32 height 32
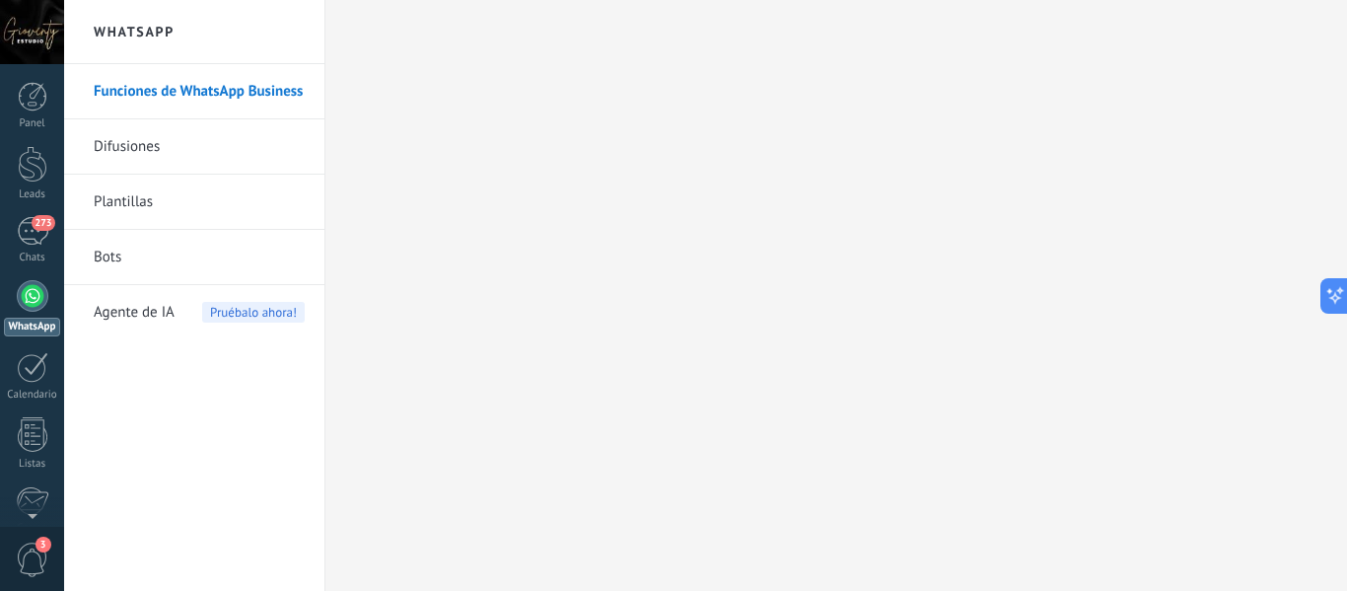
click at [131, 149] on link "Difusiones" at bounding box center [199, 146] width 211 height 55
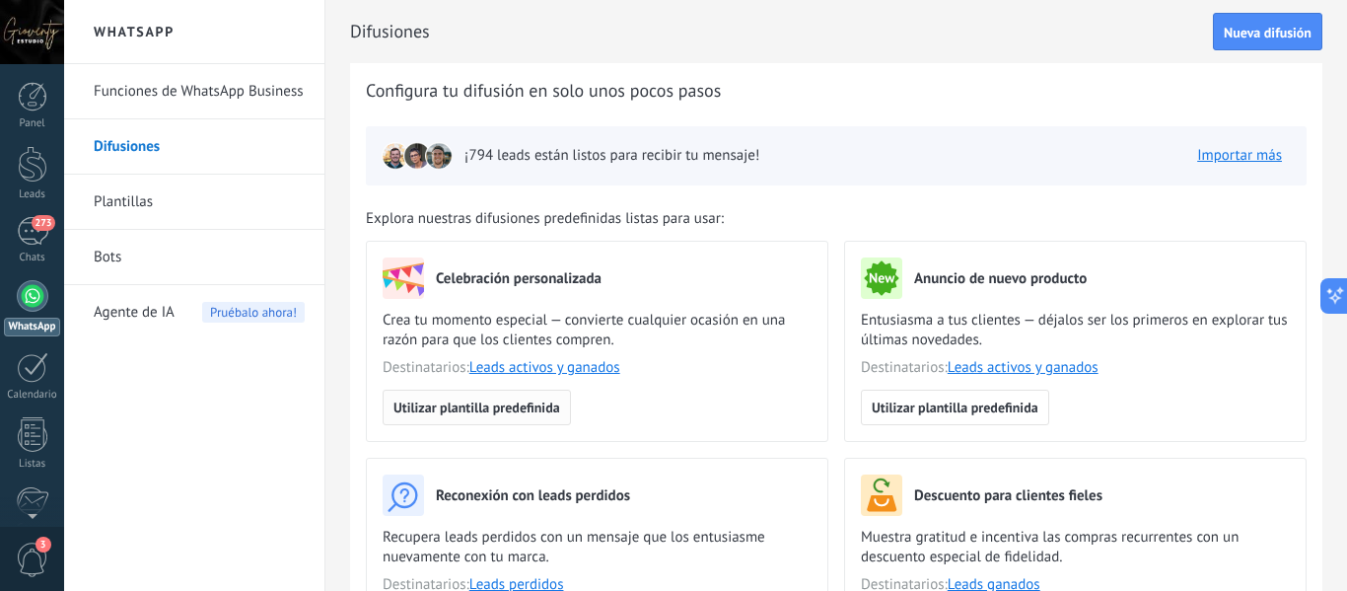
click at [487, 401] on span "Utilizar plantilla predefinida" at bounding box center [477, 407] width 167 height 14
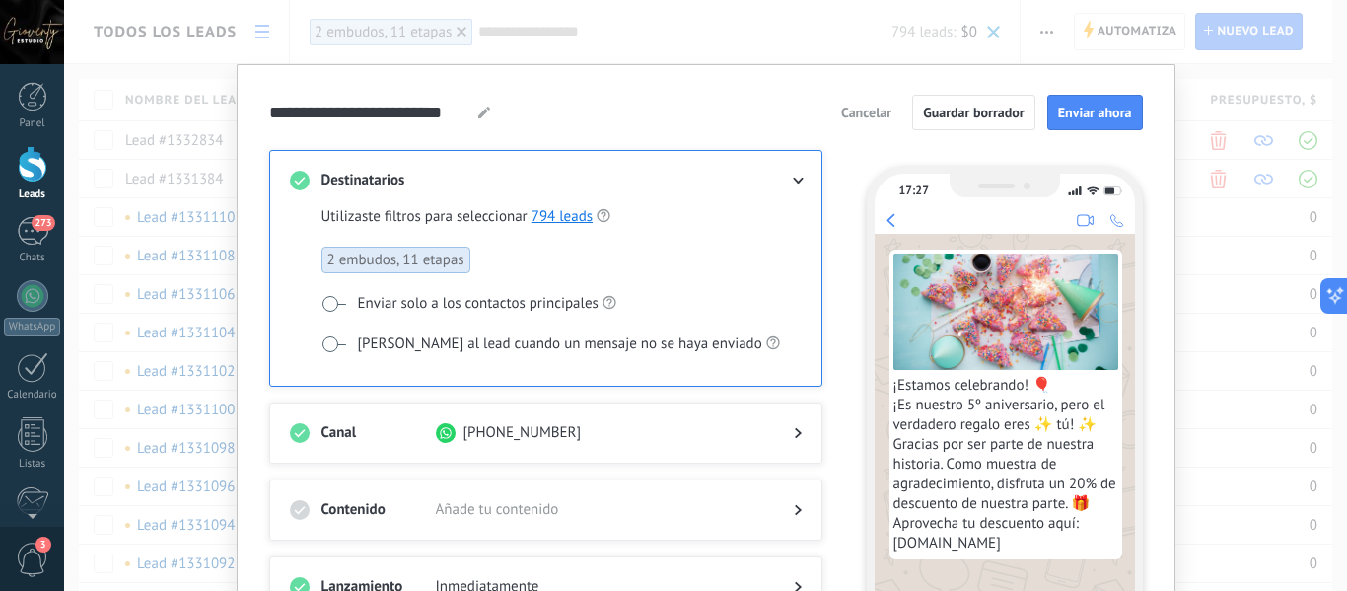
scroll to position [99, 0]
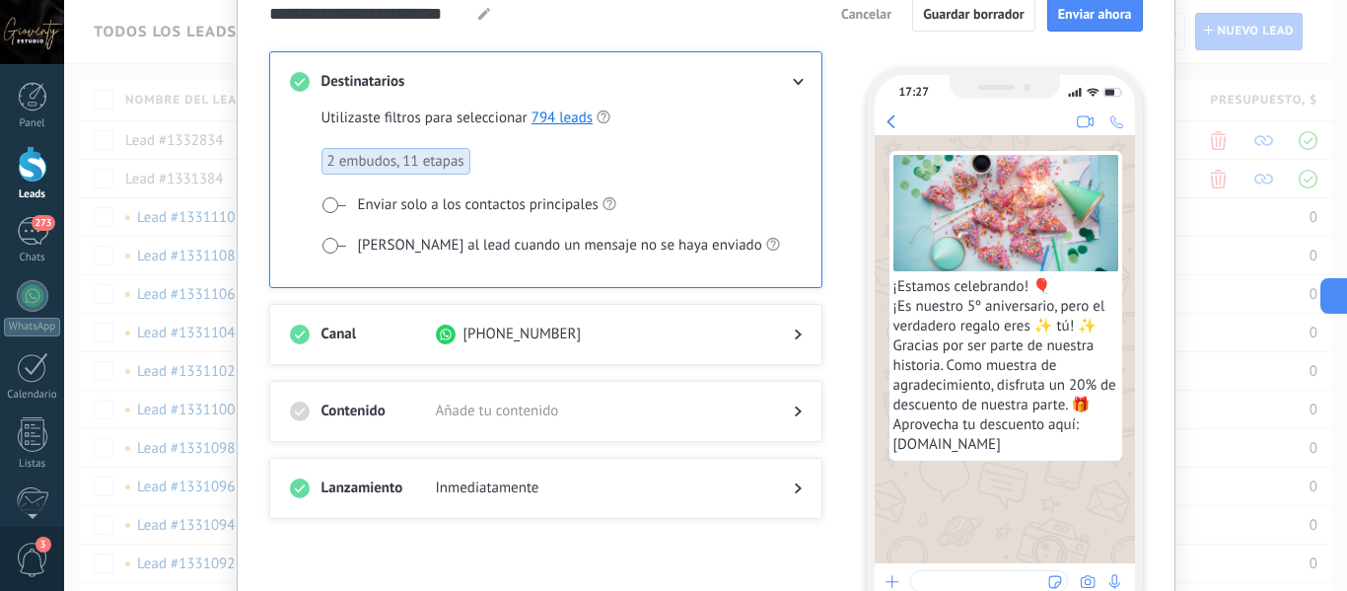
click at [795, 408] on icon at bounding box center [798, 411] width 7 height 12
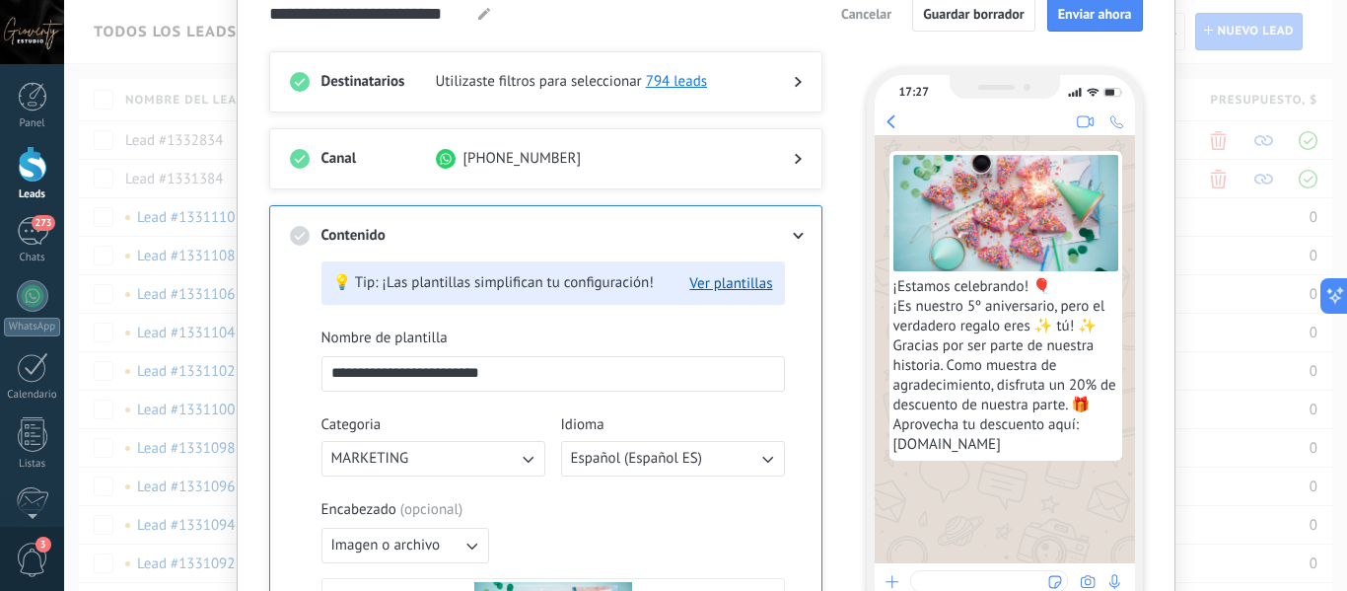
drag, startPoint x: 509, startPoint y: 376, endPoint x: 313, endPoint y: 385, distance: 196.5
type input "*"
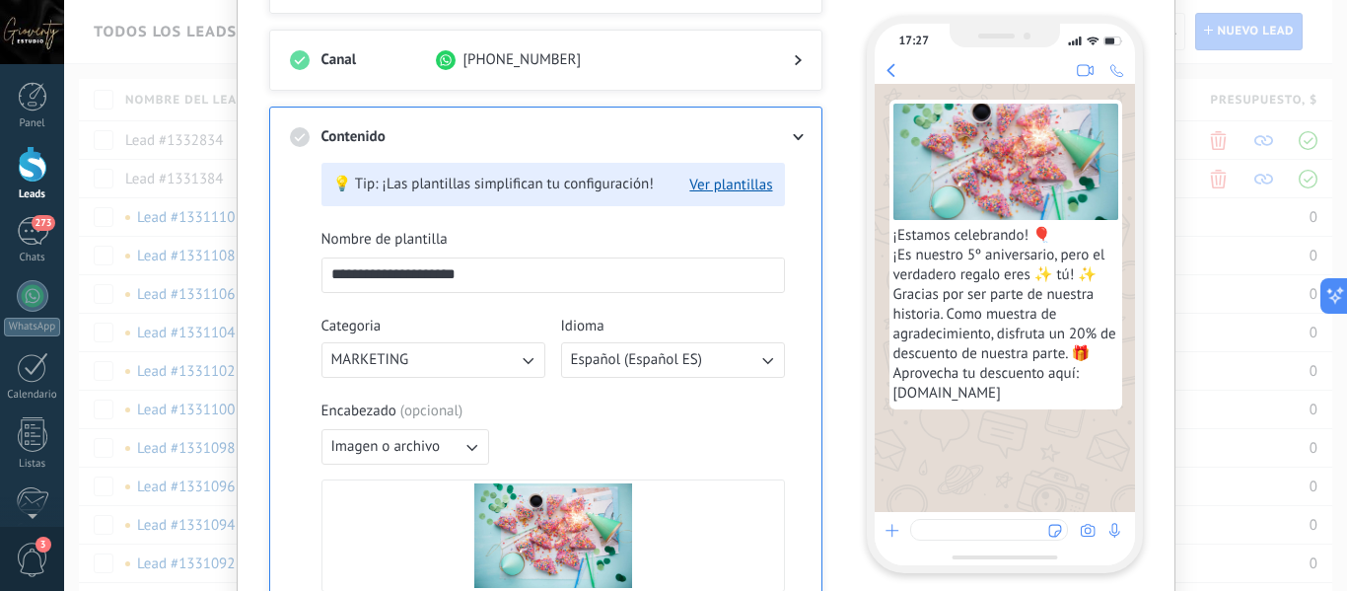
scroll to position [296, 0]
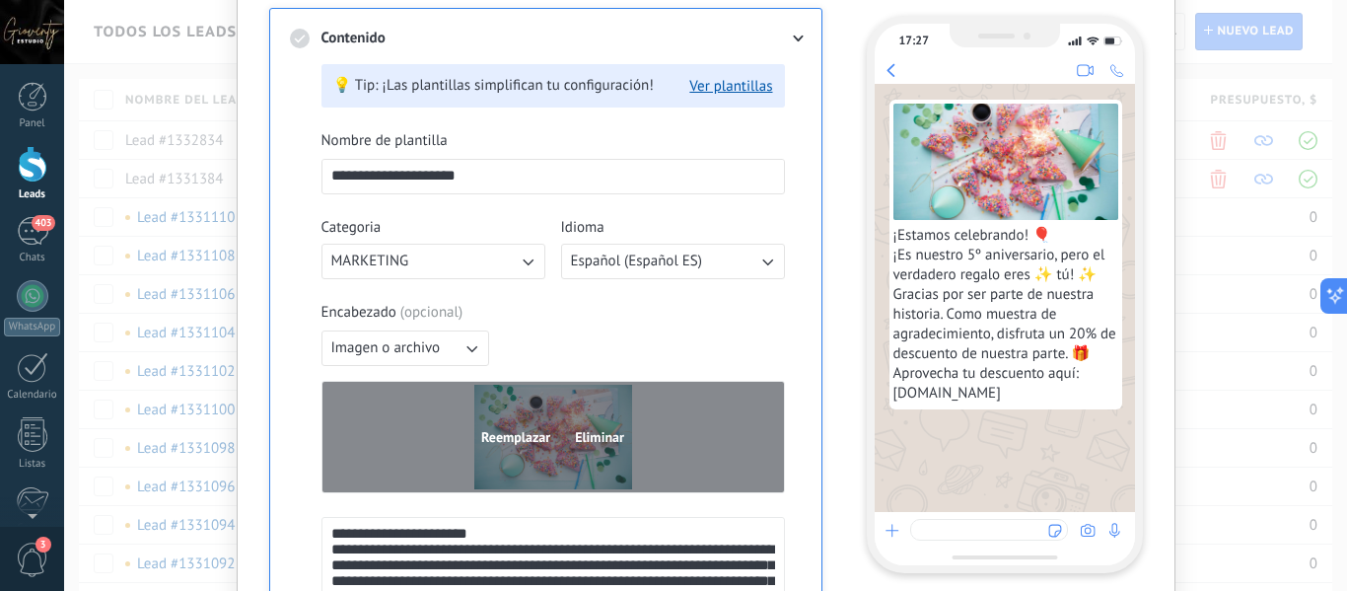
type input "**********"
click at [595, 437] on span "Eliminar" at bounding box center [599, 437] width 49 height 14
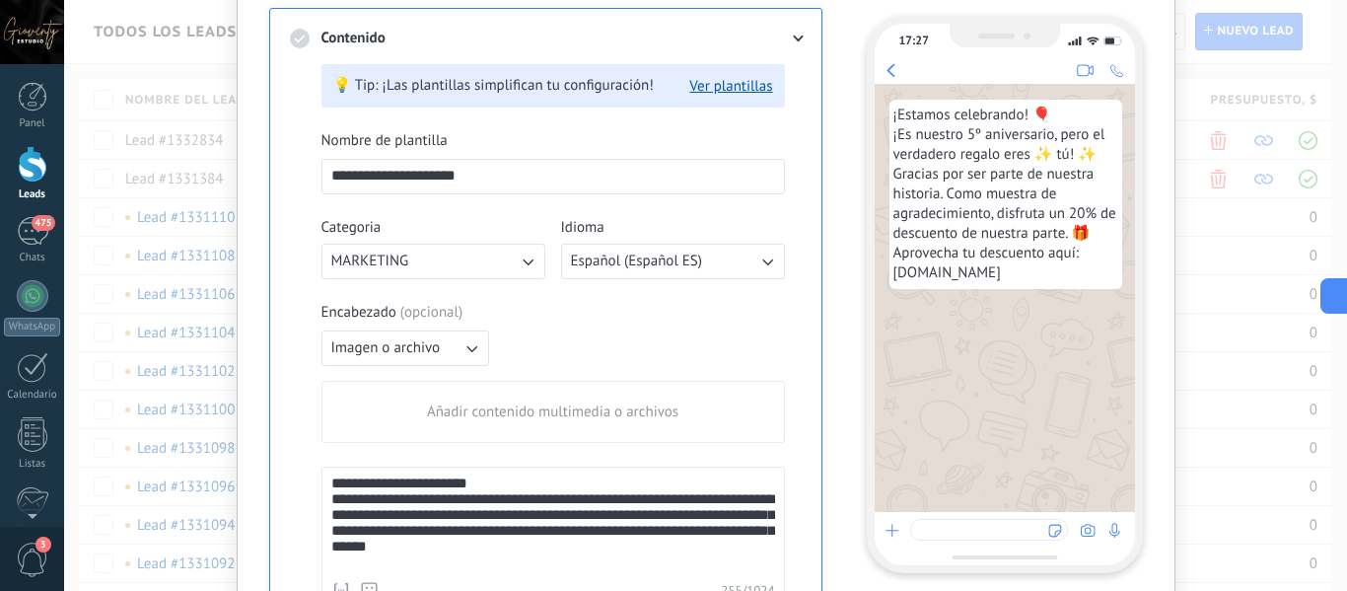
click at [484, 411] on span "Añadir contenido multimedia o archivos" at bounding box center [553, 412] width 252 height 20
click at [0, 0] on input "Añadir contenido multimedia o archivos" at bounding box center [0, 0] width 0 height 0
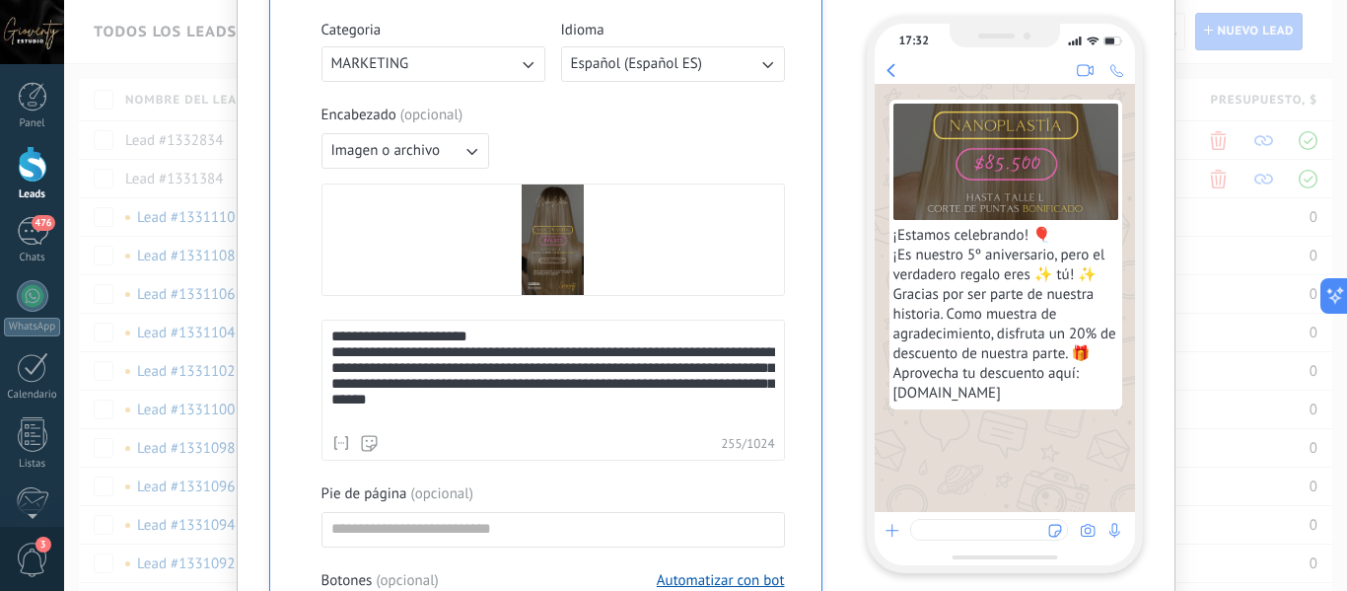
scroll to position [592, 0]
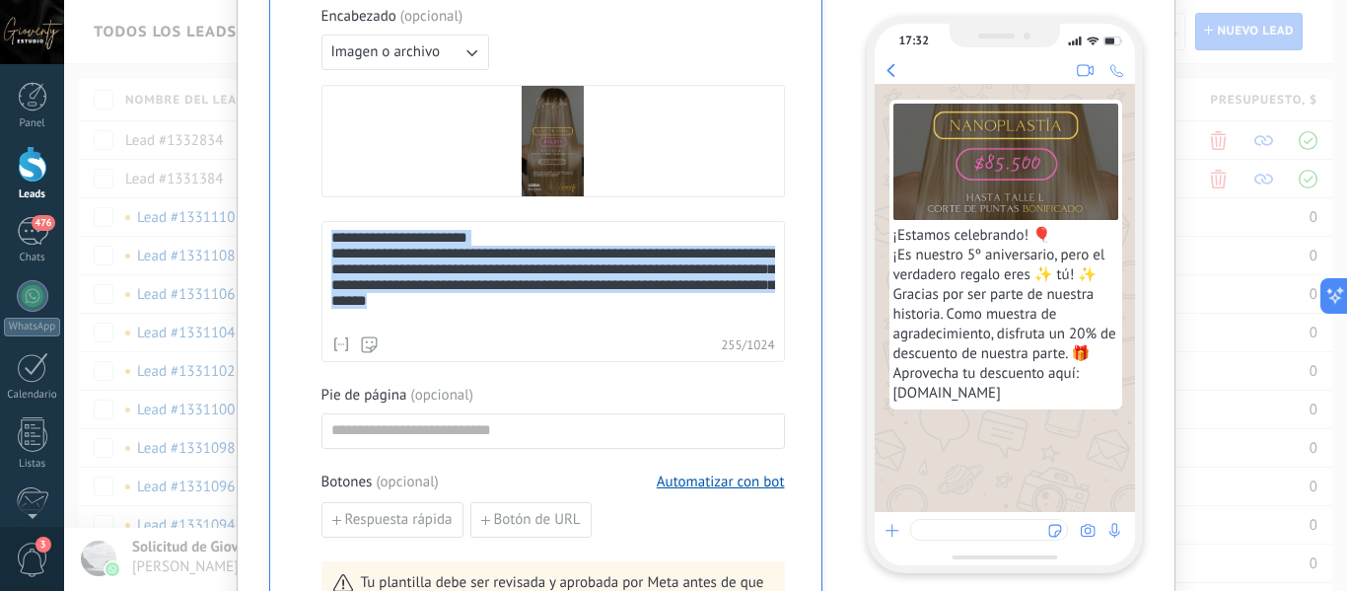
drag, startPoint x: 622, startPoint y: 318, endPoint x: 307, endPoint y: 237, distance: 325.8
click at [307, 237] on div "**********" at bounding box center [546, 232] width 512 height 961
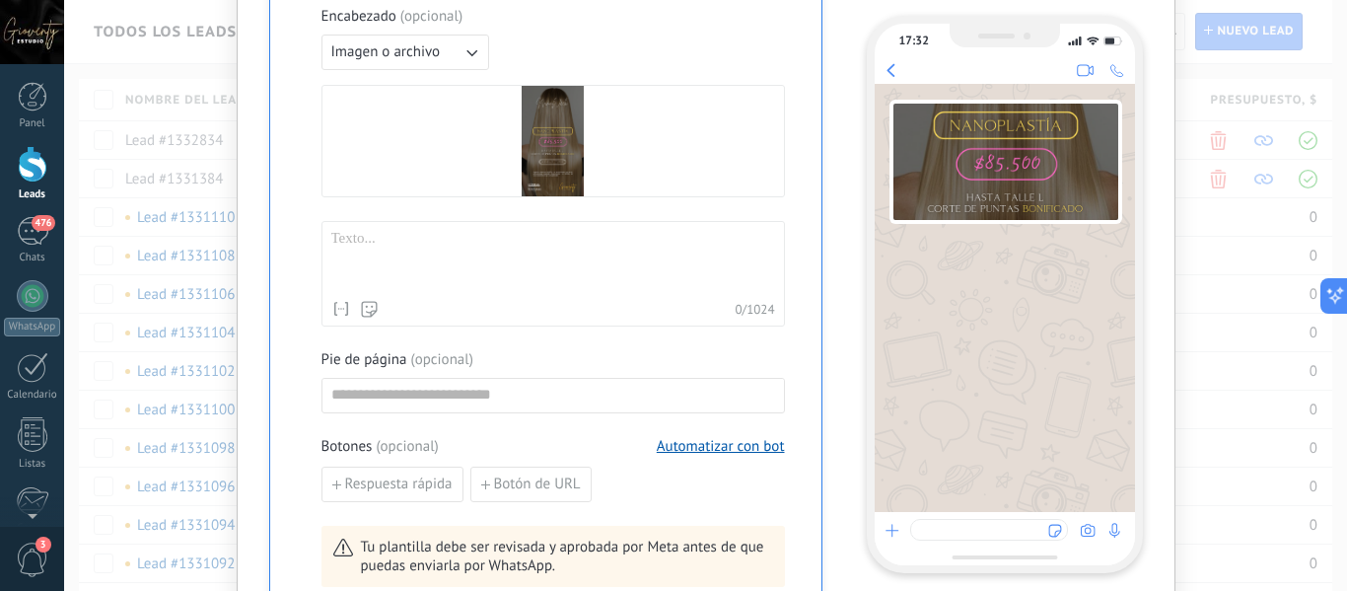
scroll to position [690, 0]
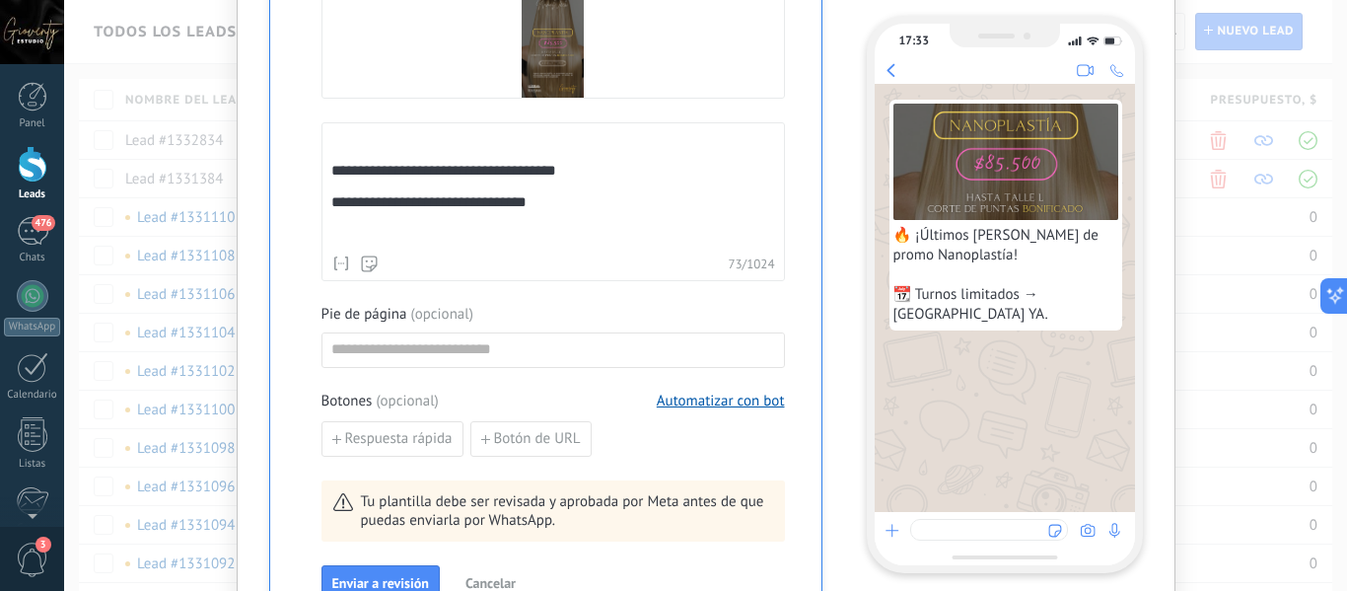
drag, startPoint x: 336, startPoint y: 151, endPoint x: 401, endPoint y: 142, distance: 65.7
click at [339, 150] on div "**********" at bounding box center [553, 188] width 444 height 114
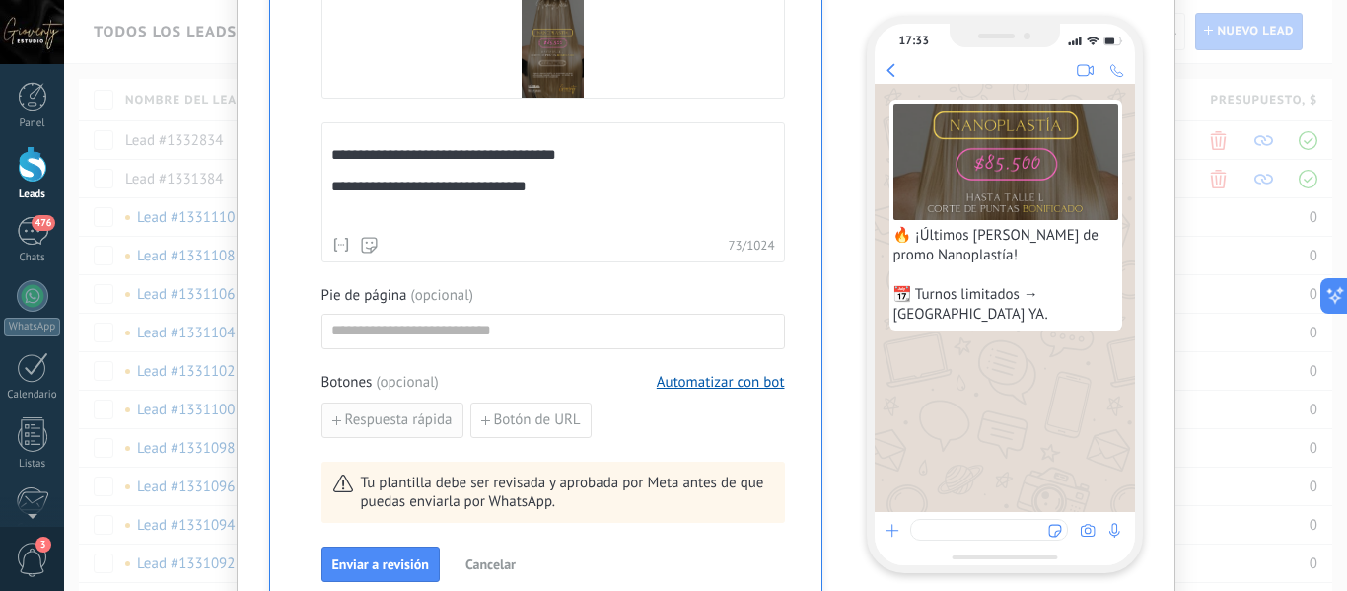
click at [390, 424] on span "Respuesta rápida" at bounding box center [399, 420] width 108 height 14
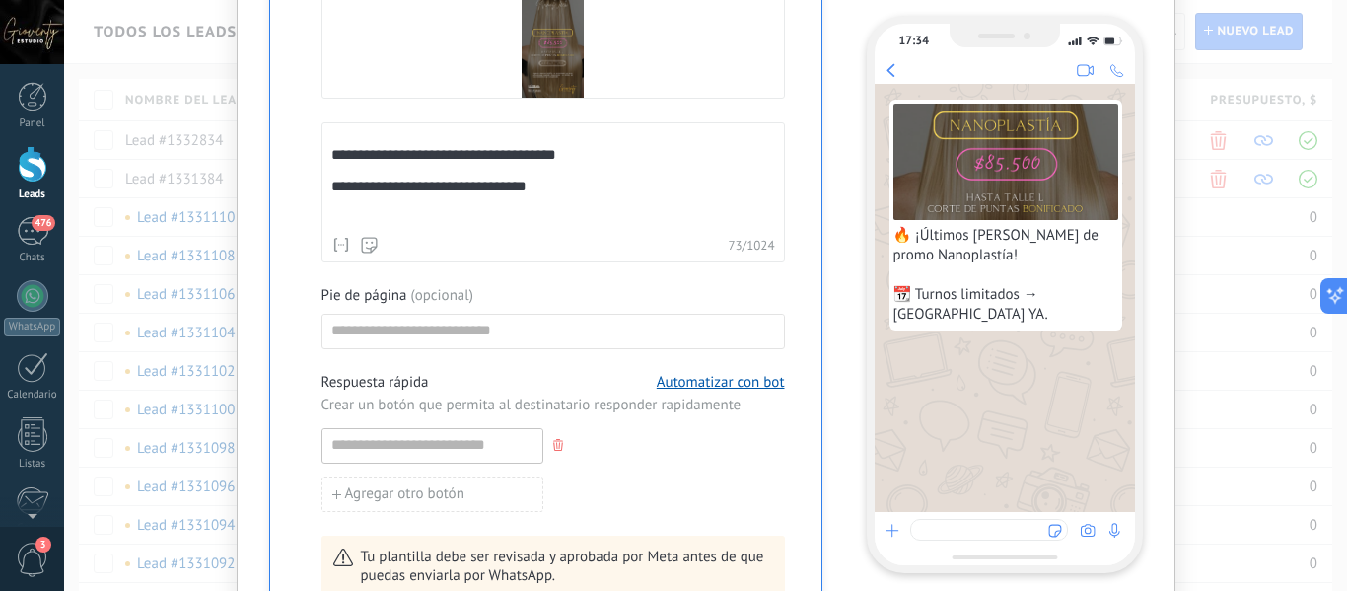
scroll to position [789, 0]
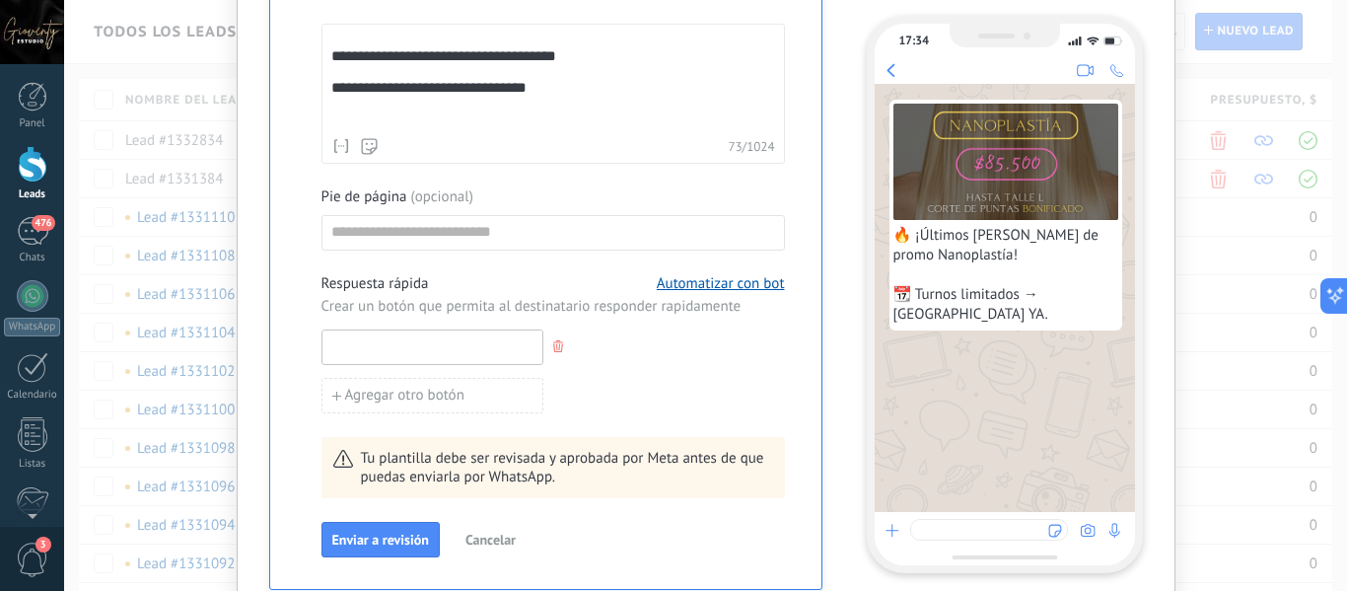
drag, startPoint x: 371, startPoint y: 345, endPoint x: 399, endPoint y: 343, distance: 28.7
click at [371, 346] on input at bounding box center [433, 346] width 220 height 32
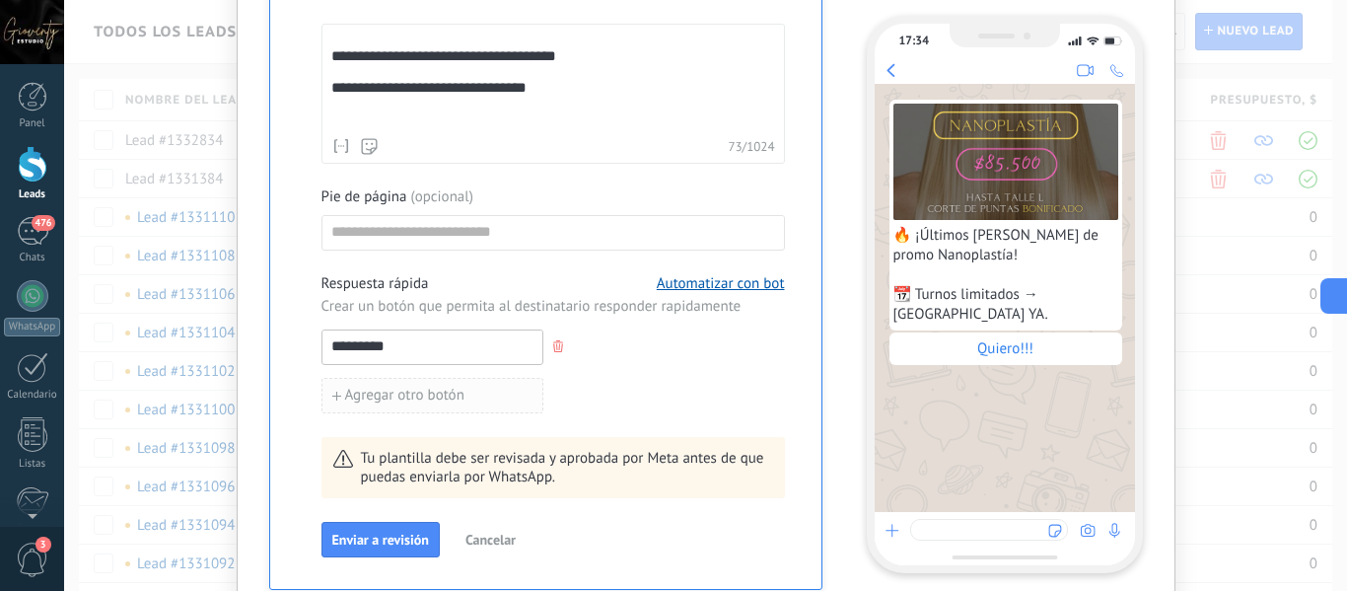
scroll to position [975, 0]
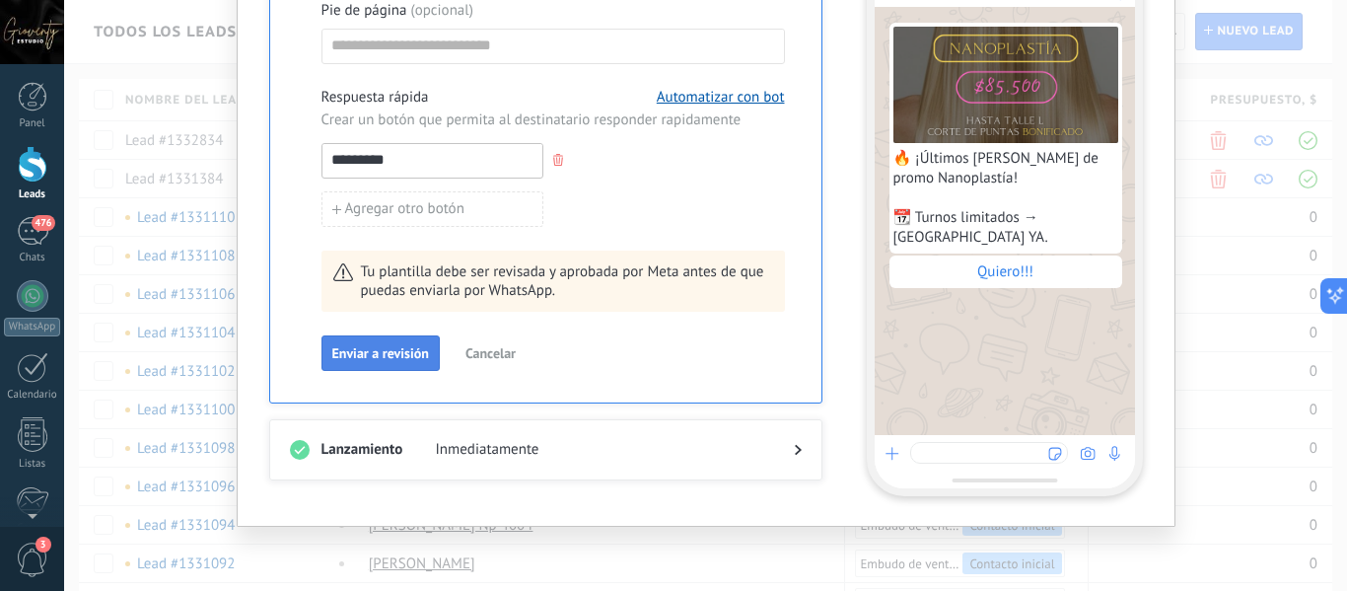
type input "*********"
click at [386, 344] on button "Enviar a revisión" at bounding box center [381, 353] width 118 height 36
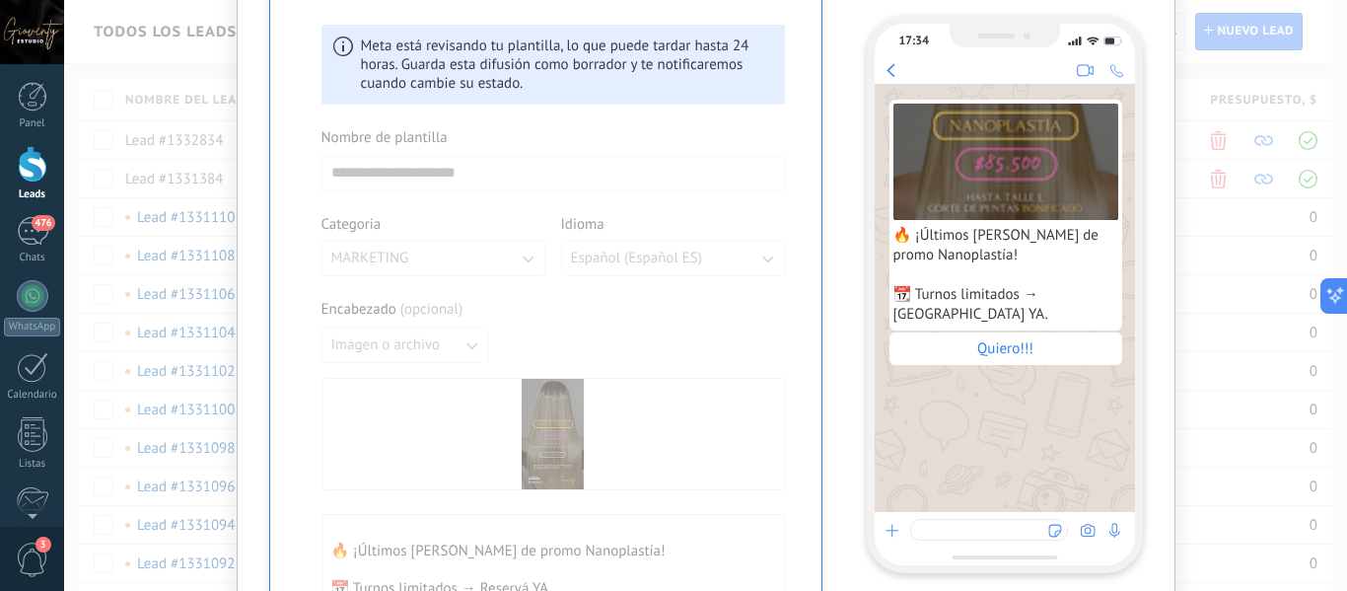
scroll to position [0, 0]
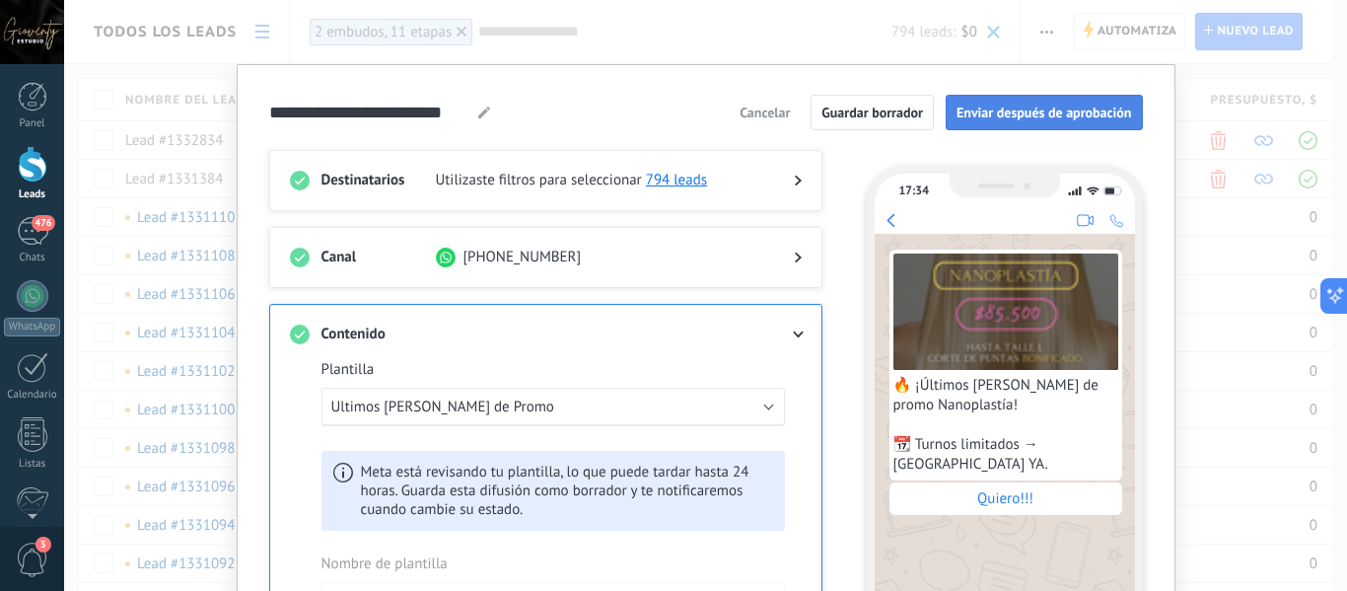
click at [1043, 107] on span "Enviar después de aprobación" at bounding box center [1045, 113] width 176 height 14
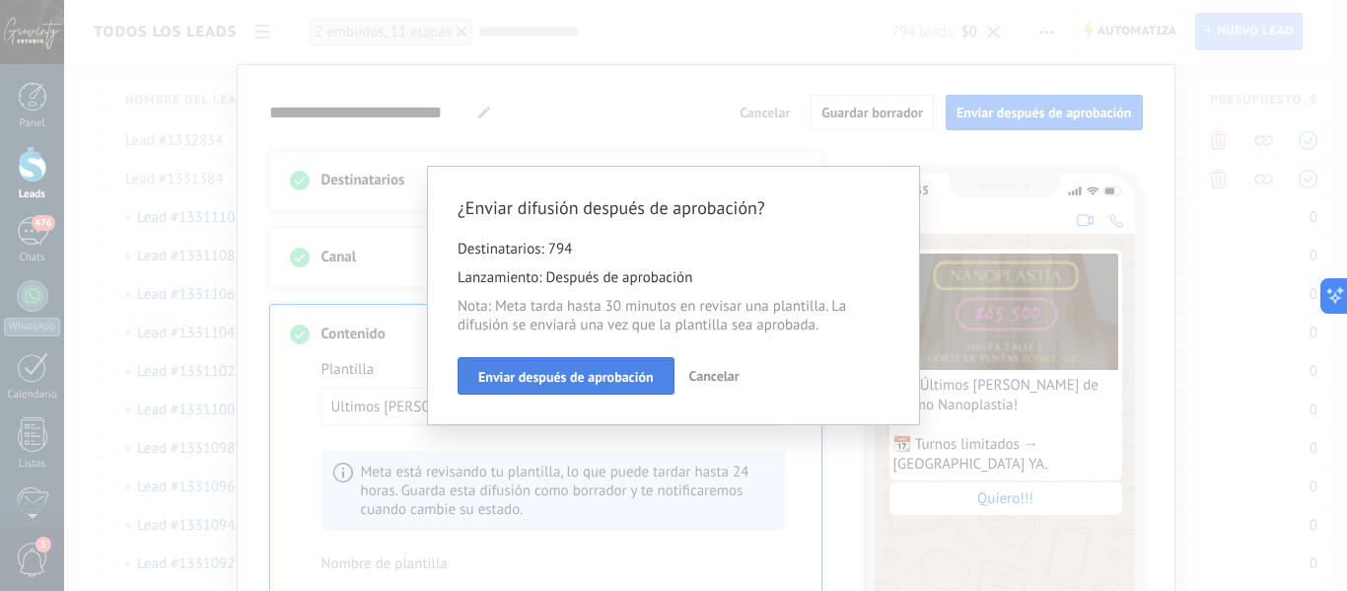
click at [611, 376] on span "Enviar después de aprobación" at bounding box center [566, 377] width 176 height 14
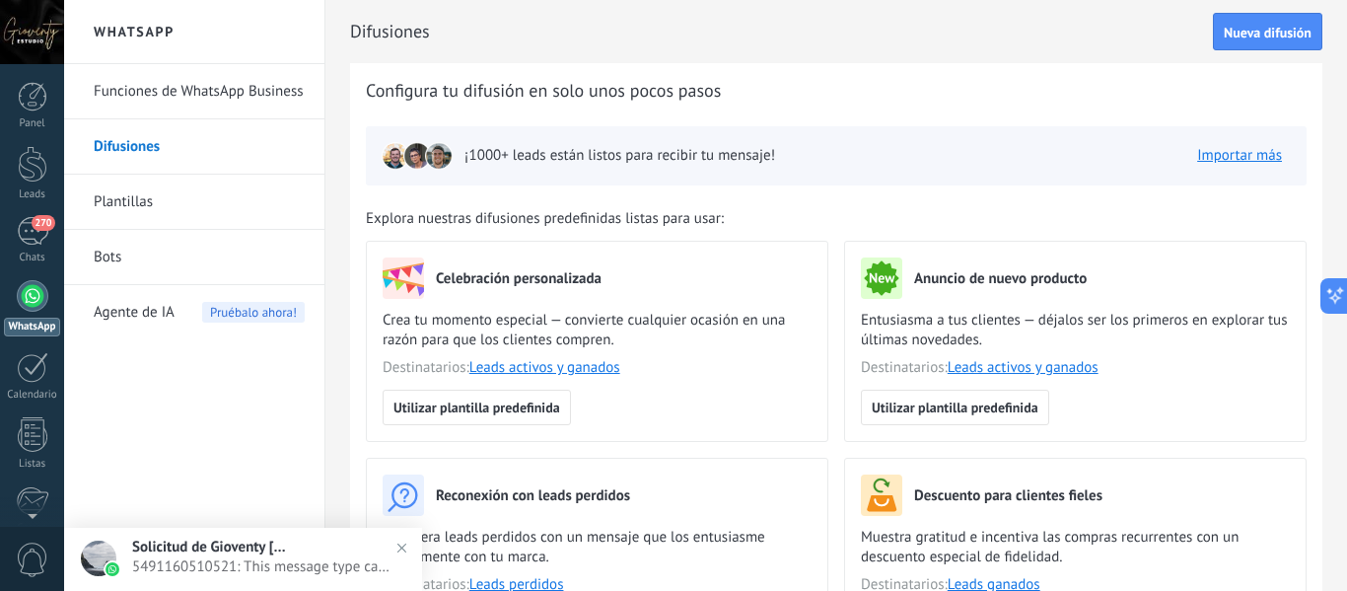
click at [38, 305] on div at bounding box center [33, 296] width 32 height 32
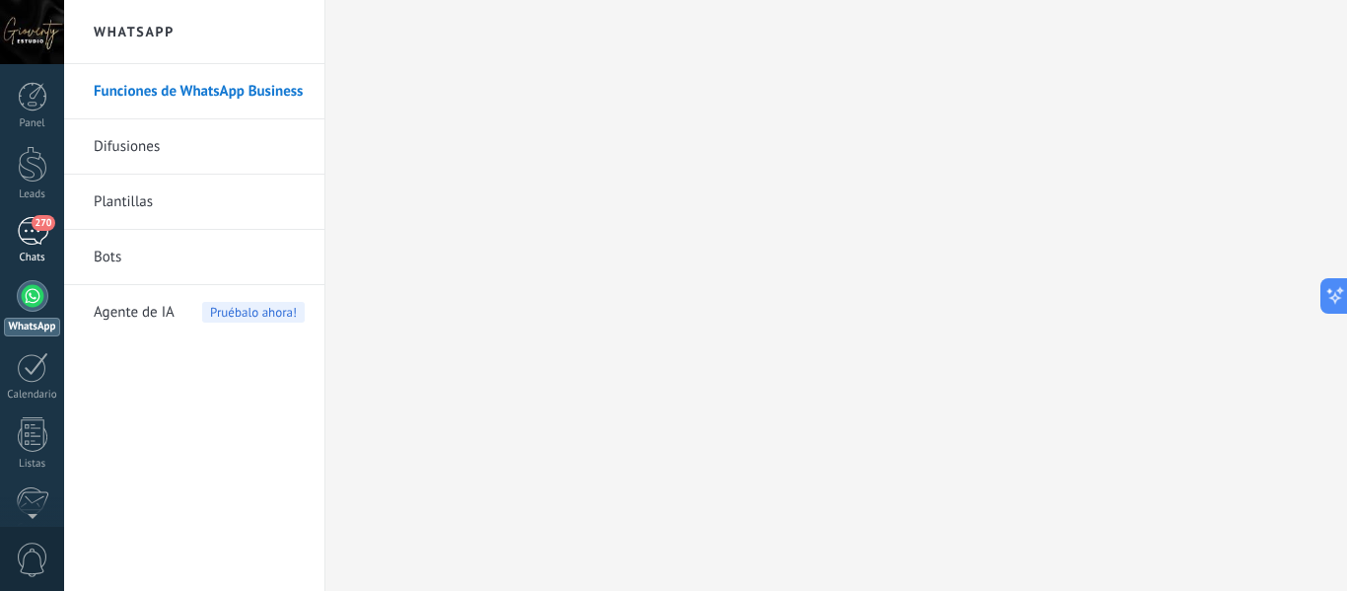
click at [29, 233] on div "270" at bounding box center [33, 231] width 32 height 29
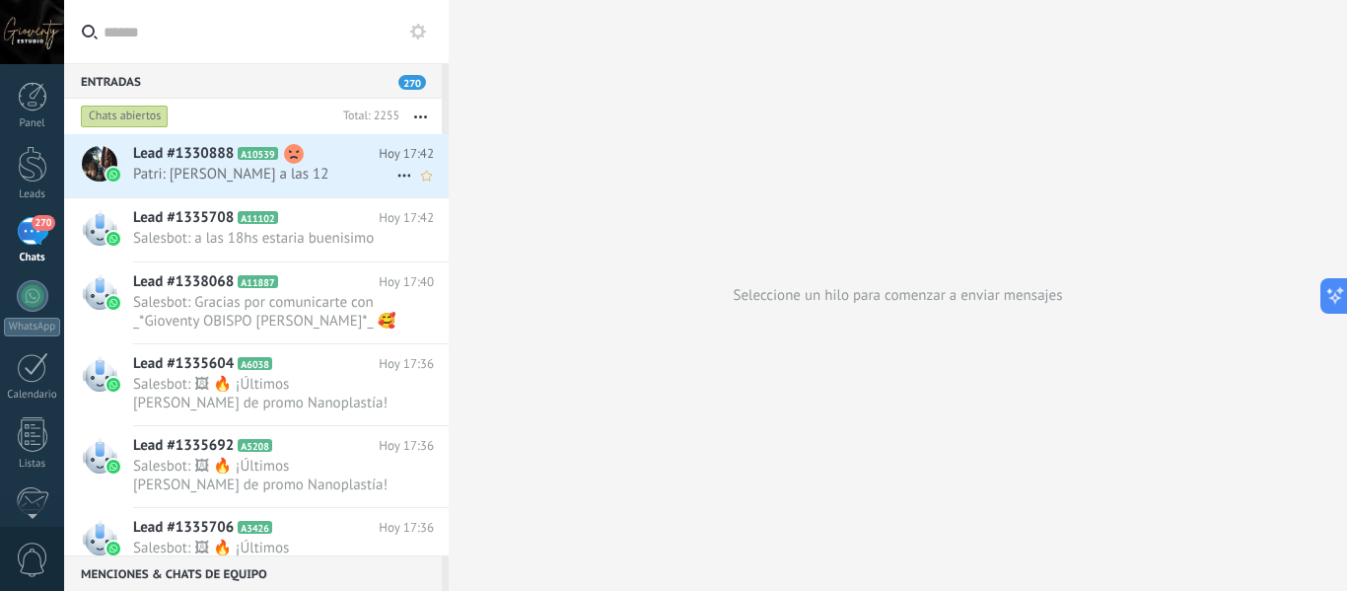
click at [336, 168] on span "Patri: Dale a las 12" at bounding box center [264, 174] width 263 height 19
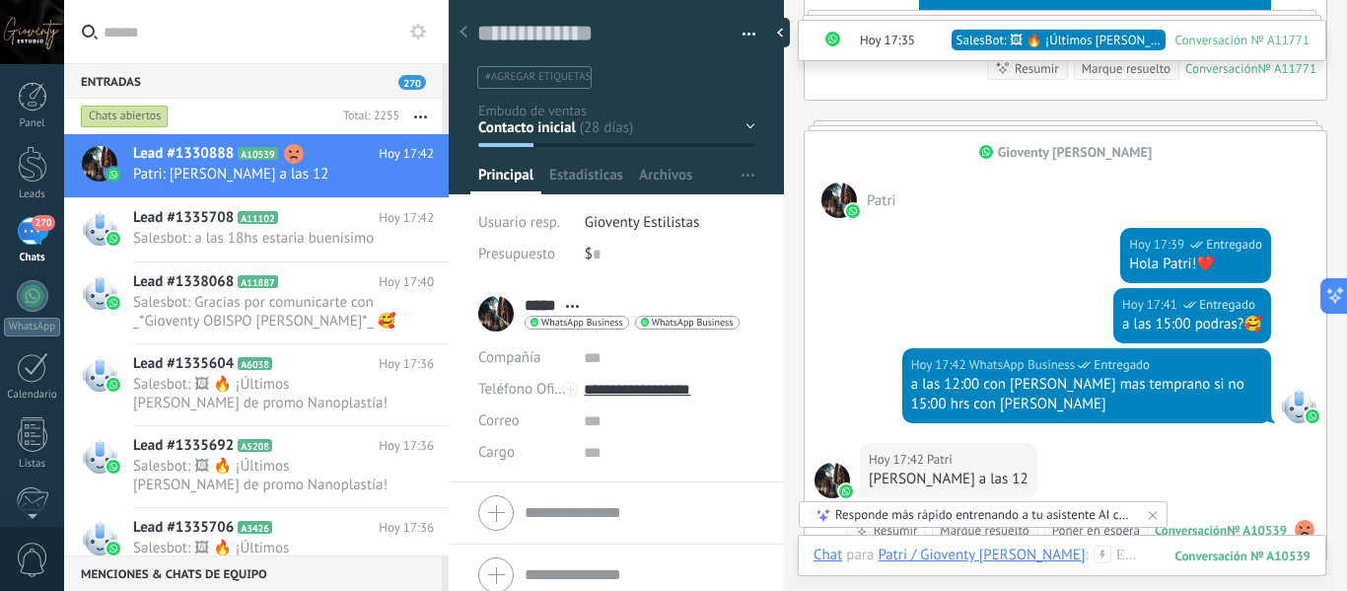
scroll to position [2729, 0]
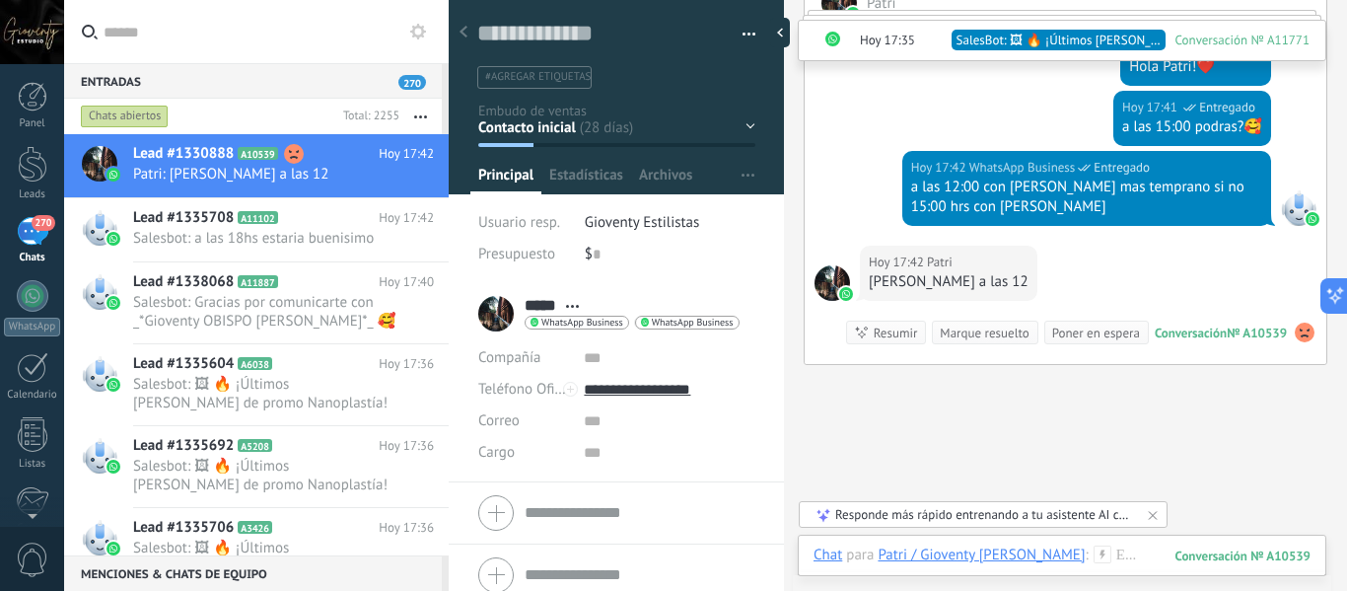
click at [1297, 323] on use at bounding box center [1305, 333] width 20 height 20
click at [1219, 276] on span "Eliminar sentimiento" at bounding box center [1202, 274] width 132 height 20
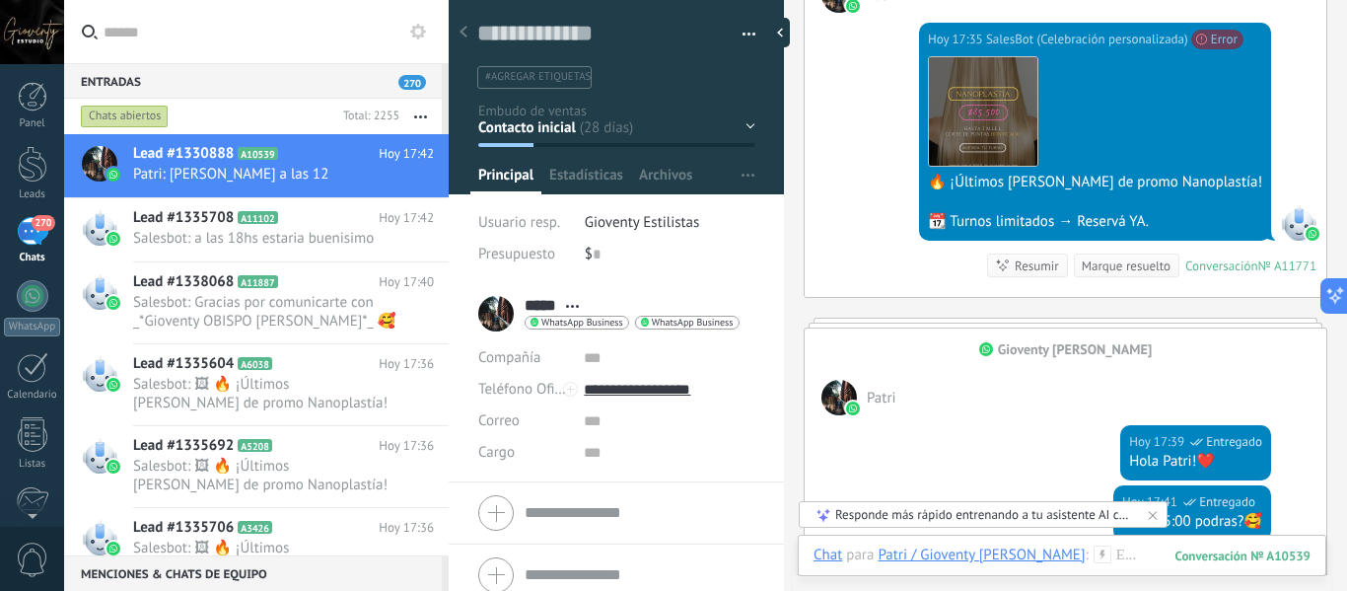
scroll to position [2137, 0]
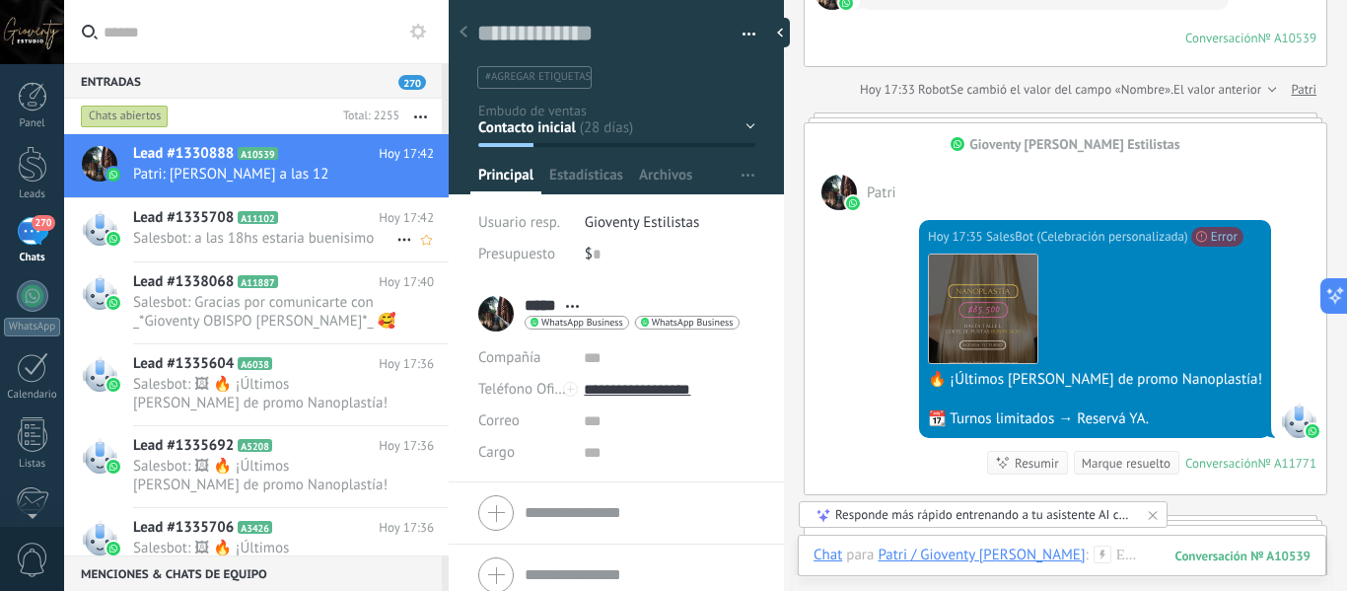
click at [182, 231] on span "Salesbot: a las 18hs estaria buenisimo" at bounding box center [264, 238] width 263 height 19
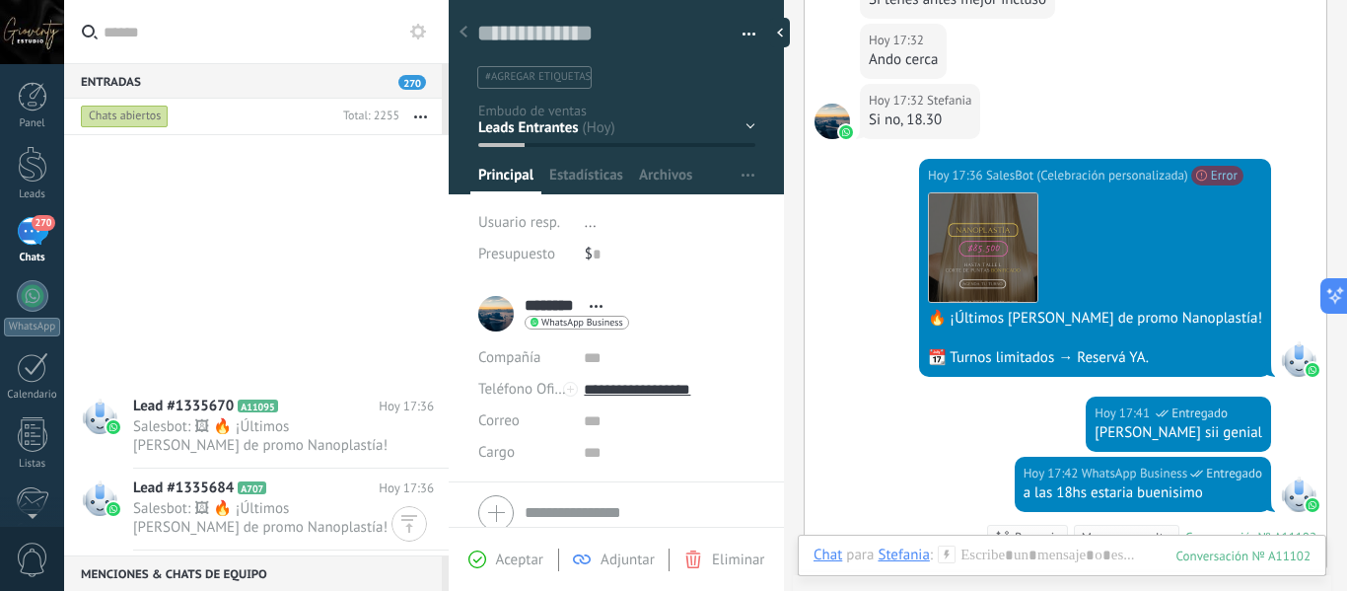
scroll to position [1678, 0]
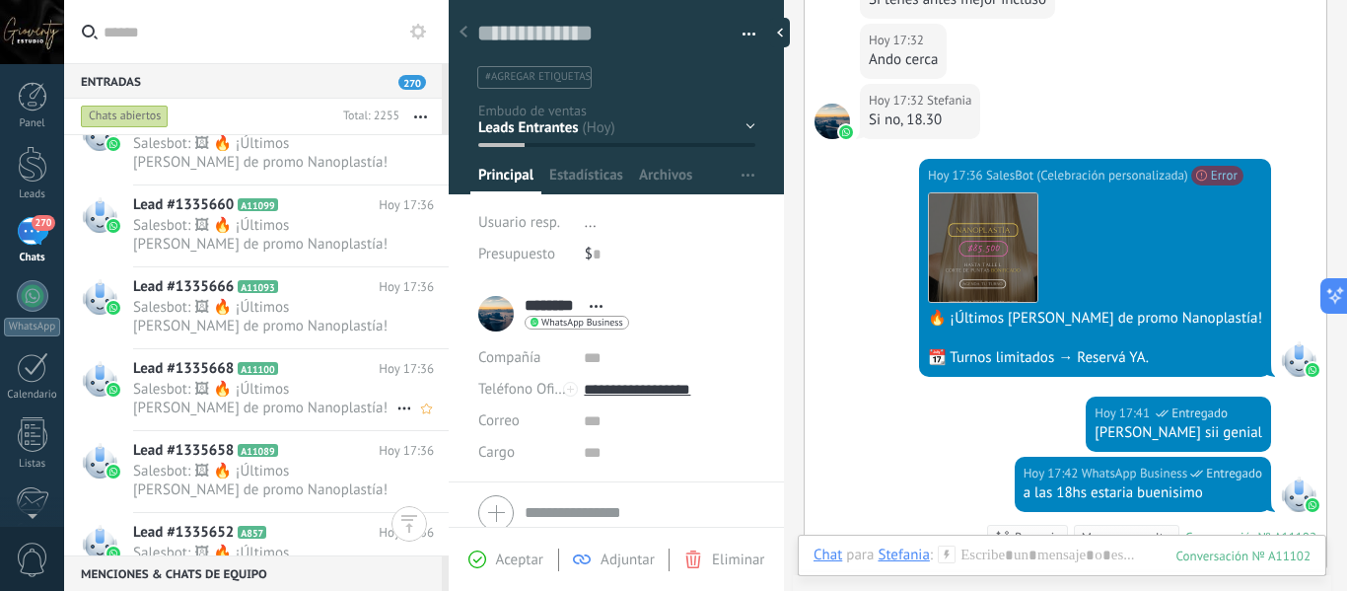
click at [180, 370] on span "Lead #1335668" at bounding box center [183, 369] width 101 height 20
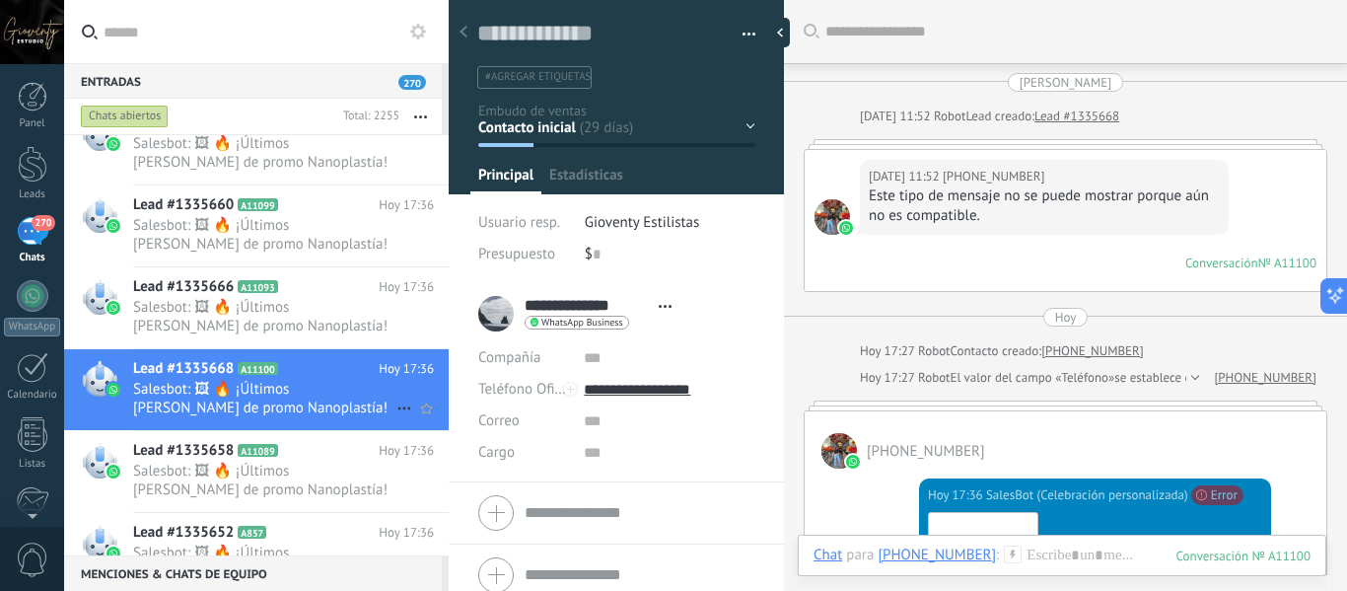
scroll to position [30, 0]
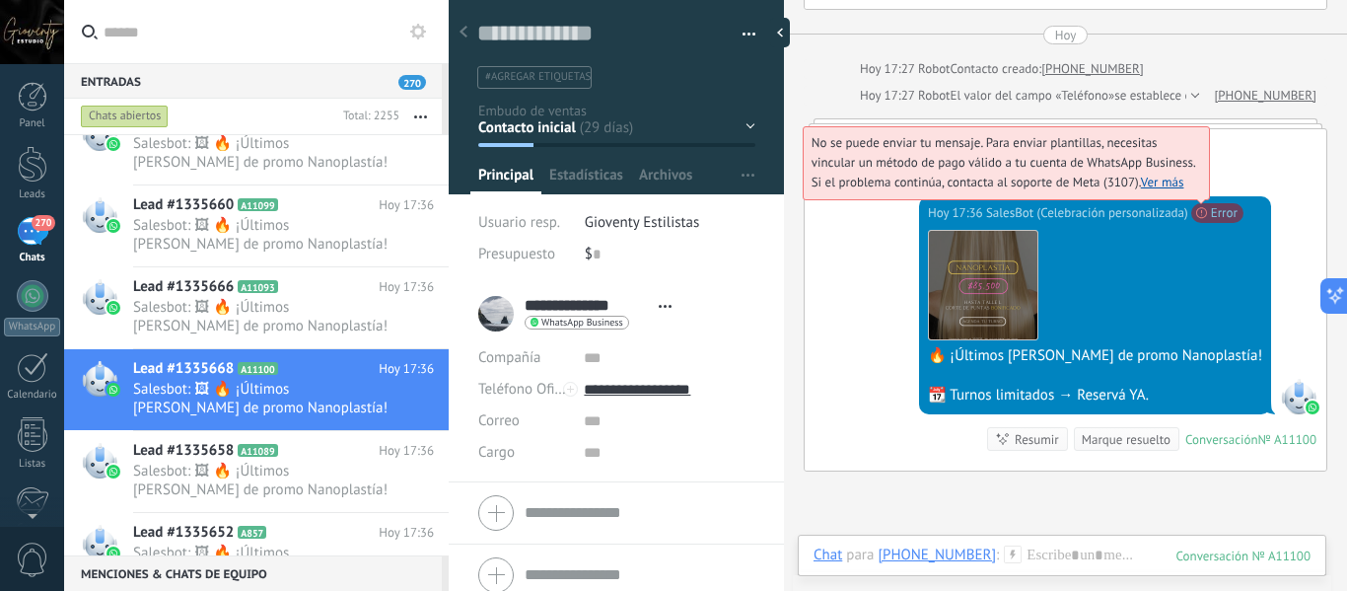
click at [1185, 179] on link "Ver más" at bounding box center [1162, 182] width 43 height 17
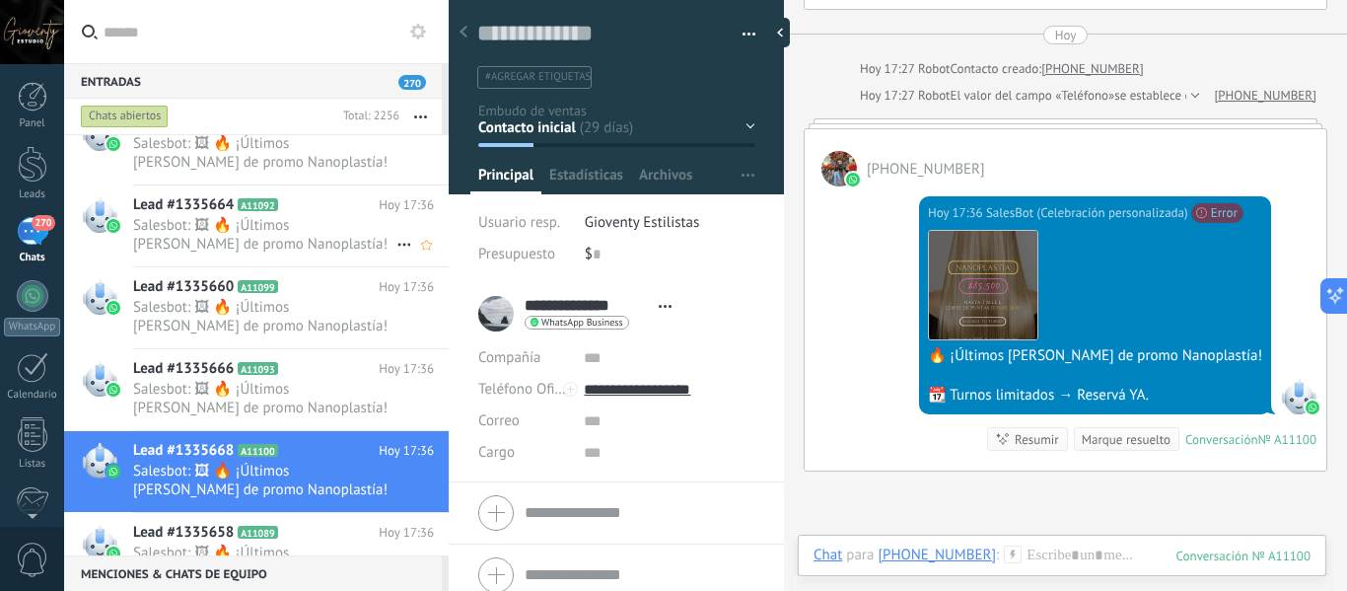
click at [325, 242] on span "Salesbot: 🖼 🔥 ¡Últimos días de promo Nanoplastía! 📆 Turnos limitados → Reservá …" at bounding box center [264, 234] width 263 height 37
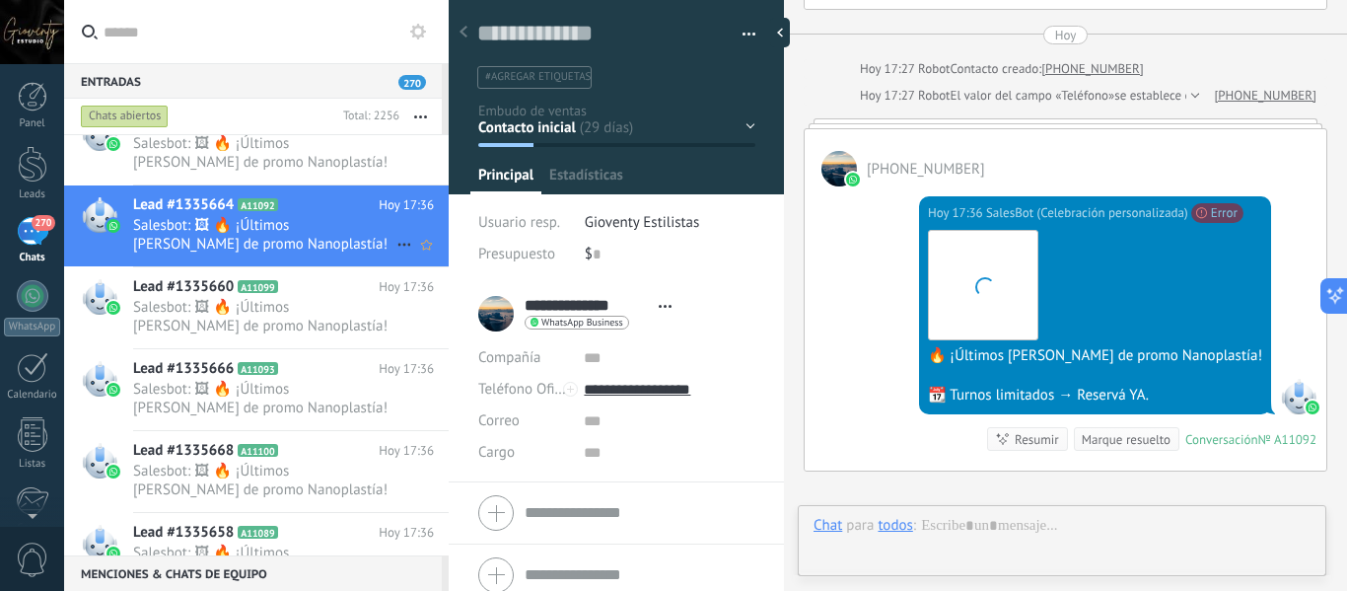
scroll to position [30, 0]
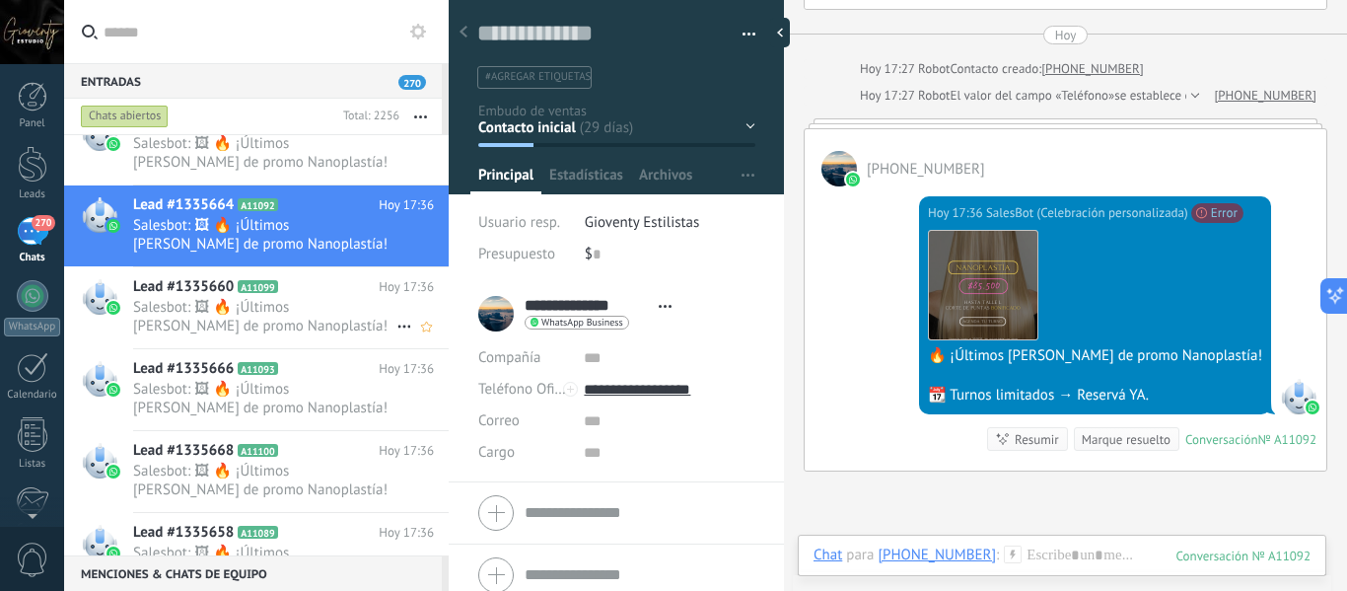
click at [291, 300] on span "Salesbot: 🖼 🔥 ¡Últimos días de promo Nanoplastía! 📆 Turnos limitados → Reservá …" at bounding box center [264, 316] width 263 height 37
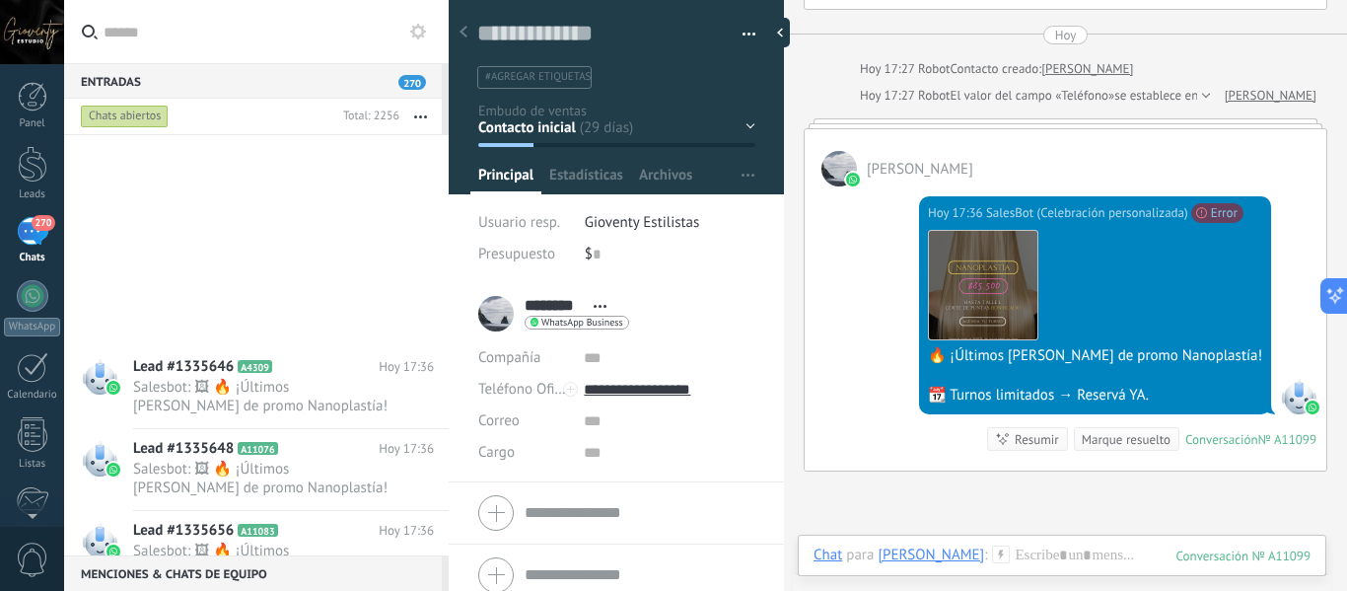
scroll to position [2664, 0]
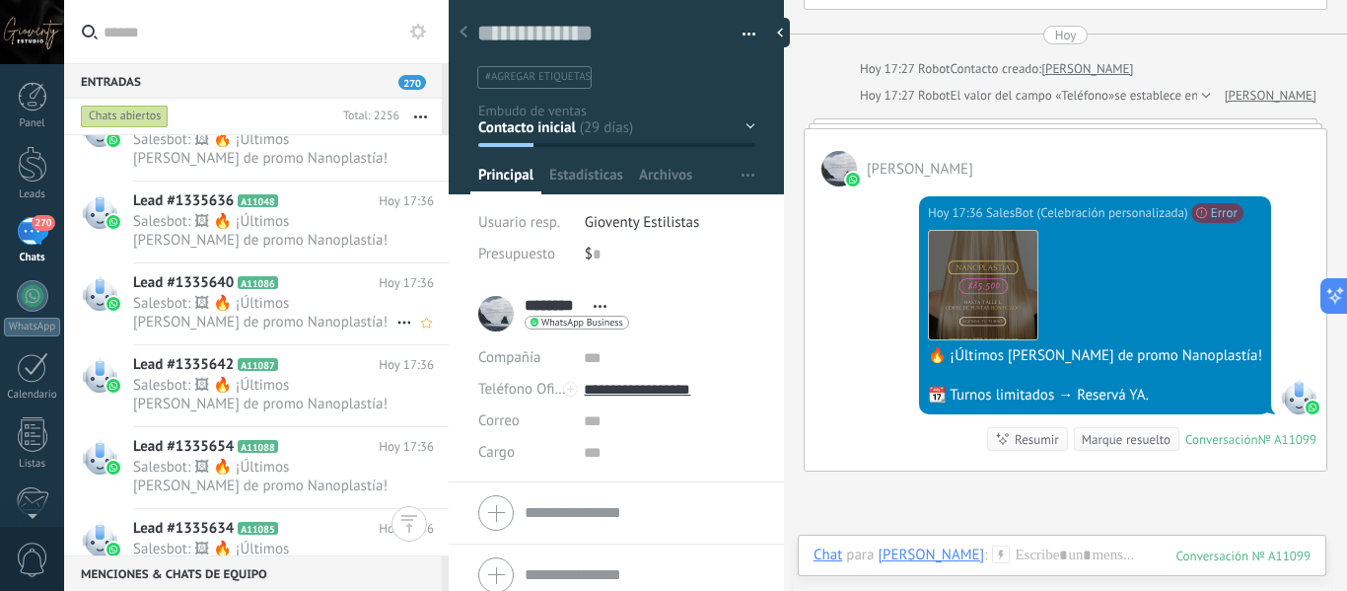
click at [304, 292] on h2 "Lead #1335640 A11086" at bounding box center [256, 283] width 246 height 20
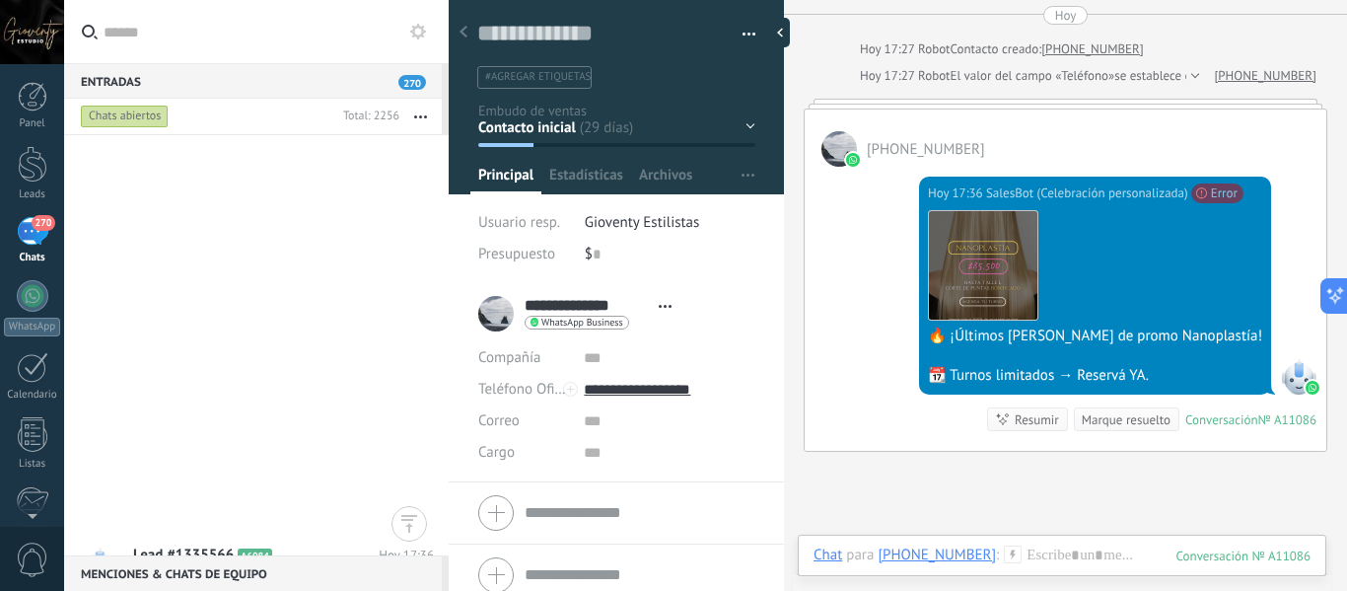
scroll to position [5722, 0]
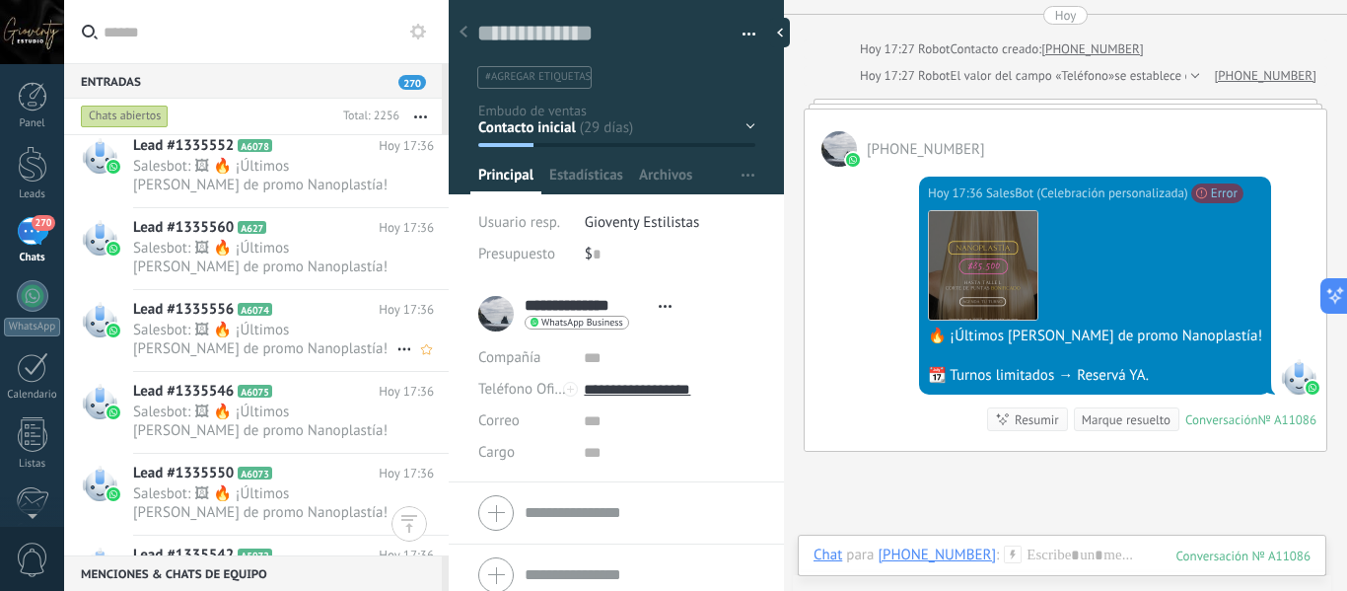
click at [343, 330] on span "Salesbot: 🖼 🔥 ¡Últimos días de promo Nanoplastía! 📆 Turnos limitados → Reservá …" at bounding box center [264, 339] width 263 height 37
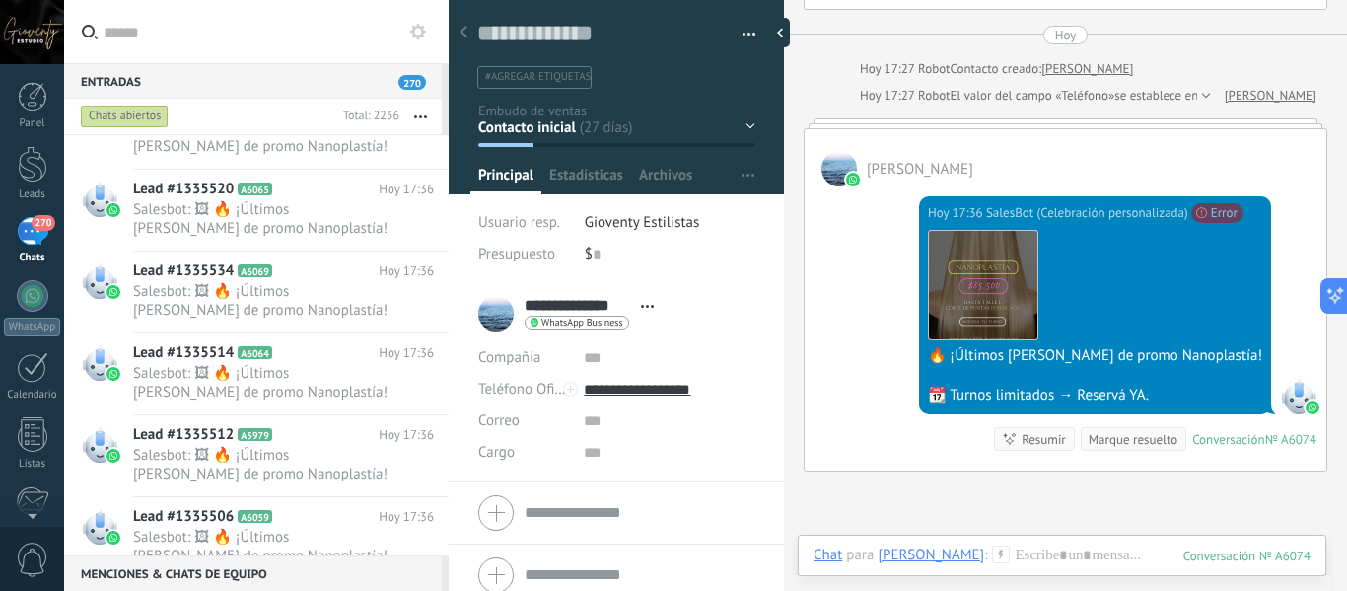
scroll to position [6951, 0]
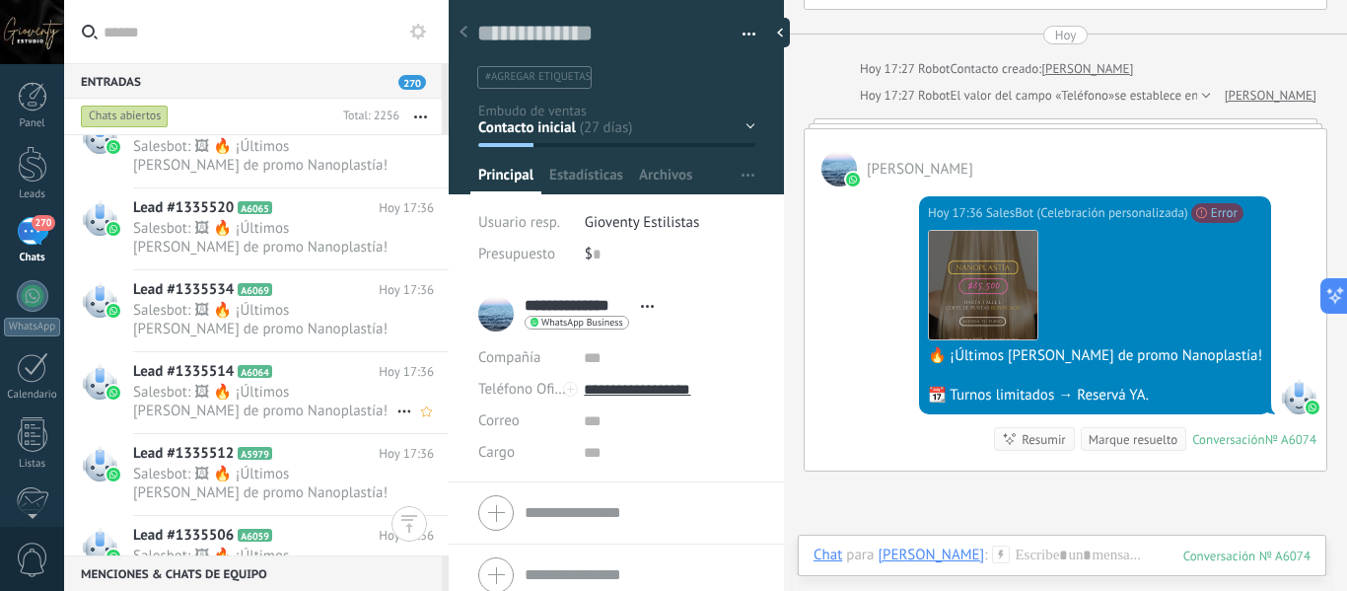
click at [260, 394] on span "Salesbot: 🖼 🔥 ¡Últimos días de promo Nanoplastía! 📆 Turnos limitados → Reservá …" at bounding box center [264, 401] width 263 height 37
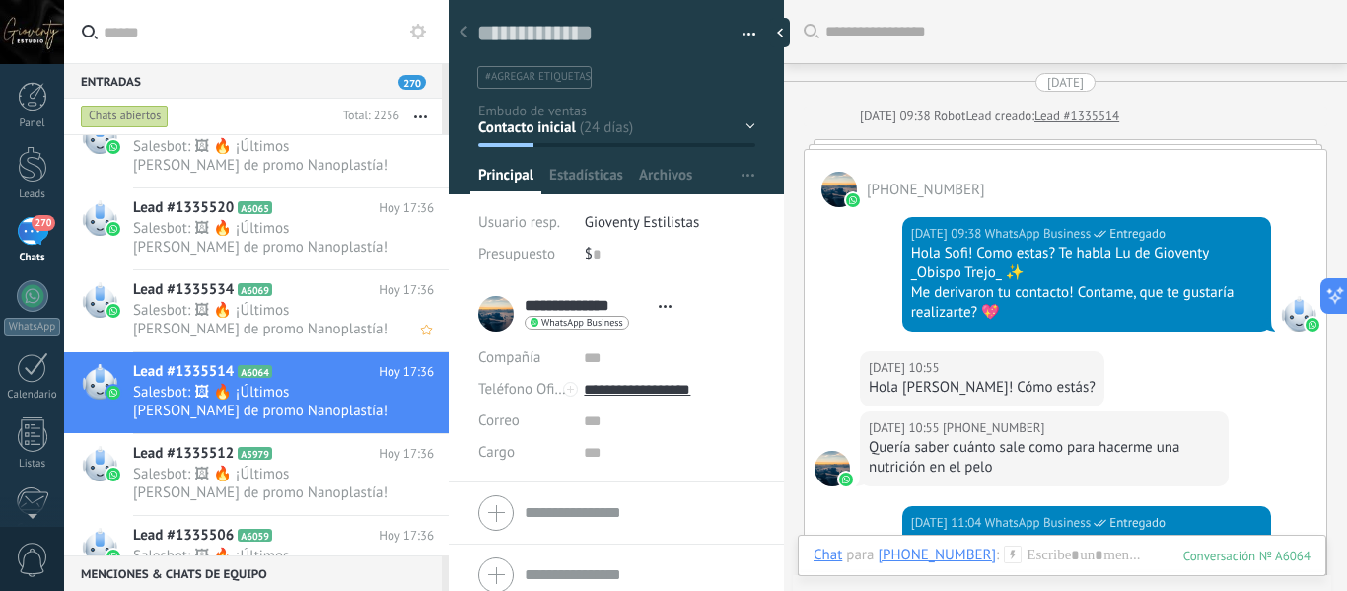
scroll to position [1043, 0]
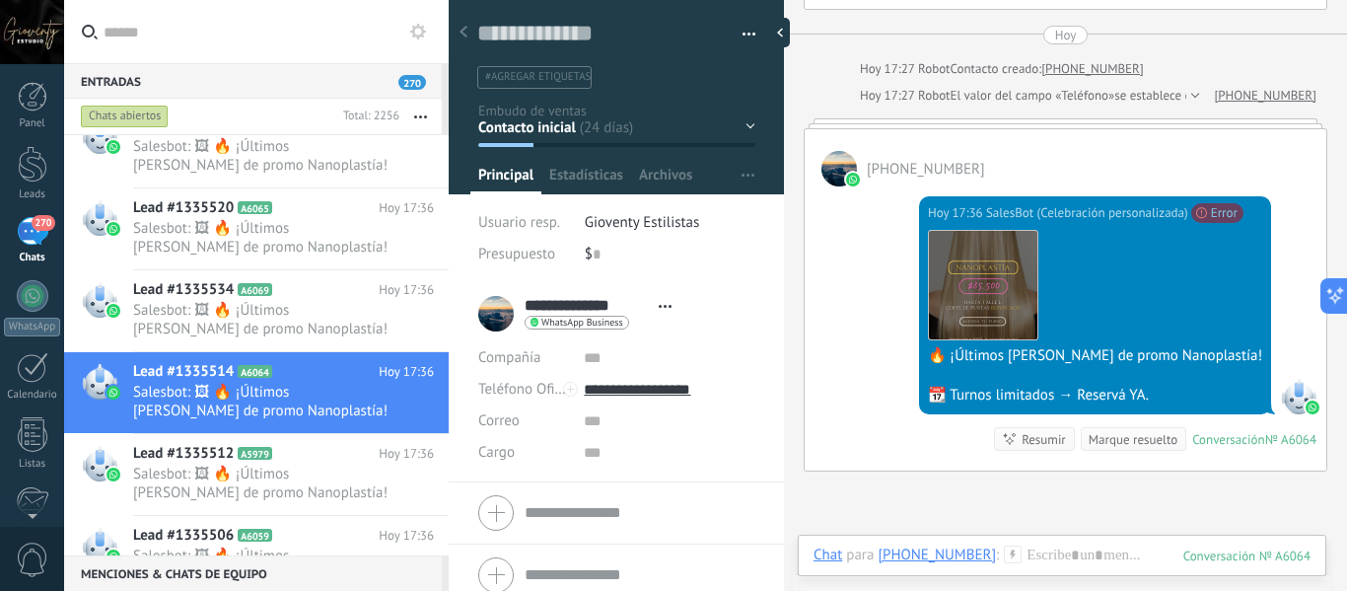
click at [38, 227] on span "270" at bounding box center [43, 223] width 23 height 16
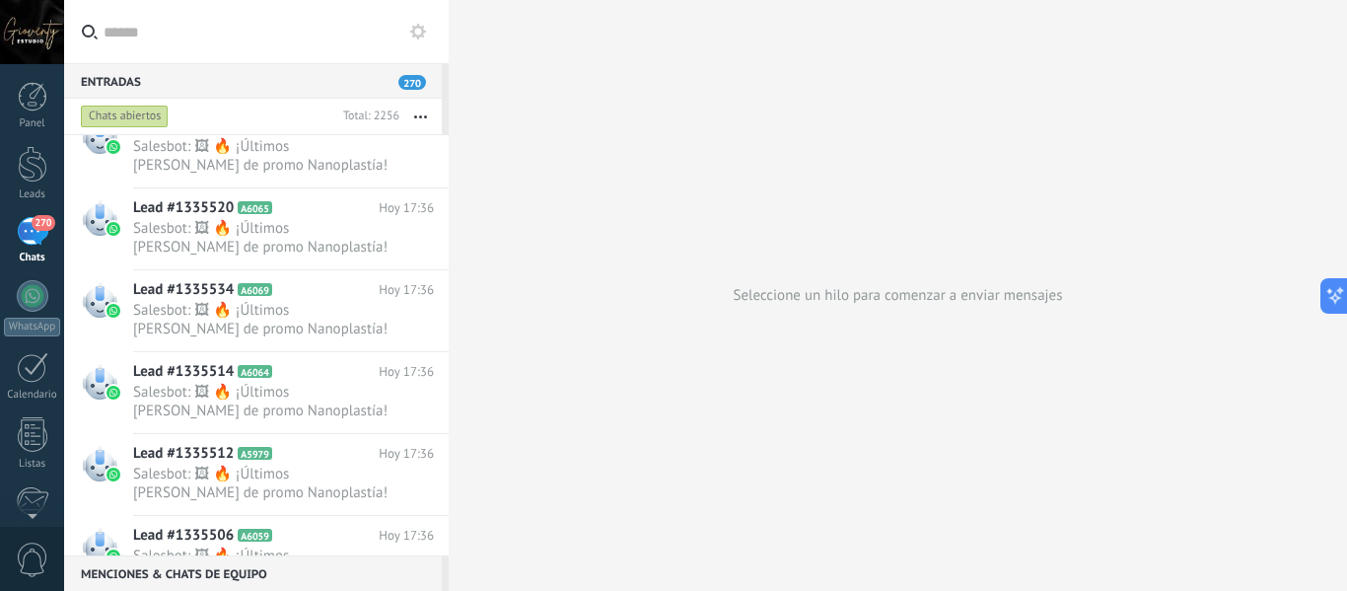
click at [420, 115] on icon "button" at bounding box center [420, 116] width 13 height 3
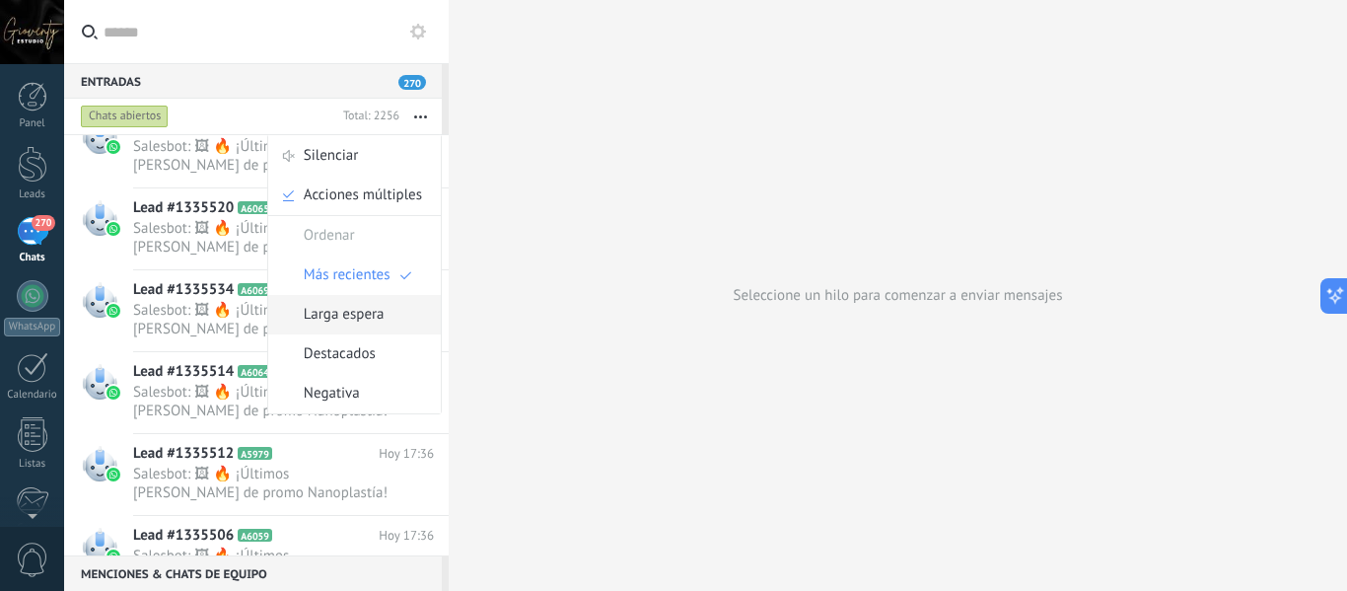
click at [374, 317] on span "Larga espera" at bounding box center [344, 314] width 81 height 39
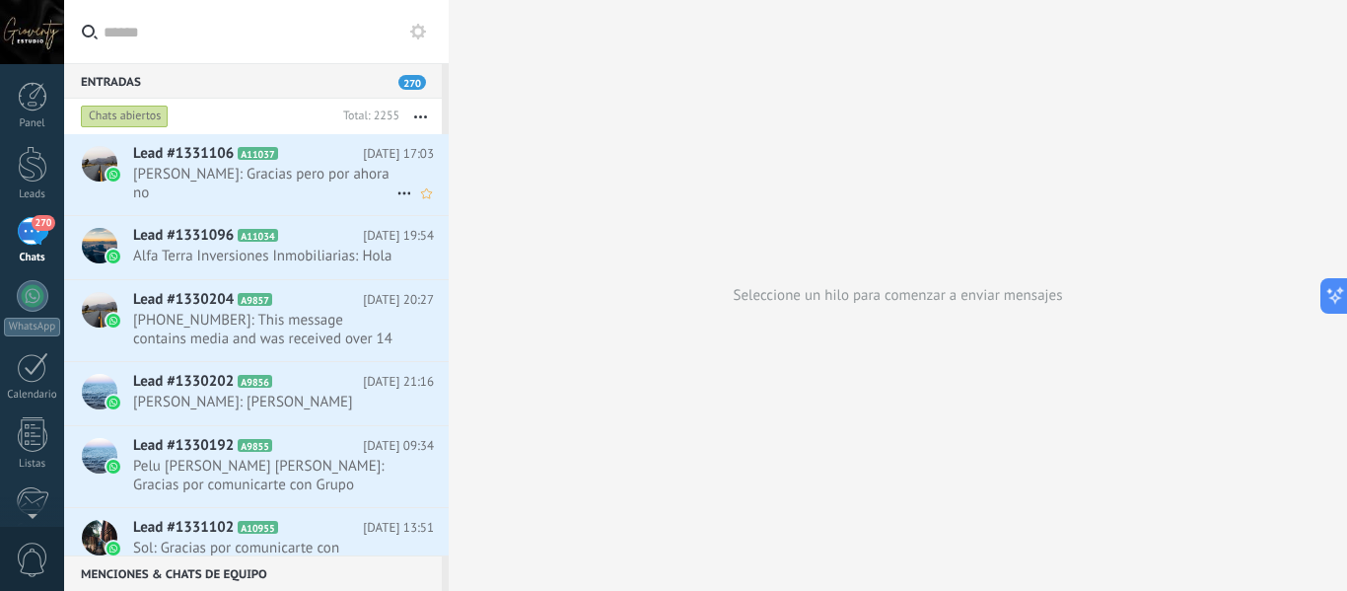
click at [296, 184] on span "Karina Buteler: Gracias pero por ahora no" at bounding box center [264, 183] width 263 height 37
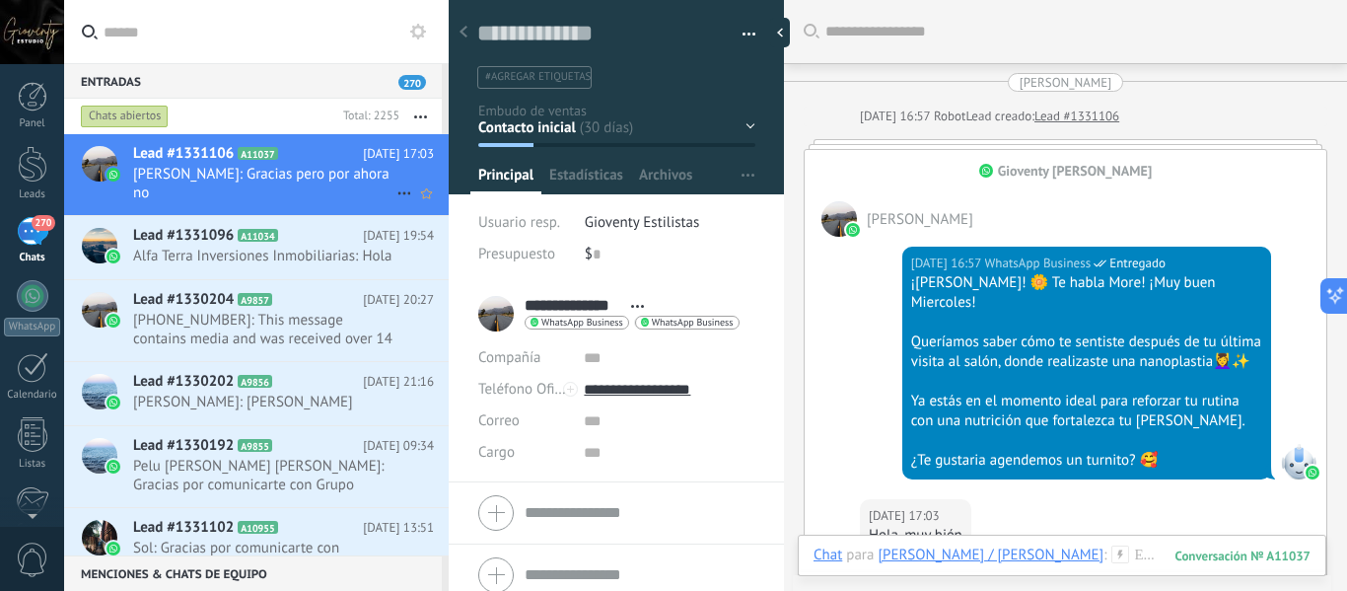
scroll to position [324, 0]
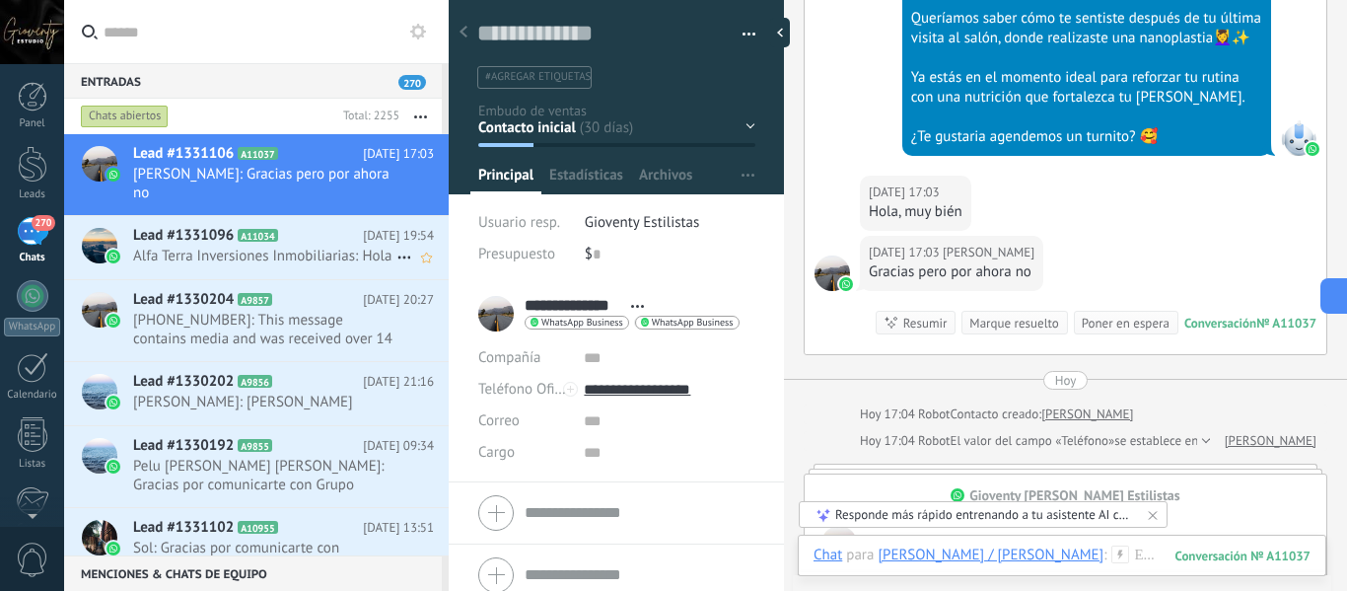
click at [312, 256] on span "Alfa Terra Inversiones Inmobiliarias: Hola" at bounding box center [264, 256] width 263 height 19
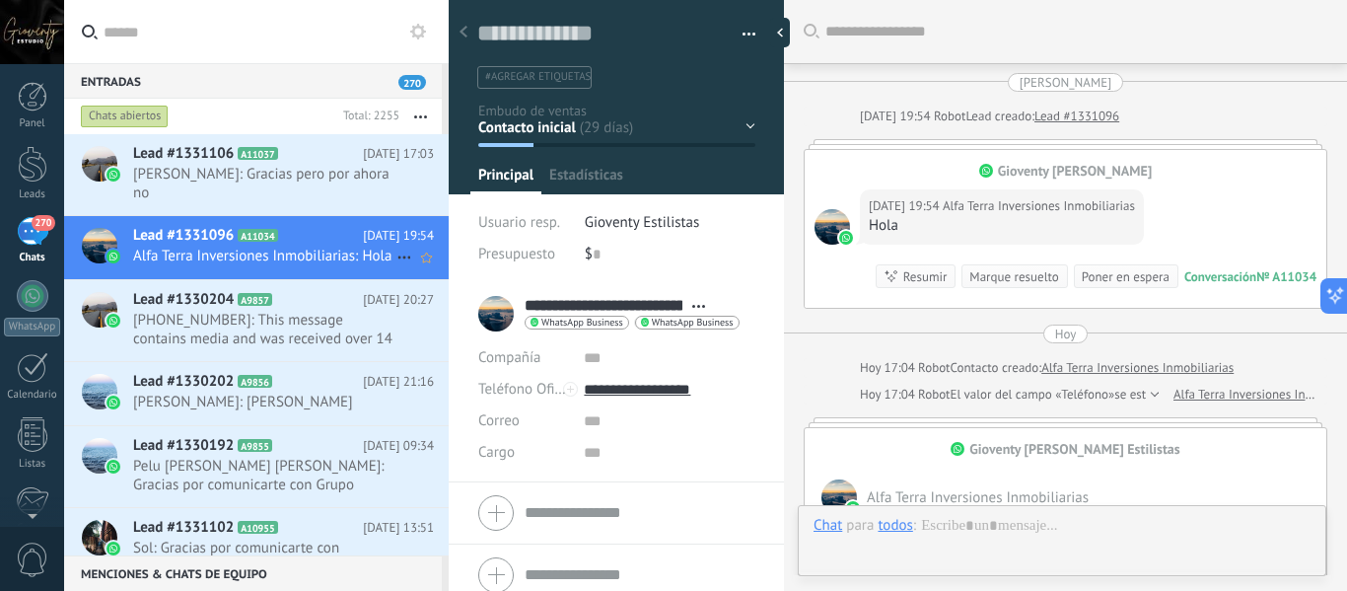
type textarea "**********"
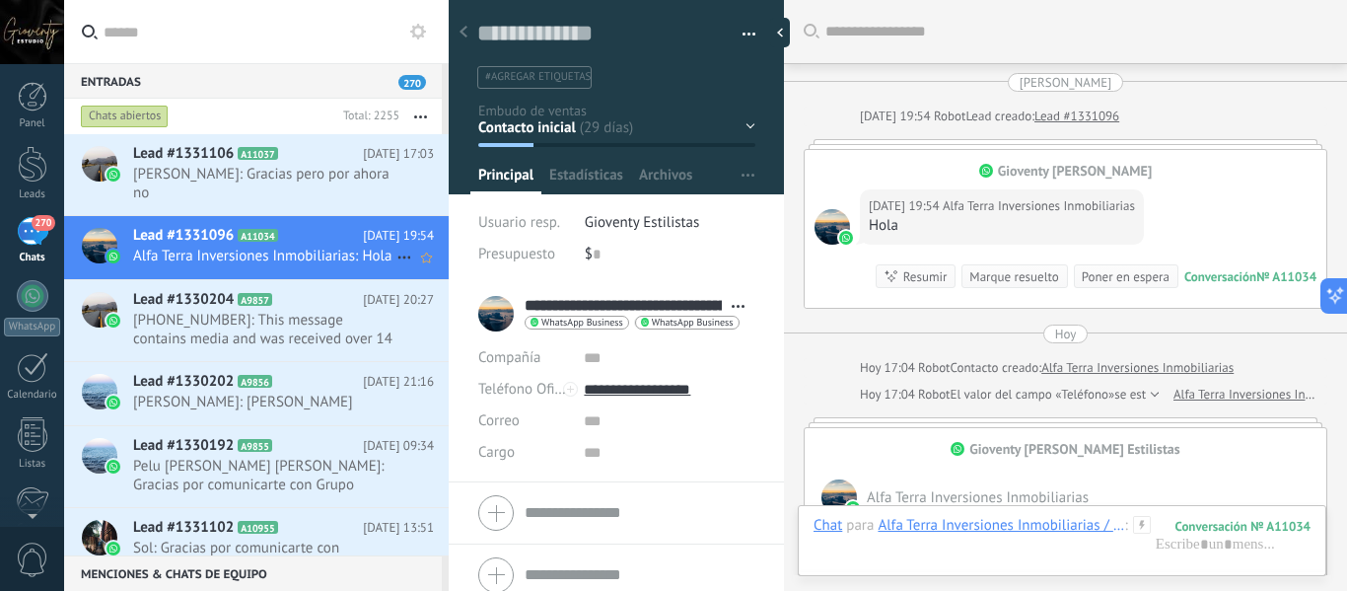
scroll to position [30, 0]
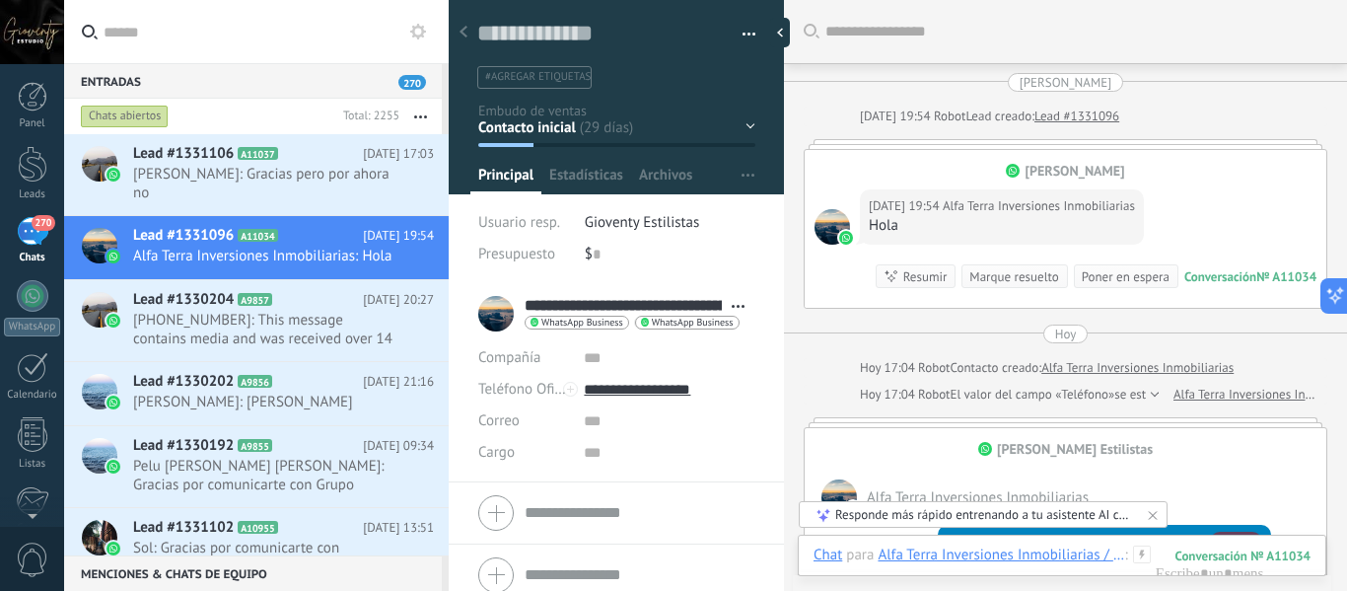
click at [1243, 205] on div "[DATE] 19:54 Alfa Terra Inversiones Inmobiliarias Hola Conversación № A11034 Co…" at bounding box center [1066, 244] width 522 height 128
click at [1109, 112] on link "Lead #1331096" at bounding box center [1077, 117] width 85 height 20
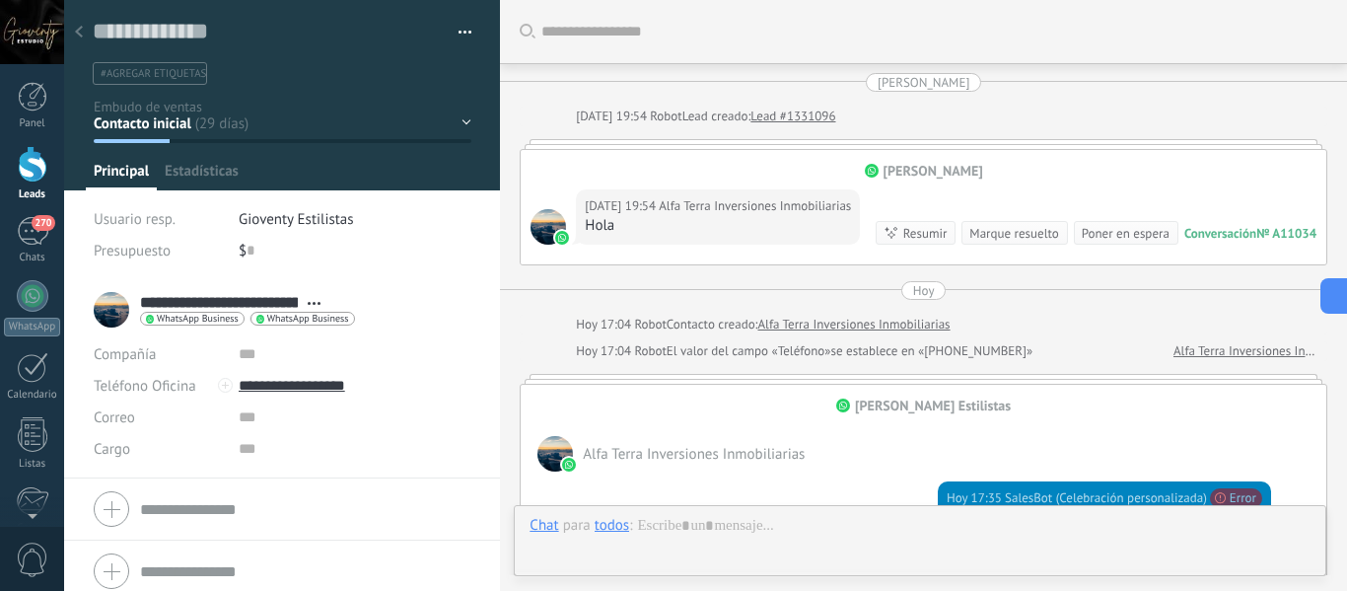
type textarea "**********"
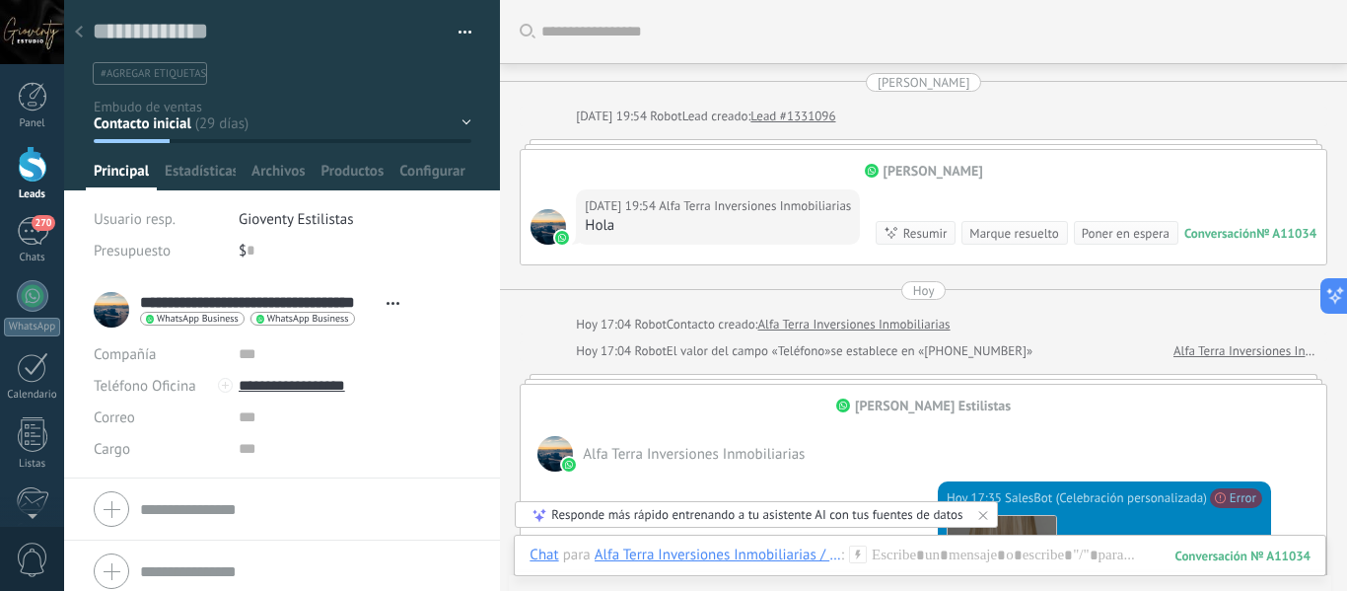
click at [1221, 242] on div "Conversación" at bounding box center [1221, 233] width 72 height 17
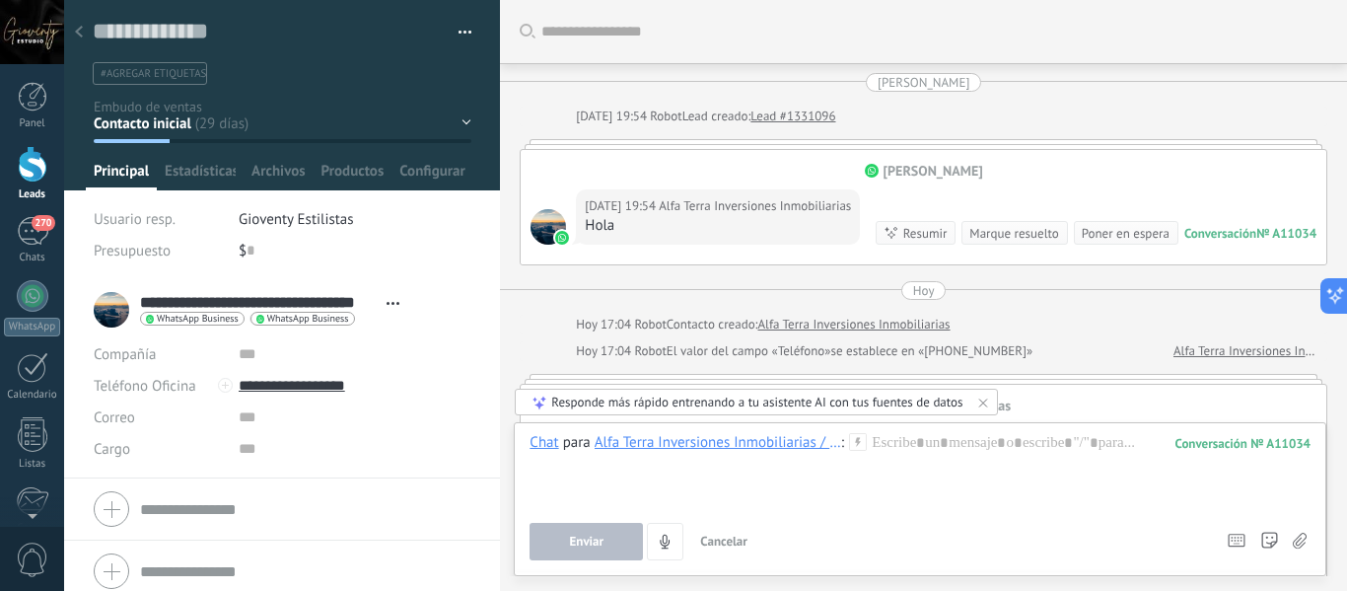
click at [711, 446] on div "Alfa Terra Inversiones Inmobiliarias / Gioventy Valle" at bounding box center [718, 442] width 247 height 18
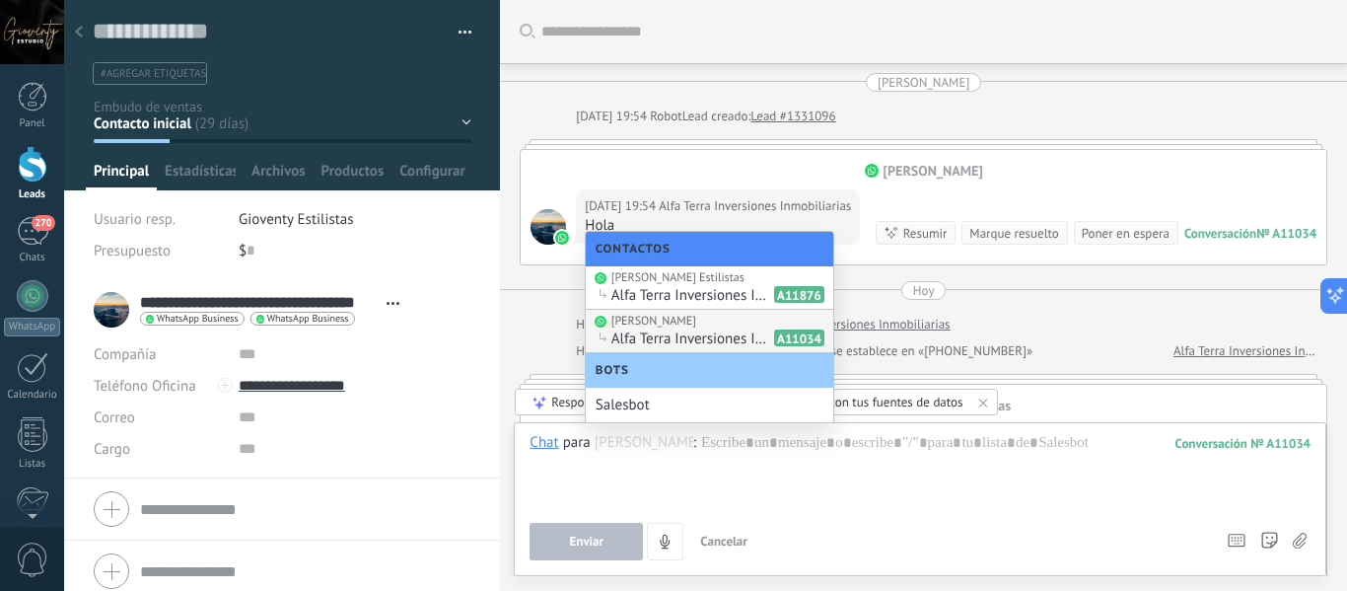
click at [676, 328] on div "Gioventy Valle" at bounding box center [654, 322] width 85 height 16
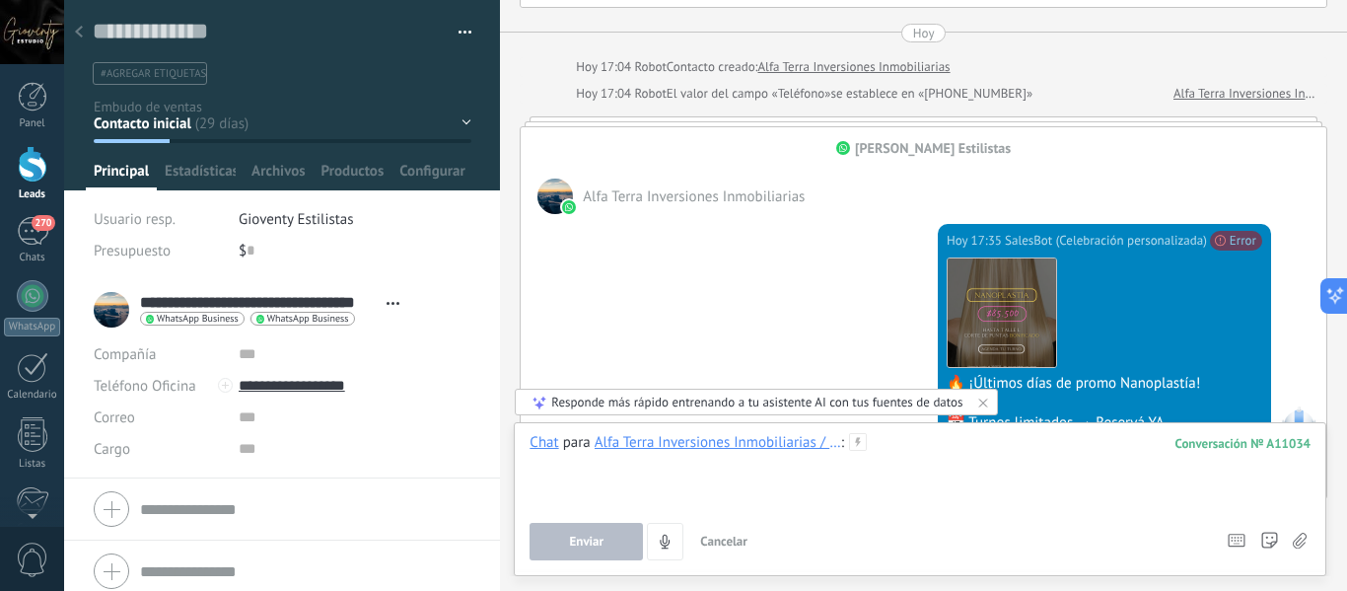
scroll to position [60, 0]
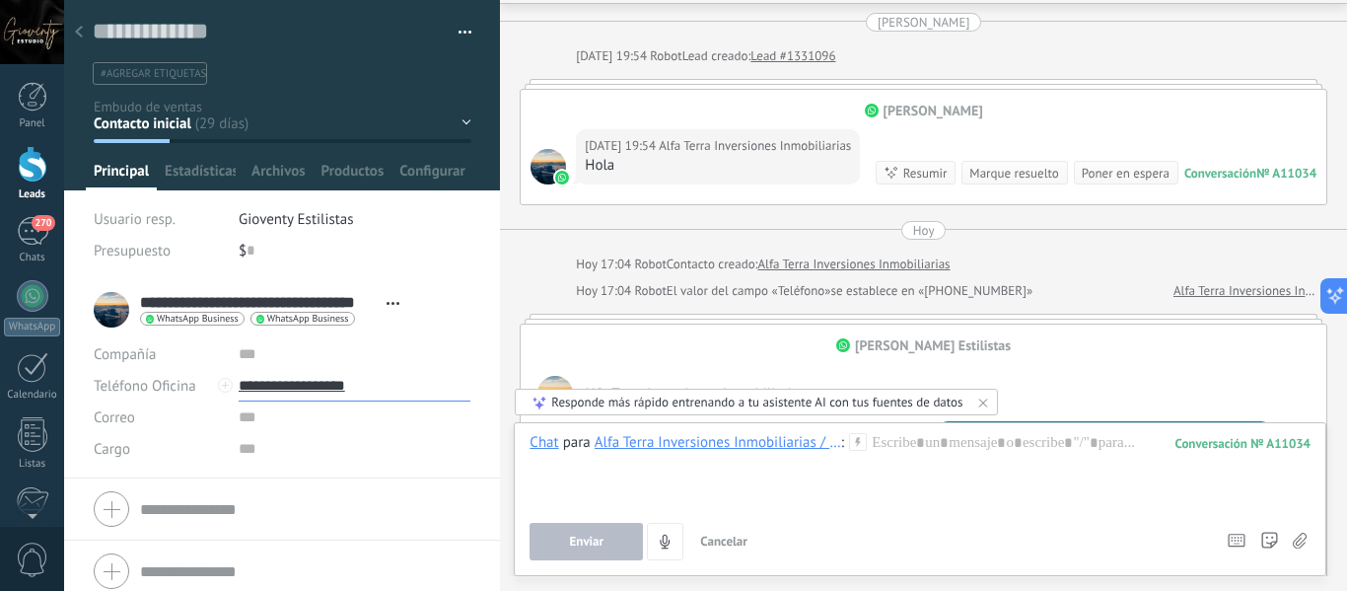
drag, startPoint x: 375, startPoint y: 385, endPoint x: 277, endPoint y: 393, distance: 98.0
click at [277, 393] on input "**********" at bounding box center [355, 386] width 233 height 32
drag, startPoint x: 335, startPoint y: 386, endPoint x: 370, endPoint y: 392, distance: 35.0
click at [370, 392] on input "**********" at bounding box center [355, 386] width 233 height 32
drag, startPoint x: 299, startPoint y: 387, endPoint x: 383, endPoint y: 403, distance: 85.5
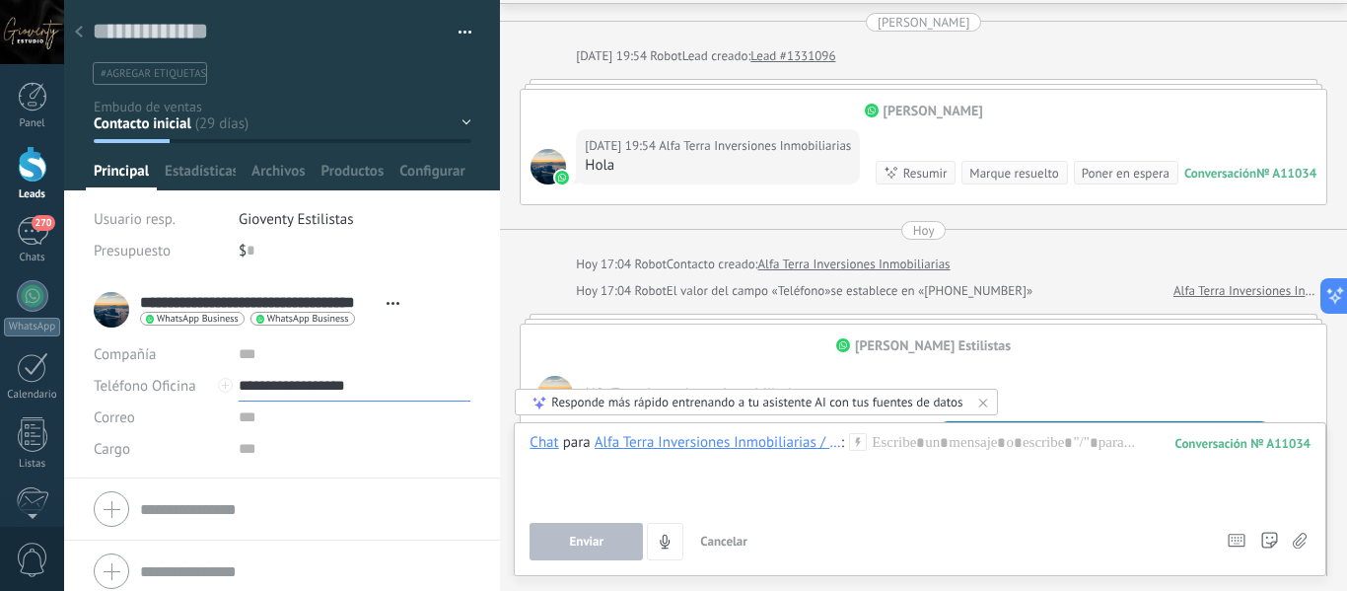
click at [383, 403] on div "Compañía Abrir detalle Editar" at bounding box center [282, 401] width 377 height 126
drag, startPoint x: 378, startPoint y: 376, endPoint x: 279, endPoint y: 388, distance: 99.3
click at [279, 388] on input "**********" at bounding box center [355, 386] width 233 height 32
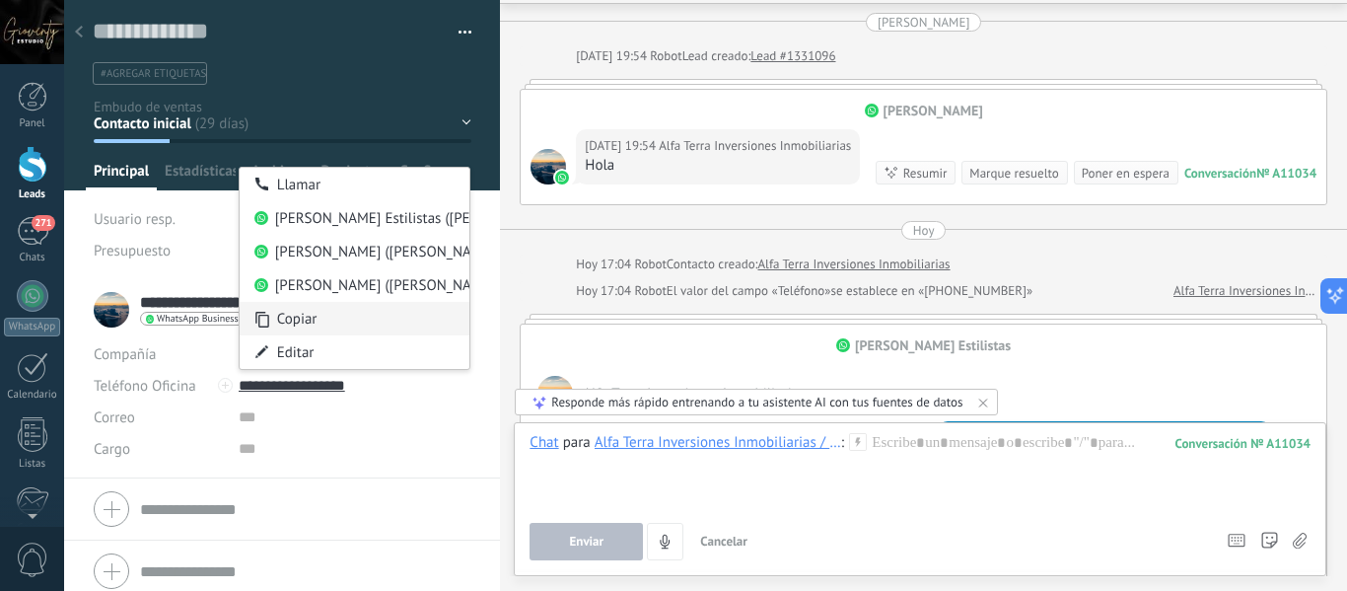
type input "**********"
click at [302, 313] on div "Copiar" at bounding box center [355, 319] width 231 height 34
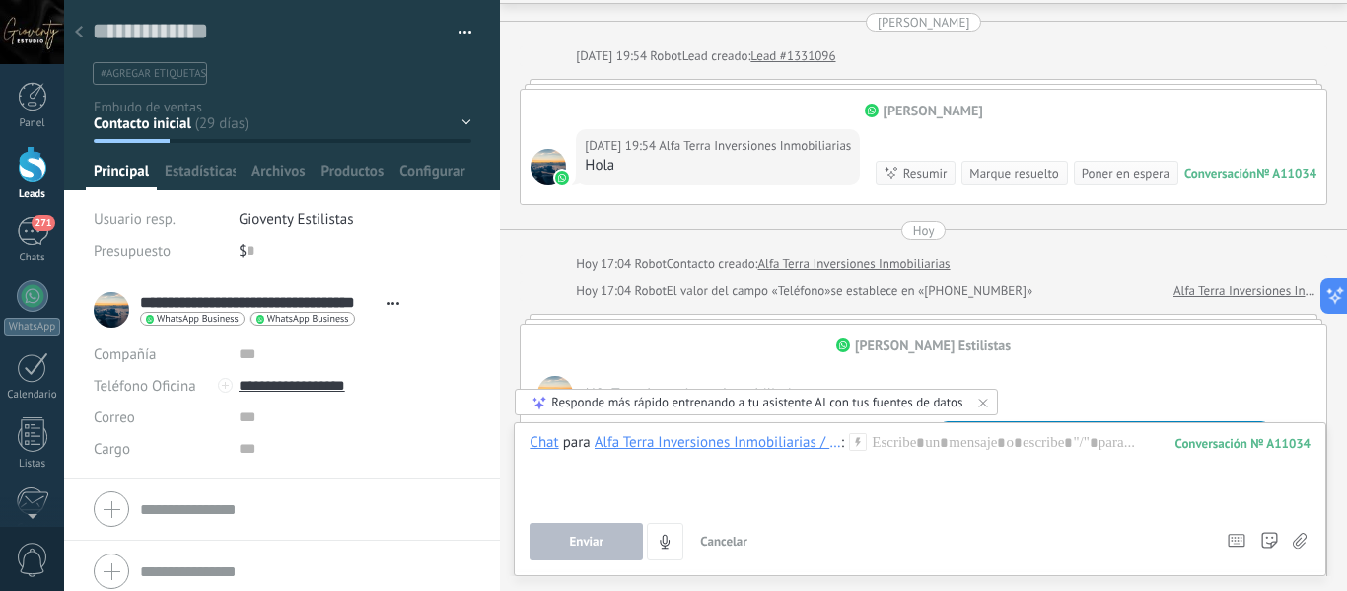
click at [307, 317] on span "WhatsApp Business" at bounding box center [308, 319] width 82 height 10
click at [314, 343] on div "Enviar mensaje" at bounding box center [326, 346] width 148 height 34
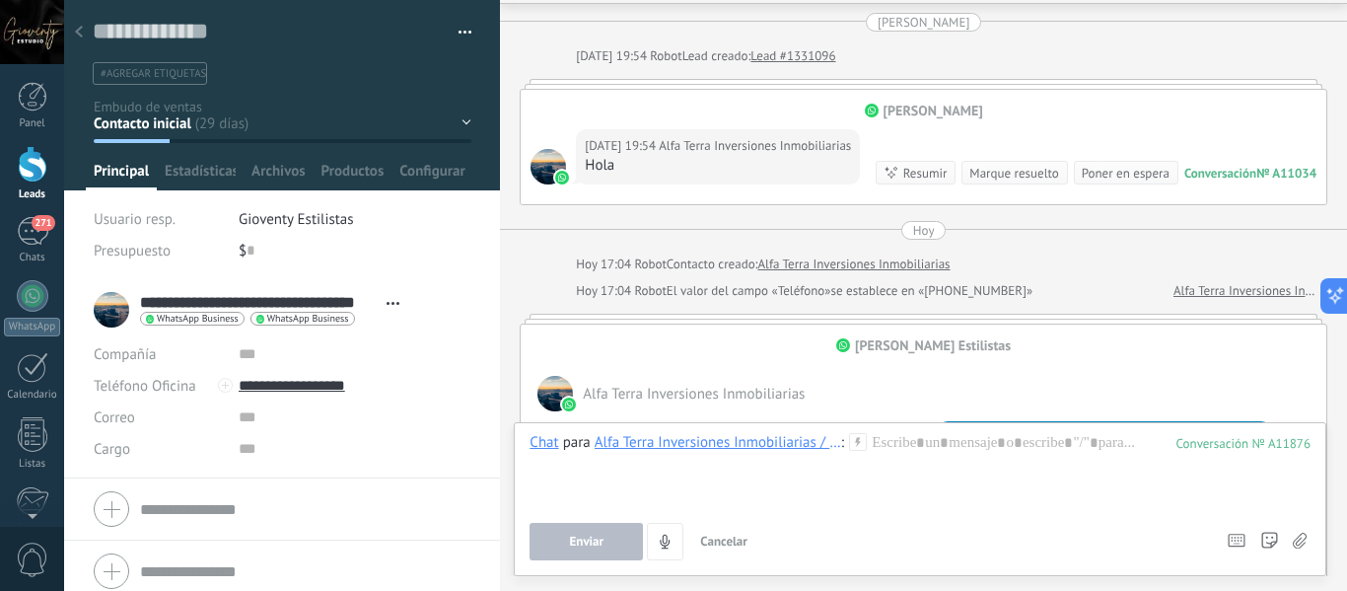
click at [650, 443] on div "Alfa Terra Inversiones Inmobiliarias / Gioventy Trejo Estilistas" at bounding box center [718, 442] width 247 height 18
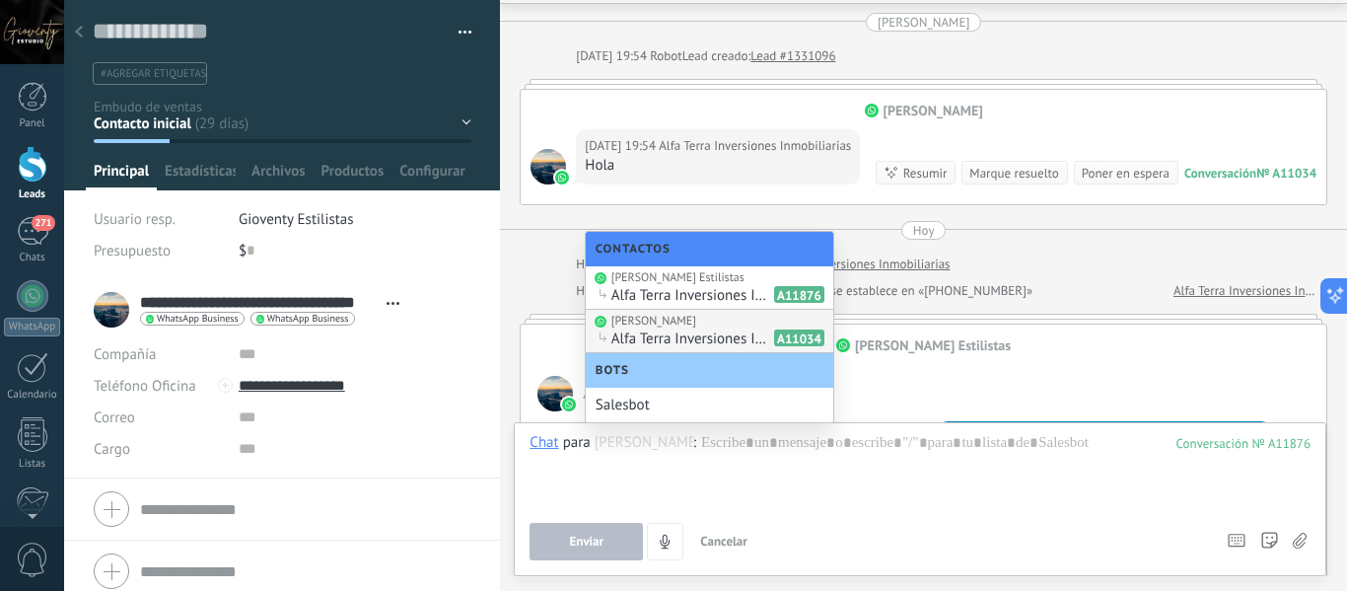
click at [678, 335] on span "Alfa Terra Inversiones Inmobiliarias" at bounding box center [691, 338] width 158 height 19
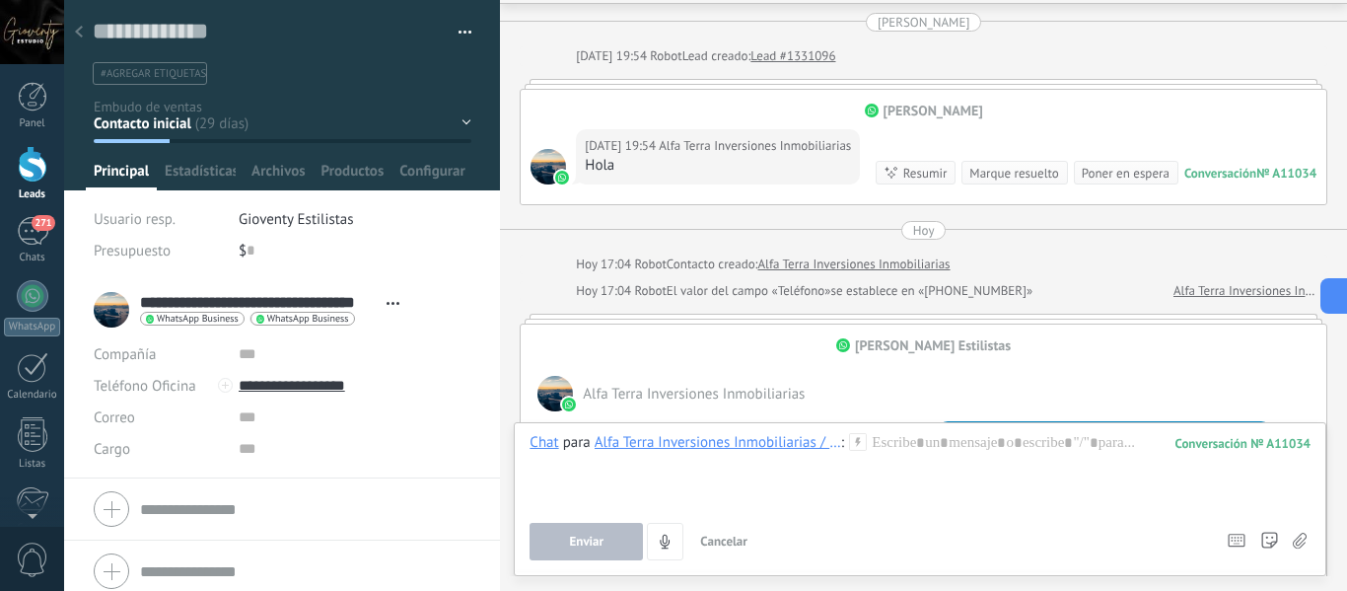
click at [701, 446] on div "Alfa Terra Inversiones Inmobiliarias / Gioventy Valle" at bounding box center [718, 442] width 247 height 18
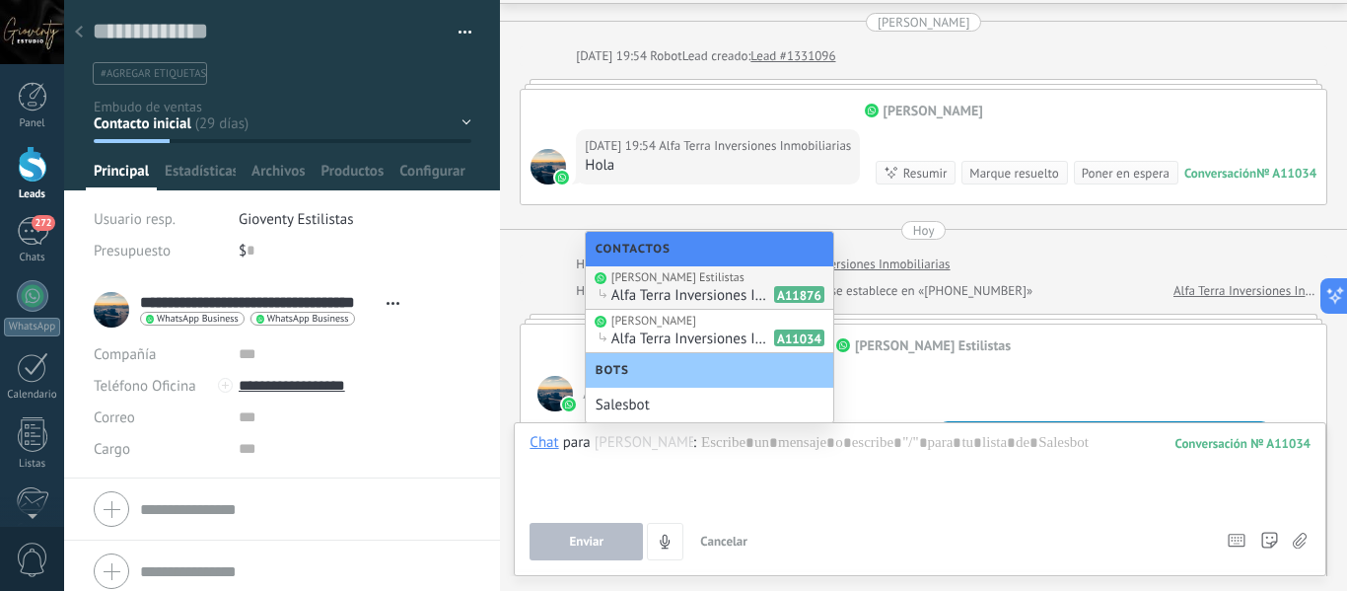
click at [780, 147] on span "Alfa Terra Inversiones Inmobiliarias" at bounding box center [755, 146] width 192 height 20
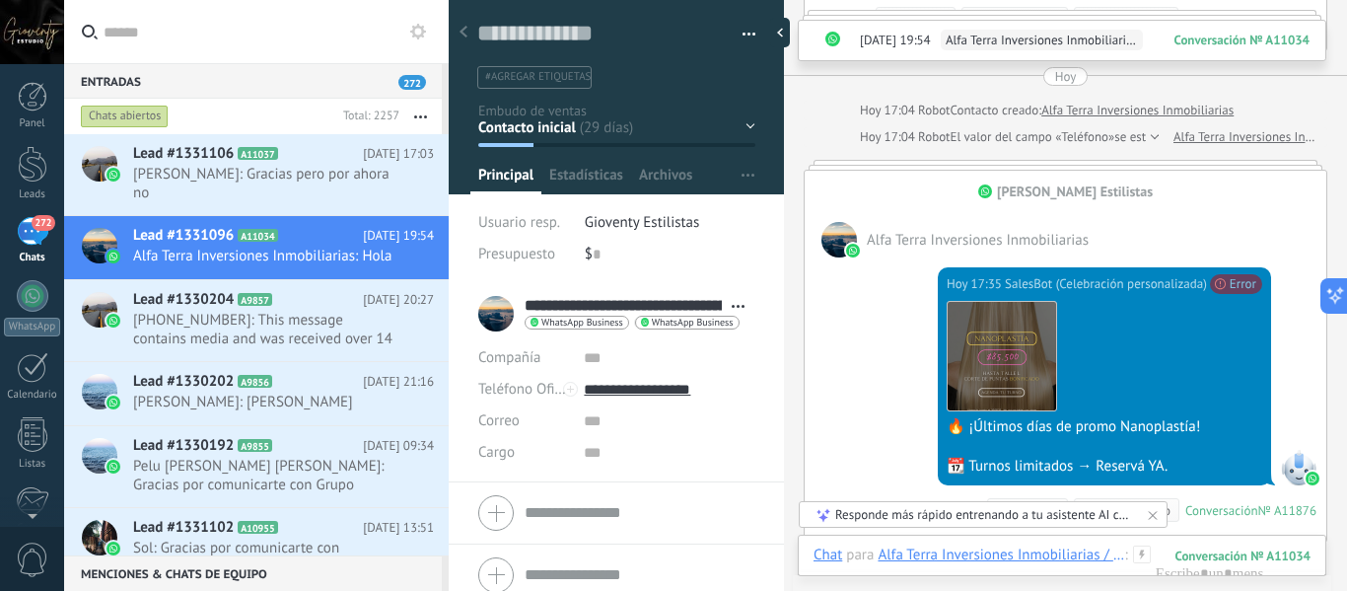
scroll to position [159, 0]
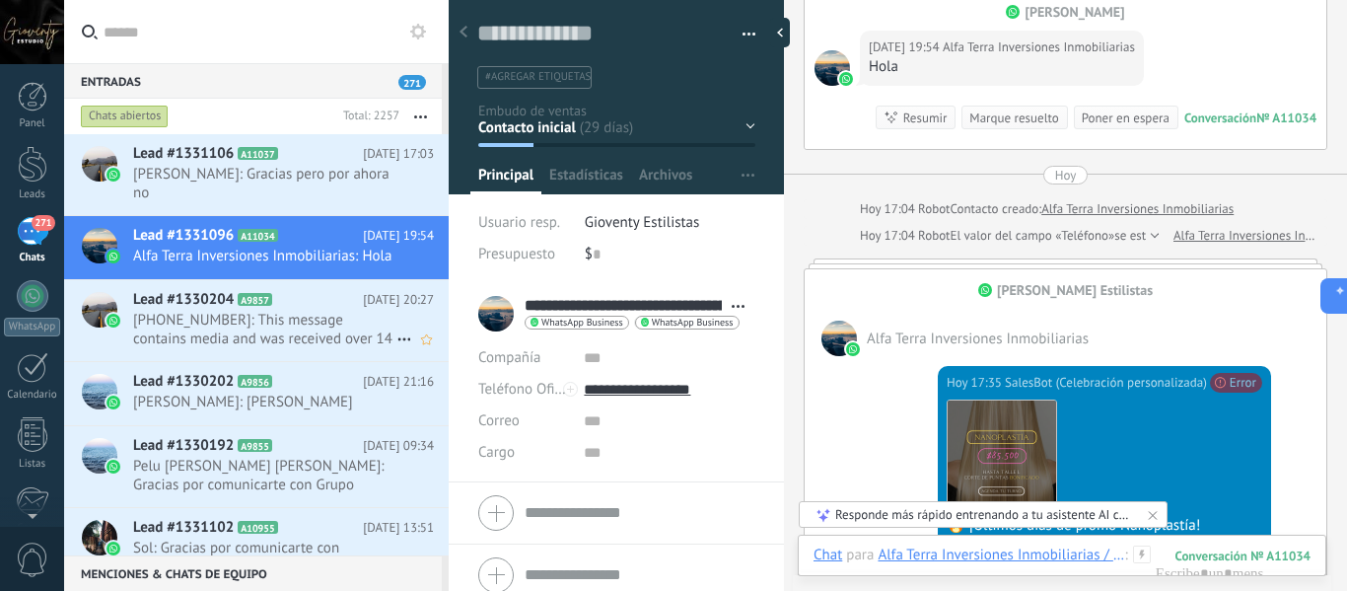
click at [247, 346] on span "+5493513550023: This message contains media and was received over 14 days befor…" at bounding box center [264, 329] width 263 height 37
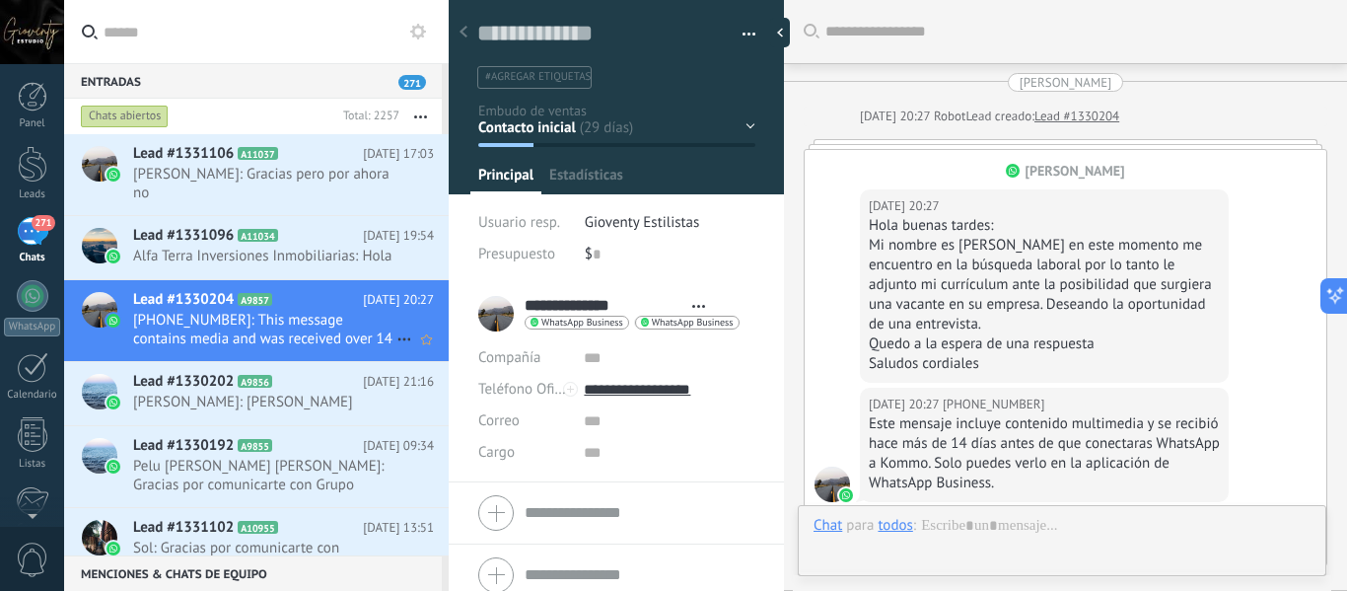
type textarea "**********"
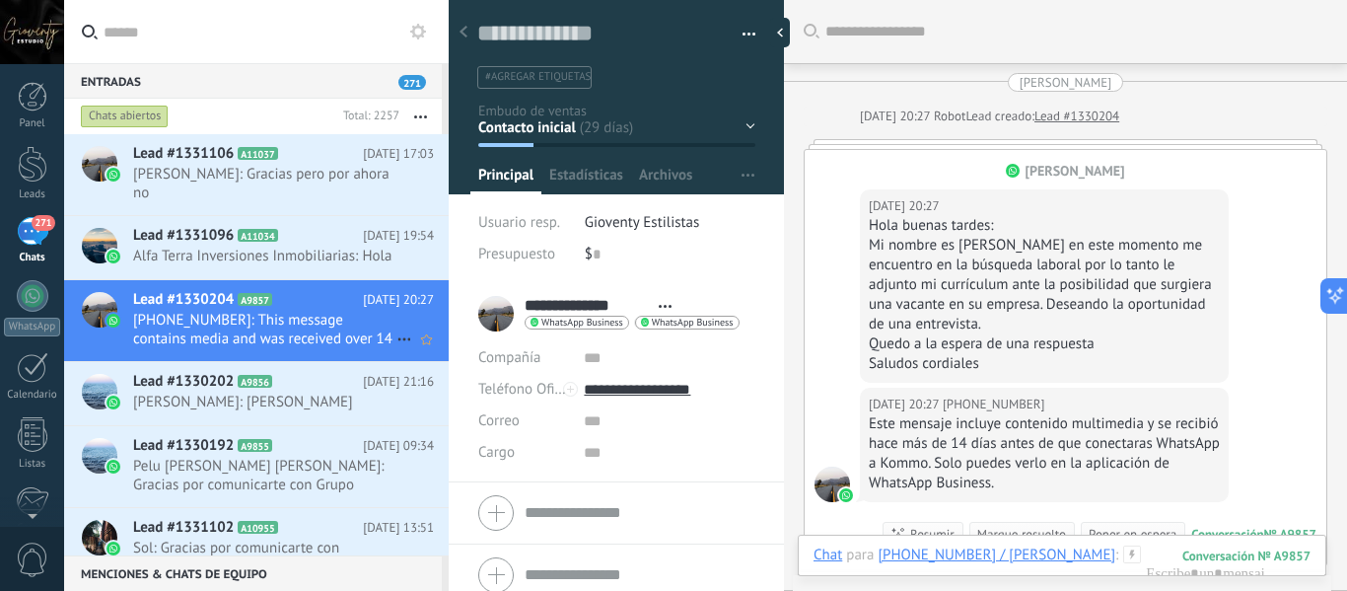
scroll to position [181, 0]
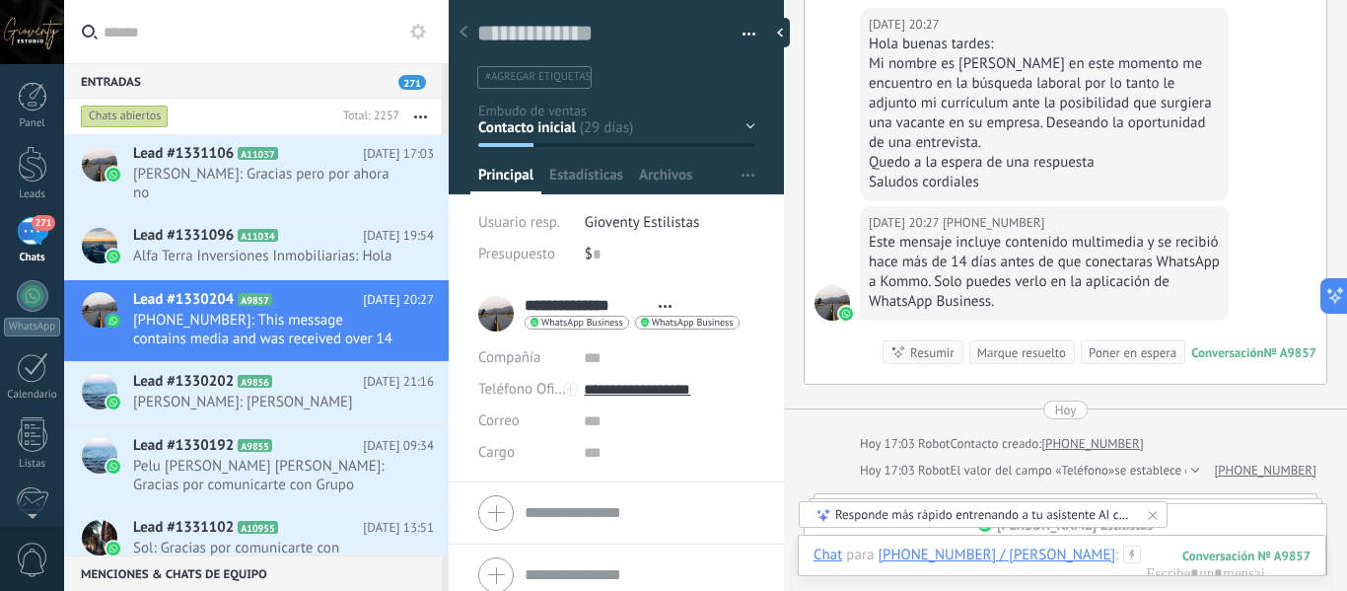
click at [0, 0] on div "Contacto inicial Etapa de indación Espera de aprobacion de presupuesto Turno ag…" at bounding box center [0, 0] width 0 height 0
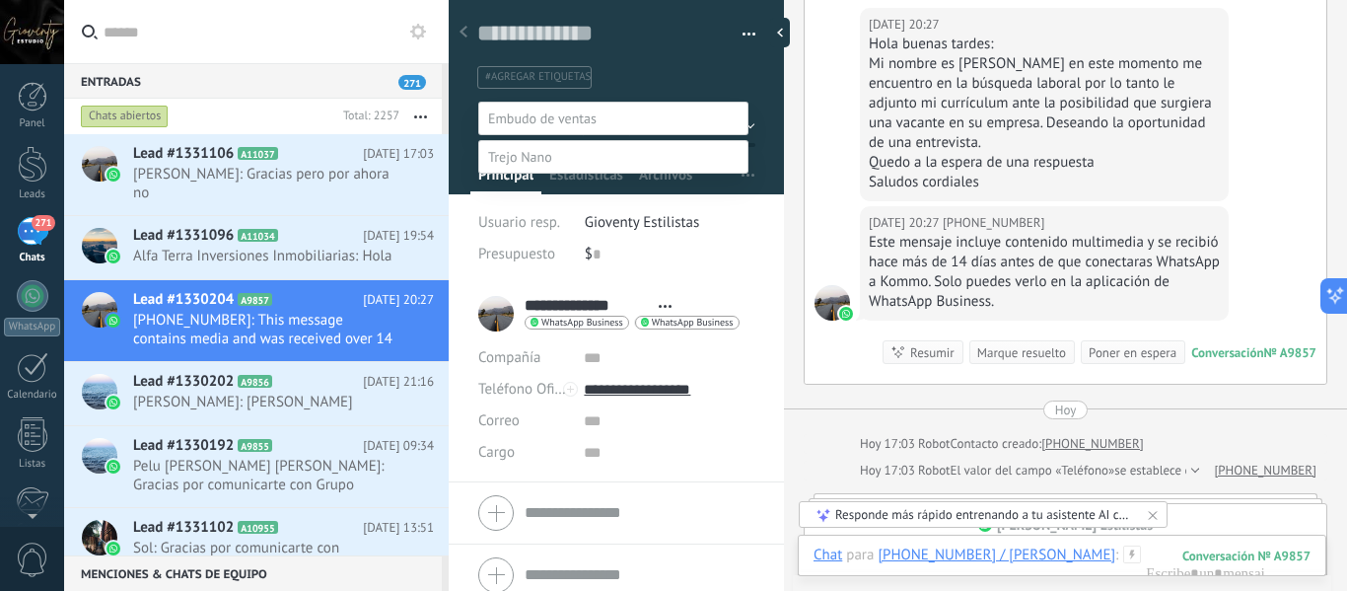
click at [0, 0] on label "Contacto inicial" at bounding box center [0, 0] width 0 height 0
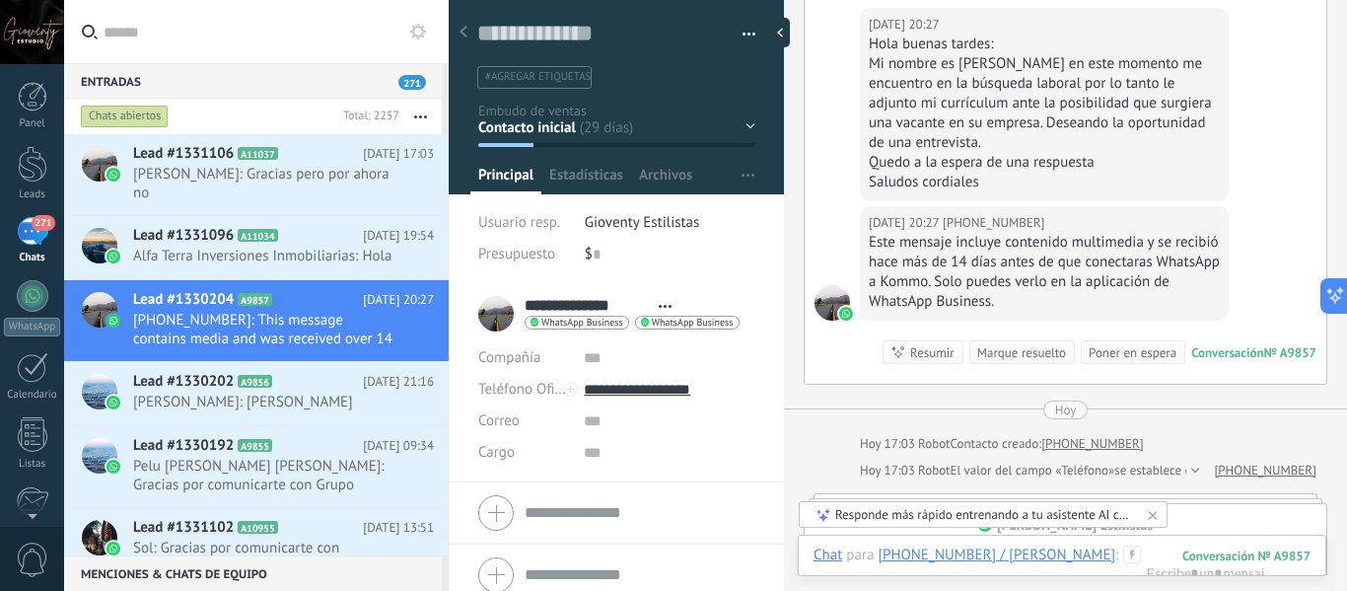
click at [748, 34] on button "button" at bounding box center [742, 35] width 29 height 30
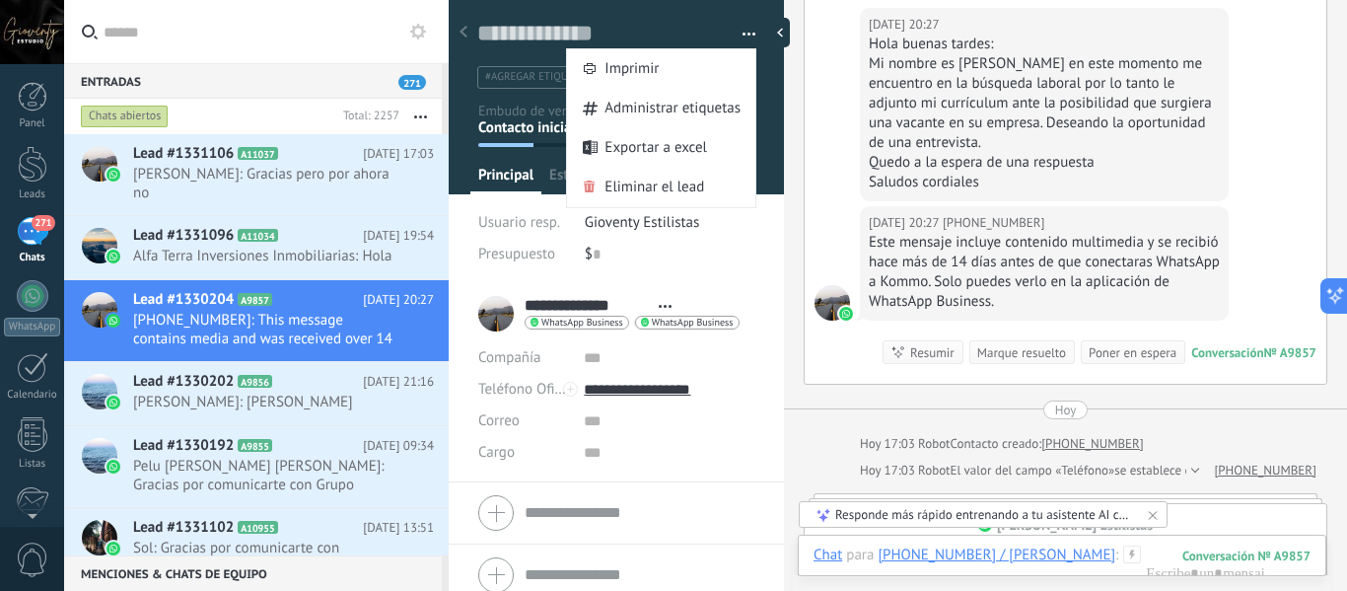
click at [703, 280] on div "Usuario resp. Gioventy Estilistas Presupuesto $ 0" at bounding box center [616, 245] width 277 height 76
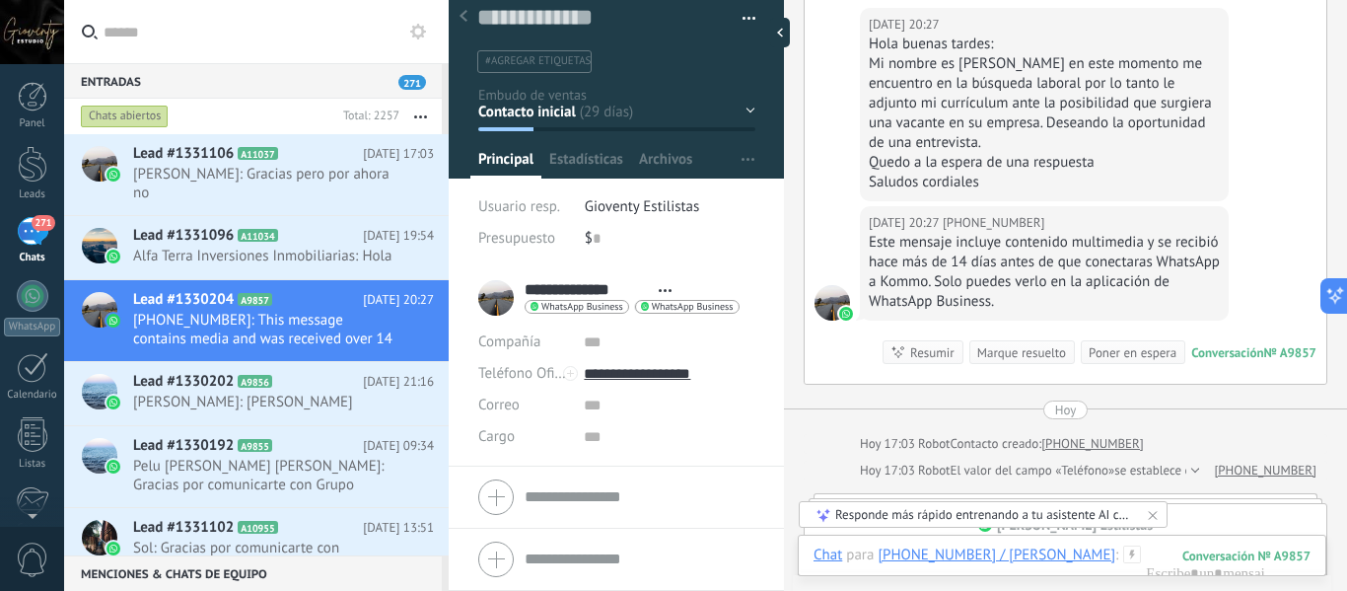
scroll to position [0, 0]
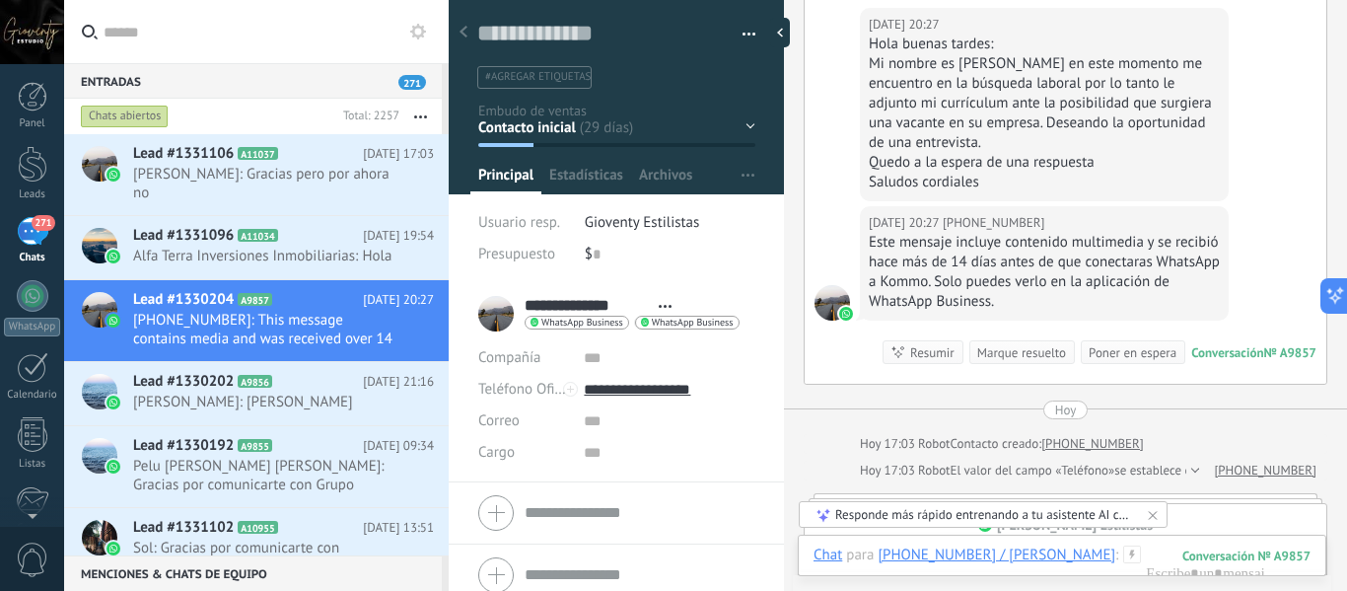
click at [665, 305] on icon at bounding box center [665, 306] width 13 height 3
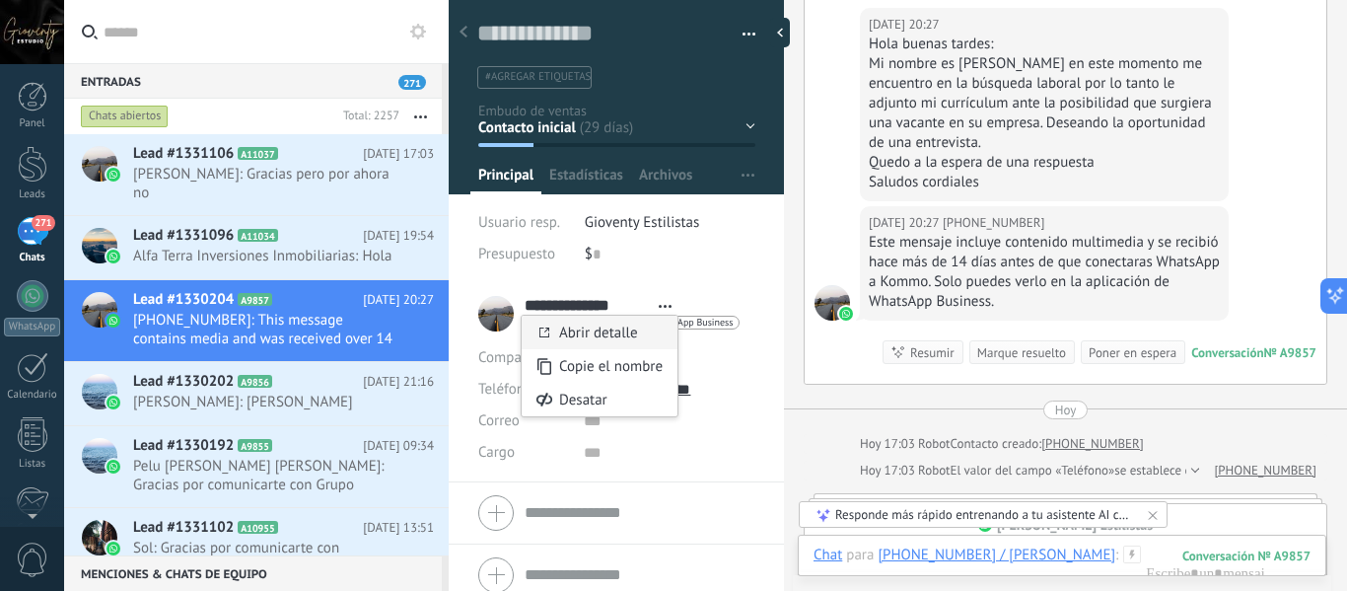
click at [622, 328] on link "Abrir detalle" at bounding box center [598, 333] width 79 height 19
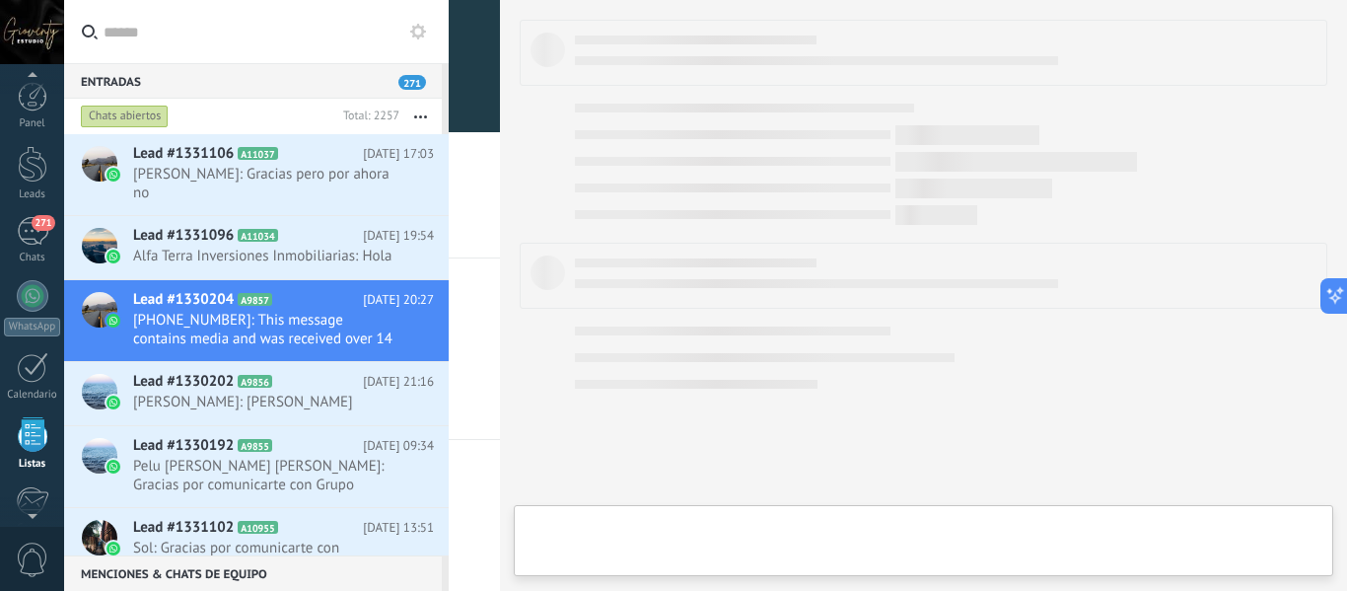
scroll to position [122, 0]
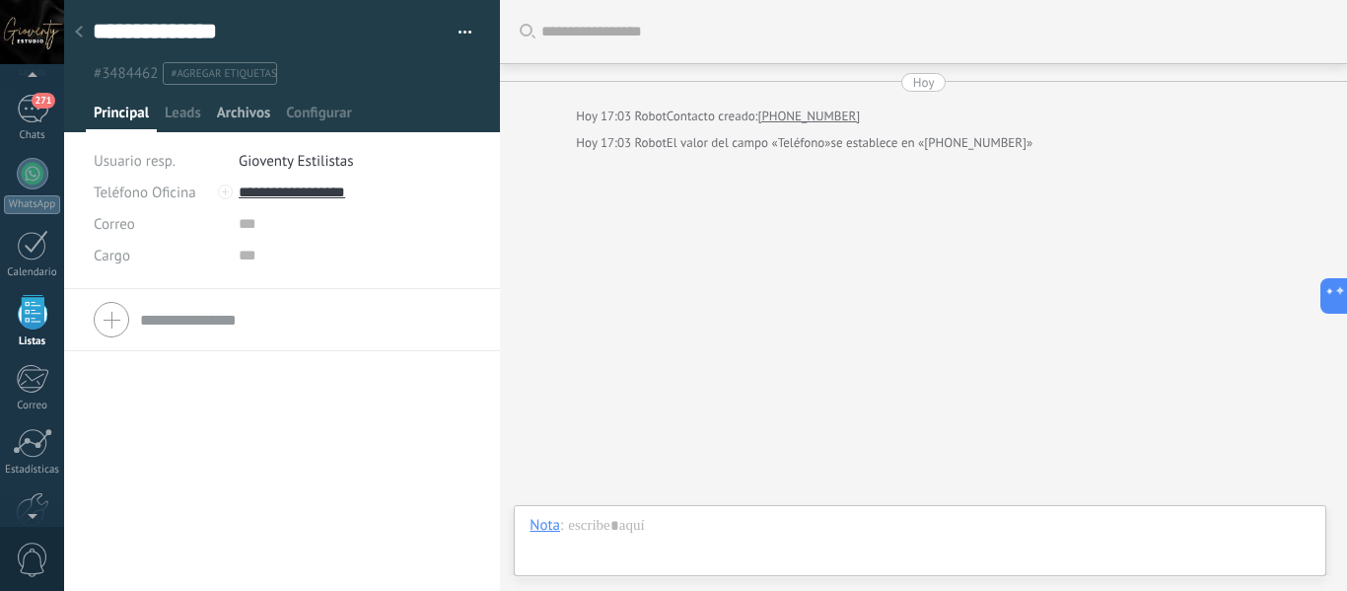
click at [258, 117] on span "Archivos" at bounding box center [243, 118] width 53 height 29
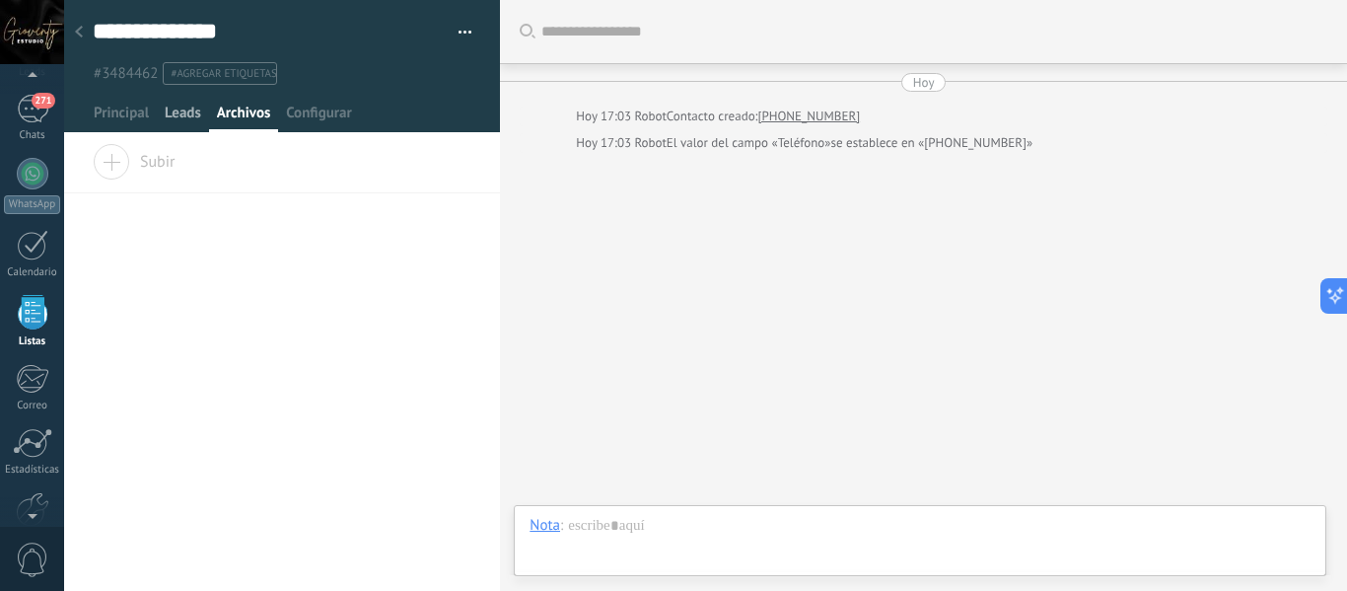
click at [177, 115] on span "Leads" at bounding box center [183, 118] width 36 height 29
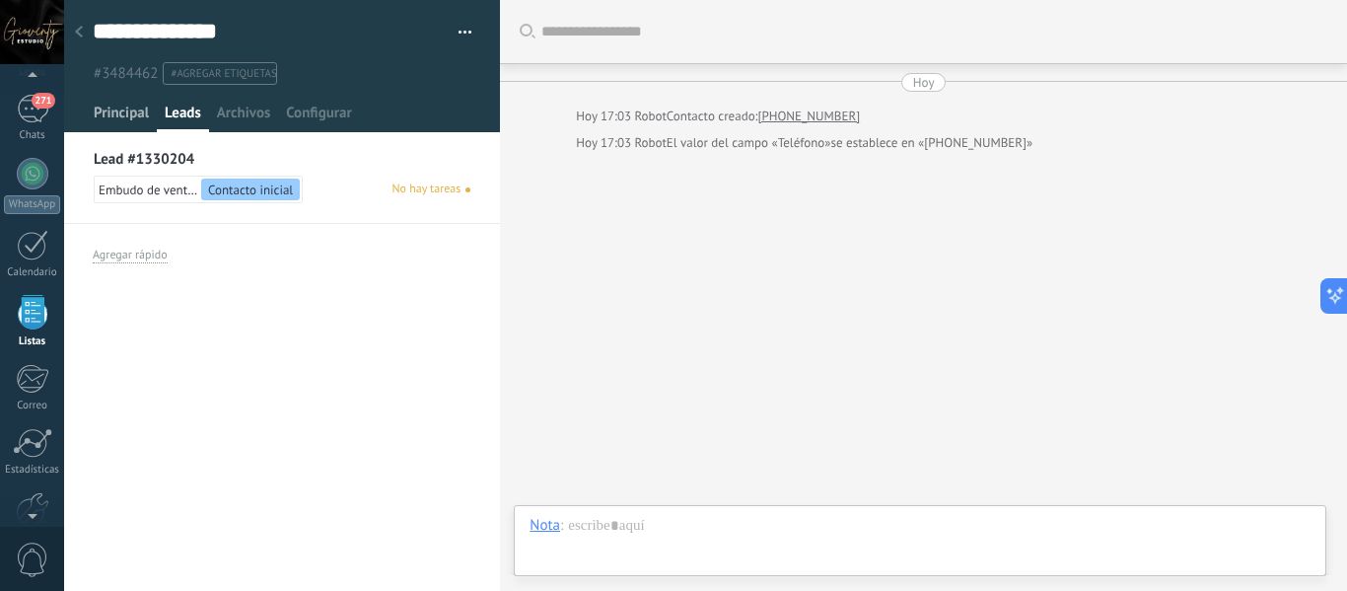
click at [119, 110] on span "Principal" at bounding box center [121, 118] width 55 height 29
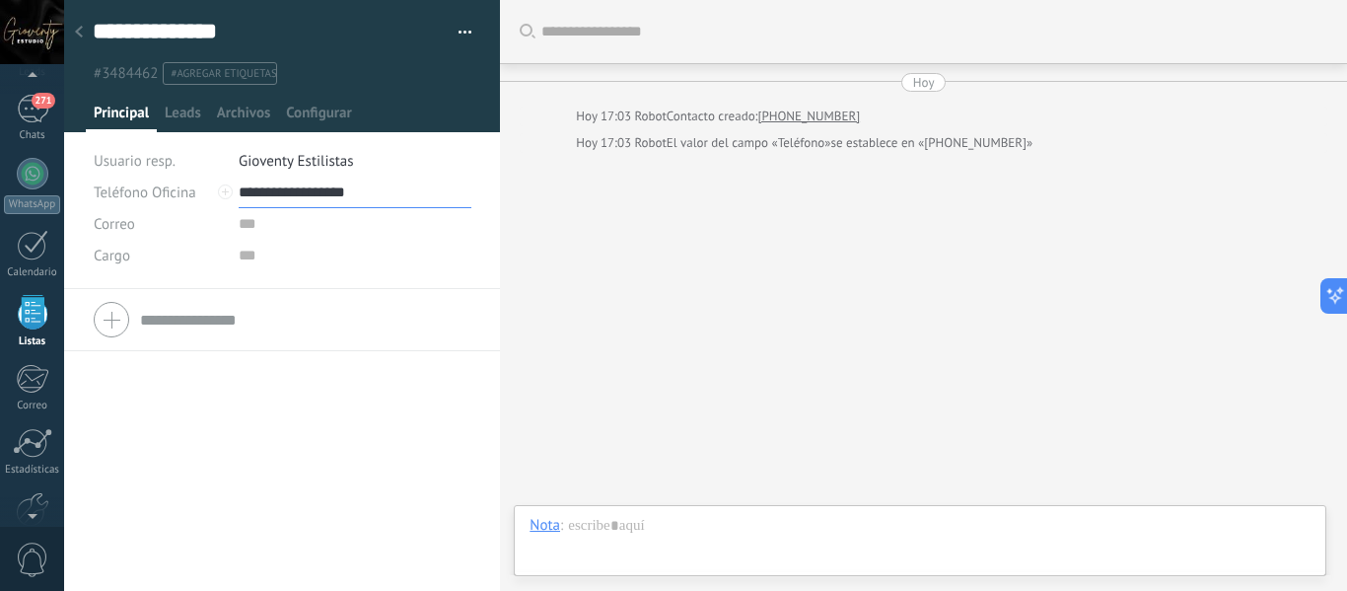
click at [300, 189] on input "**********" at bounding box center [355, 193] width 233 height 32
type input "**********"
click at [292, 256] on div "Copiar" at bounding box center [288, 260] width 96 height 34
click at [458, 30] on button "button" at bounding box center [458, 33] width 29 height 30
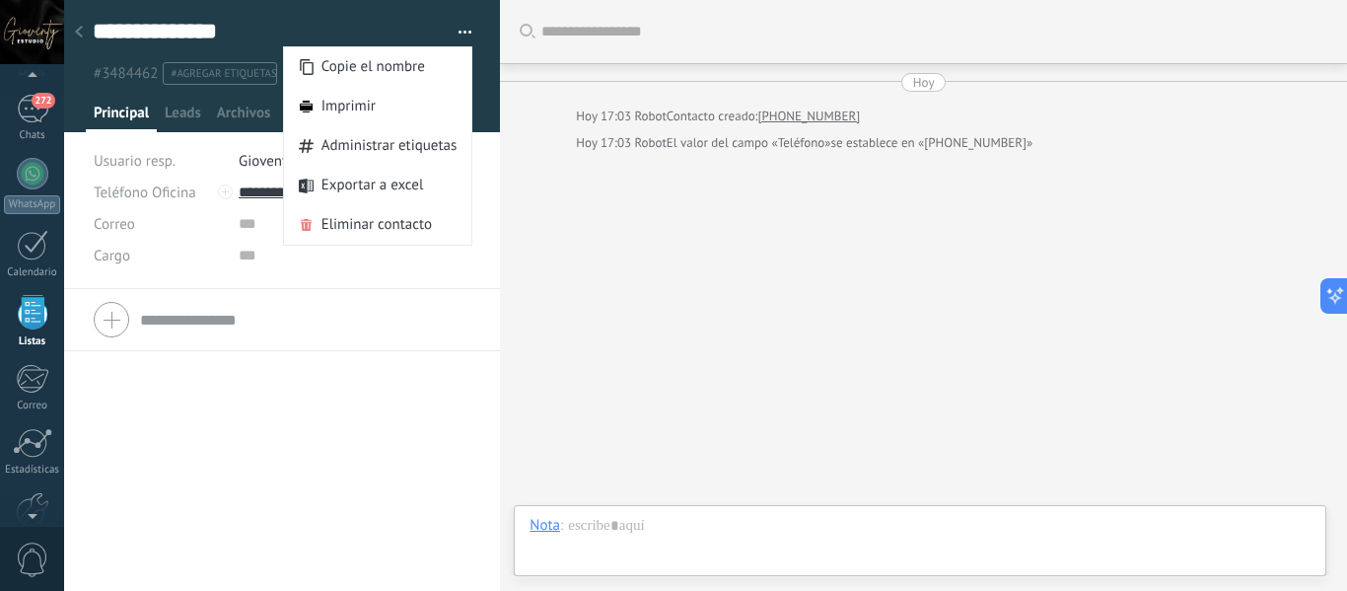
click at [271, 425] on div "Teléfono Oficina Ofic. directo Celular Fax Casa Otro Teléfono Oficina Llamar Co…" at bounding box center [282, 440] width 436 height 302
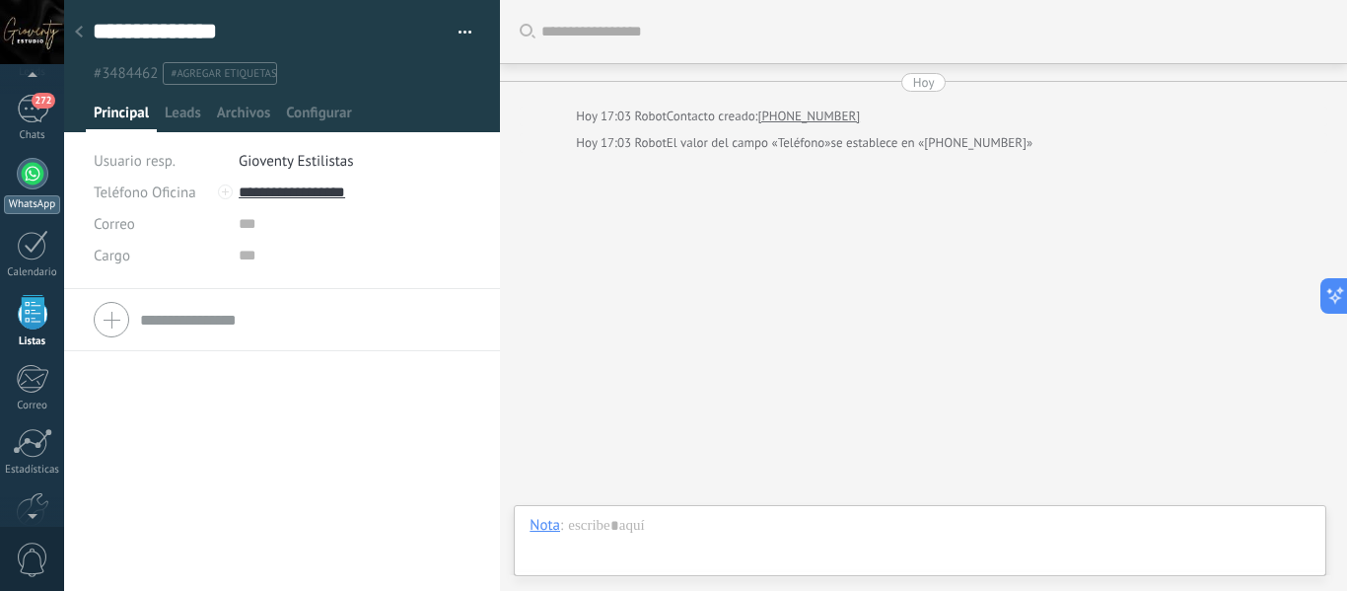
click at [30, 167] on div at bounding box center [33, 174] width 32 height 32
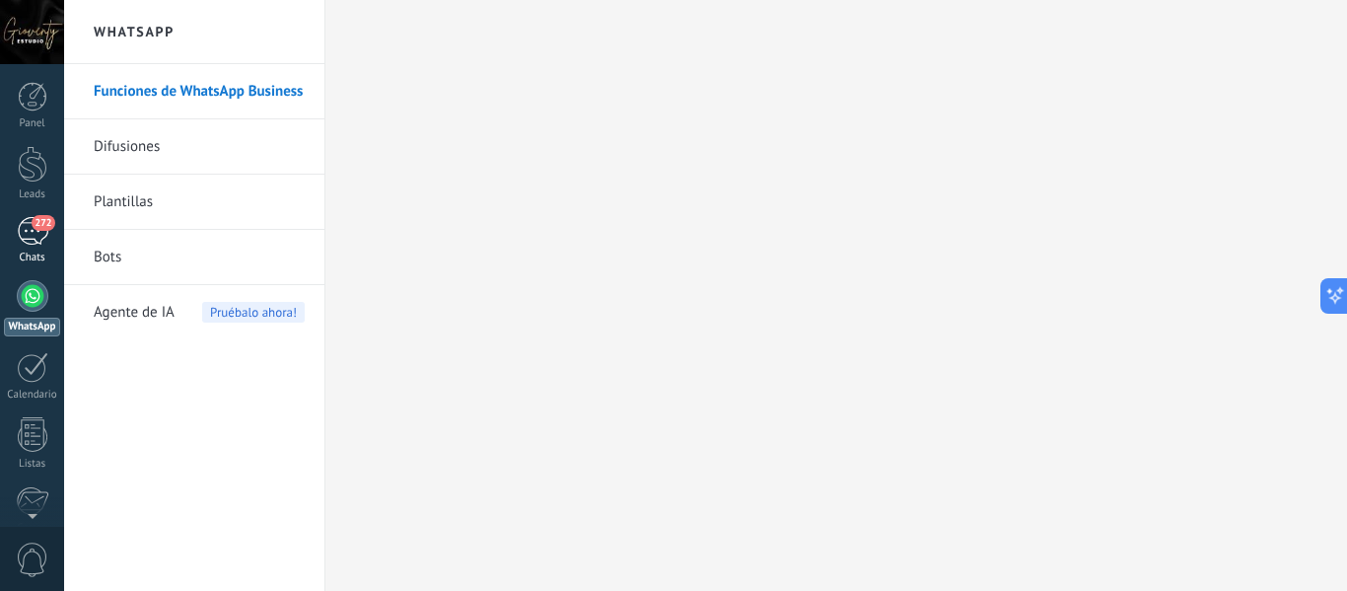
click at [33, 234] on div "272" at bounding box center [33, 231] width 32 height 29
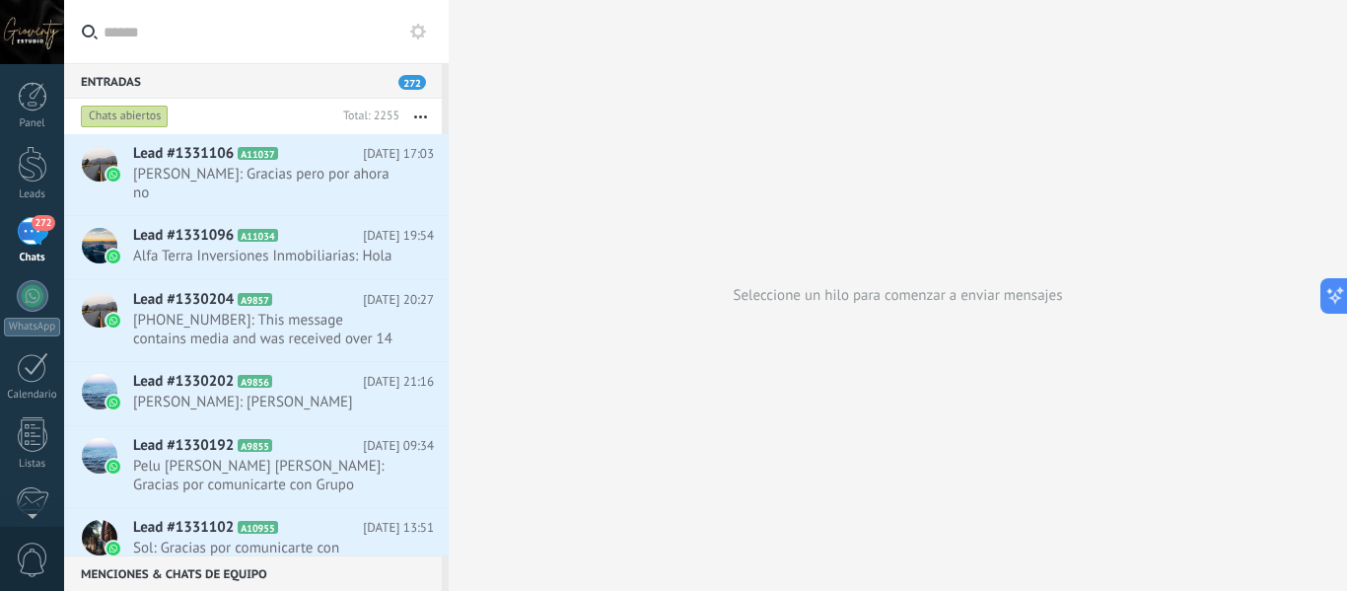
click at [25, 238] on div "272" at bounding box center [33, 231] width 32 height 29
click at [417, 32] on icon at bounding box center [418, 32] width 16 height 16
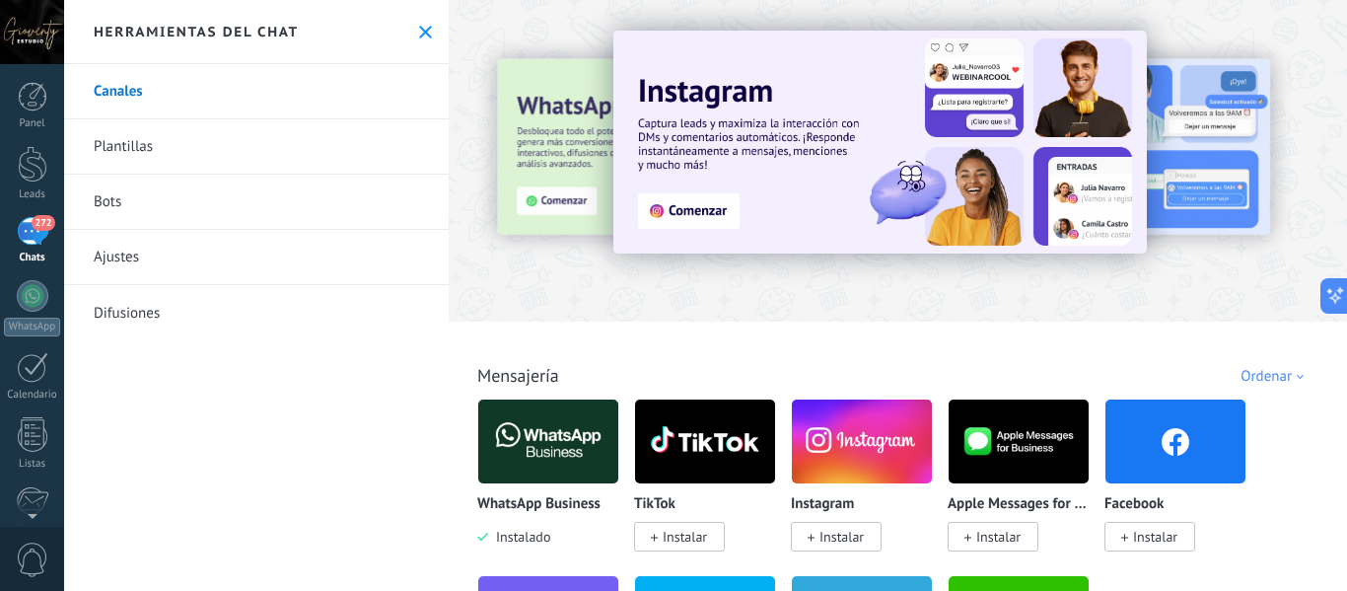
click at [419, 35] on use at bounding box center [425, 32] width 13 height 13
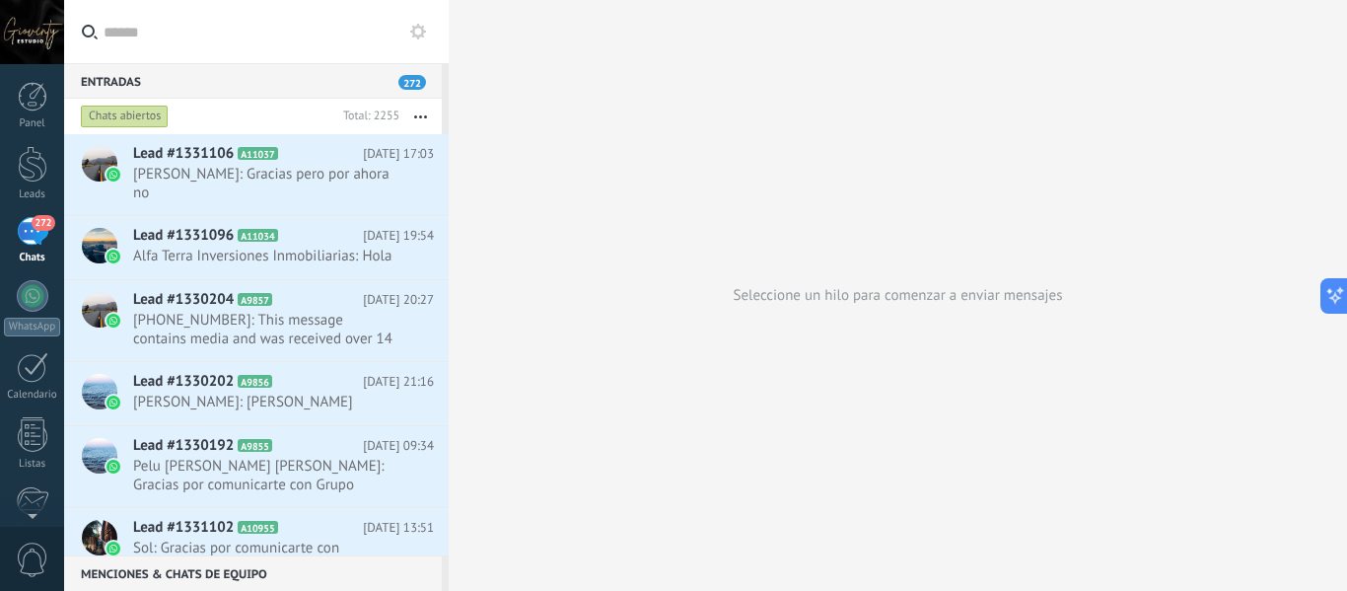
click at [416, 113] on button "button" at bounding box center [420, 117] width 42 height 36
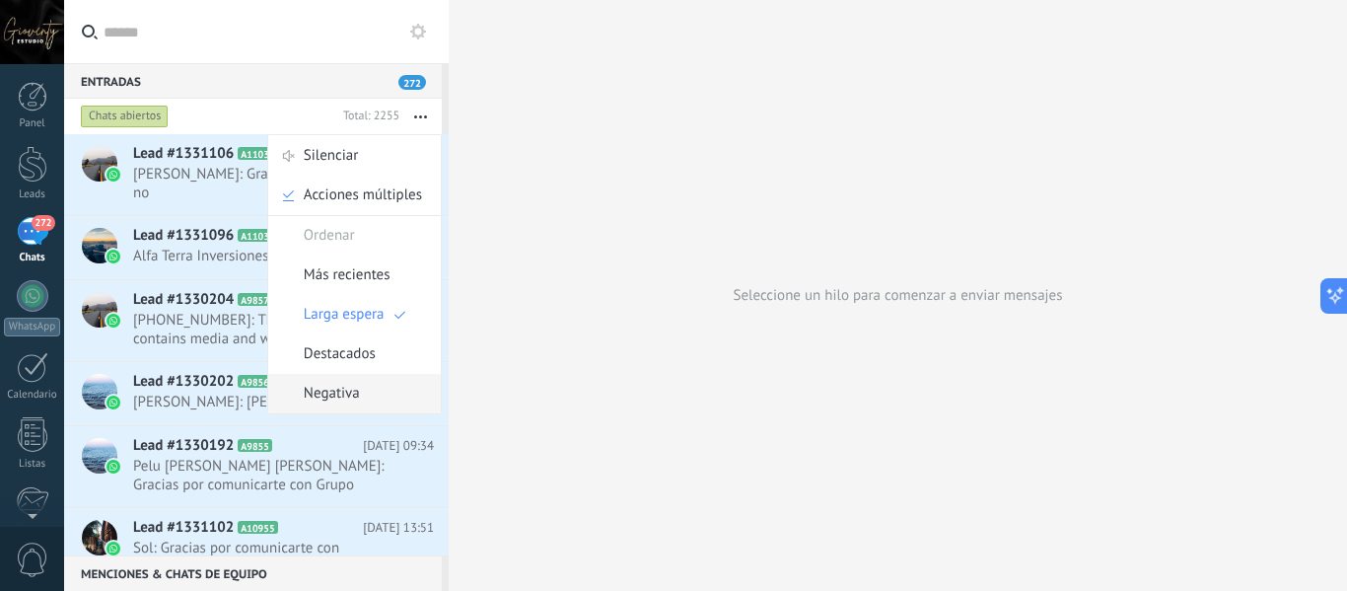
click at [349, 384] on span "Negativa" at bounding box center [332, 393] width 56 height 39
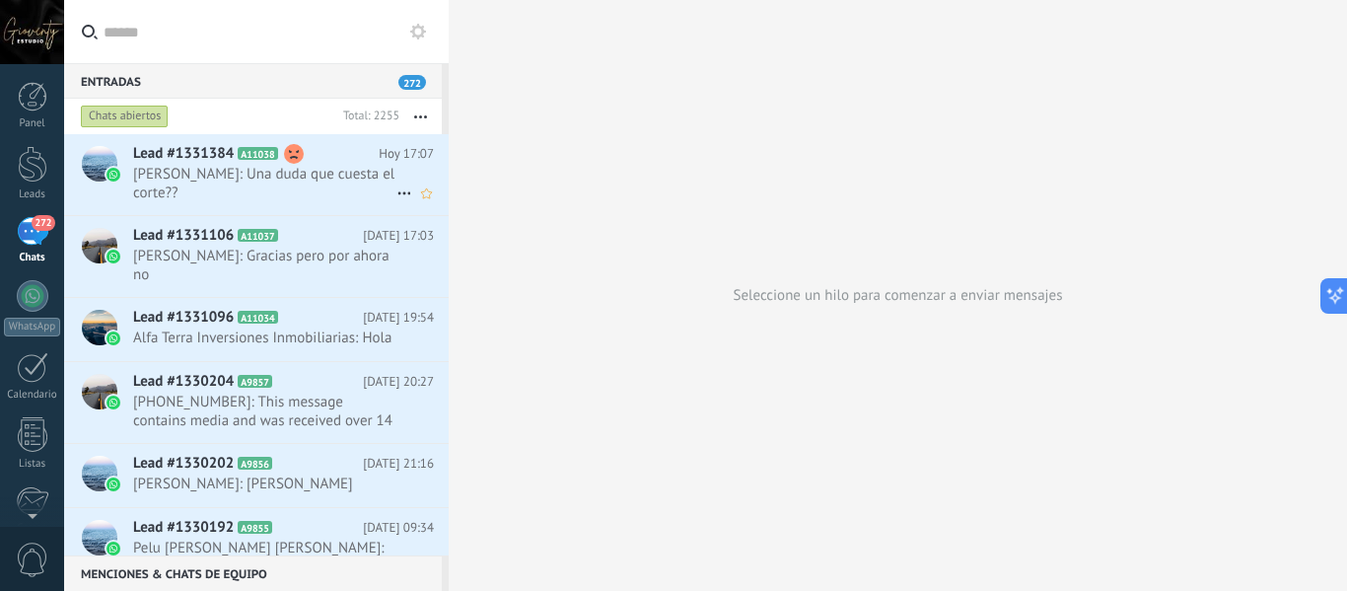
click at [323, 177] on span "Brenda Bonaudo: Una duda que cuesta el corte??" at bounding box center [264, 183] width 263 height 37
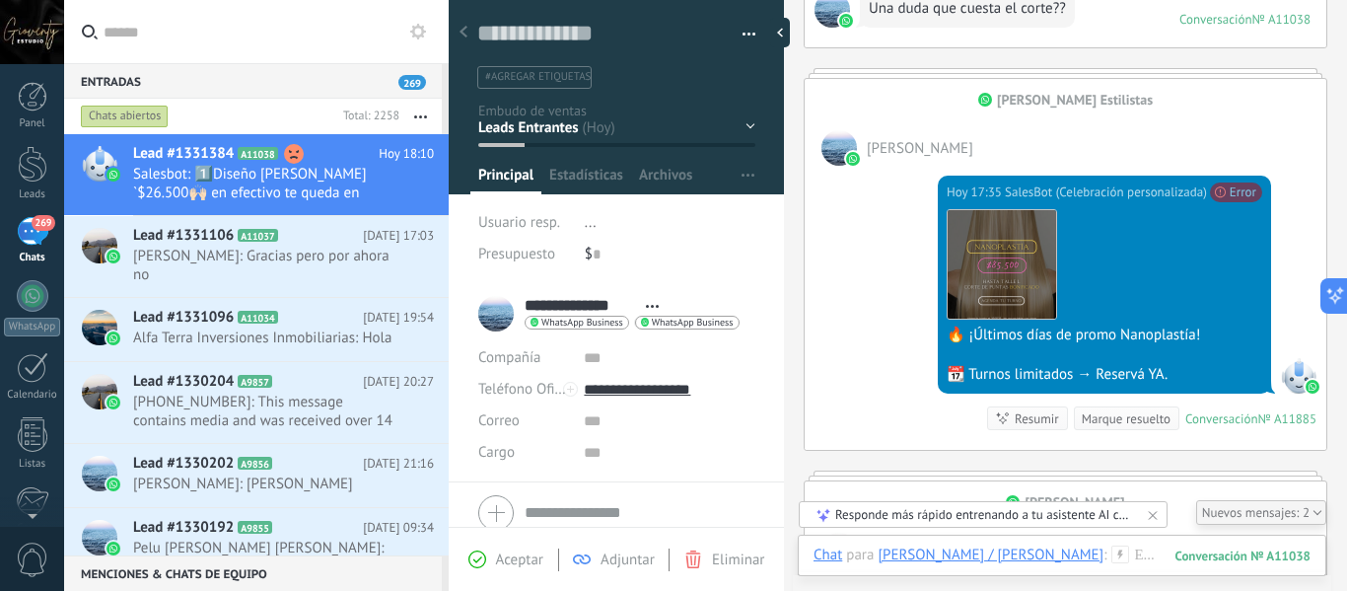
scroll to position [783, 0]
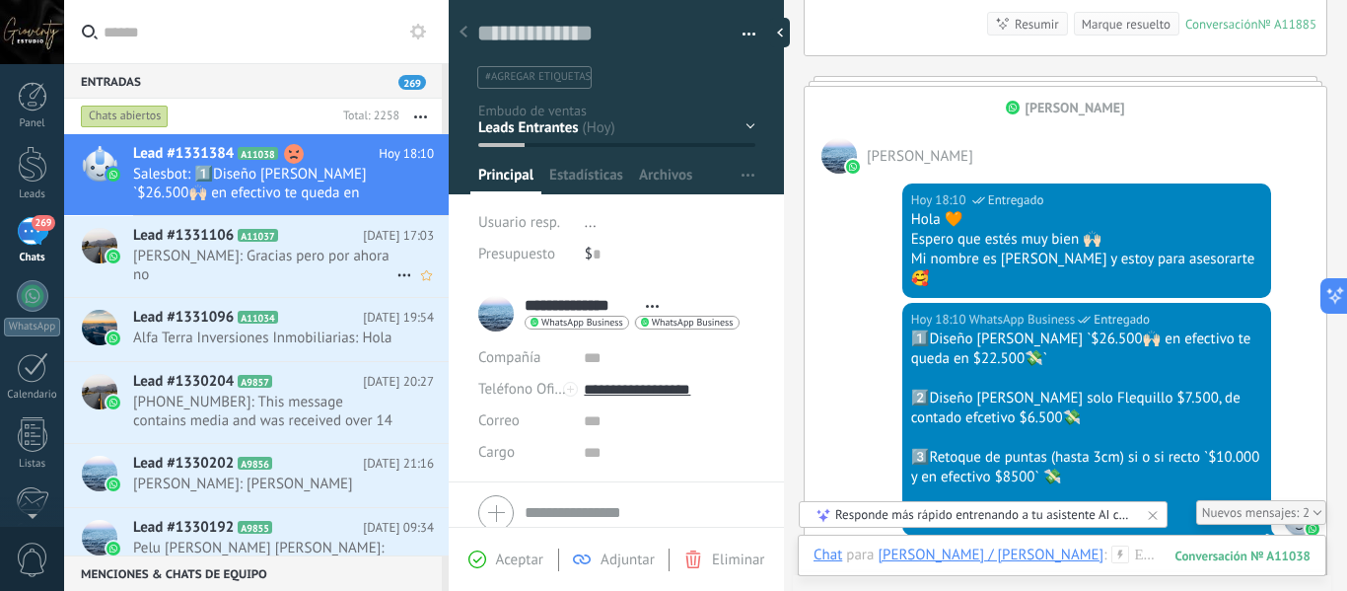
click at [257, 264] on span "Karina Buteler: Gracias pero por ahora no" at bounding box center [264, 265] width 263 height 37
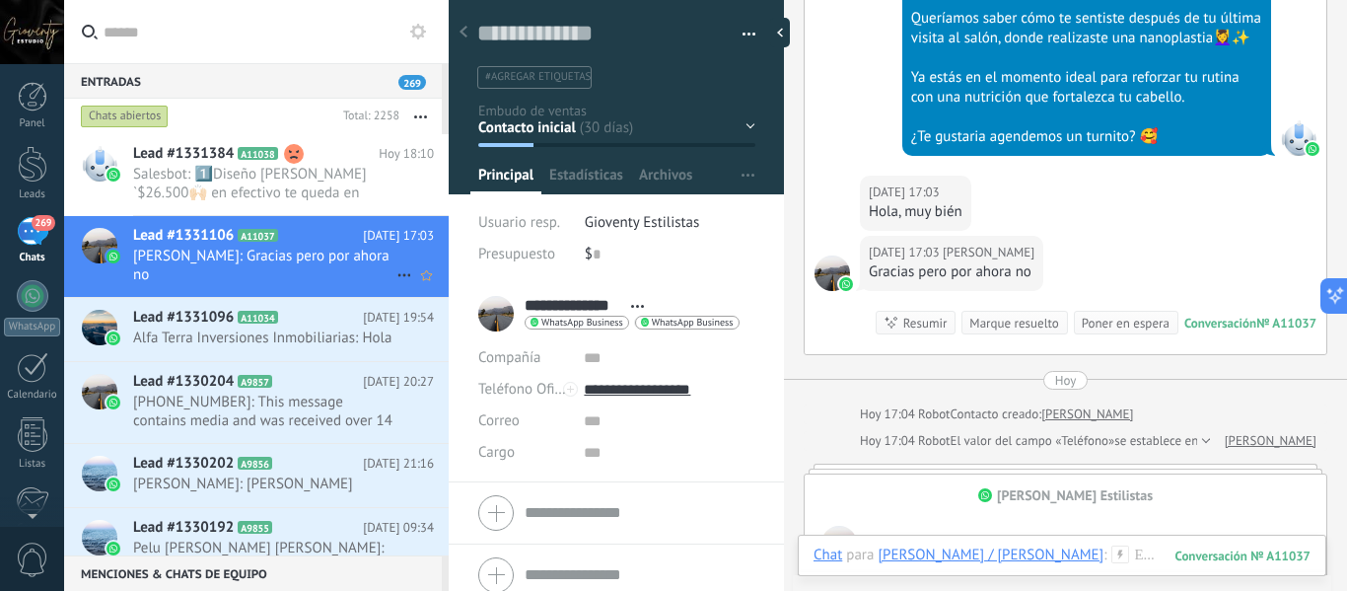
scroll to position [30, 0]
click at [237, 342] on span "Alfa Terra Inversiones Inmobiliarias: Hola" at bounding box center [264, 337] width 263 height 19
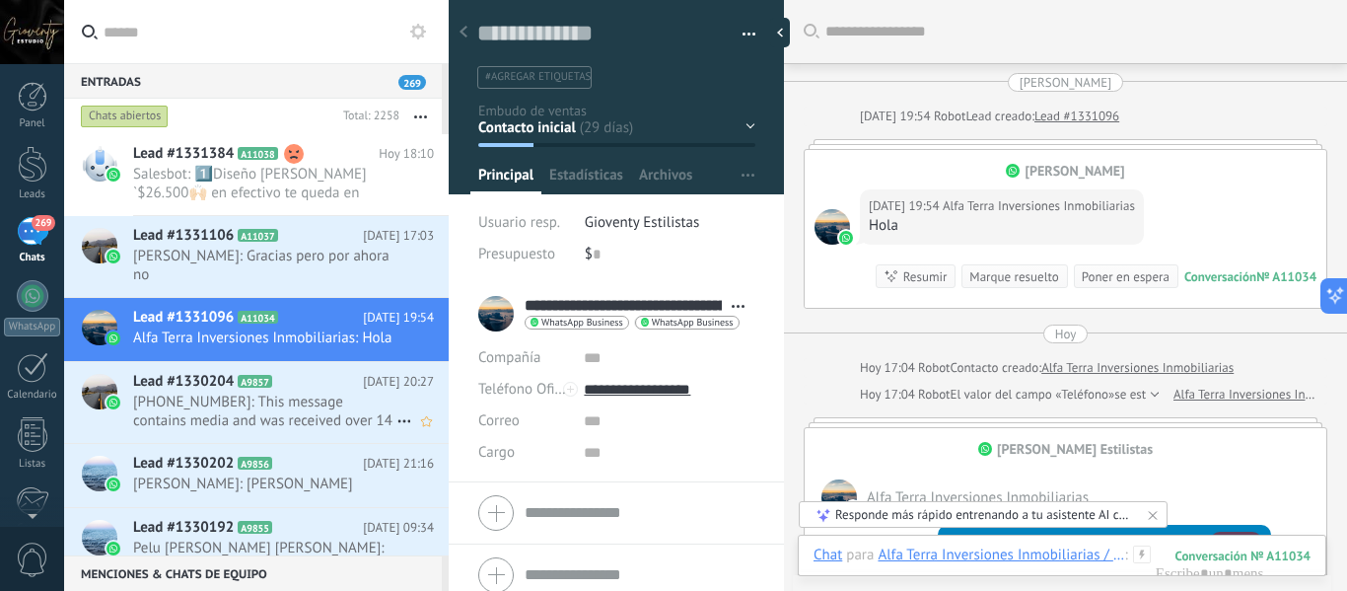
click at [252, 420] on span "+5493513550023: This message contains media and was received over 14 days befor…" at bounding box center [264, 411] width 263 height 37
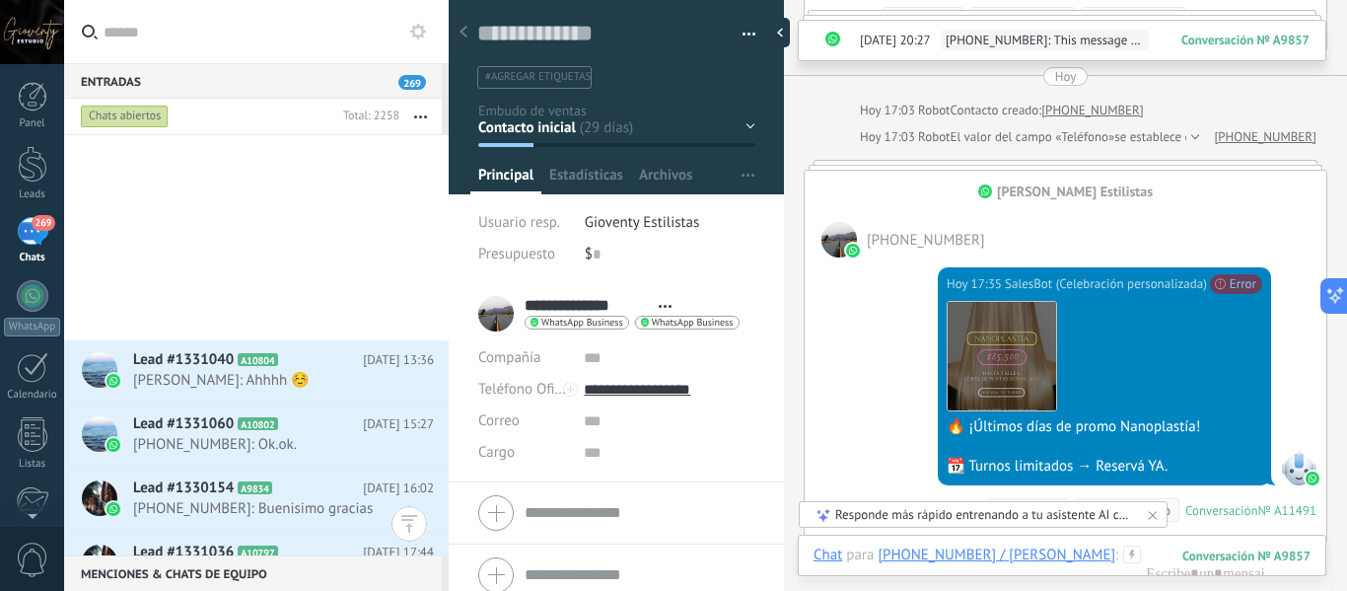
scroll to position [1208, 0]
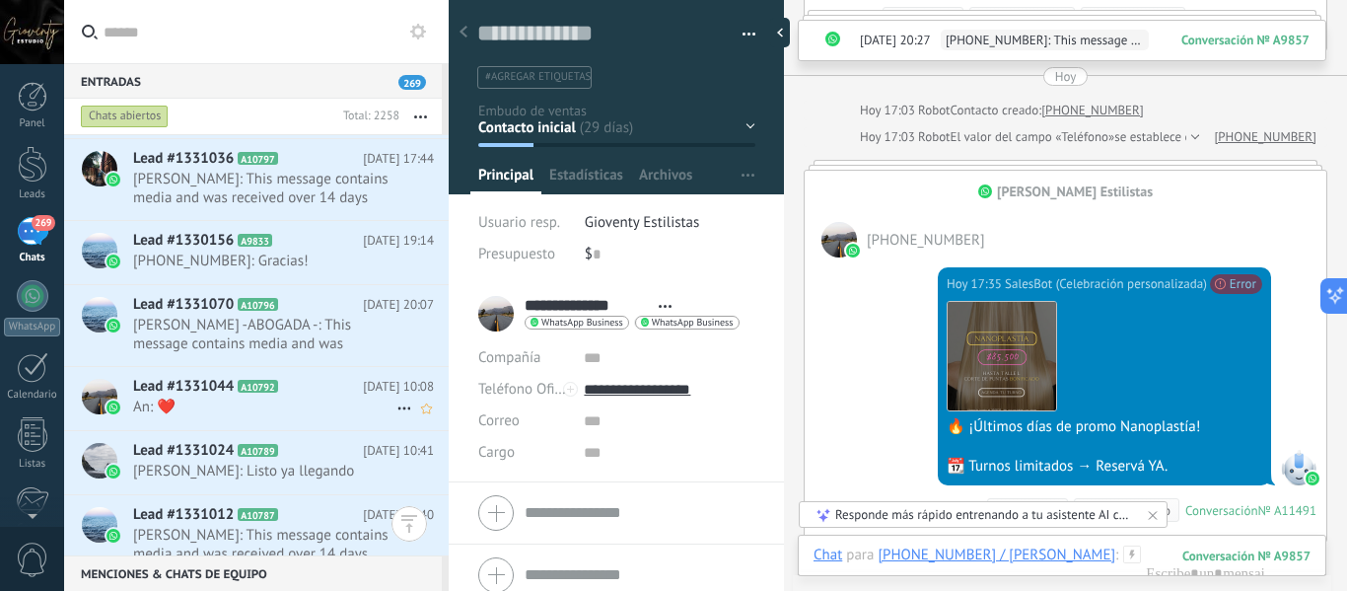
click at [195, 384] on span "Lead #1331044" at bounding box center [183, 387] width 101 height 20
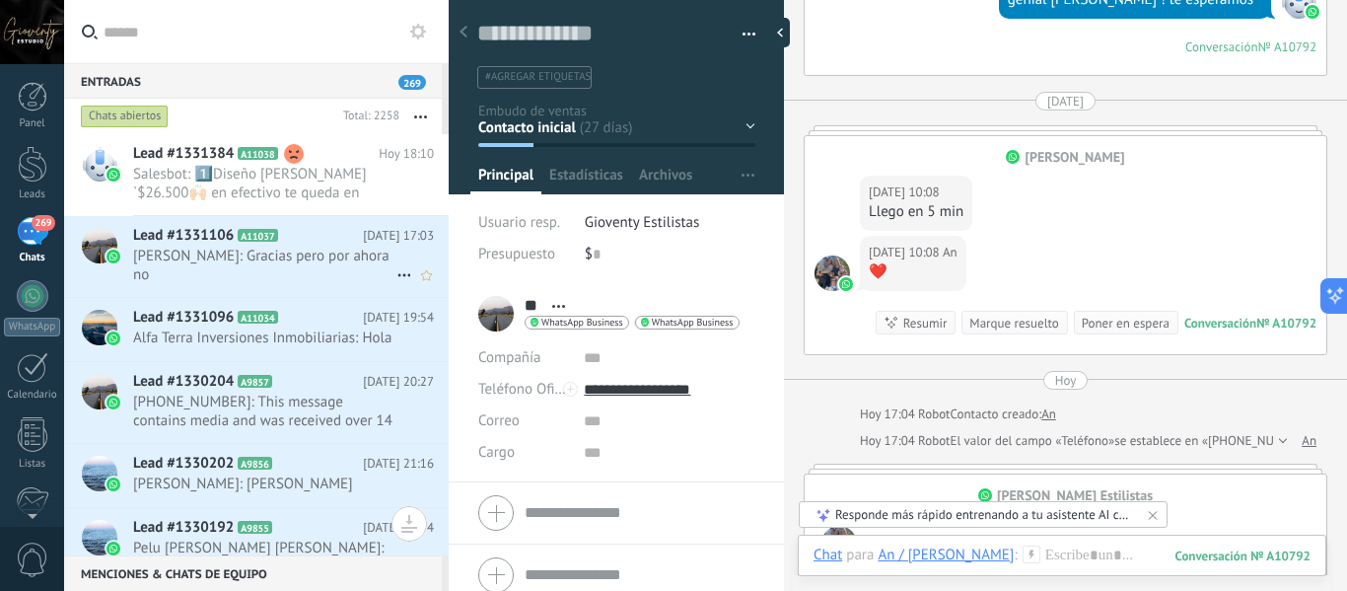
click at [323, 243] on h2 "Lead #1331106 A11037" at bounding box center [248, 236] width 230 height 20
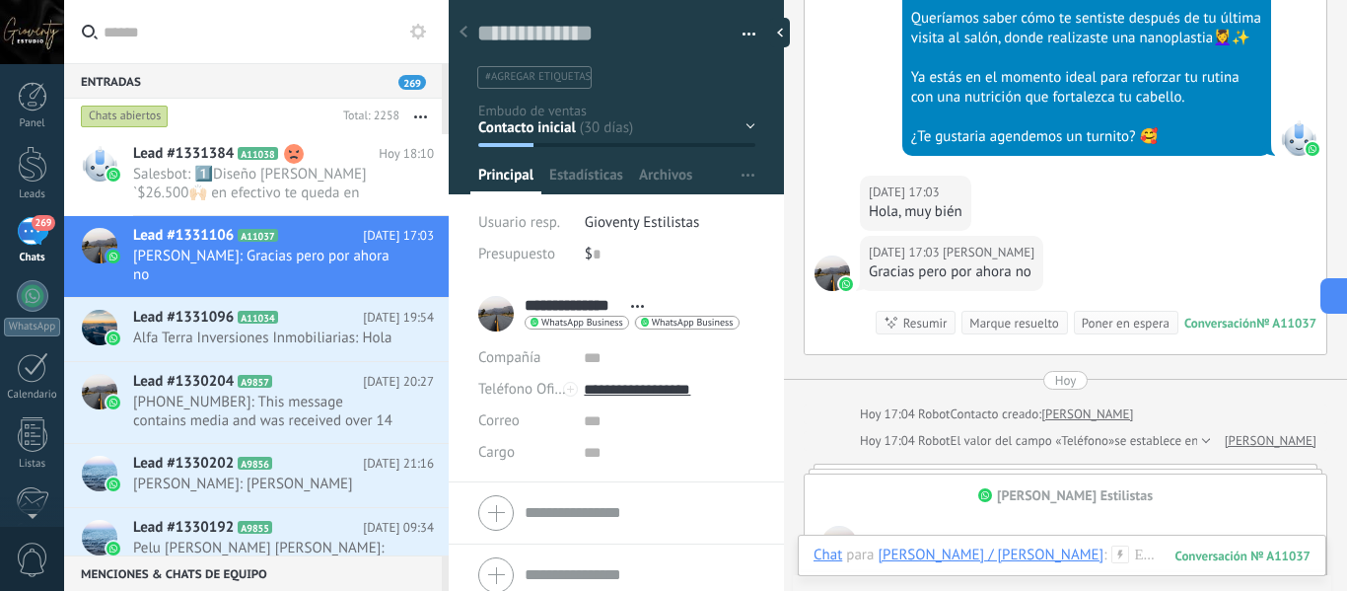
scroll to position [30, 0]
click at [32, 304] on div at bounding box center [33, 296] width 32 height 32
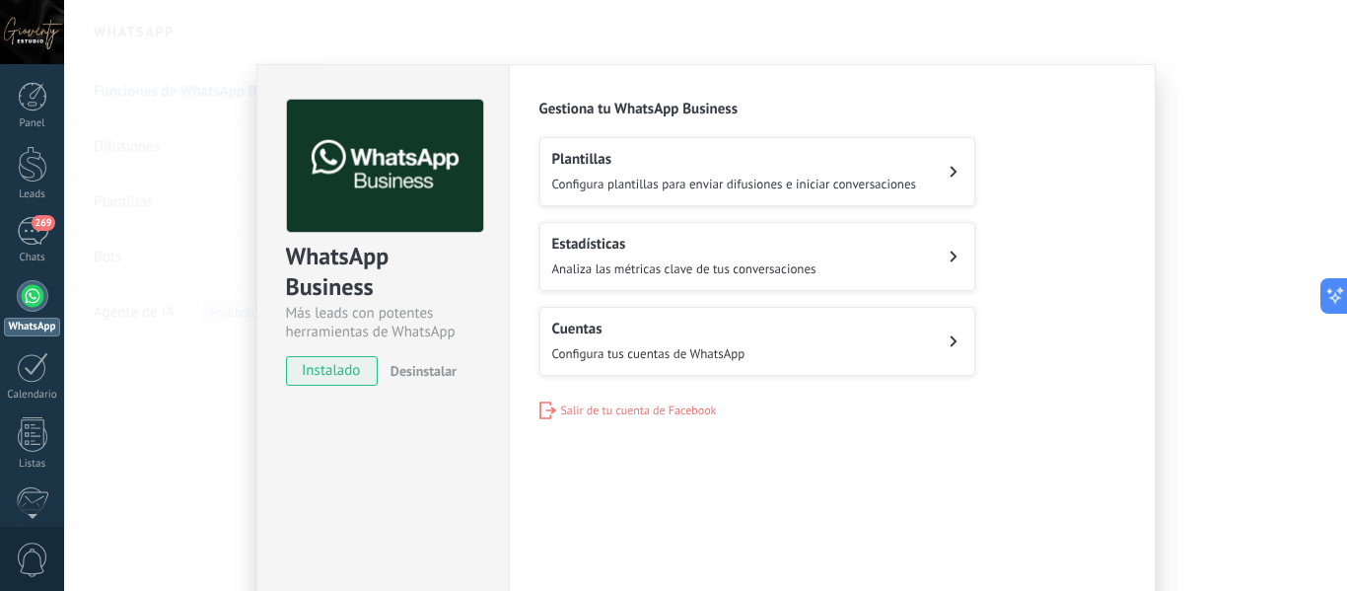
click at [641, 406] on span "Salir de tu cuenta de Facebook" at bounding box center [639, 410] width 156 height 15
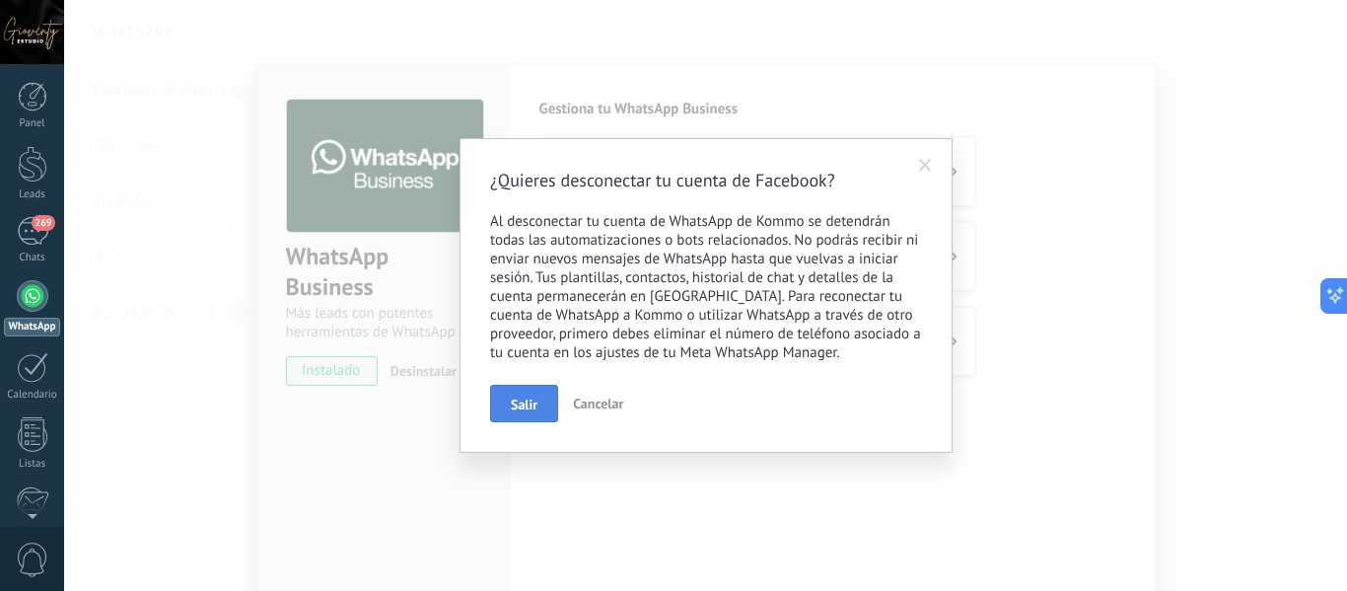
click at [523, 411] on span "Salir" at bounding box center [524, 404] width 27 height 14
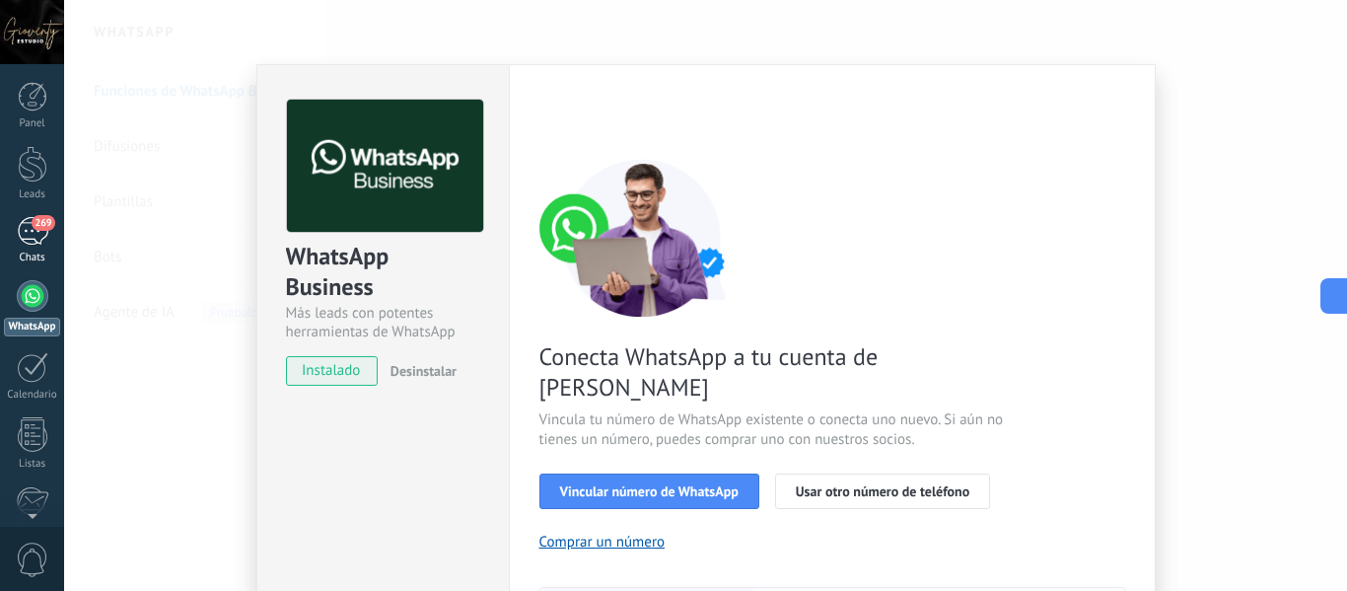
click at [29, 229] on div "269" at bounding box center [33, 231] width 32 height 29
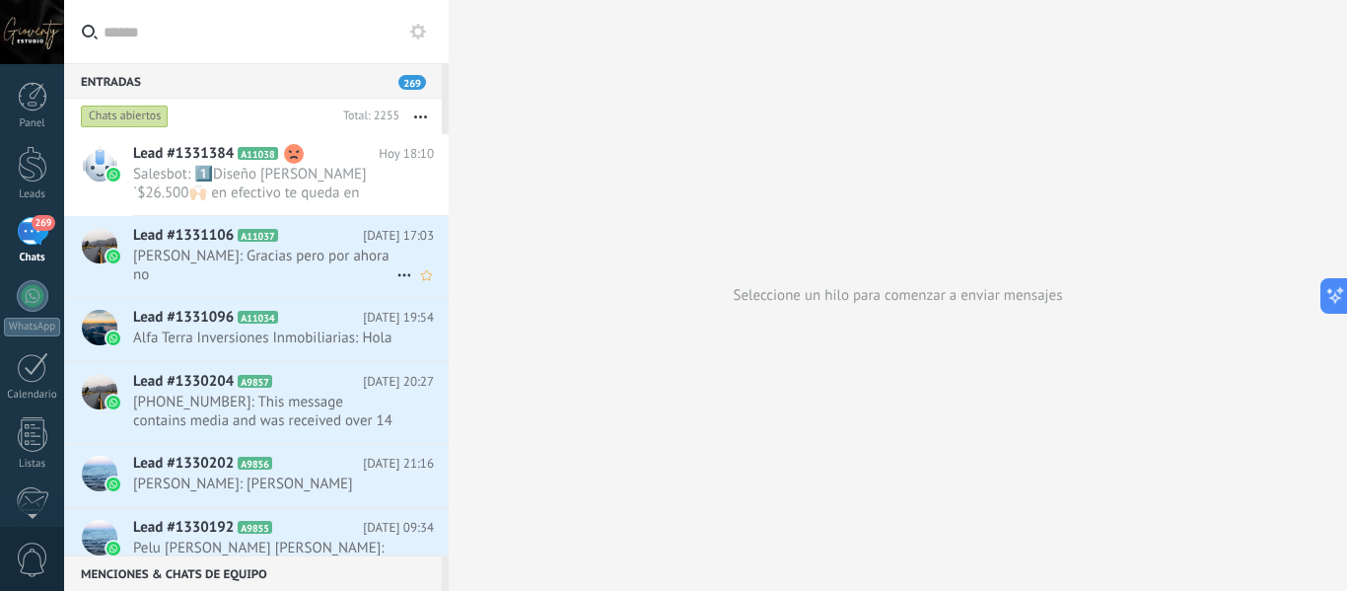
click at [247, 228] on h2 "Lead #1331106 A11037" at bounding box center [248, 236] width 230 height 20
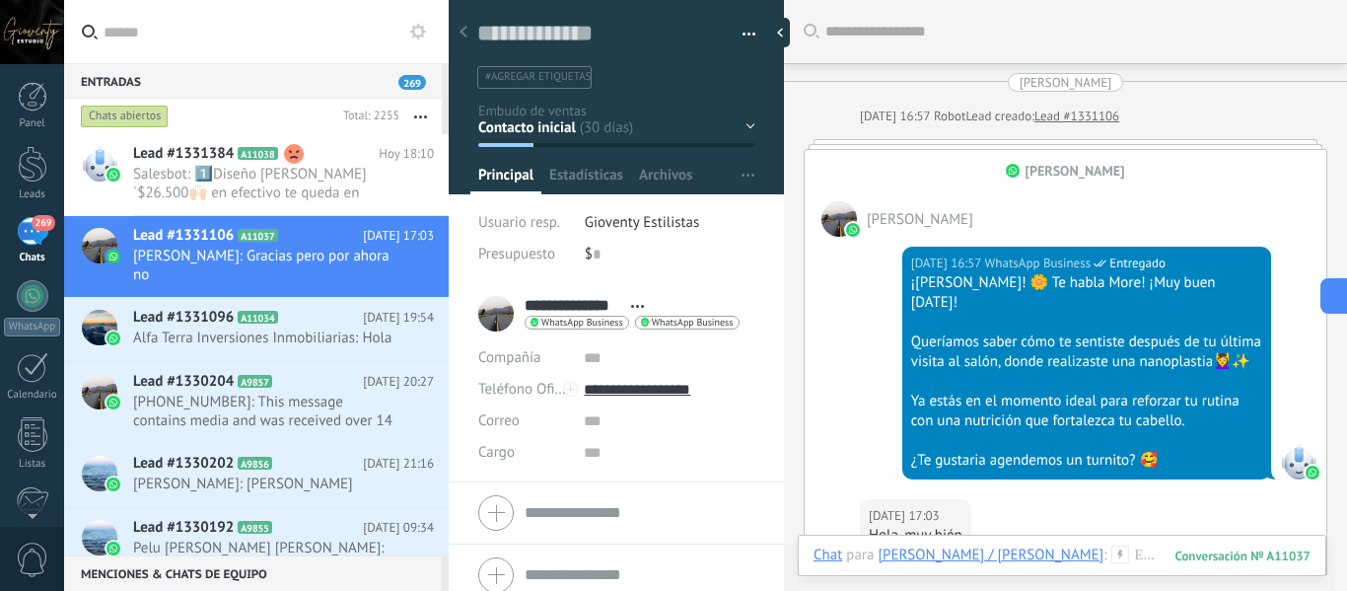
scroll to position [324, 0]
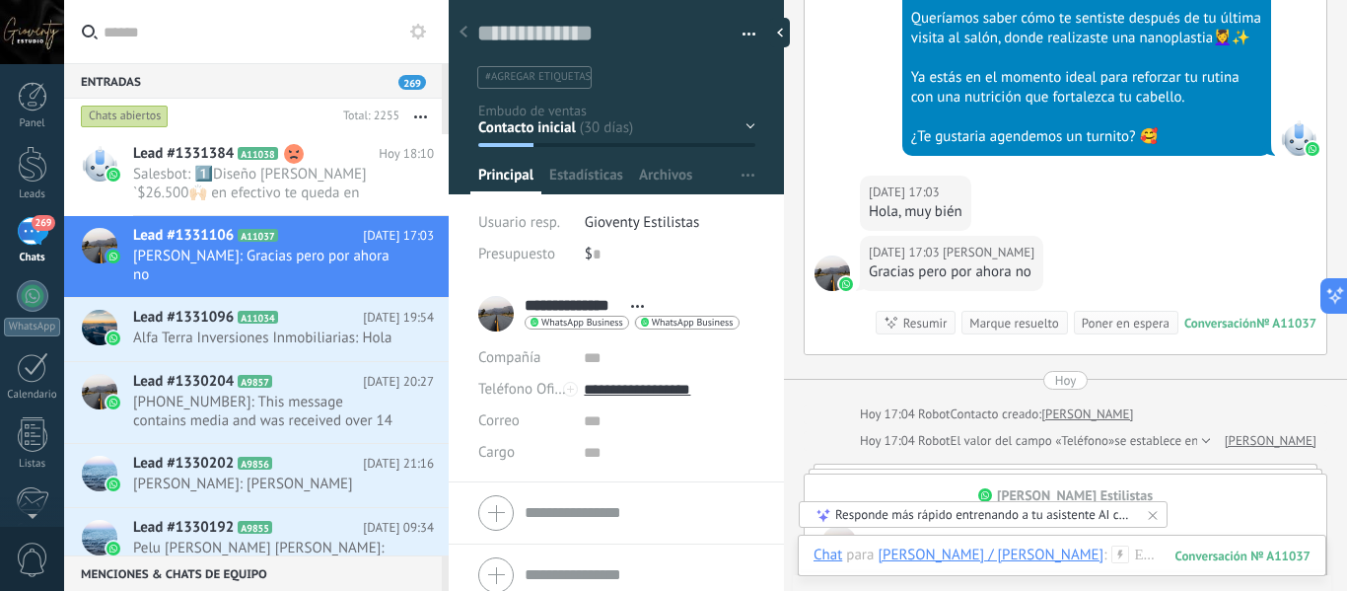
click at [419, 33] on icon at bounding box center [418, 32] width 16 height 16
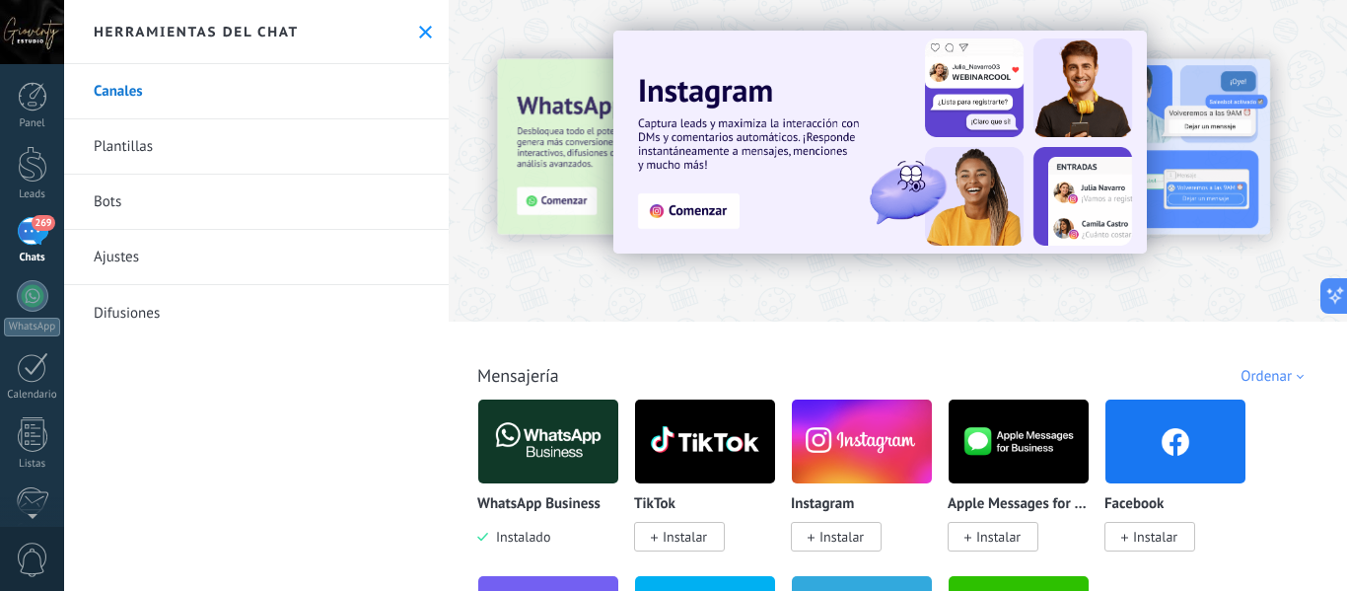
click at [559, 420] on img at bounding box center [548, 442] width 140 height 96
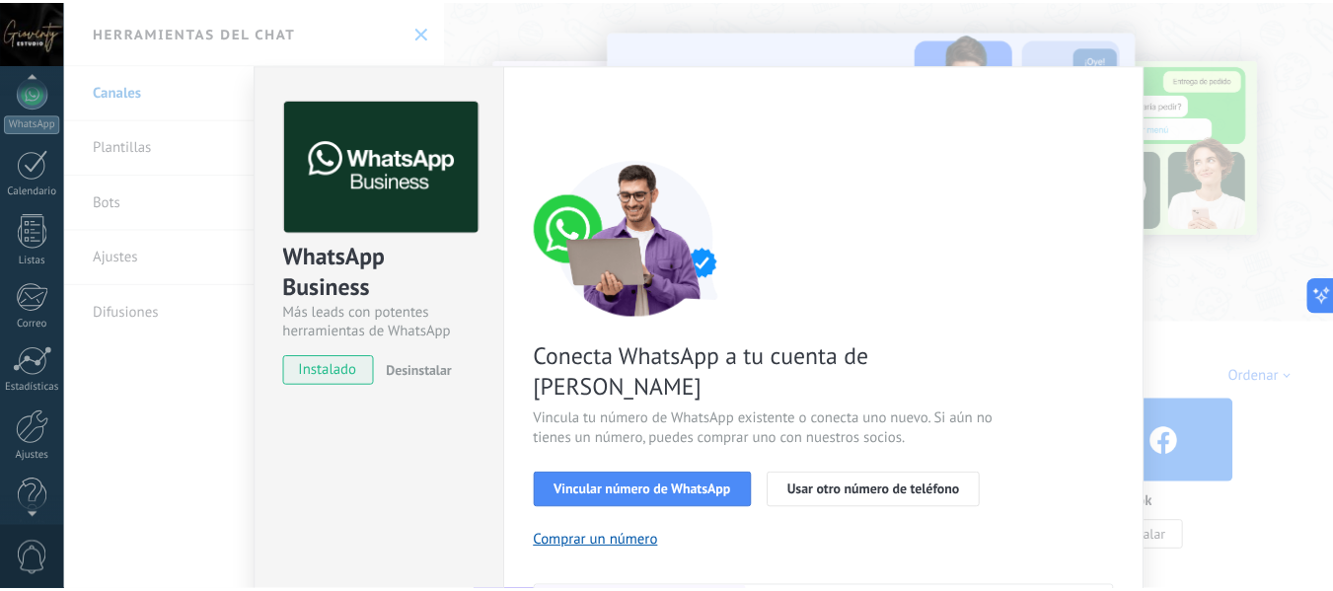
scroll to position [230, 0]
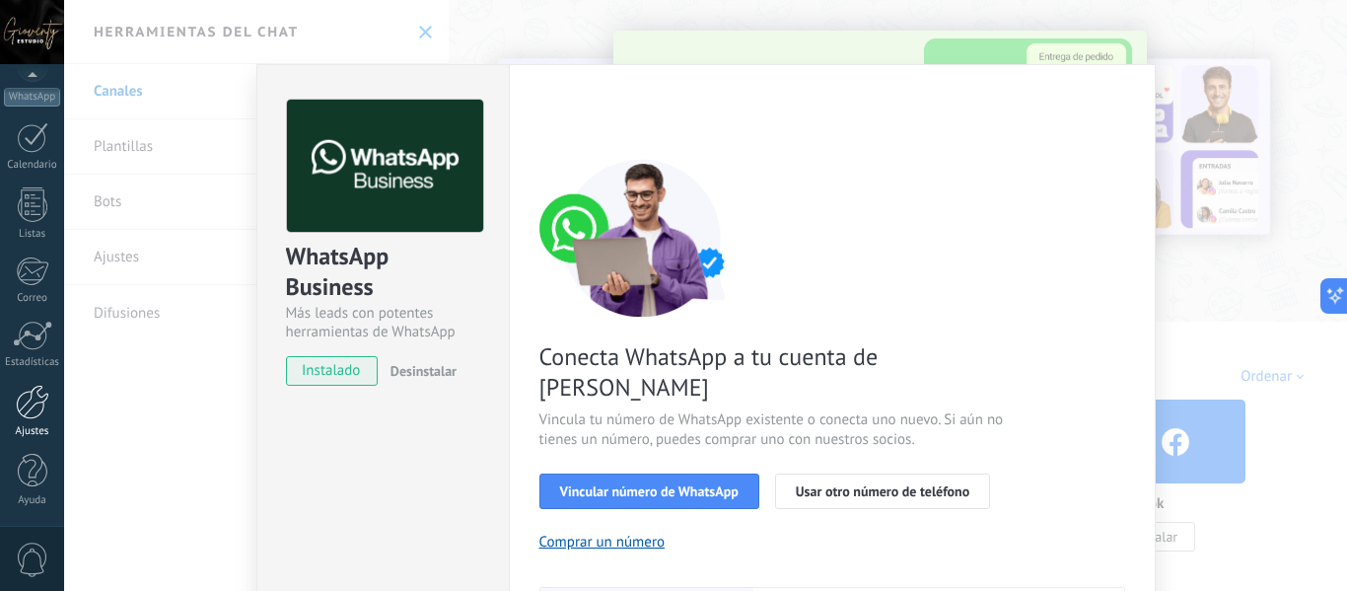
click at [25, 415] on div at bounding box center [33, 402] width 34 height 35
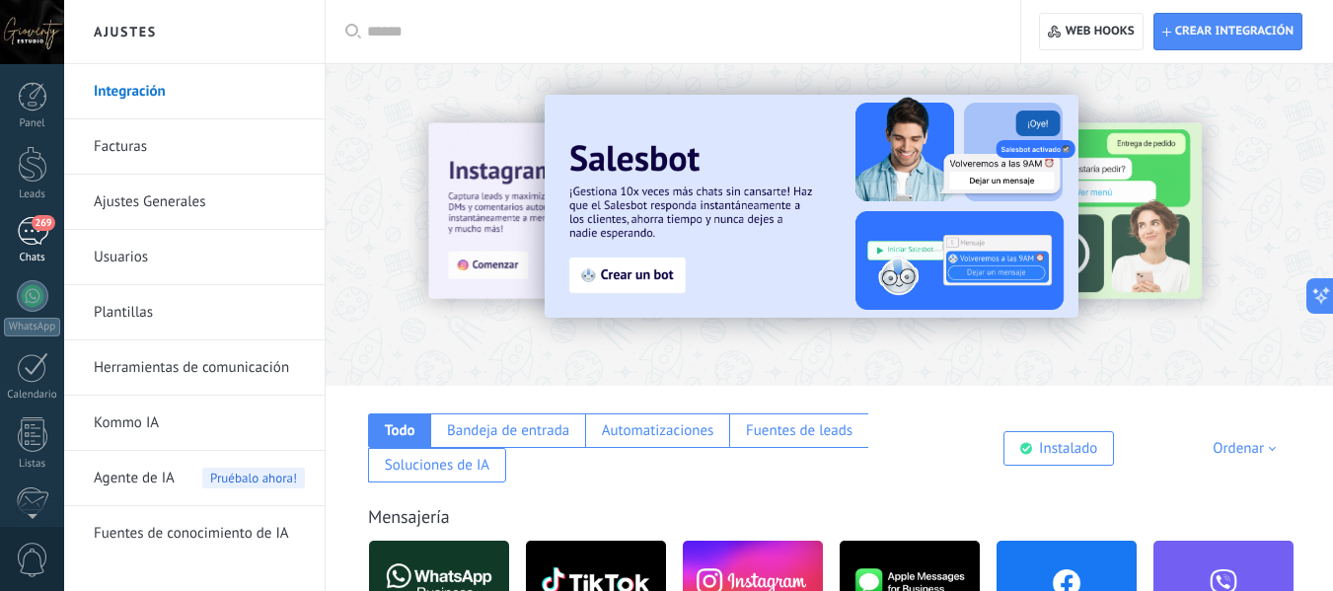
click at [31, 236] on div "269" at bounding box center [33, 231] width 32 height 29
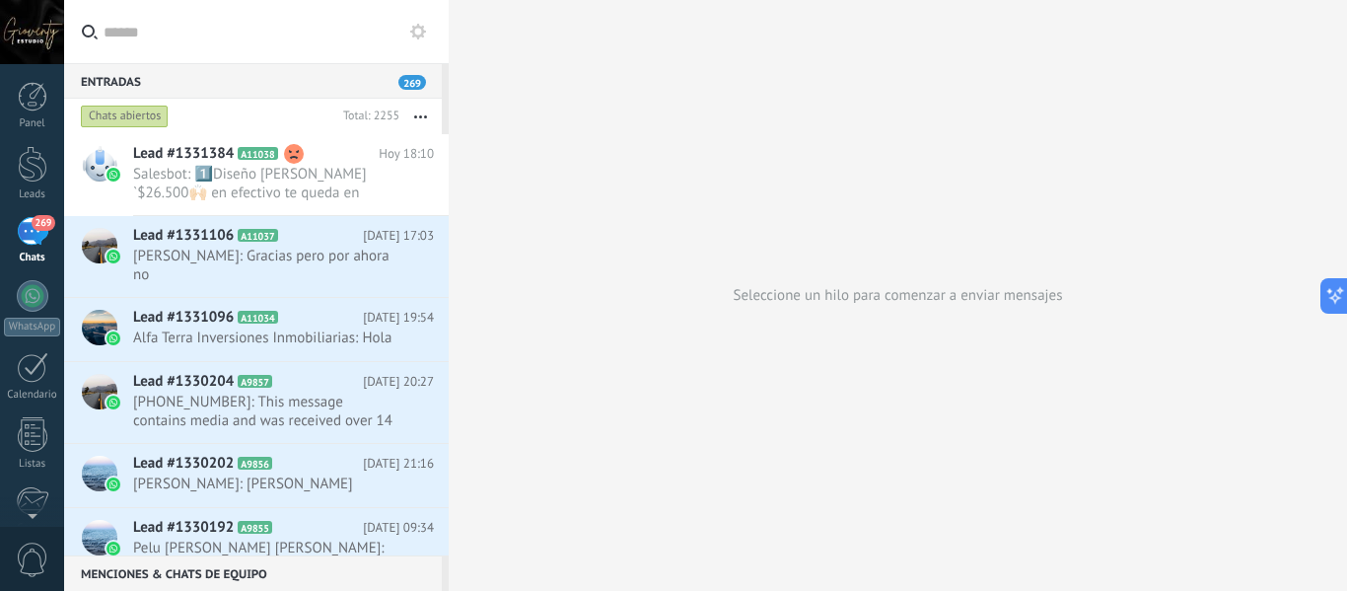
click at [413, 30] on use at bounding box center [418, 32] width 16 height 16
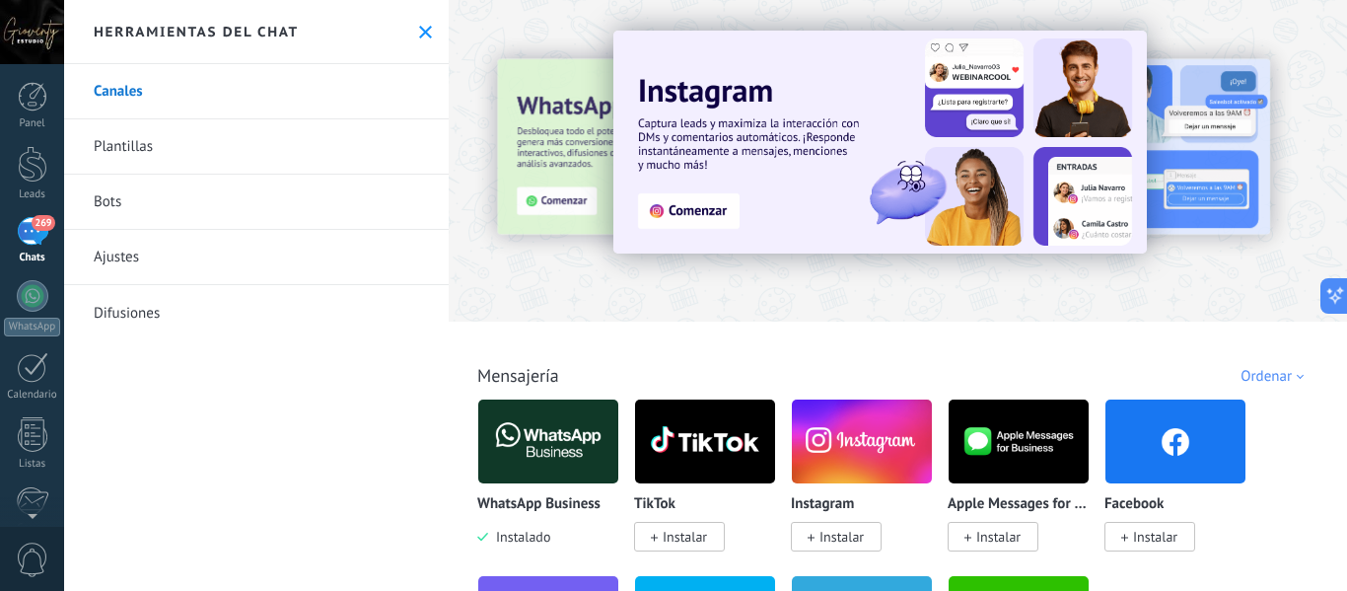
click at [553, 435] on img at bounding box center [548, 442] width 140 height 96
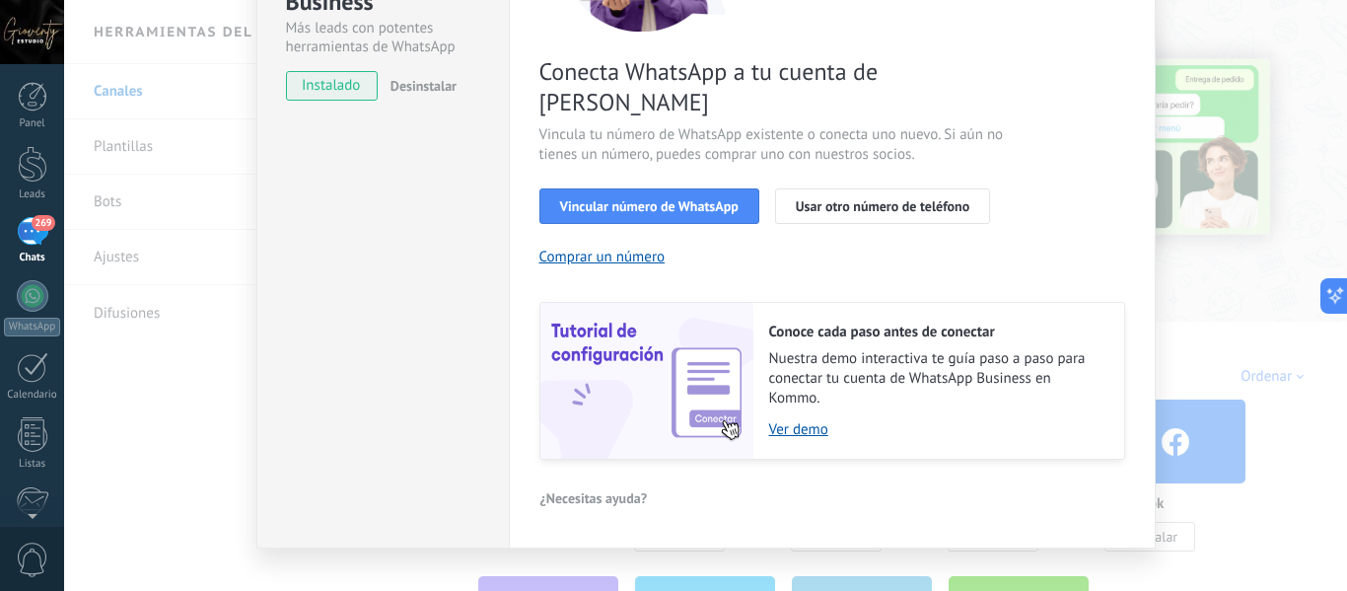
scroll to position [88, 0]
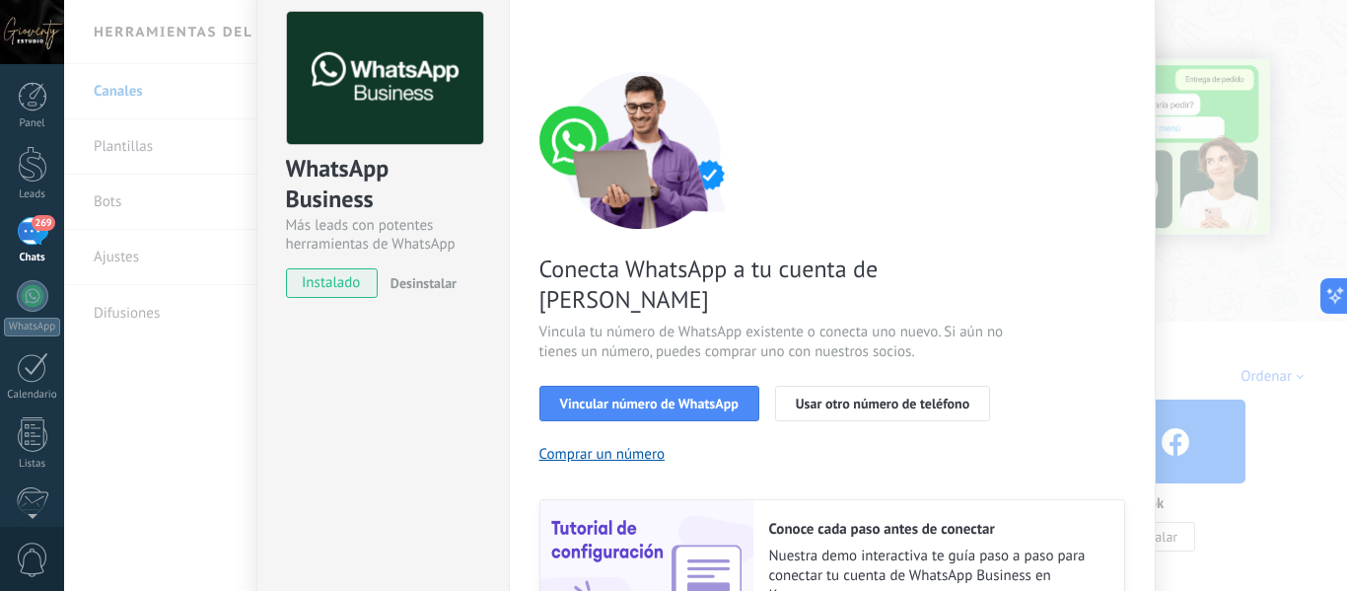
click at [123, 256] on div "WhatsApp Business Más leads con potentes herramientas de WhatsApp instalado Des…" at bounding box center [705, 295] width 1283 height 591
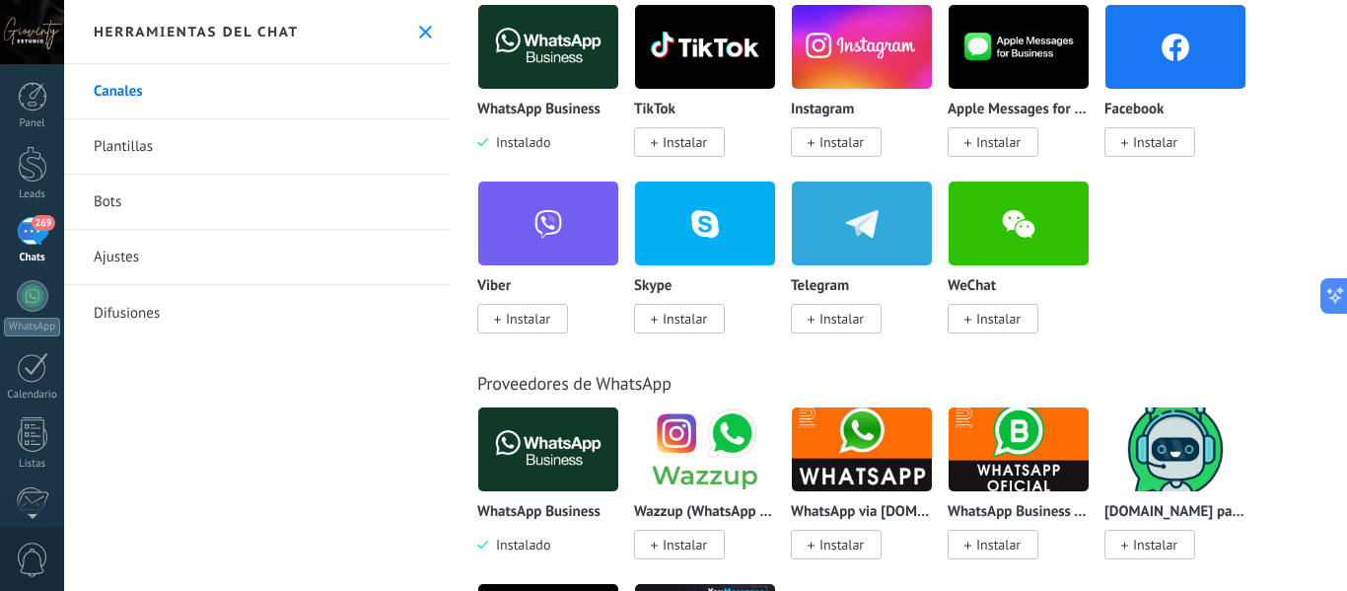
scroll to position [0, 0]
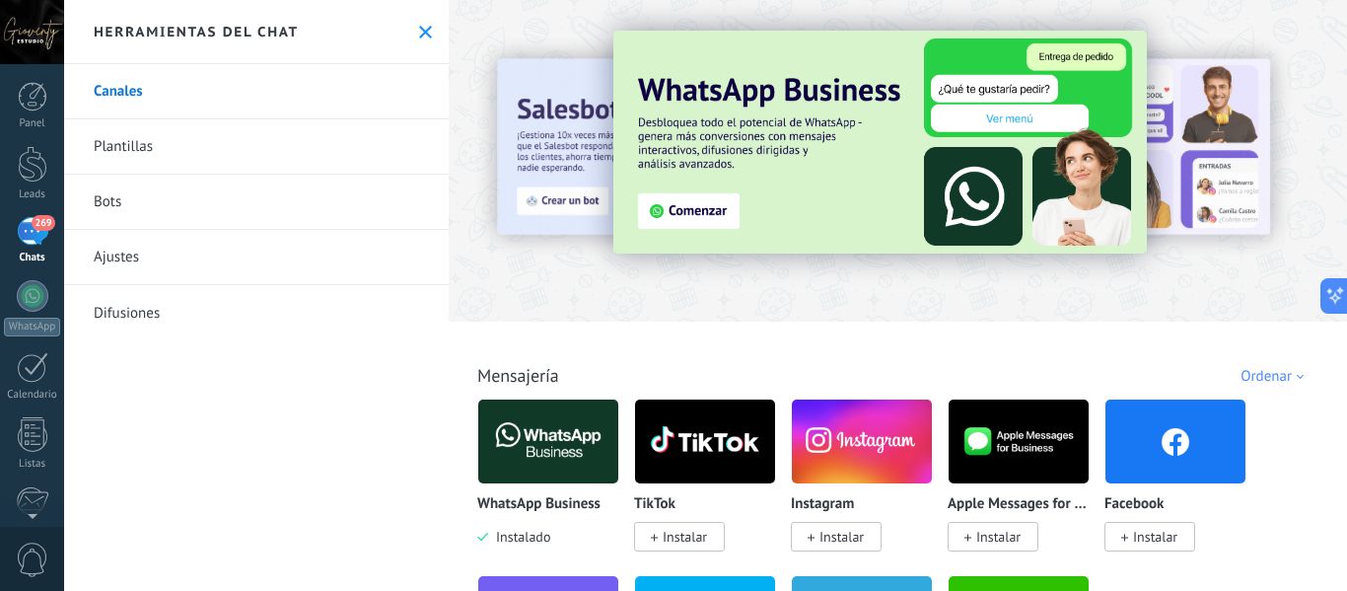
click at [531, 451] on img at bounding box center [548, 442] width 140 height 96
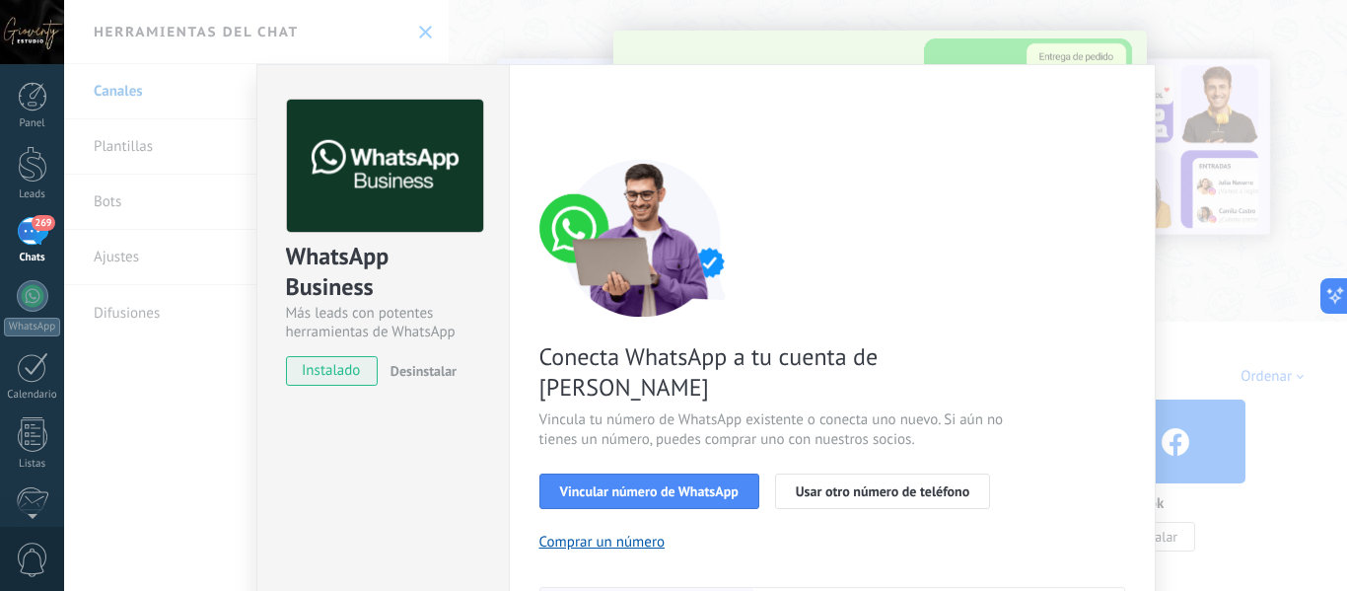
click at [131, 146] on div "WhatsApp Business Más leads con potentes herramientas de WhatsApp instalado Des…" at bounding box center [705, 295] width 1283 height 591
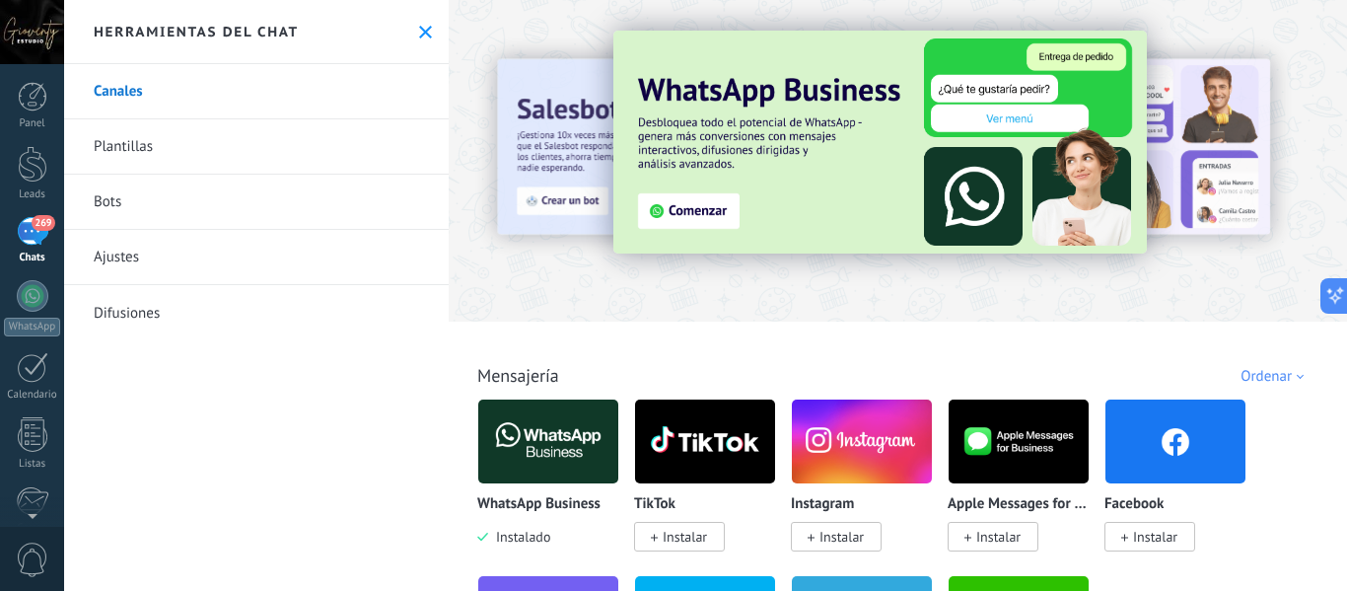
click at [151, 94] on link "Canales" at bounding box center [256, 91] width 385 height 55
click at [133, 95] on link "Canales" at bounding box center [256, 91] width 385 height 55
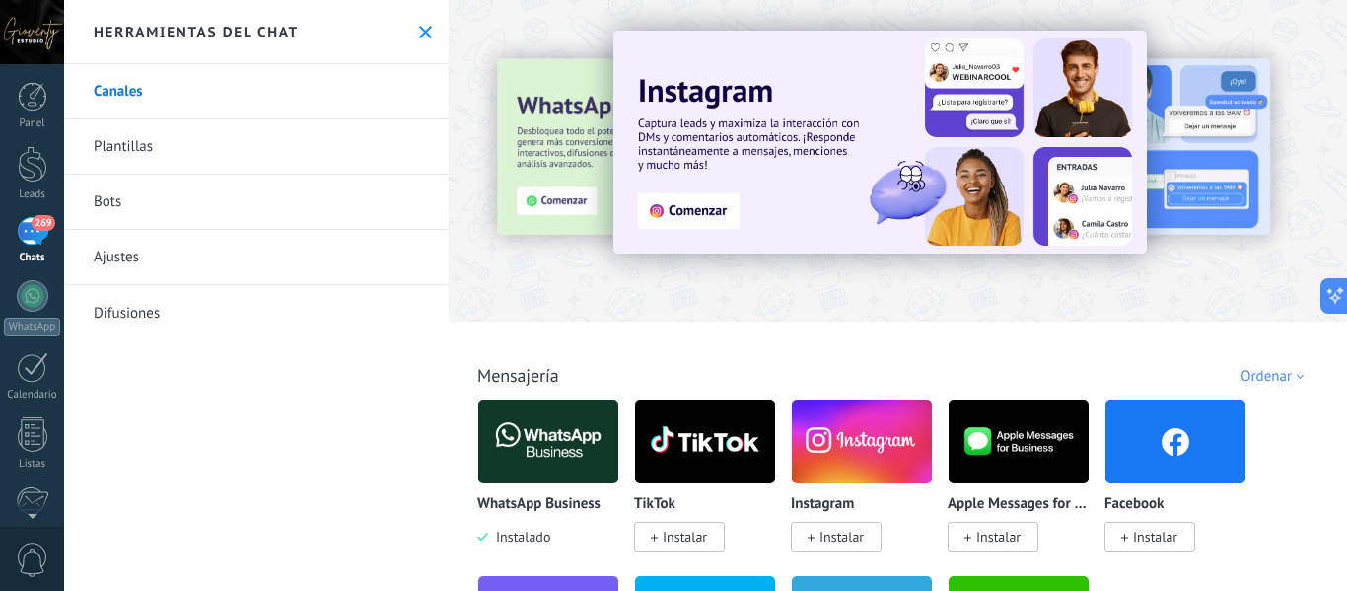
click at [116, 313] on link "Difusiones" at bounding box center [256, 312] width 385 height 55
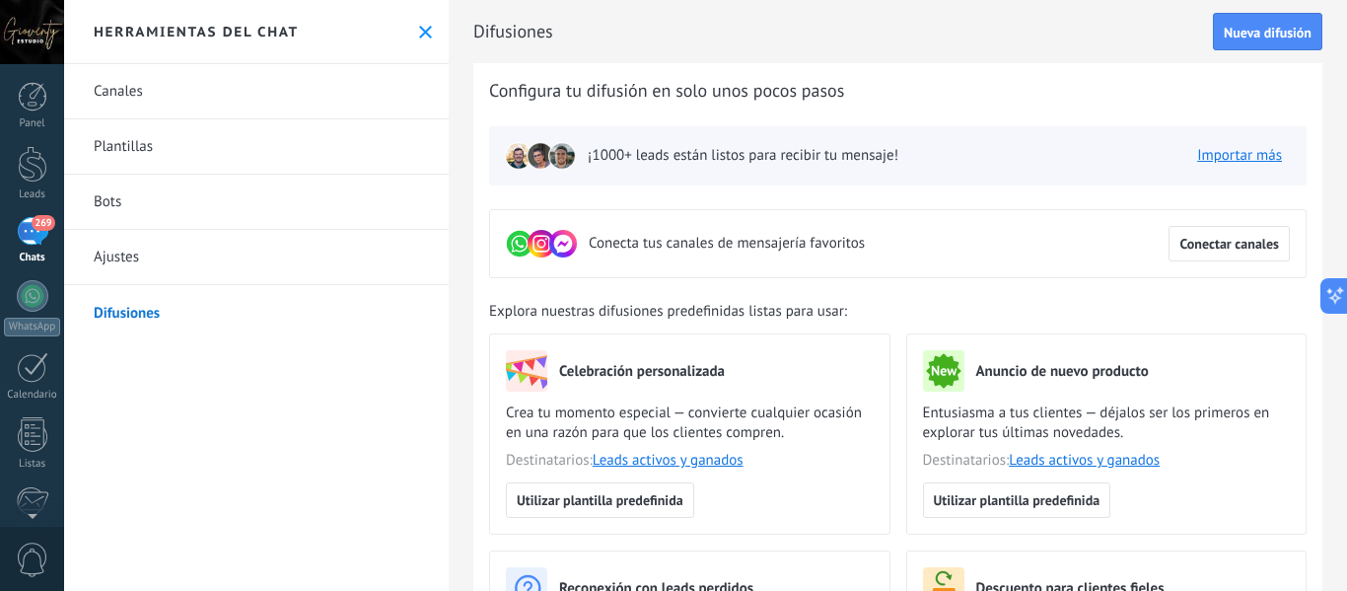
click at [104, 267] on link "Ajustes" at bounding box center [256, 257] width 385 height 55
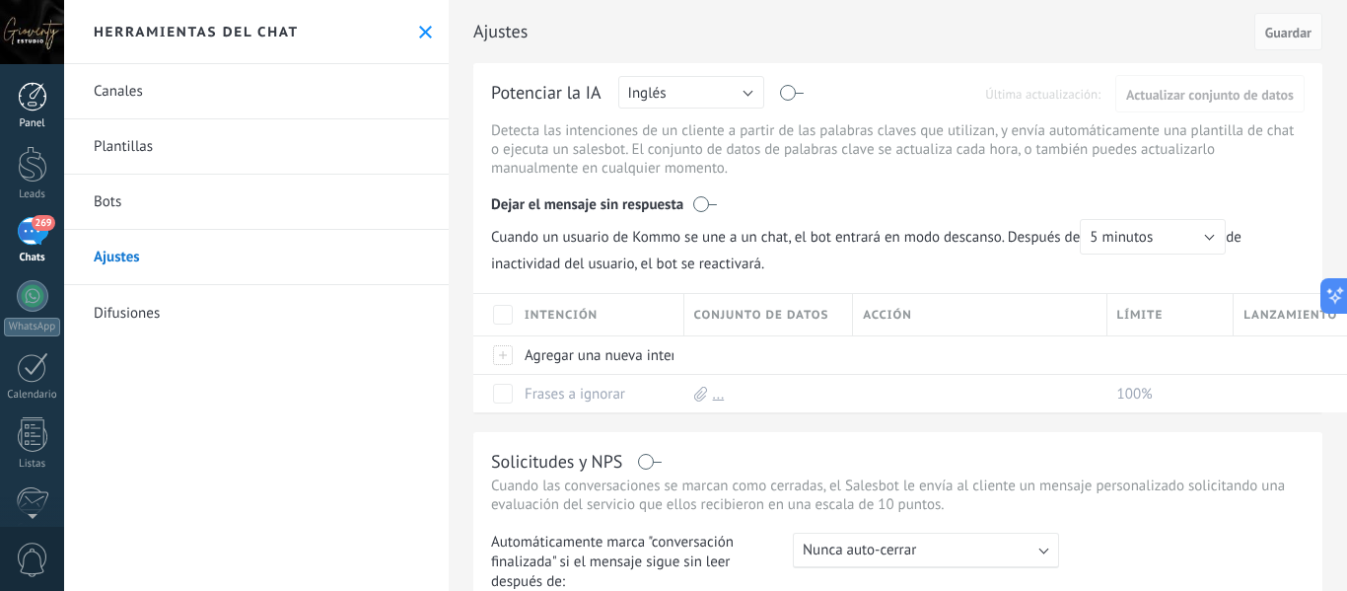
click at [28, 99] on div at bounding box center [33, 97] width 30 height 30
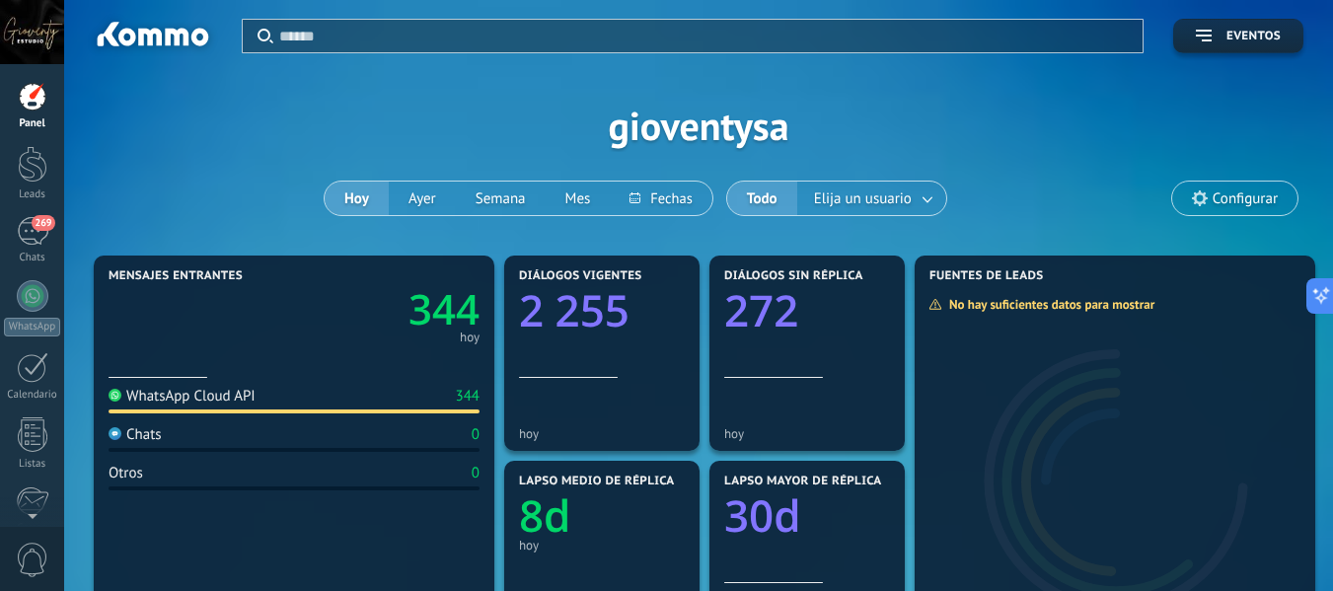
click at [1239, 199] on span "Configurar" at bounding box center [1244, 198] width 65 height 17
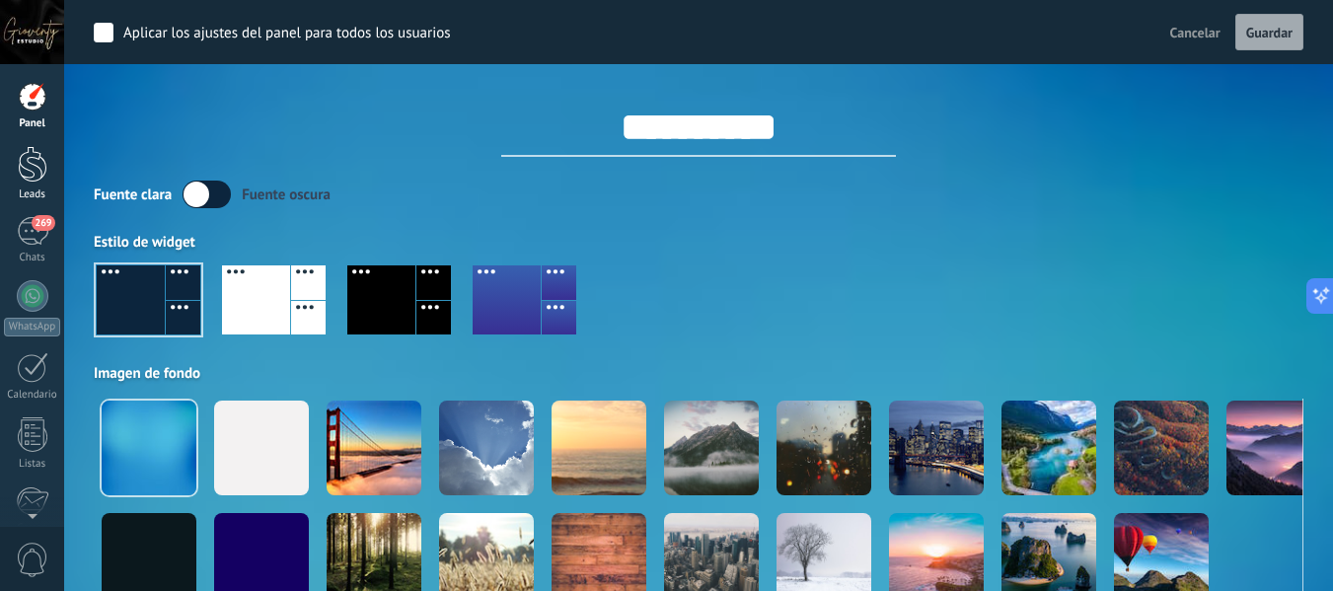
click at [26, 166] on div at bounding box center [33, 164] width 30 height 36
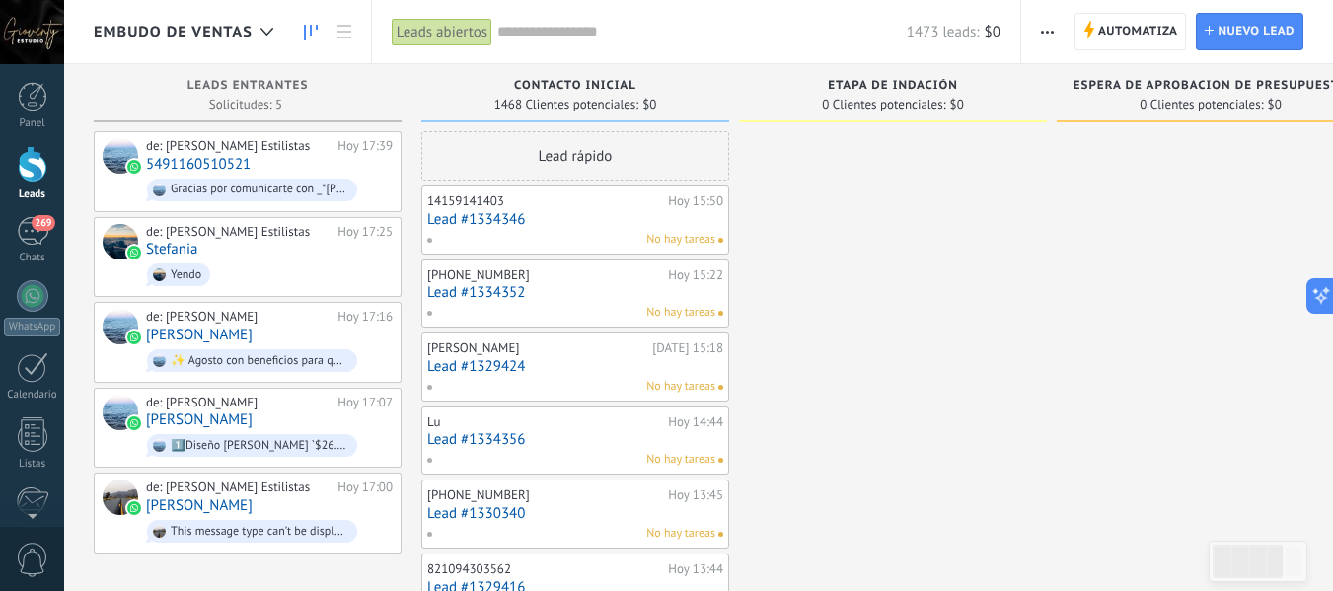
click at [615, 242] on div "No hay tareas" at bounding box center [570, 240] width 289 height 18
click at [524, 224] on link "Lead #1334346" at bounding box center [575, 219] width 296 height 17
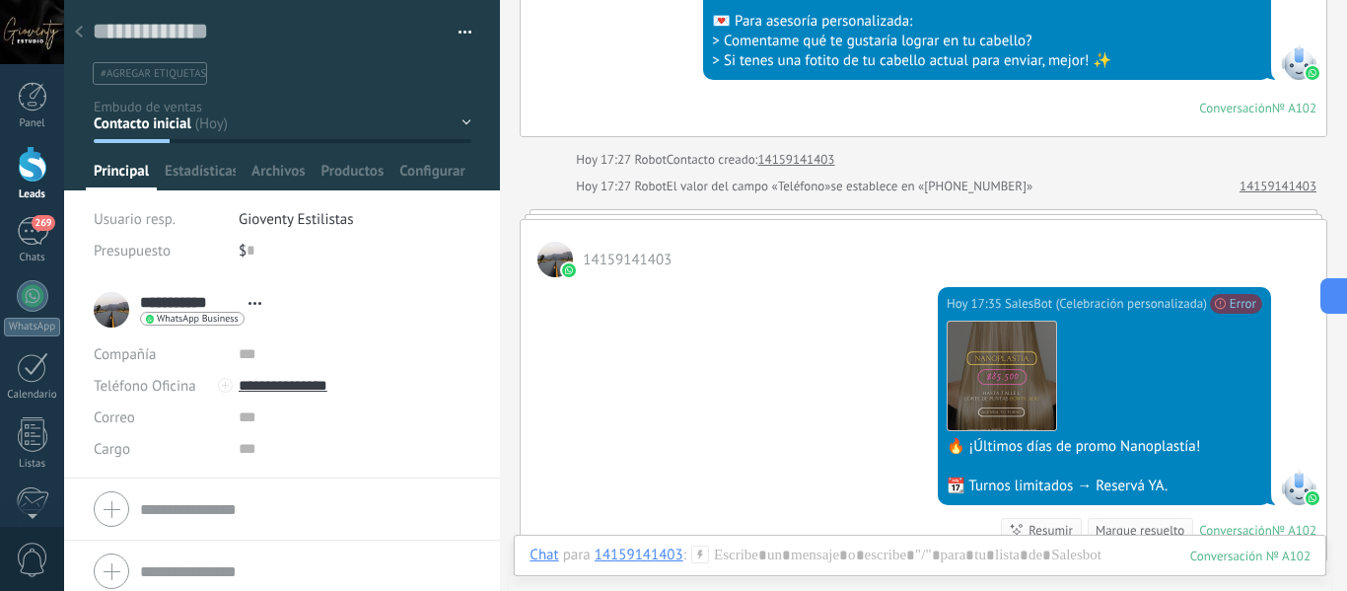
scroll to position [289, 0]
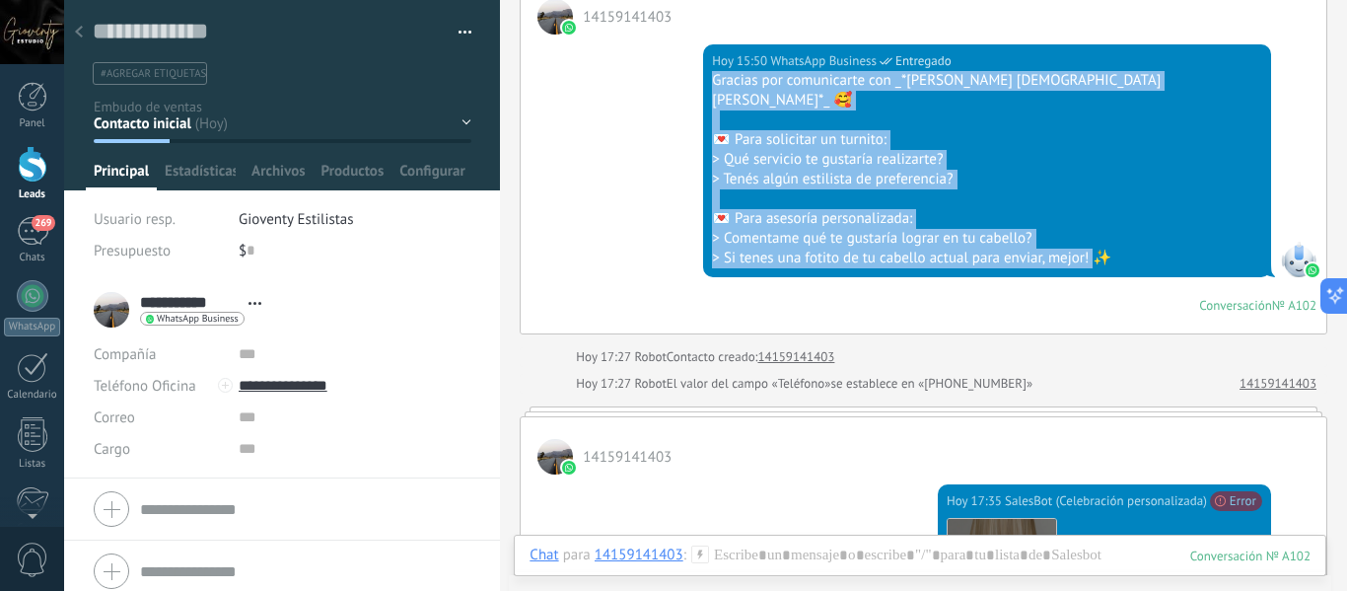
drag, startPoint x: 1234, startPoint y: 238, endPoint x: 828, endPoint y: 71, distance: 439.2
click at [828, 71] on div "Hoy 15:50 WhatsApp Business Entregado Gracias por comunicarte con _*Gioventy OB…" at bounding box center [924, 184] width 806 height 299
click at [1295, 245] on div at bounding box center [1299, 260] width 36 height 36
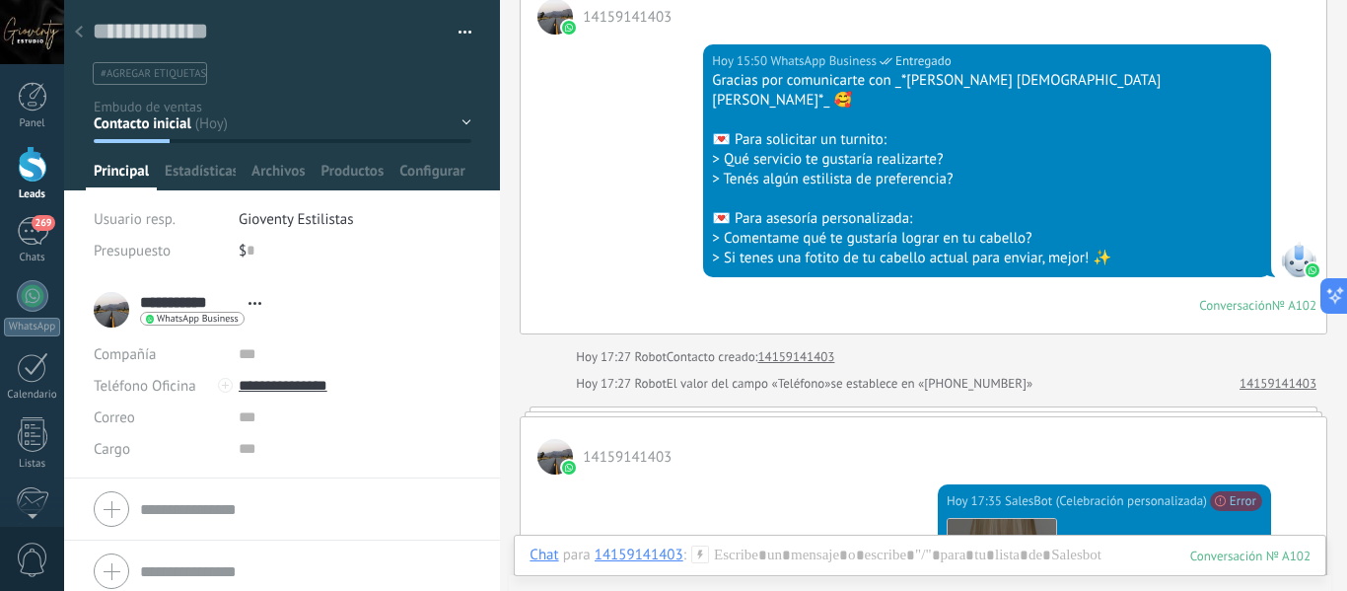
click at [185, 303] on input "**********" at bounding box center [189, 302] width 99 height 20
drag, startPoint x: 82, startPoint y: 35, endPoint x: 558, endPoint y: 135, distance: 486.9
click at [82, 35] on icon at bounding box center [79, 32] width 8 height 12
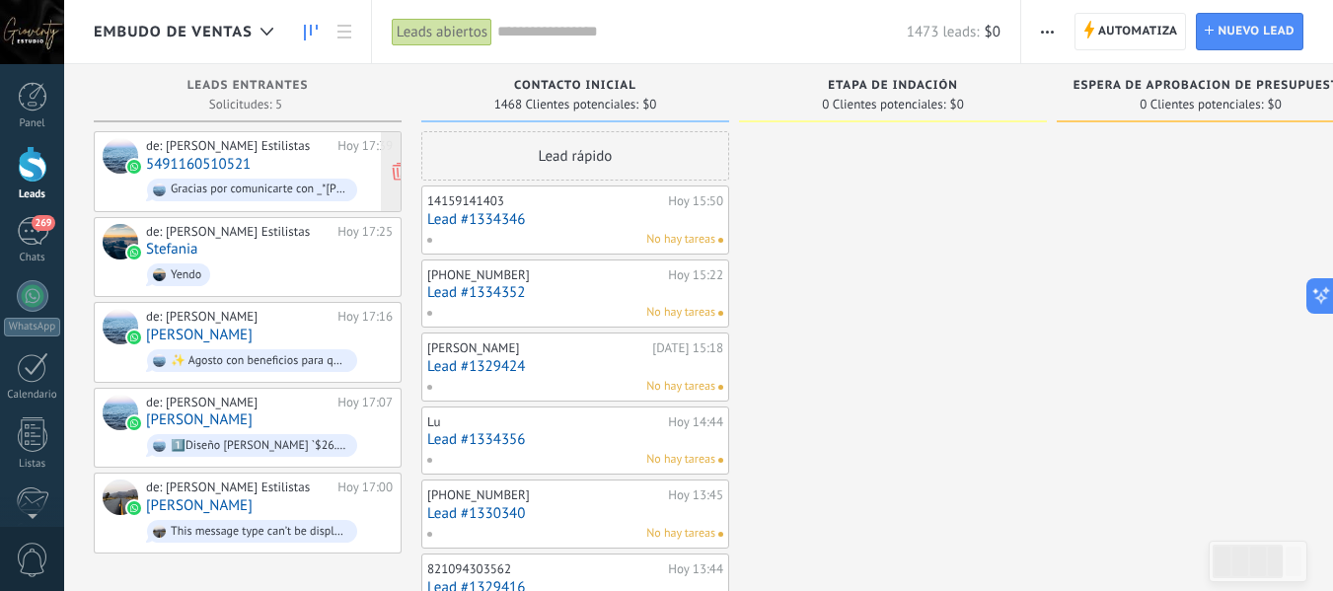
click at [238, 172] on link "5491160510521" at bounding box center [198, 164] width 105 height 17
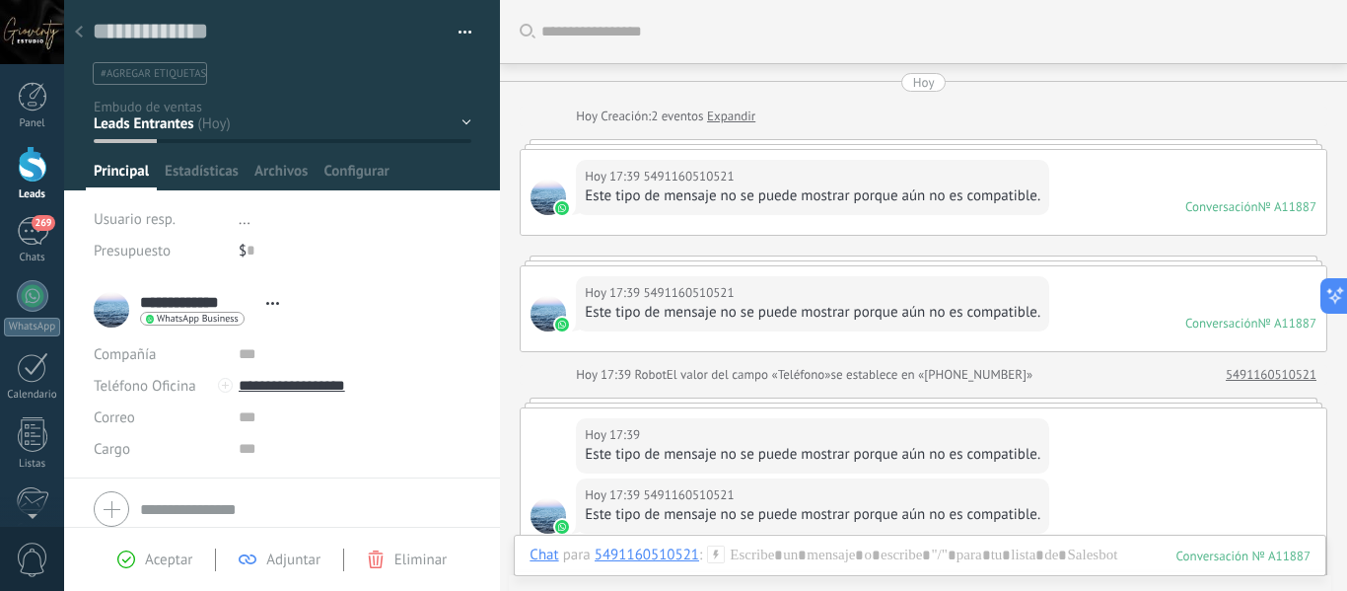
click at [73, 35] on div at bounding box center [79, 33] width 28 height 38
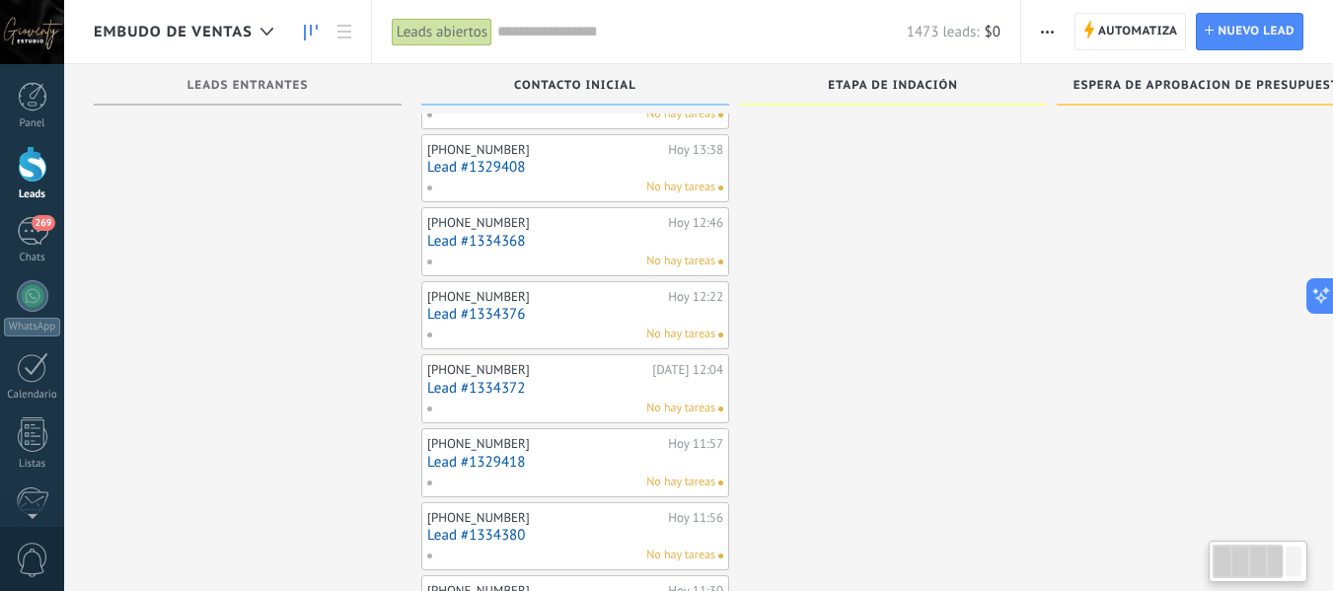
scroll to position [414, 0]
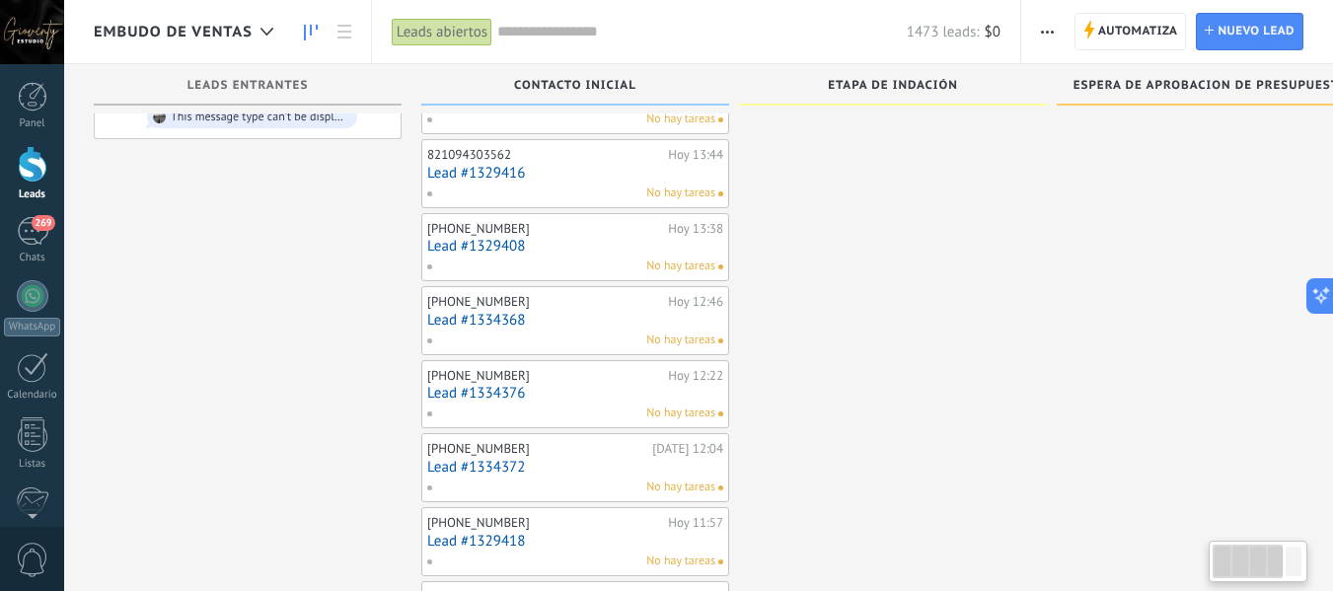
click at [509, 310] on div "+5492994098967 Hoy 12:46 Lead #1334368 No hay tareas" at bounding box center [575, 320] width 296 height 57
click at [613, 318] on link "Lead #1334368" at bounding box center [575, 320] width 296 height 17
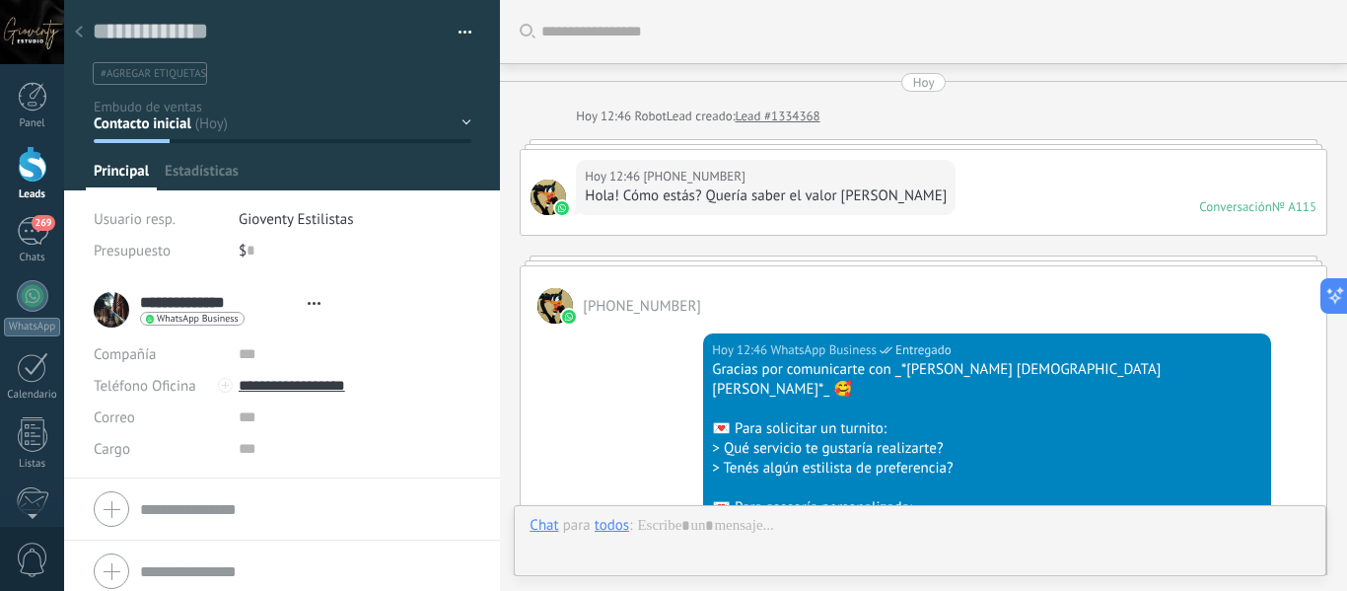
type textarea "**********"
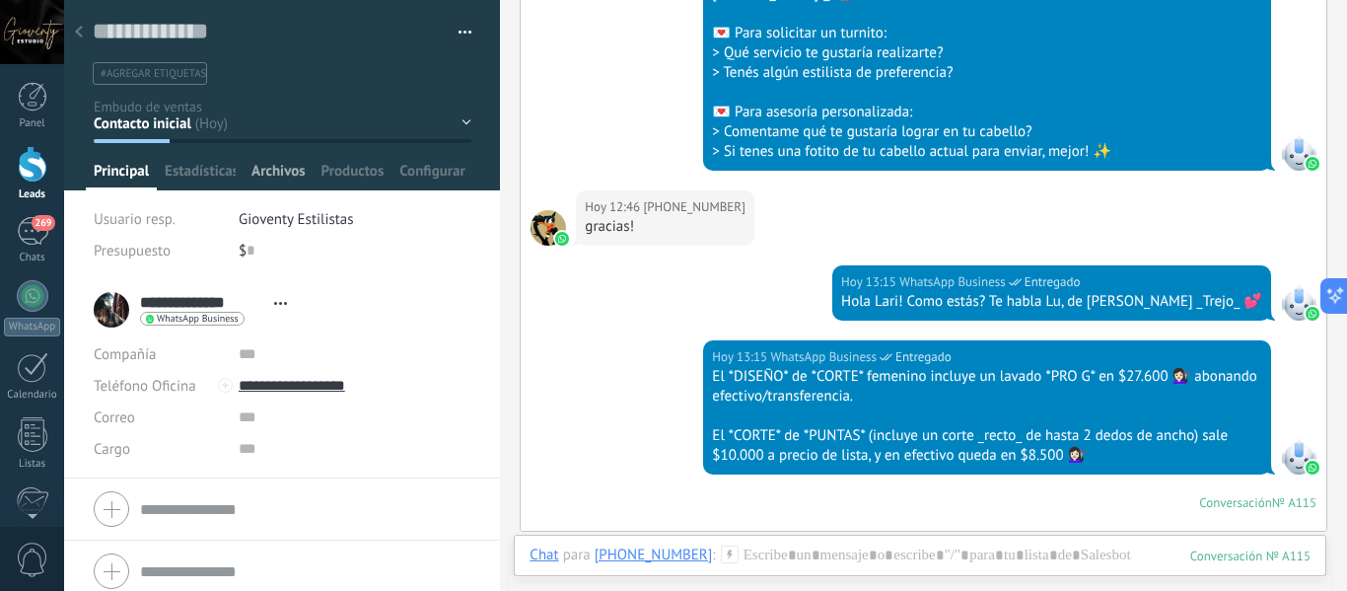
scroll to position [691, 0]
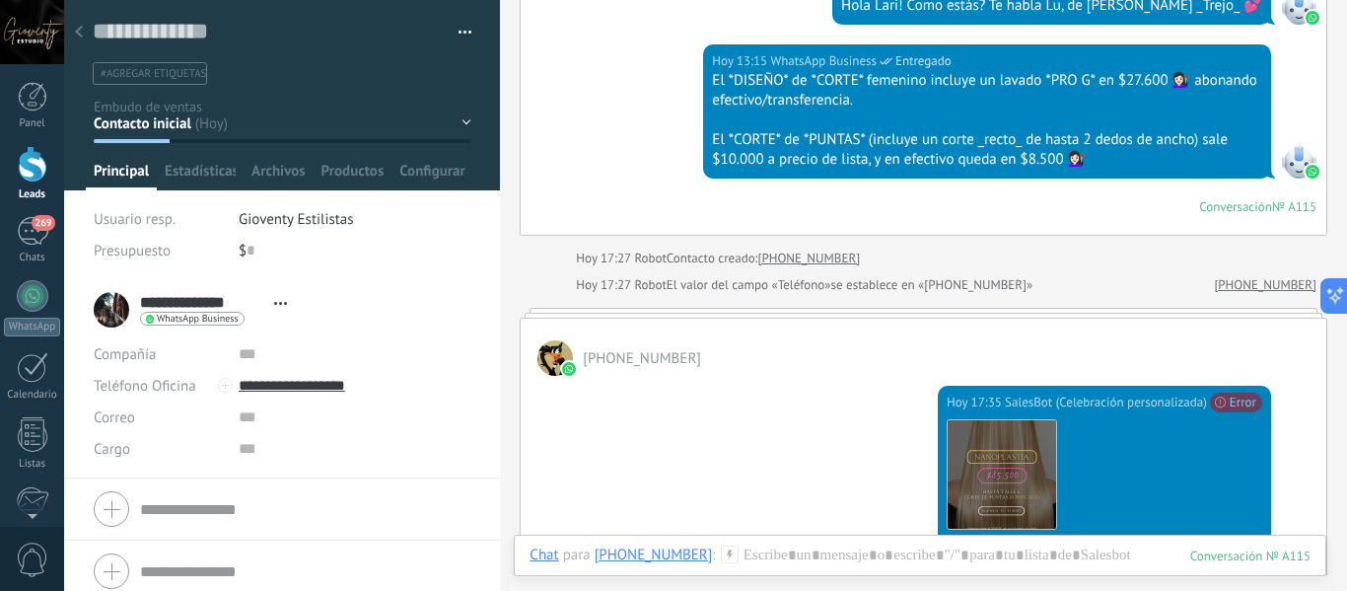
click at [80, 36] on use at bounding box center [79, 32] width 8 height 12
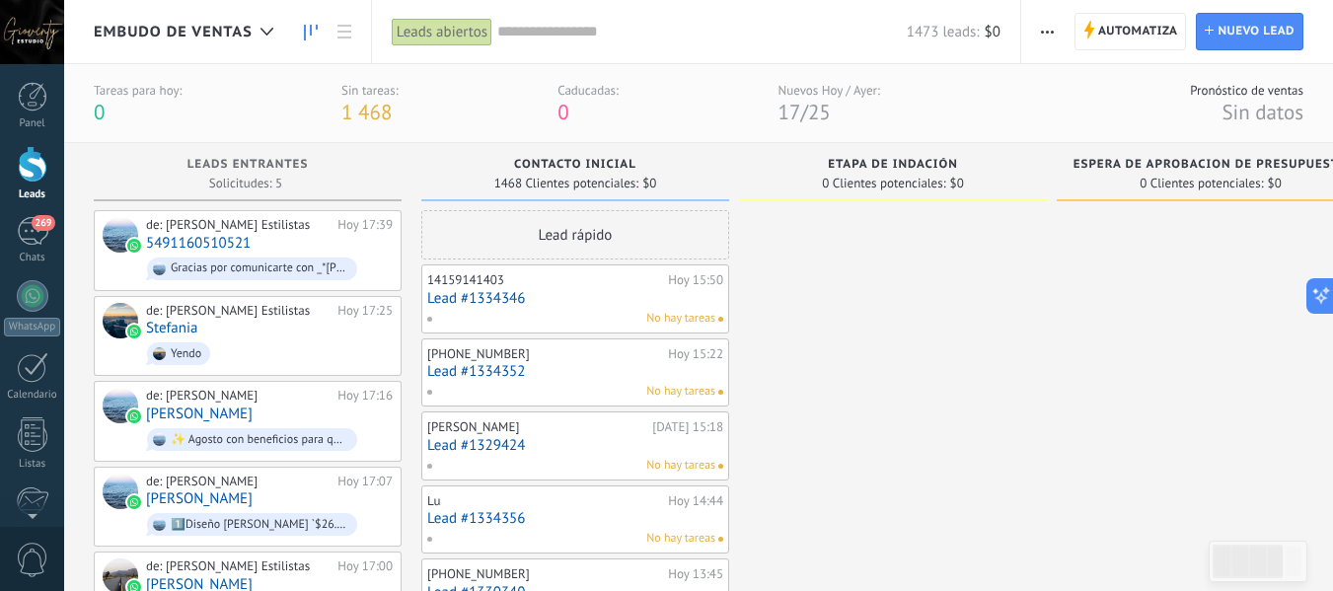
click at [34, 169] on div at bounding box center [33, 164] width 30 height 36
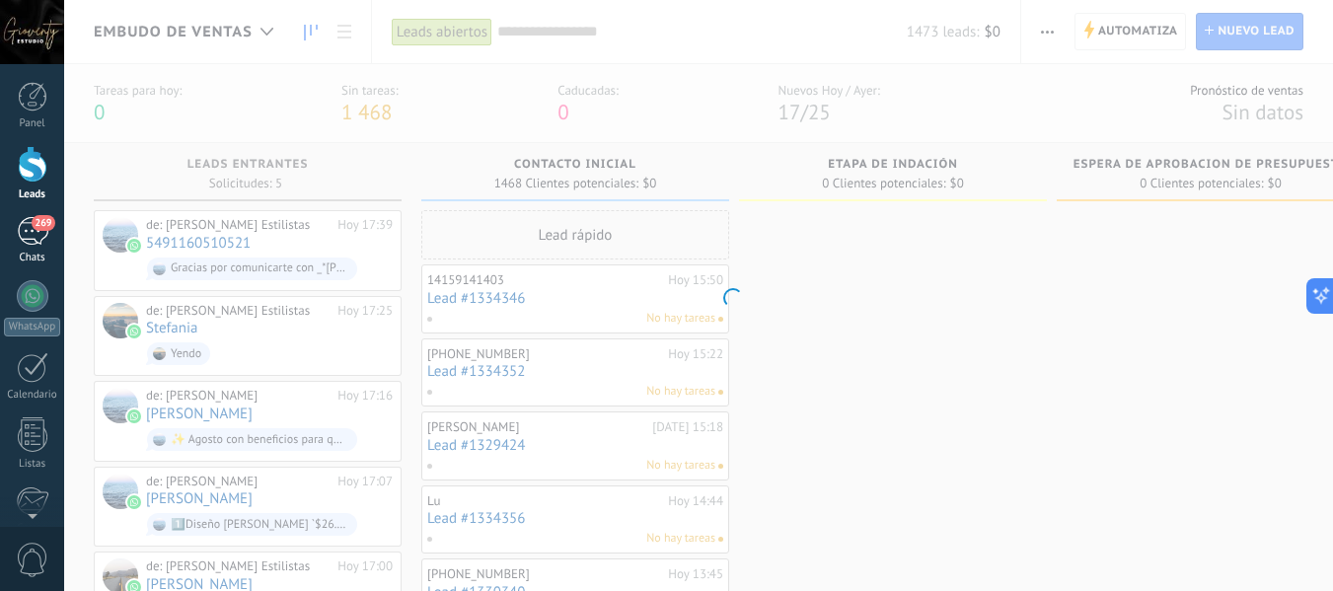
click at [36, 231] on div "269" at bounding box center [33, 231] width 32 height 29
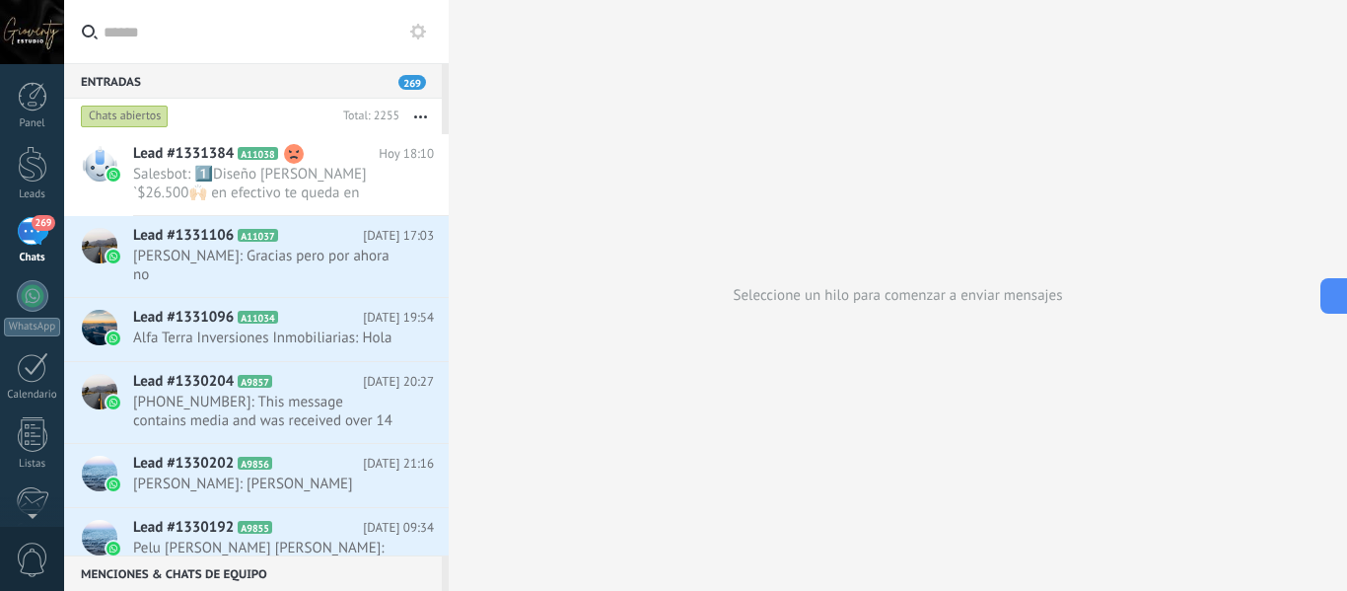
click at [417, 35] on icon at bounding box center [418, 32] width 16 height 16
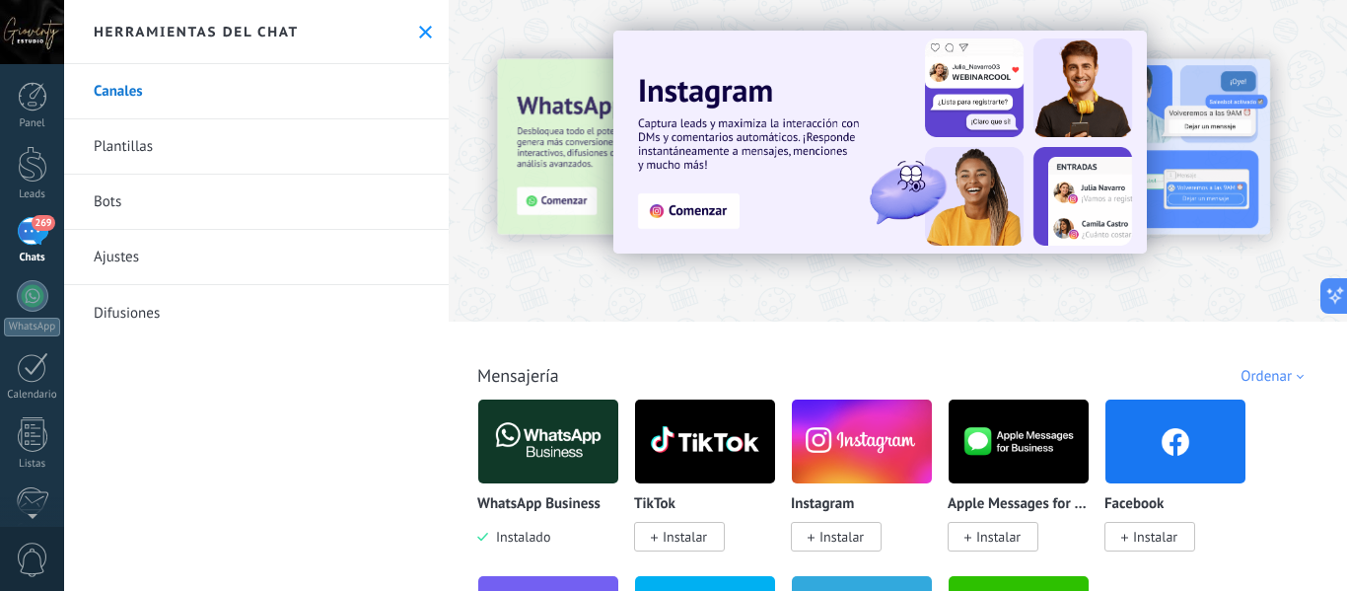
click at [120, 259] on link "Ajustes" at bounding box center [256, 257] width 385 height 55
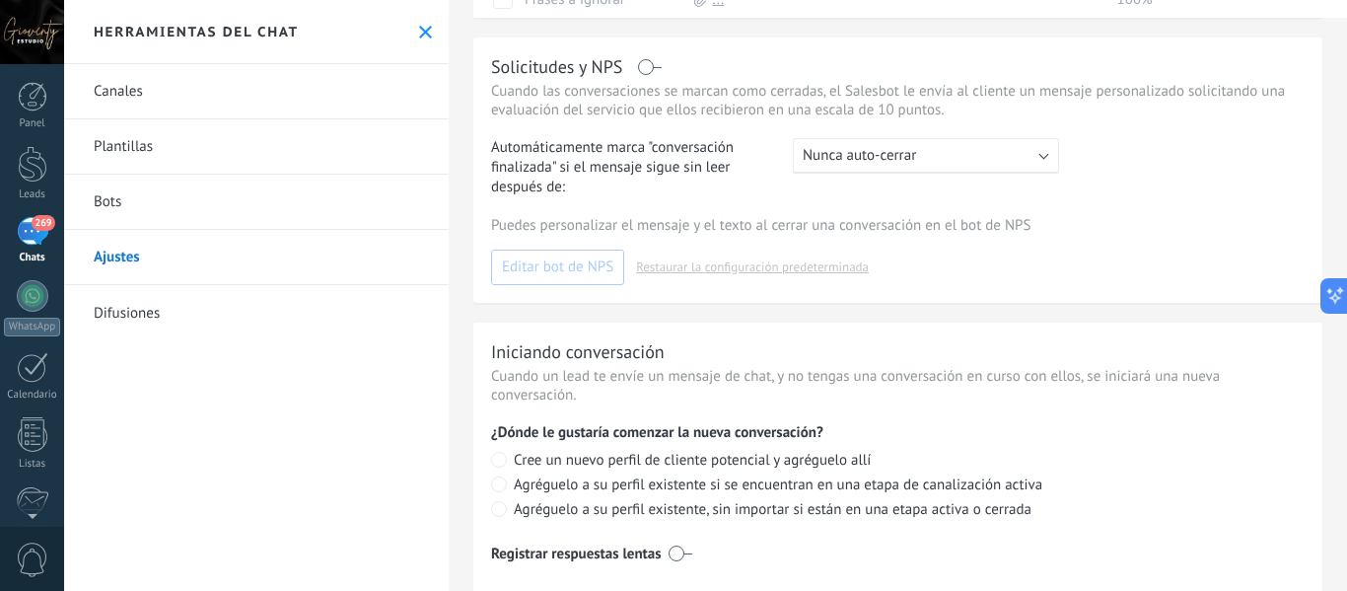
scroll to position [445, 0]
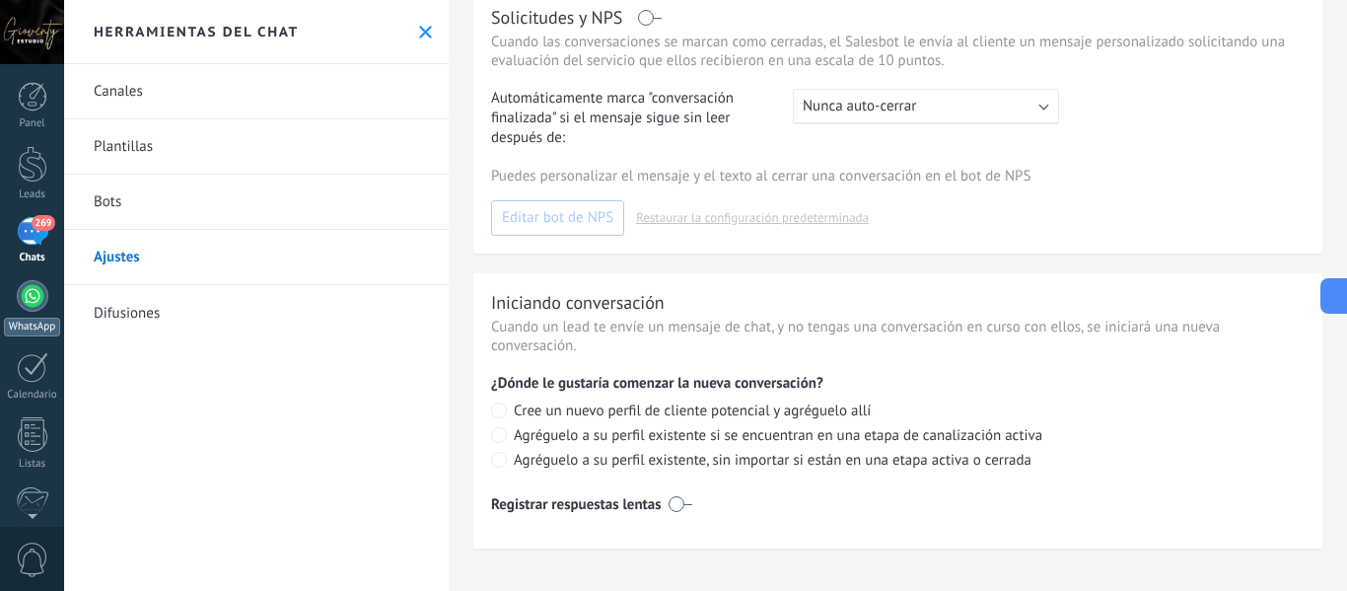
click at [33, 304] on div at bounding box center [33, 296] width 32 height 32
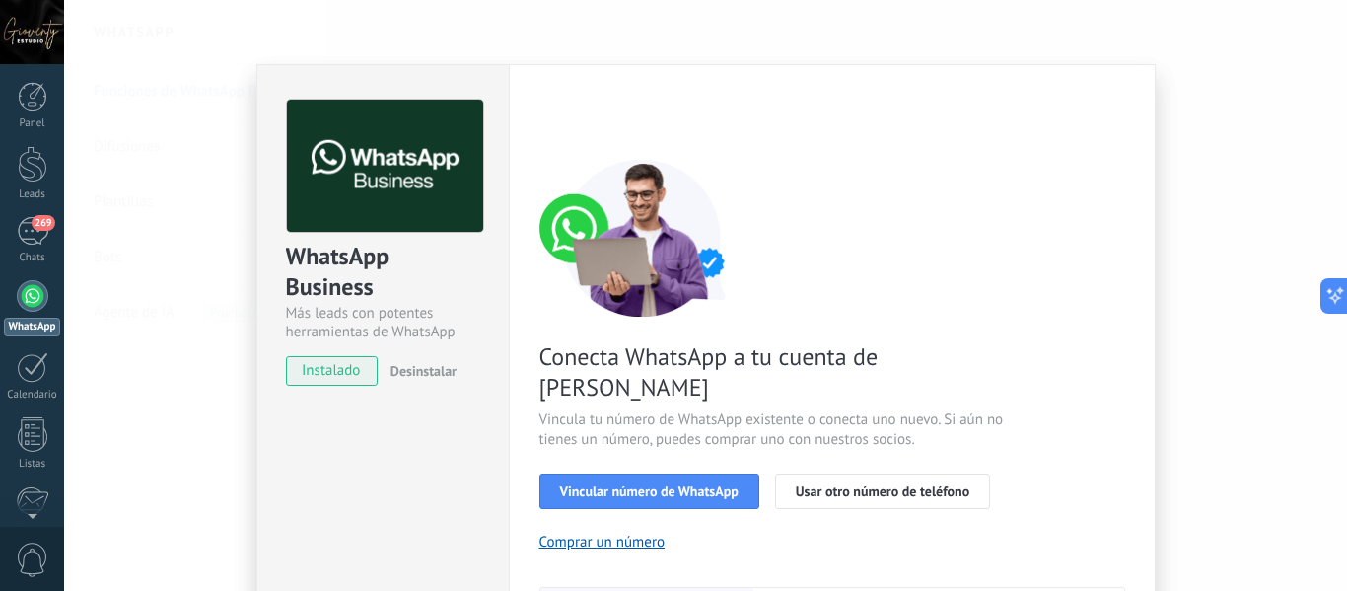
scroll to position [285, 0]
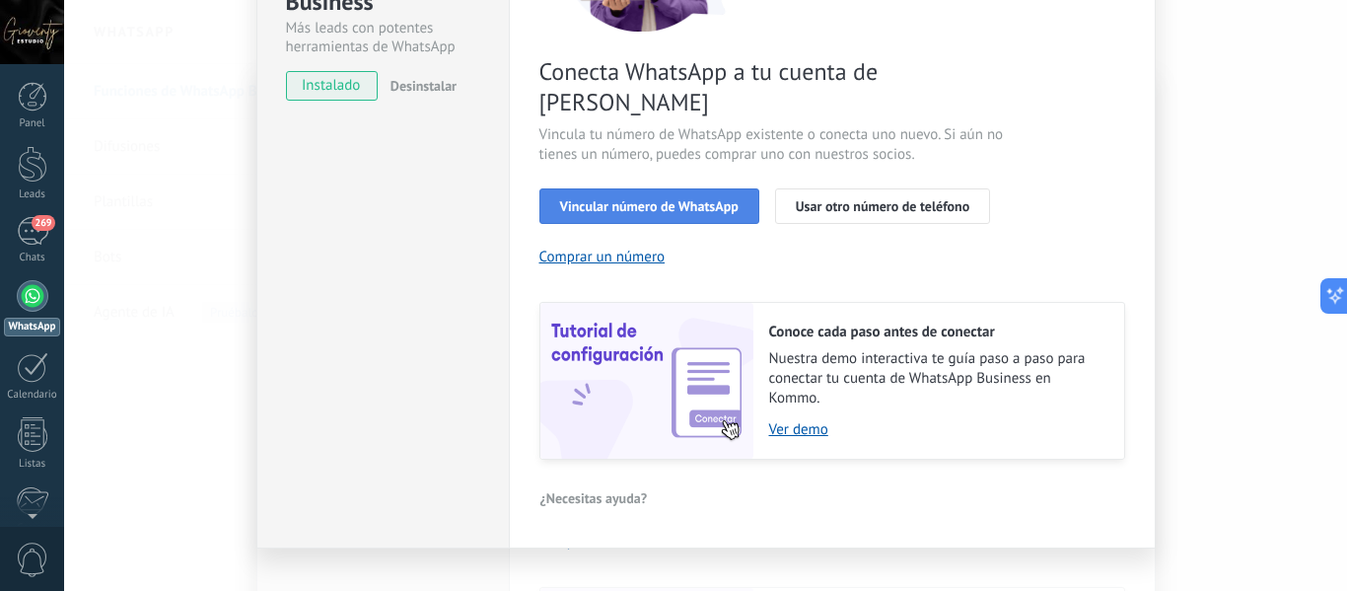
click at [652, 199] on span "Vincular número de WhatsApp" at bounding box center [649, 206] width 179 height 14
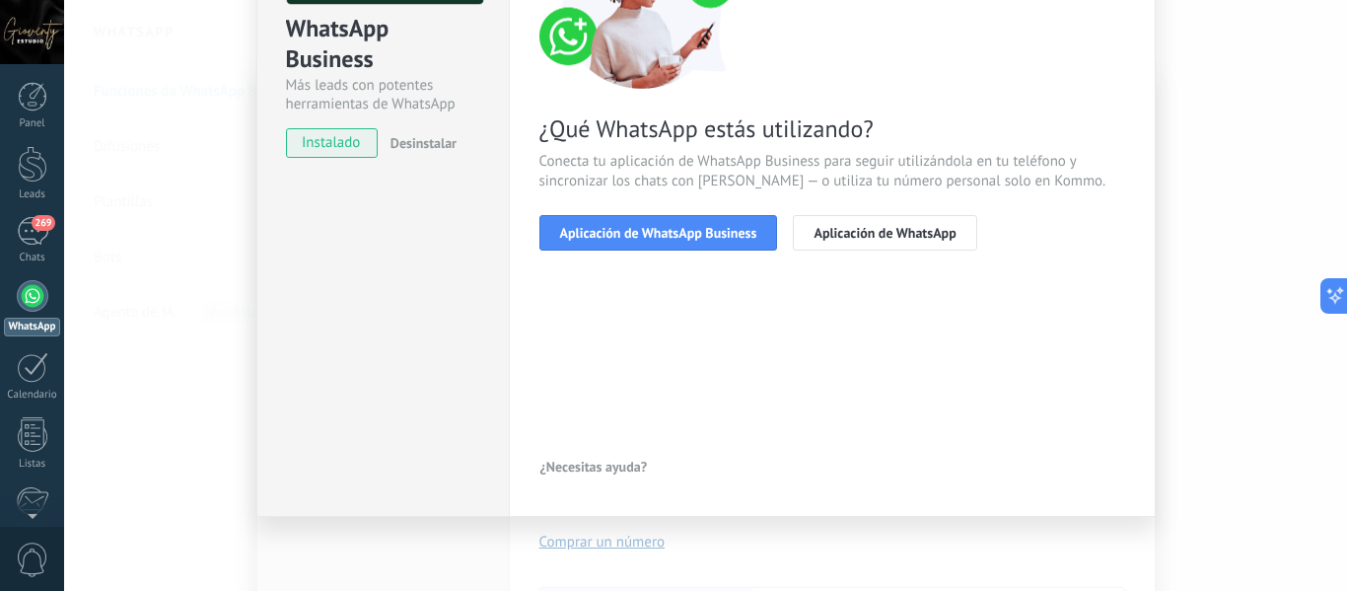
scroll to position [228, 0]
click at [632, 234] on span "Aplicación de WhatsApp Business" at bounding box center [658, 233] width 197 height 14
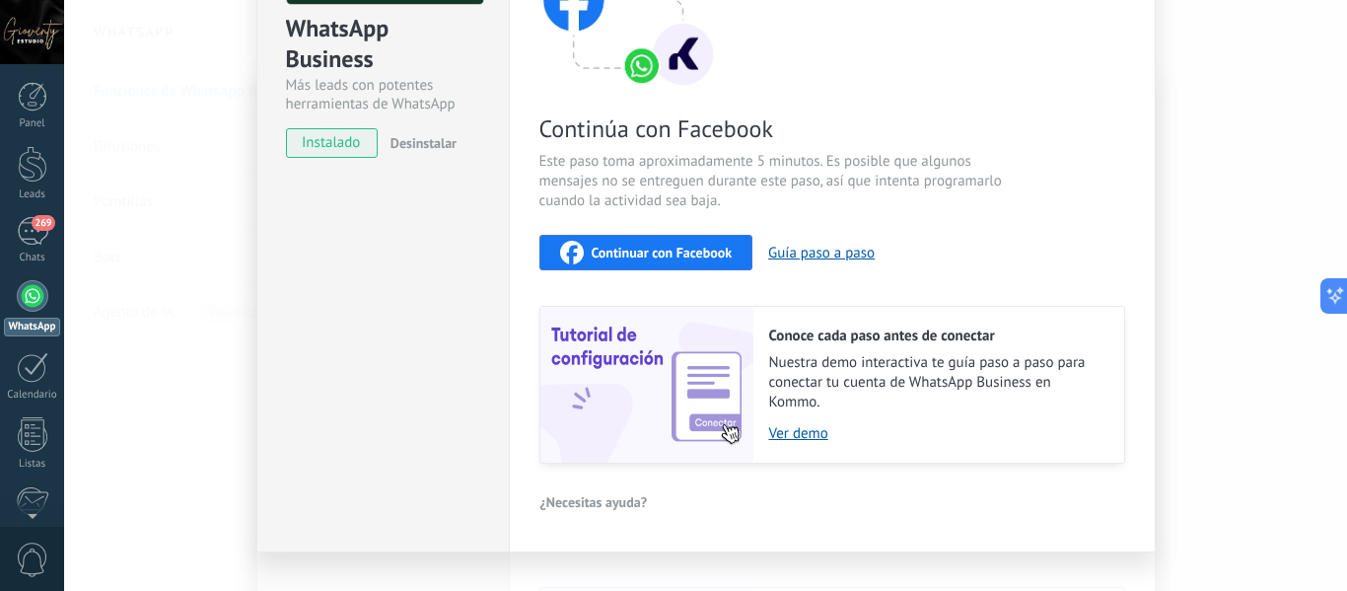
click at [415, 362] on span "Desinstalar" at bounding box center [424, 371] width 66 height 18
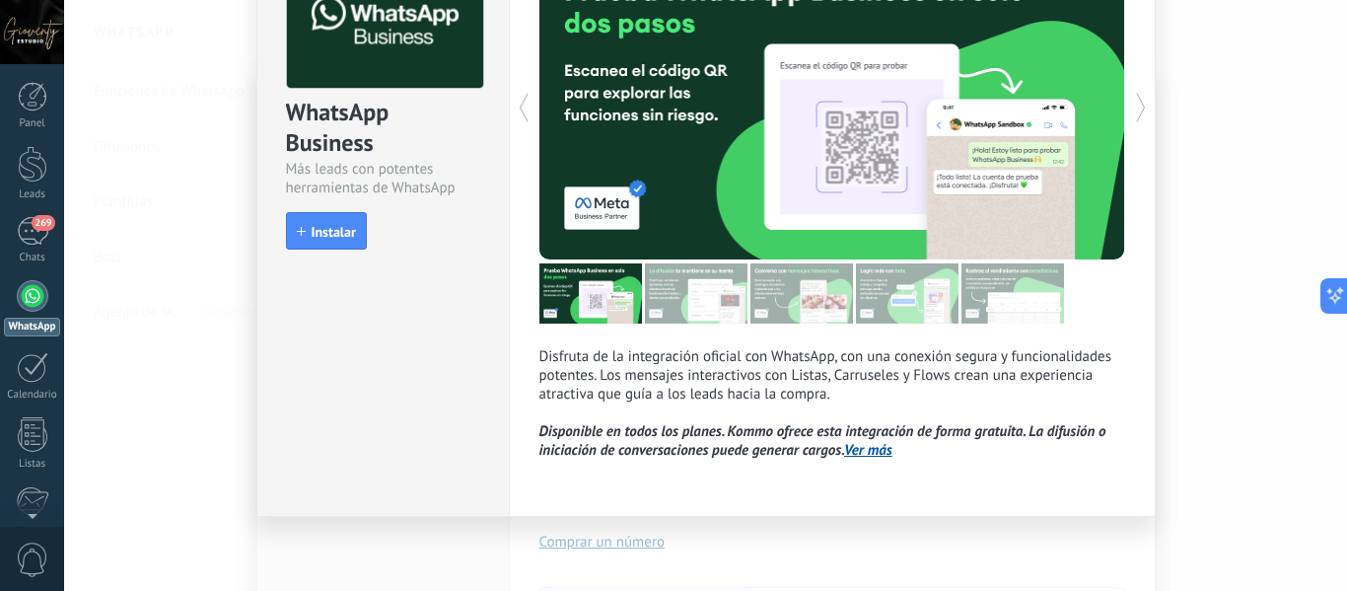
scroll to position [0, 0]
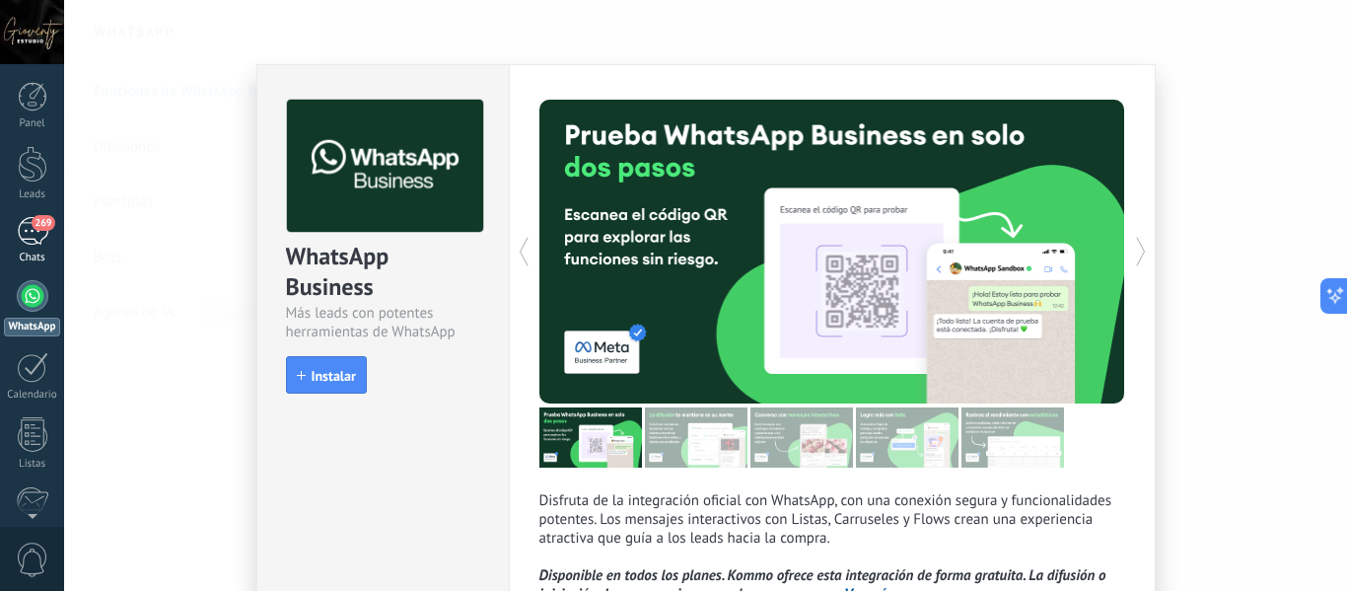
click at [36, 235] on div "269" at bounding box center [33, 231] width 32 height 29
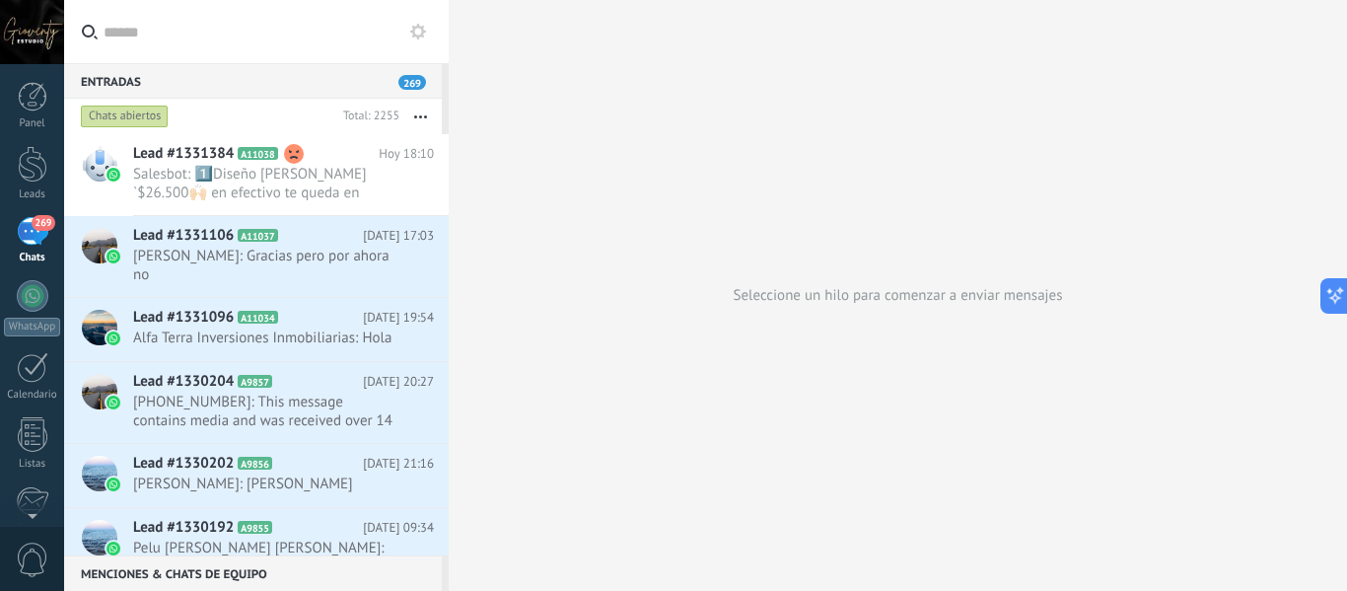
click at [36, 549] on span "0" at bounding box center [33, 559] width 34 height 35
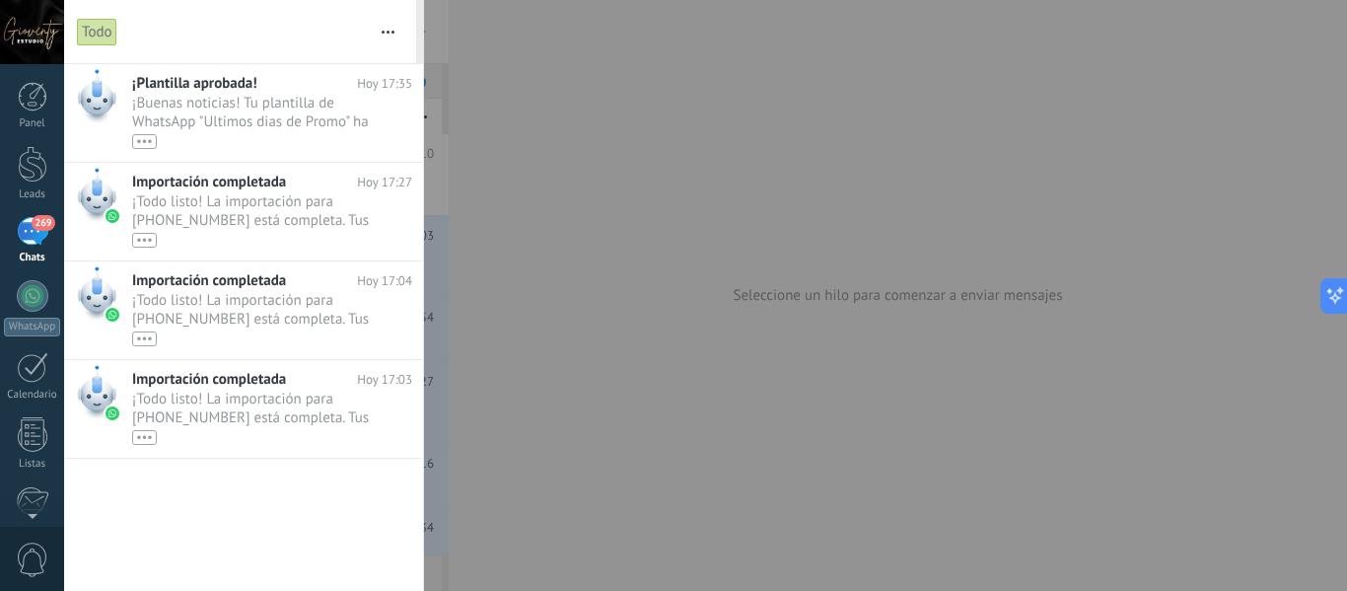
click at [390, 30] on button "button" at bounding box center [388, 31] width 42 height 63
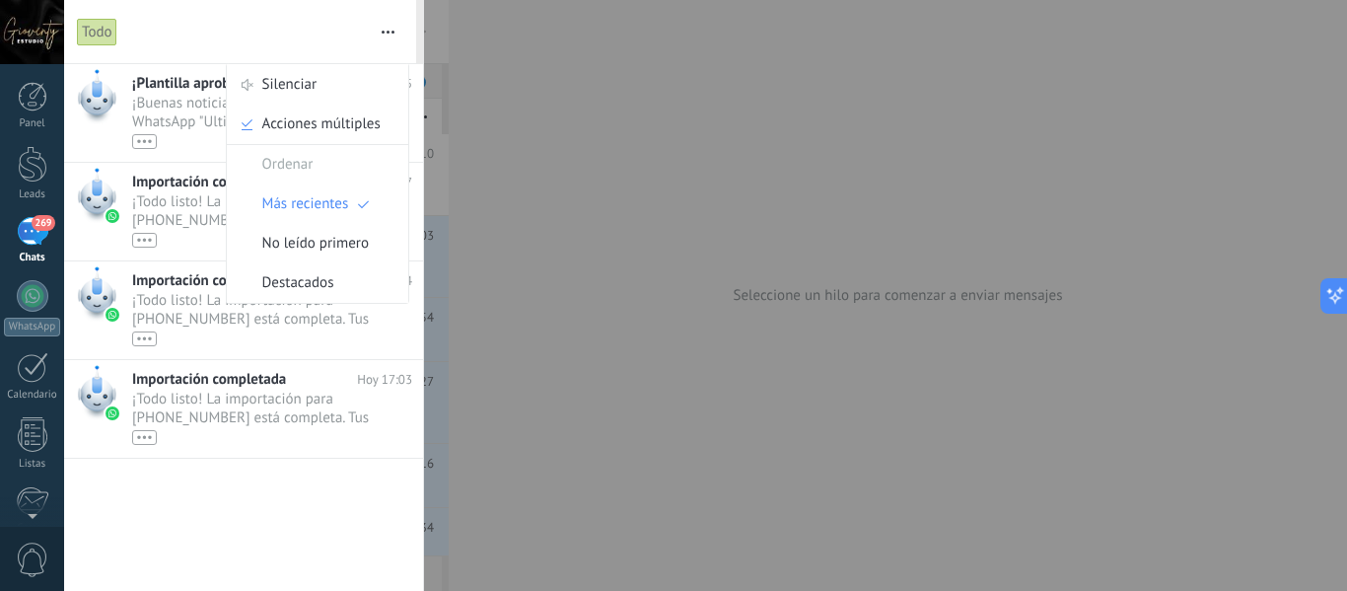
click at [333, 244] on span "No leído primero" at bounding box center [315, 243] width 107 height 39
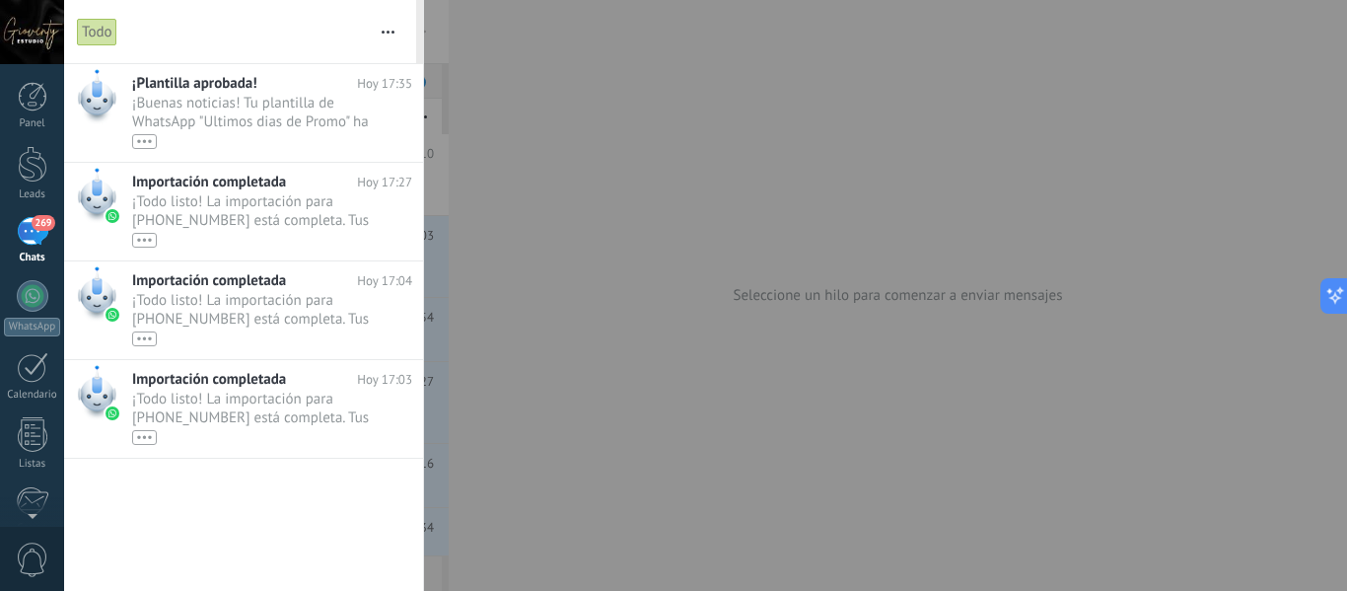
click at [34, 32] on div at bounding box center [32, 32] width 64 height 64
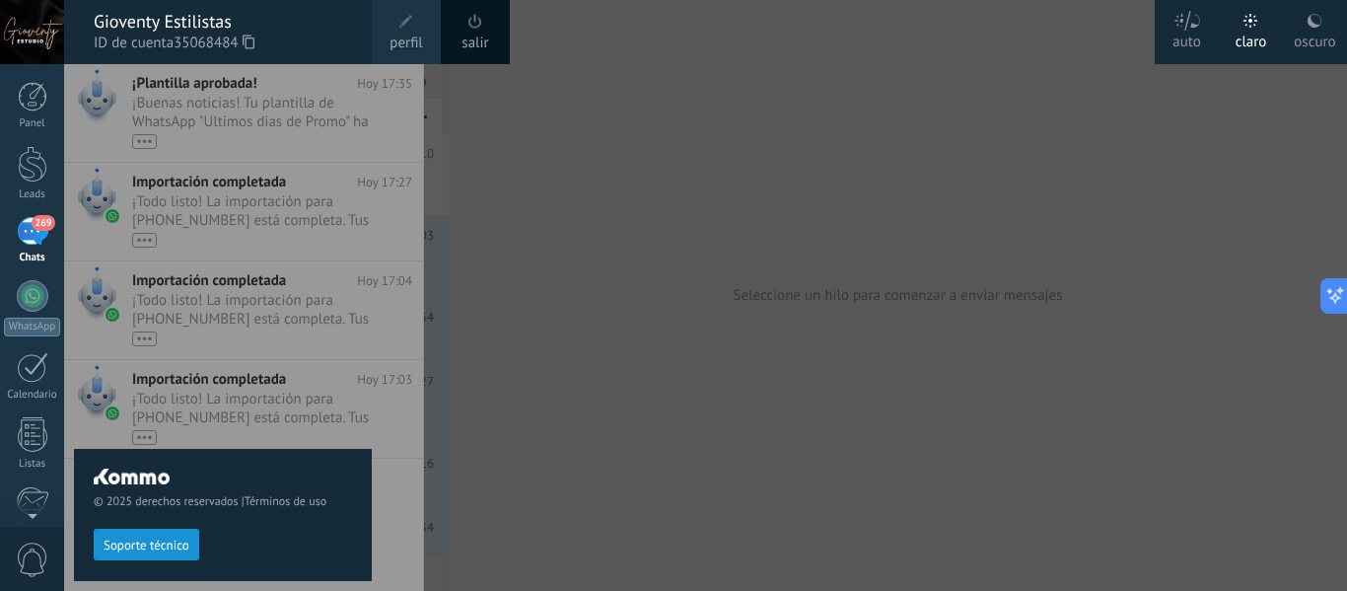
click at [484, 35] on link "salir" at bounding box center [475, 44] width 27 height 22
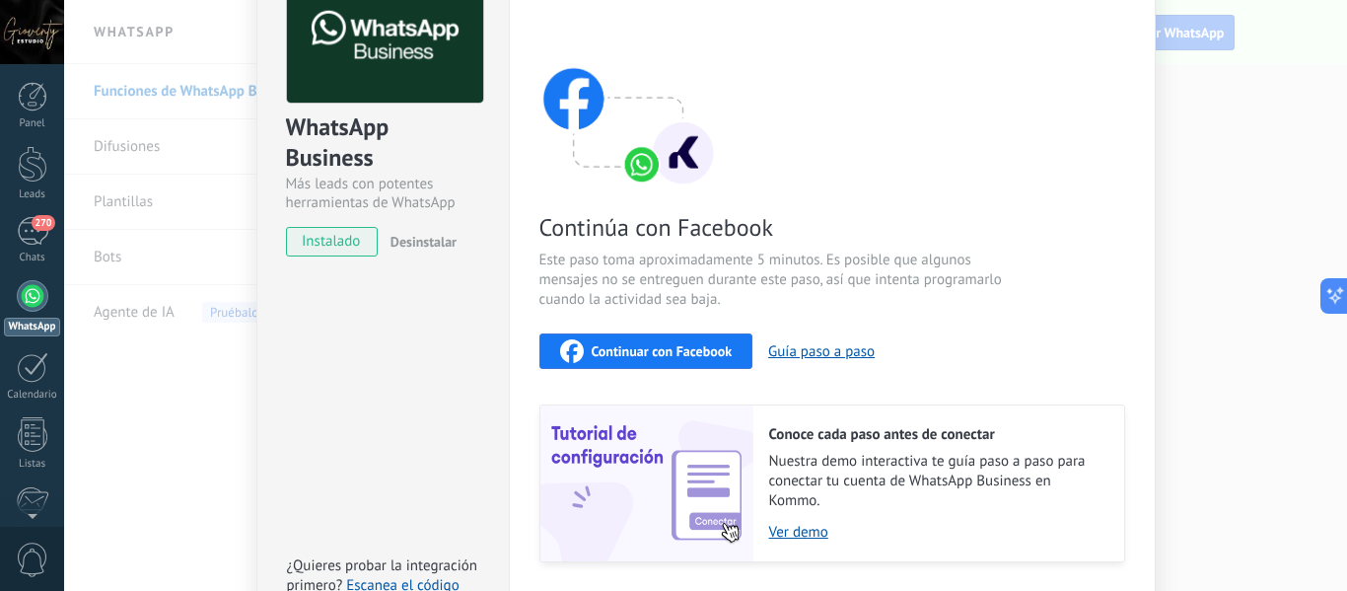
click at [411, 240] on span "Desinstalar" at bounding box center [424, 242] width 66 height 18
click at [30, 33] on div at bounding box center [32, 32] width 64 height 64
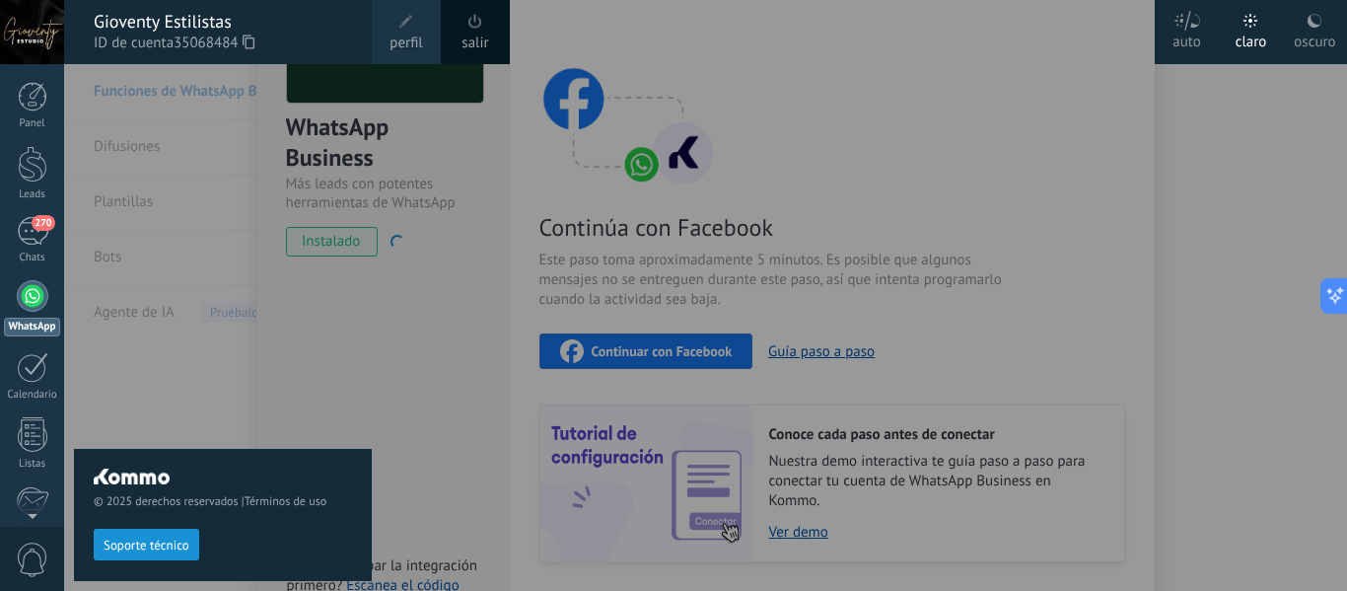
click at [477, 26] on span at bounding box center [476, 21] width 14 height 15
